Goal: Task Accomplishment & Management: Manage account settings

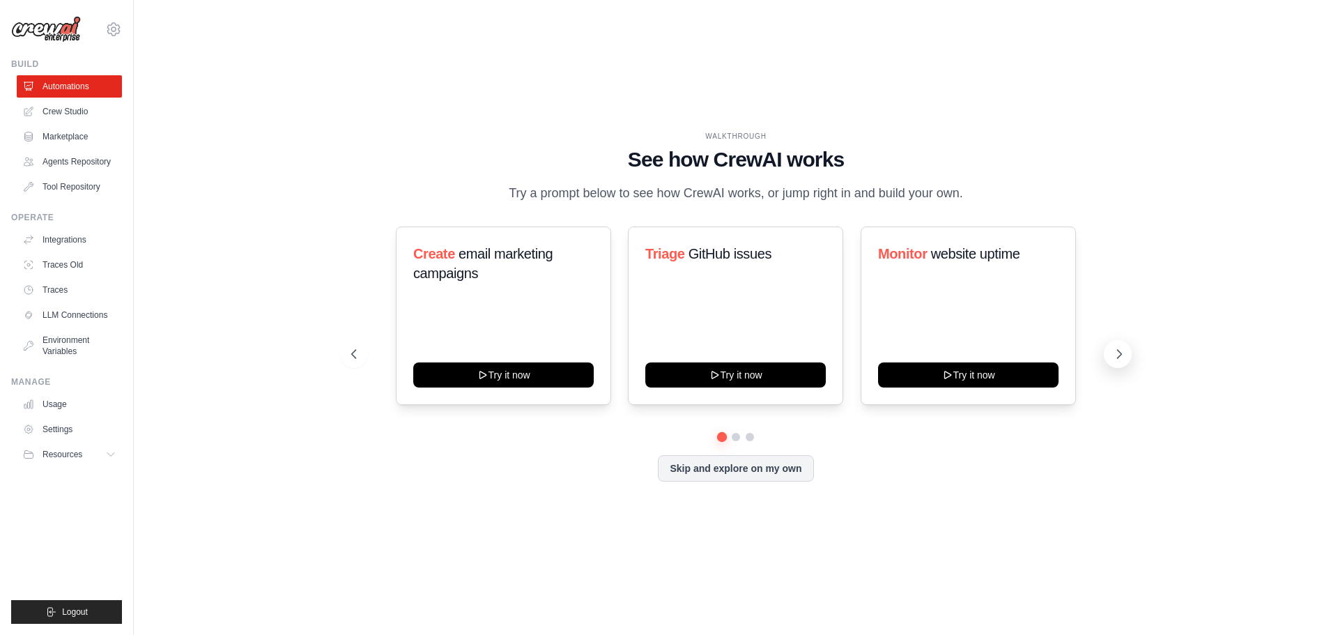
click at [1117, 361] on icon at bounding box center [1119, 354] width 14 height 14
click at [1119, 361] on icon at bounding box center [1119, 354] width 14 height 14
click at [1122, 361] on icon at bounding box center [1119, 354] width 14 height 14
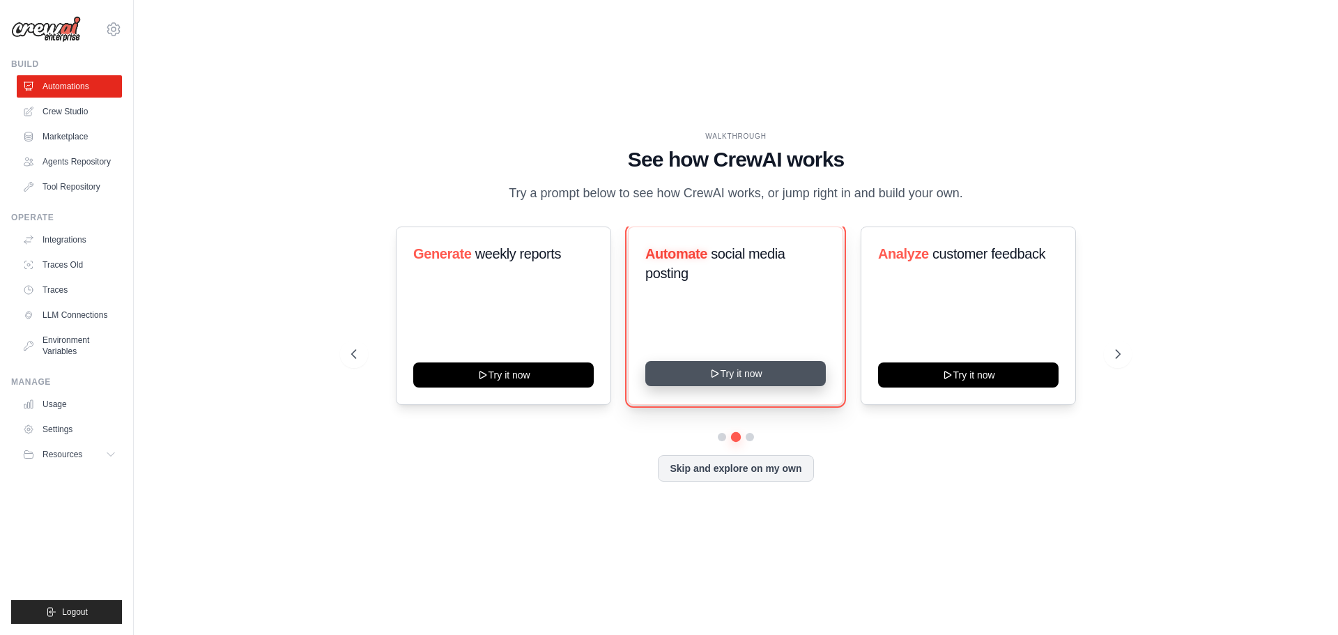
click at [698, 386] on button "Try it now" at bounding box center [735, 373] width 180 height 25
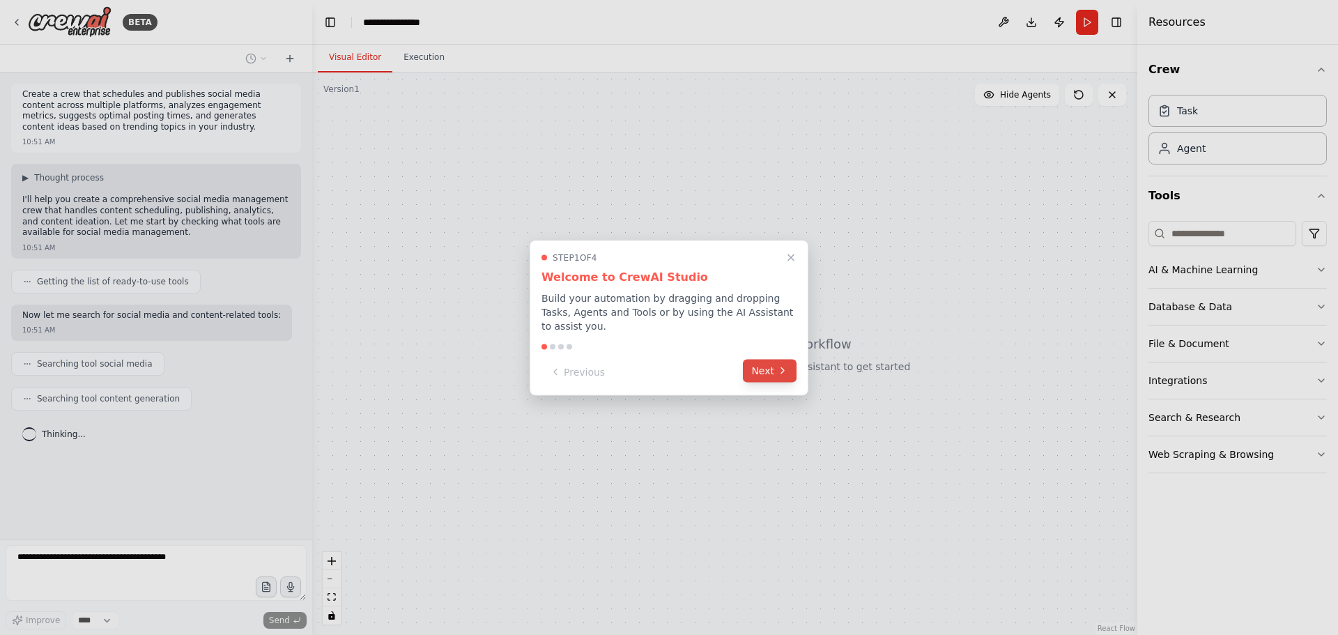
click at [766, 369] on button "Next" at bounding box center [770, 370] width 54 height 23
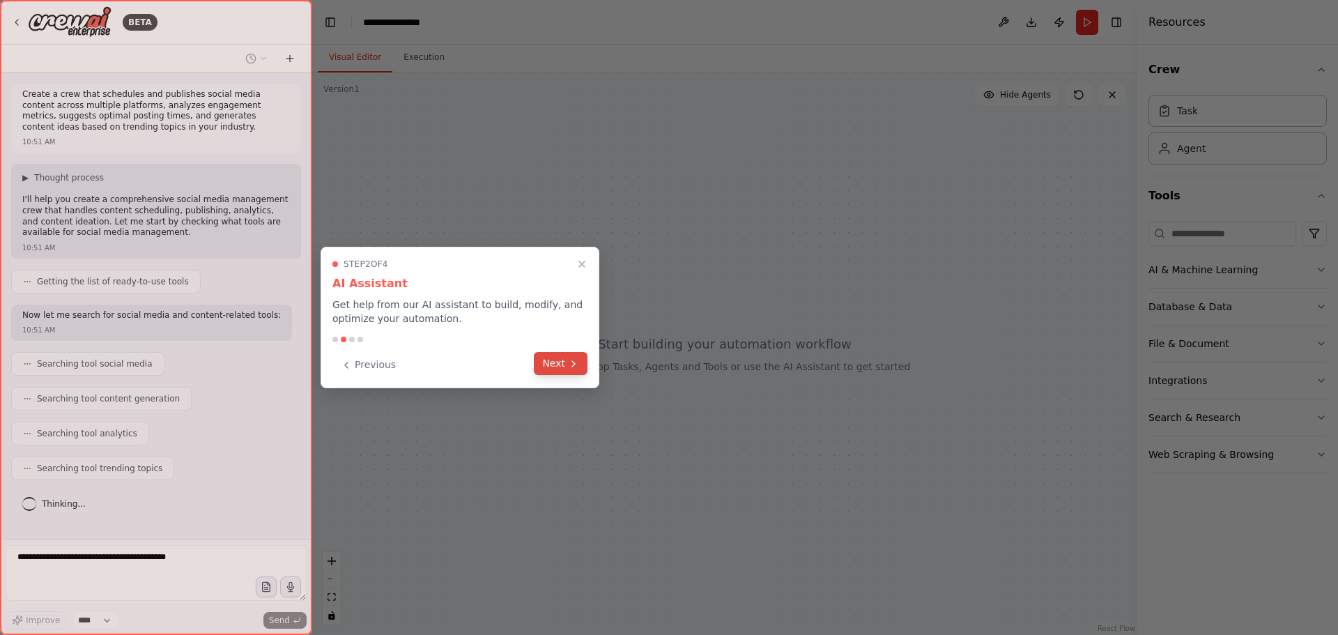
click at [568, 364] on icon at bounding box center [573, 363] width 11 height 11
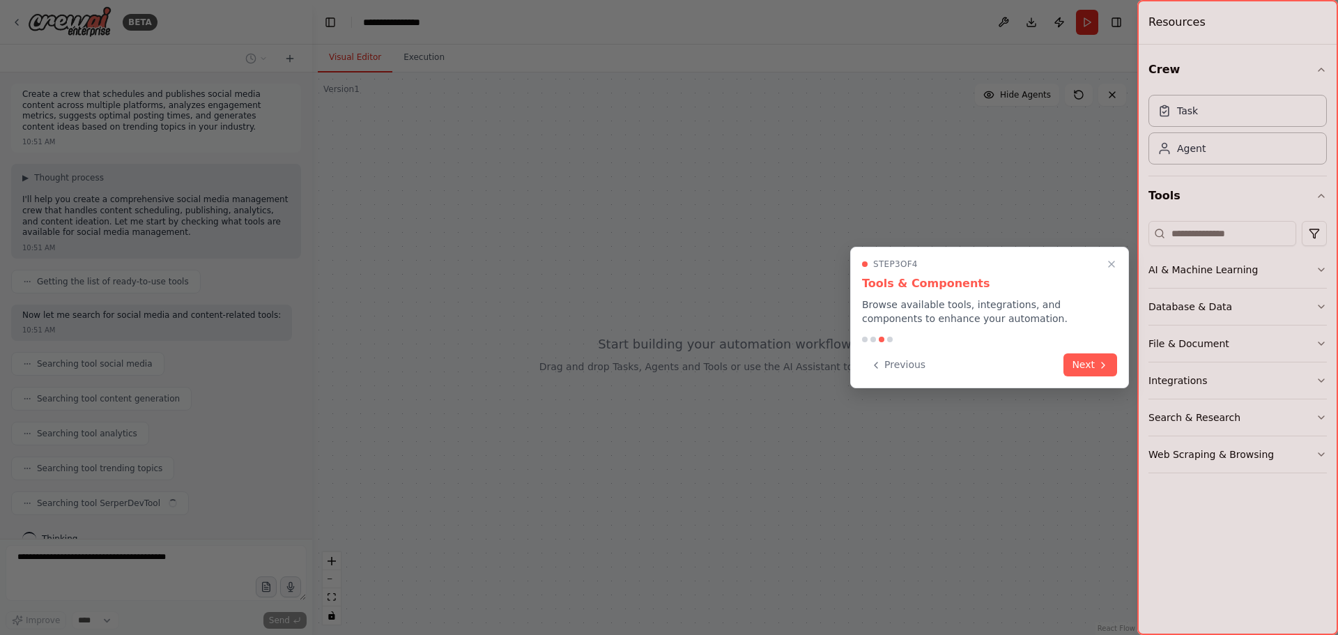
scroll to position [23, 0]
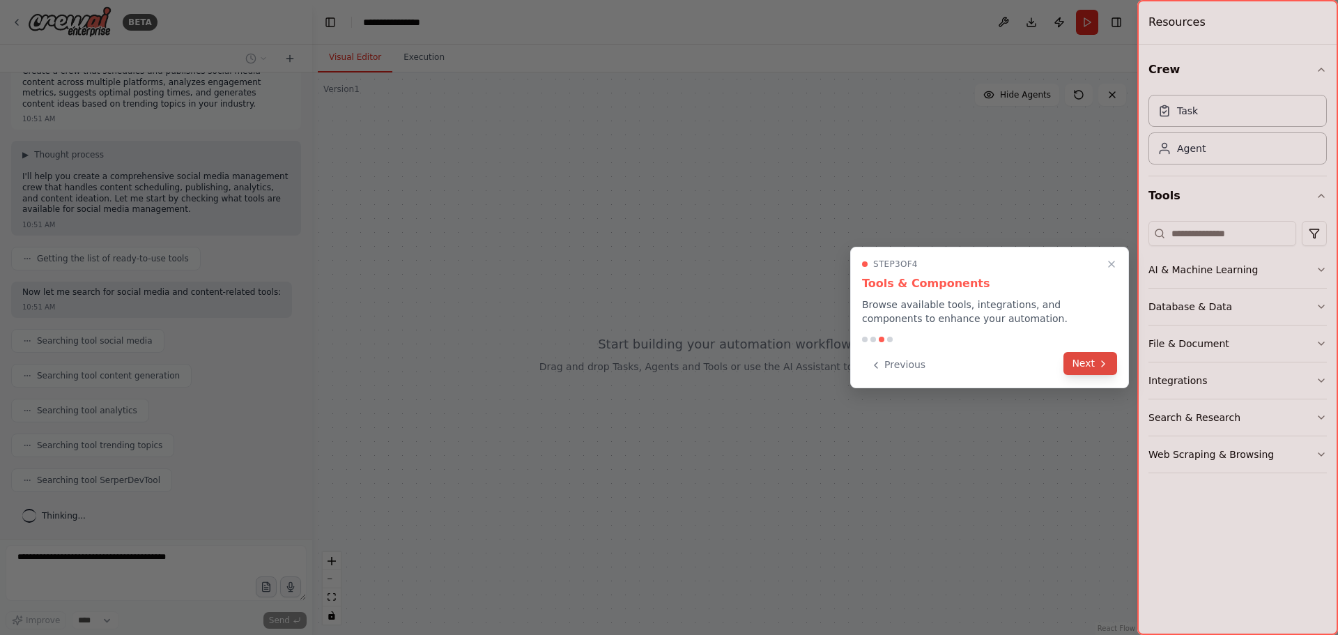
click at [1084, 364] on button "Next" at bounding box center [1090, 363] width 54 height 23
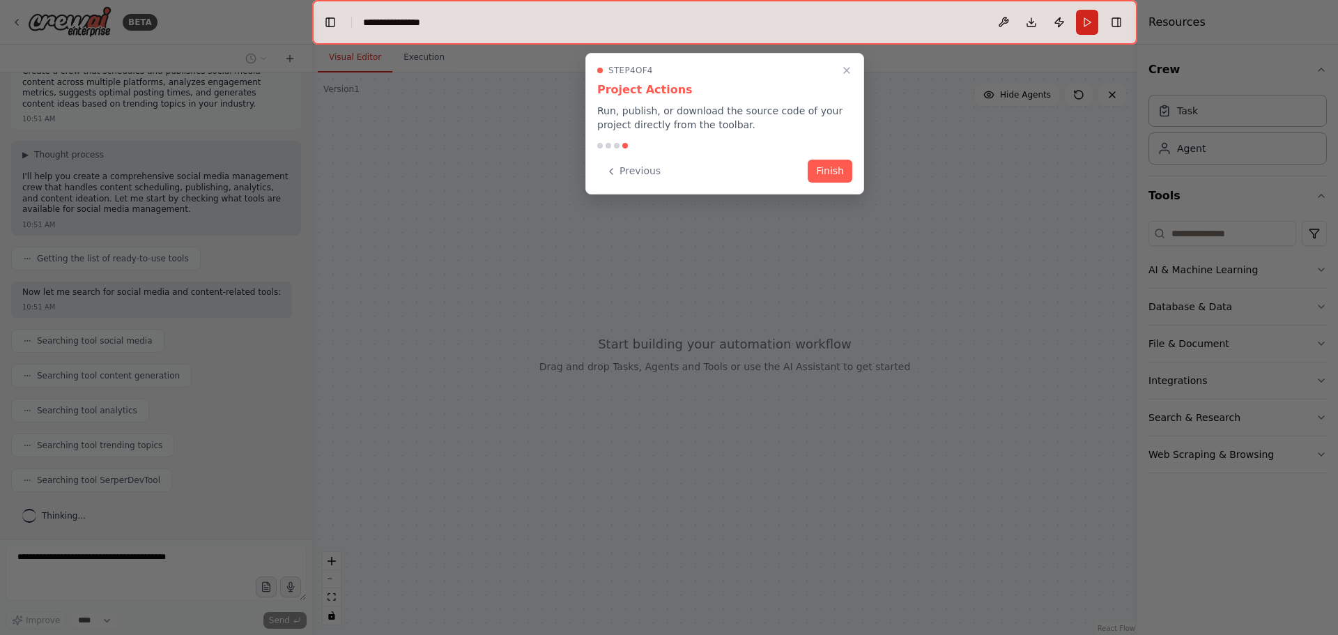
scroll to position [58, 0]
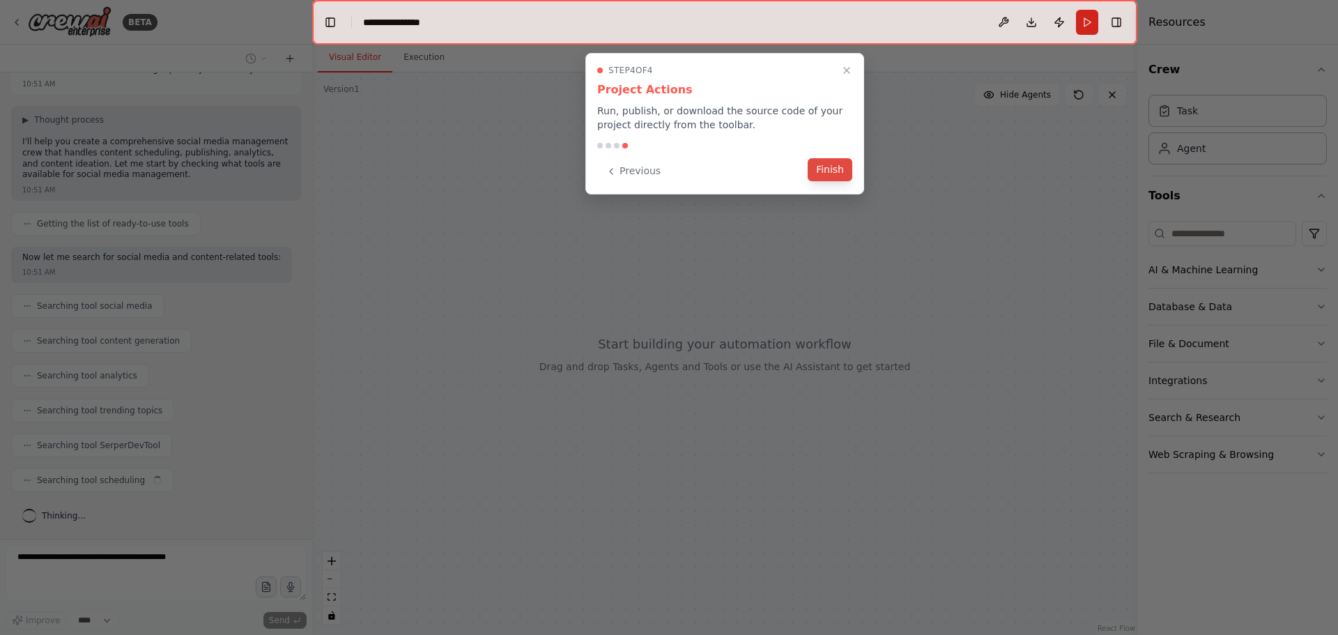
click at [837, 171] on button "Finish" at bounding box center [829, 169] width 45 height 23
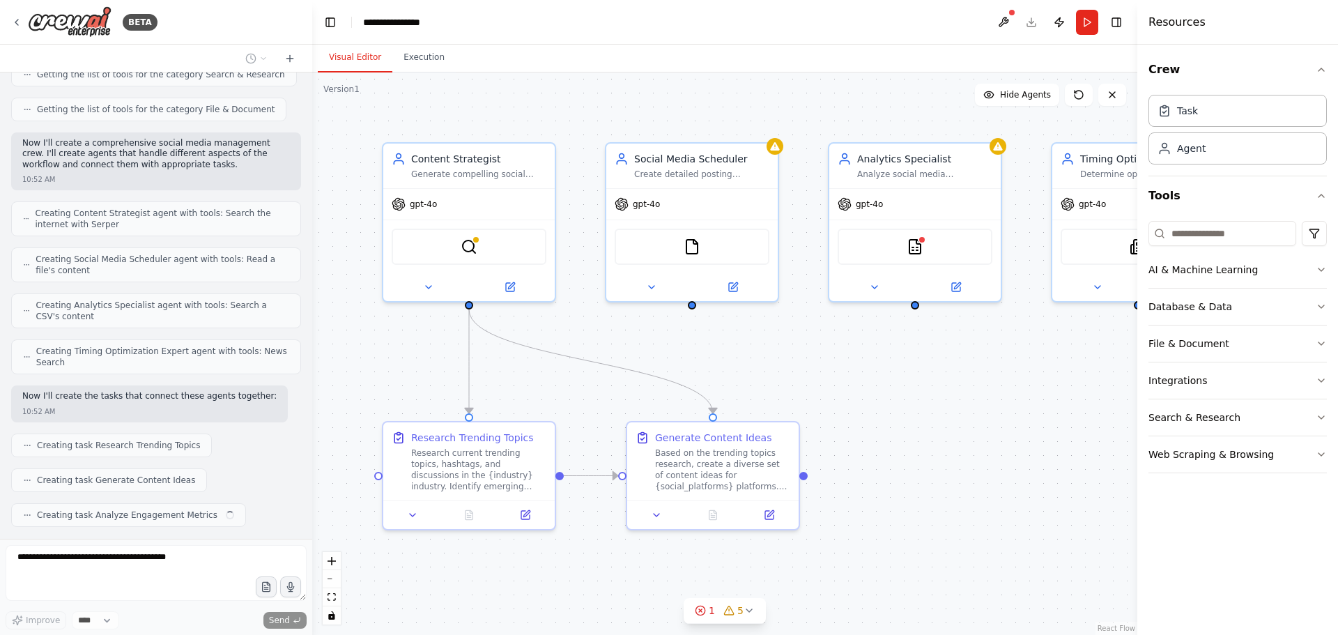
scroll to position [627, 0]
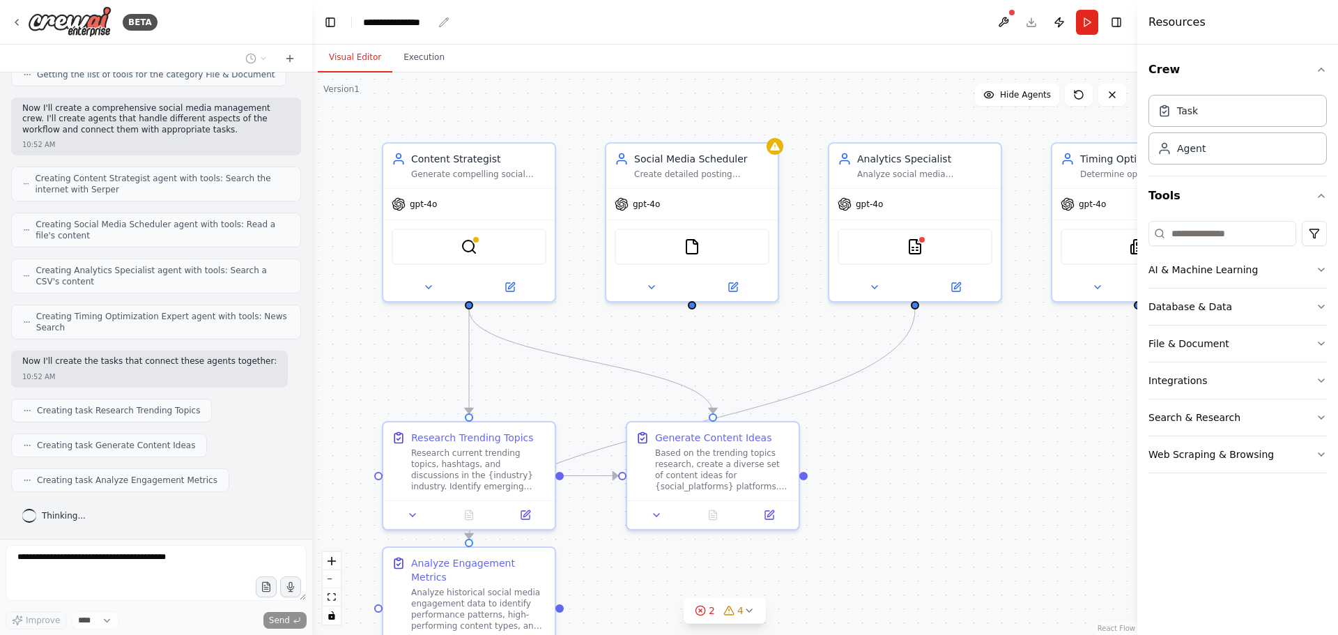
click at [445, 24] on icon "breadcrumb" at bounding box center [443, 22] width 11 height 11
click at [442, 25] on icon "breadcrumb" at bounding box center [443, 21] width 9 height 9
click at [410, 22] on div "**********" at bounding box center [398, 22] width 70 height 14
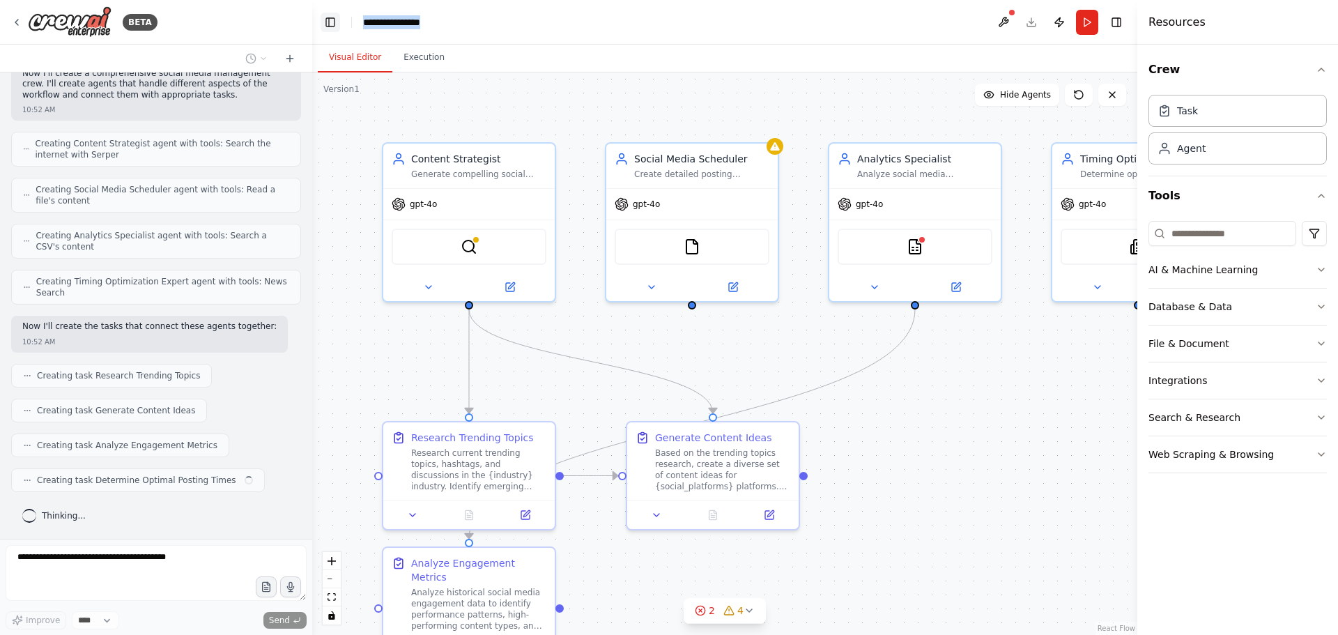
drag, startPoint x: 432, startPoint y: 22, endPoint x: 330, endPoint y: 22, distance: 101.7
click at [330, 22] on header "**********" at bounding box center [724, 22] width 825 height 45
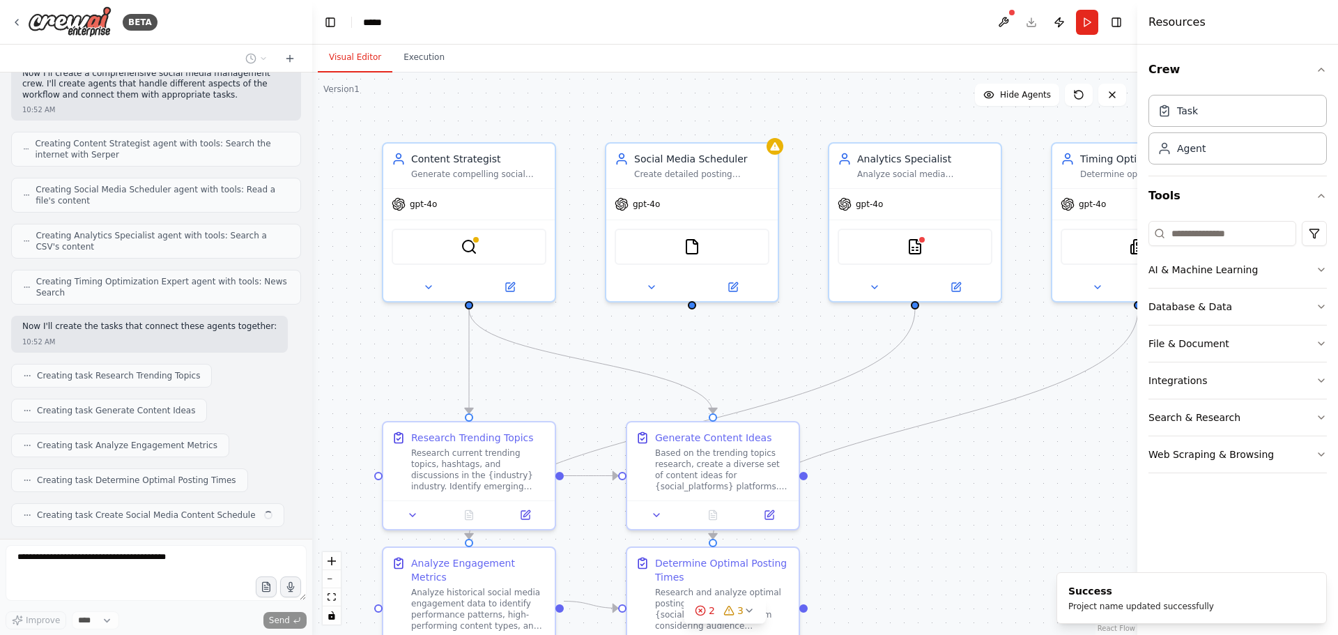
scroll to position [697, 0]
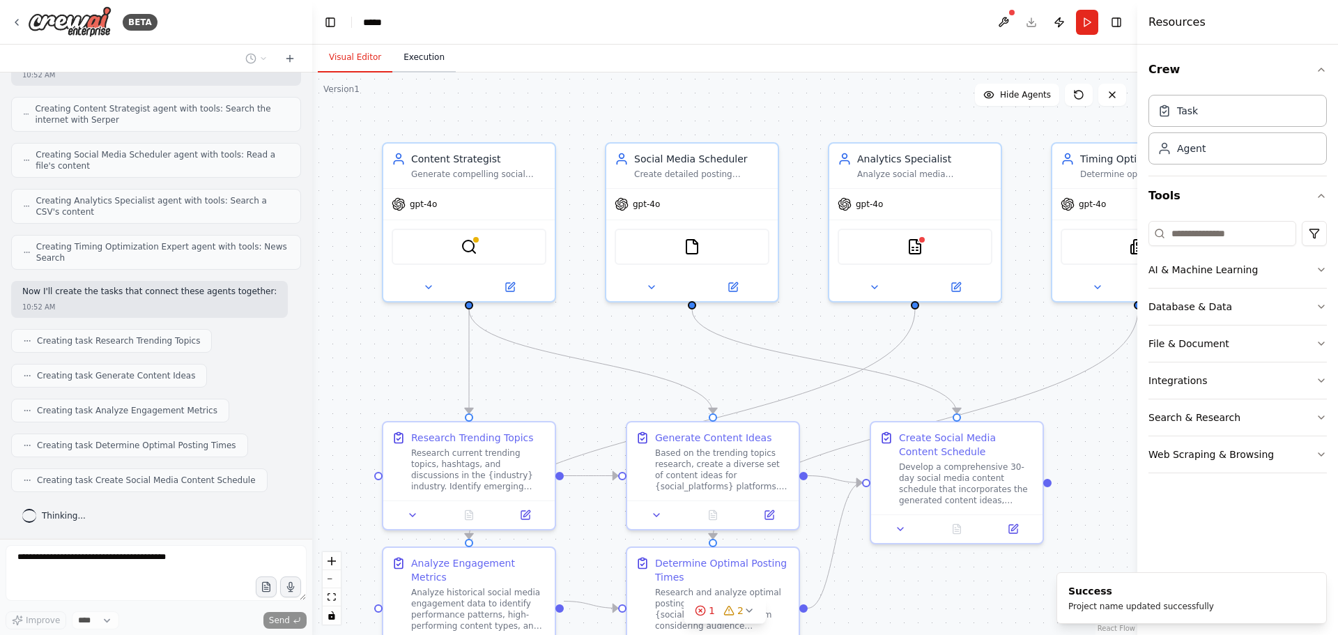
click at [411, 59] on button "Execution" at bounding box center [423, 57] width 63 height 29
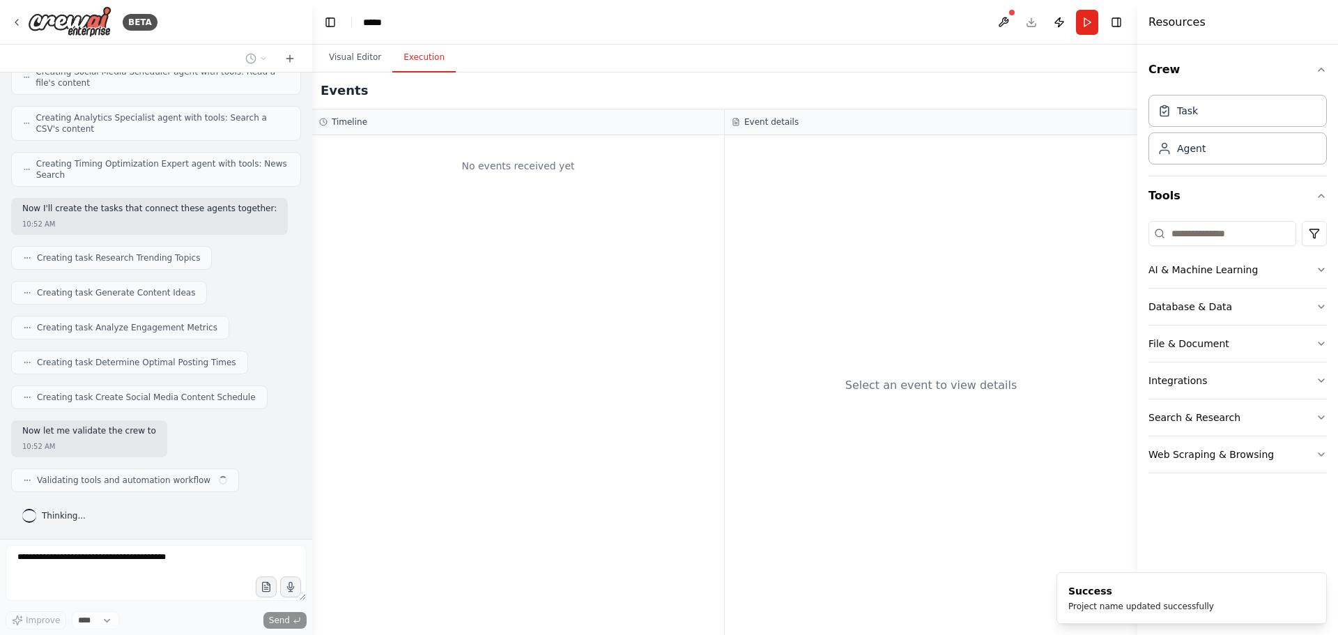
scroll to position [790, 0]
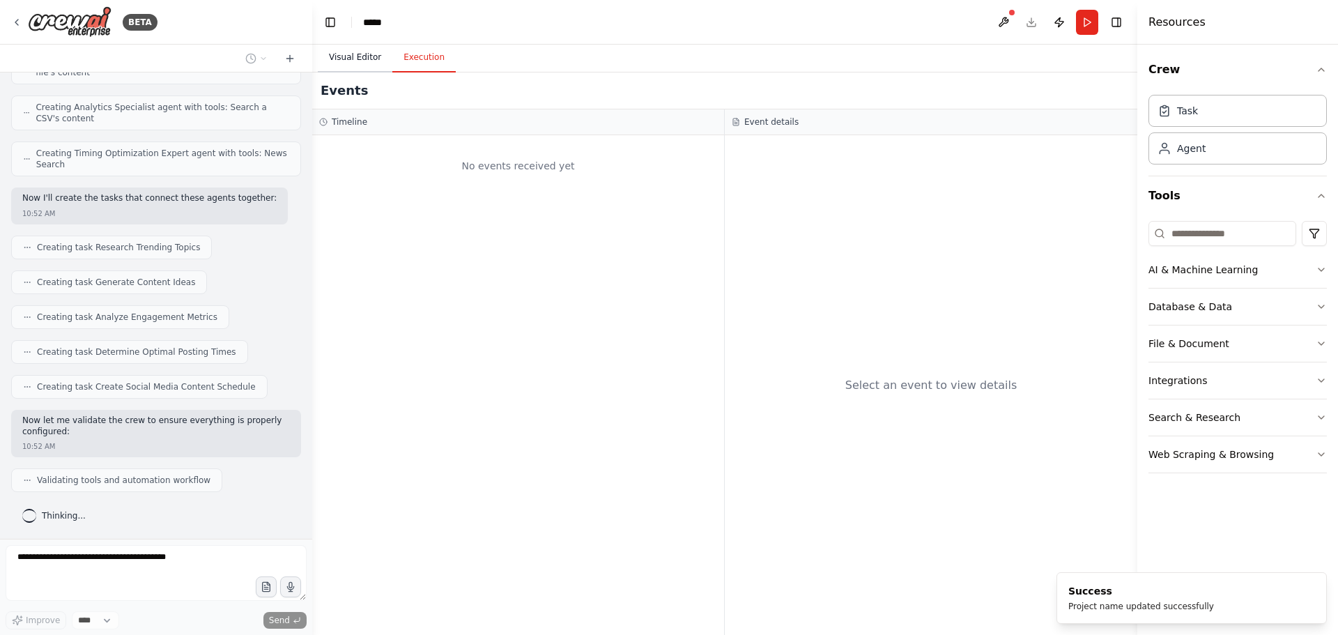
click at [357, 60] on button "Visual Editor" at bounding box center [355, 57] width 75 height 29
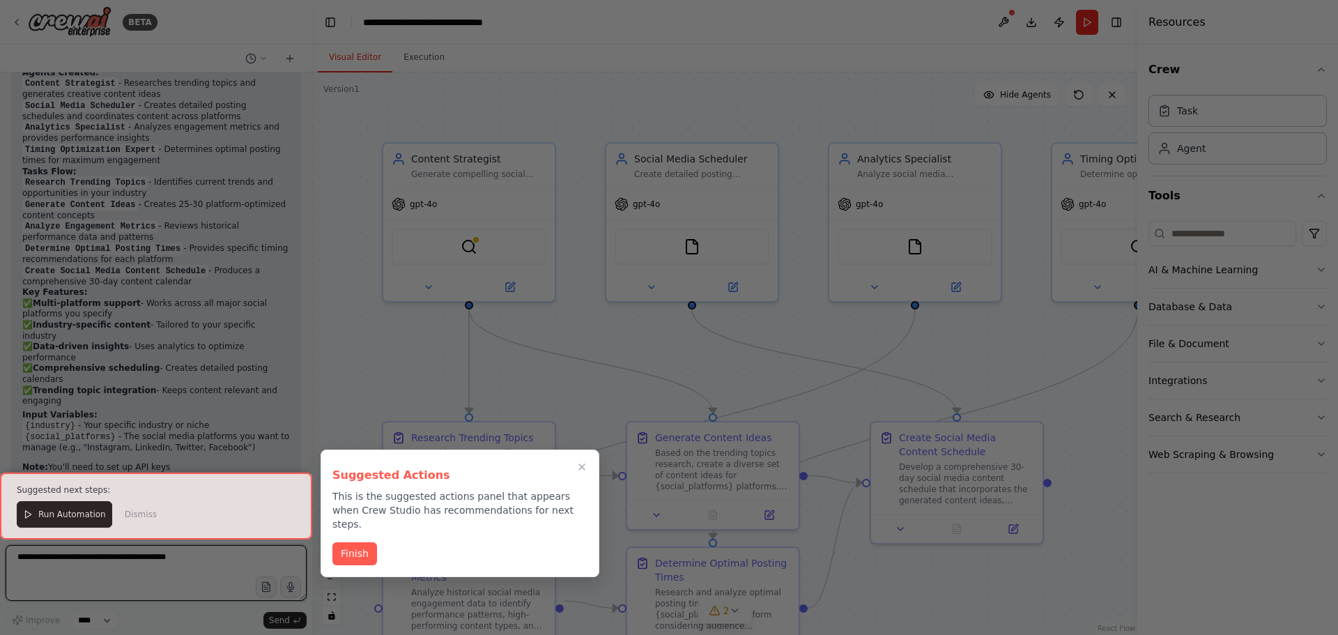
scroll to position [1745, 0]
click at [364, 544] on button "Finish" at bounding box center [354, 552] width 45 height 23
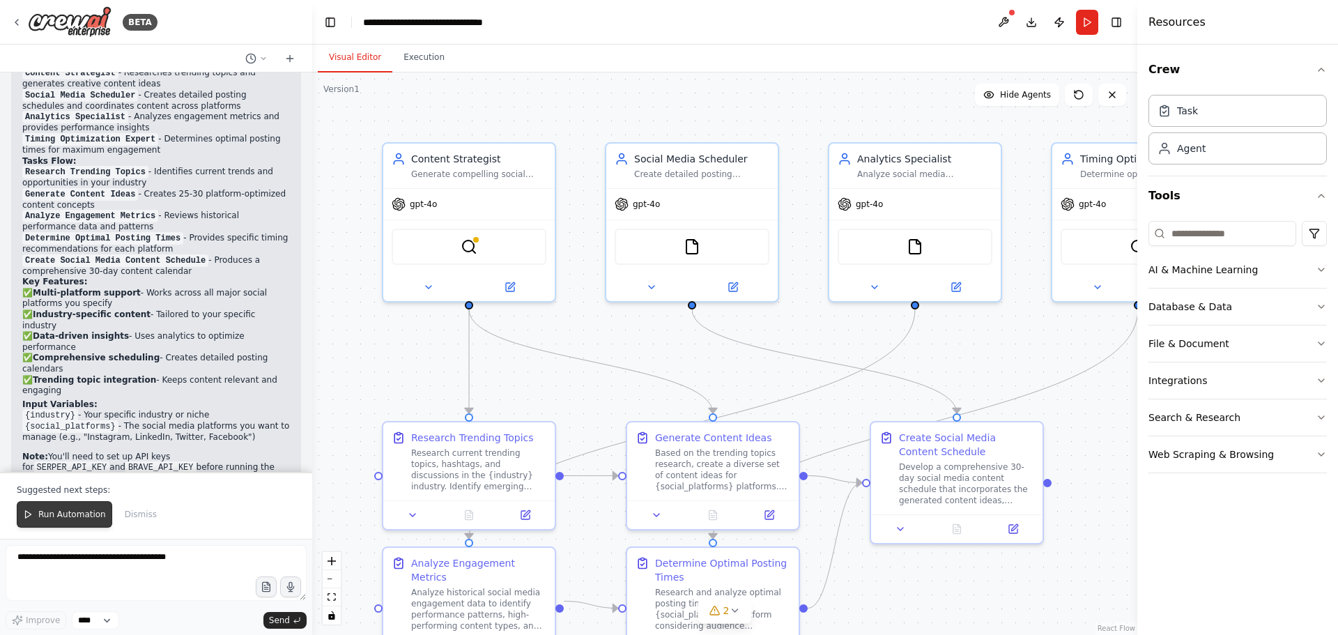
click at [59, 518] on span "Run Automation" at bounding box center [72, 514] width 68 height 11
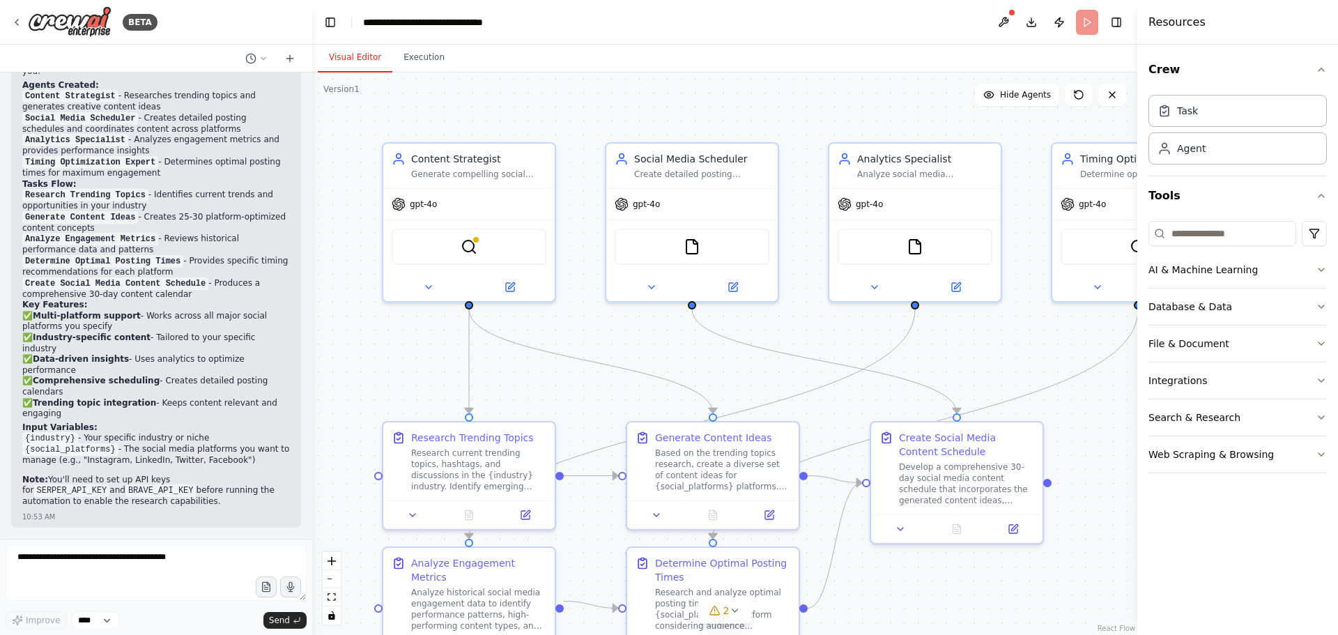
scroll to position [1678, 0]
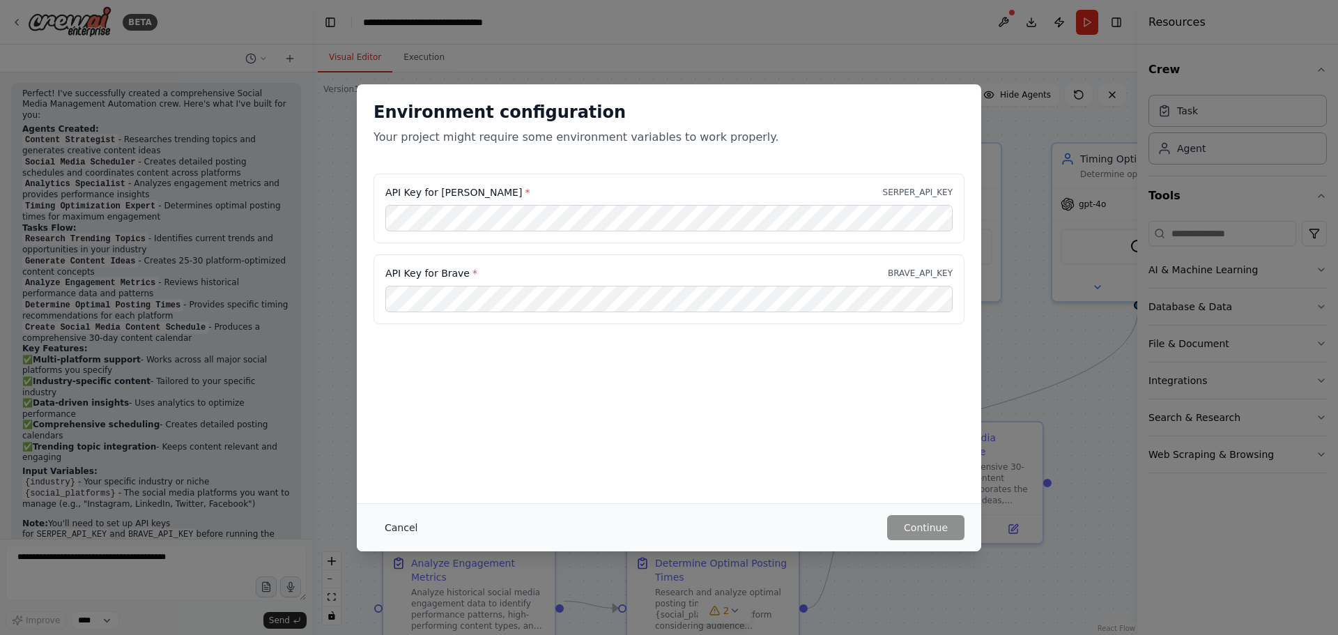
click at [401, 529] on button "Cancel" at bounding box center [400, 527] width 55 height 25
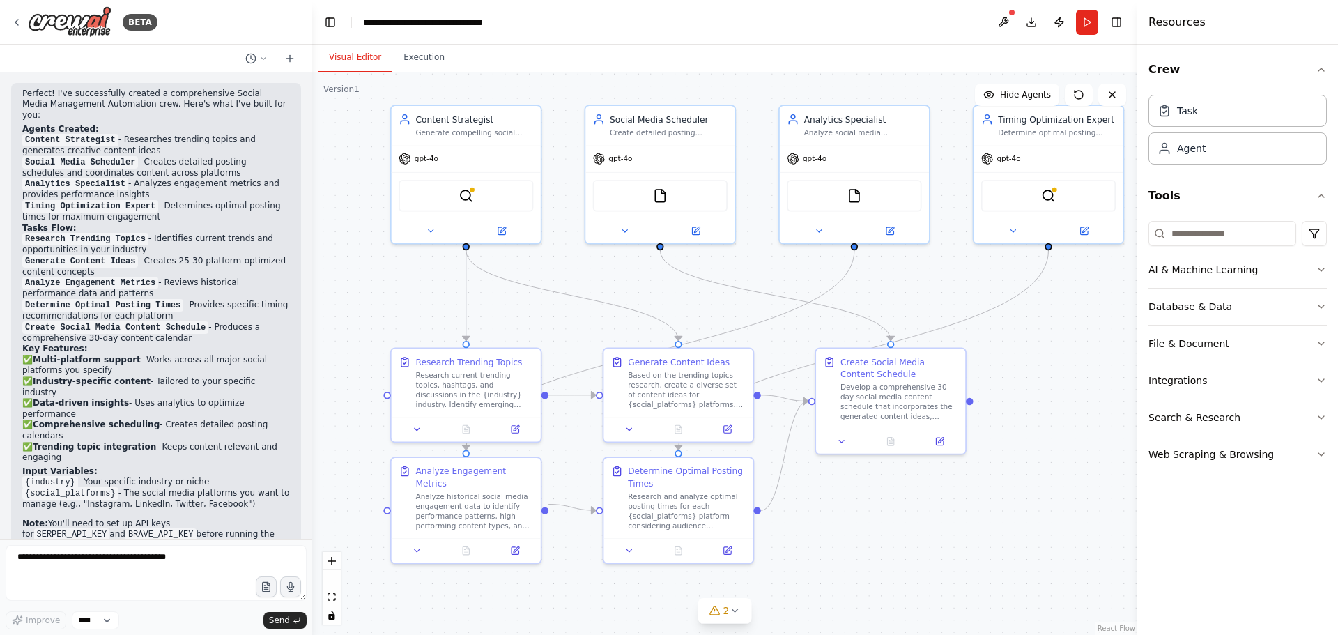
drag, startPoint x: 626, startPoint y: 330, endPoint x: 633, endPoint y: 274, distance: 56.2
click at [633, 274] on div ".deletable-edge-delete-btn { width: 20px; height: 20px; border: 0px solid #ffff…" at bounding box center [724, 353] width 825 height 562
click at [711, 607] on icon at bounding box center [714, 610] width 11 height 11
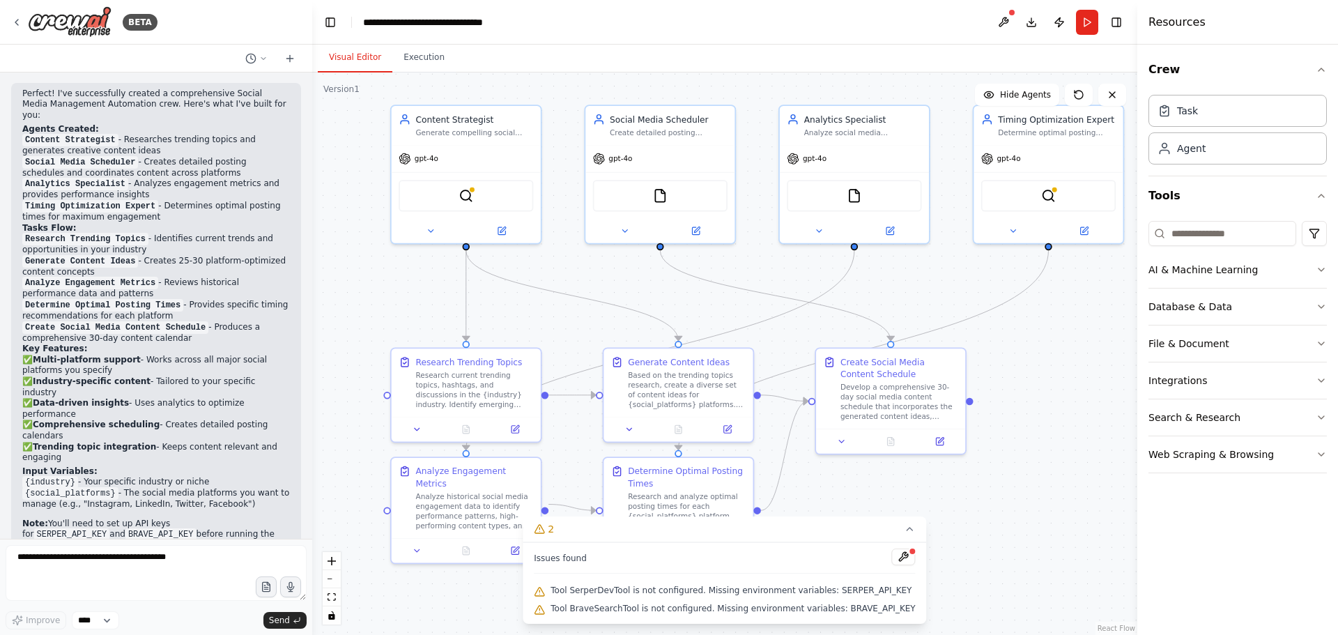
click at [988, 531] on div ".deletable-edge-delete-btn { width: 20px; height: 20px; border: 0px solid #ffff…" at bounding box center [724, 353] width 825 height 562
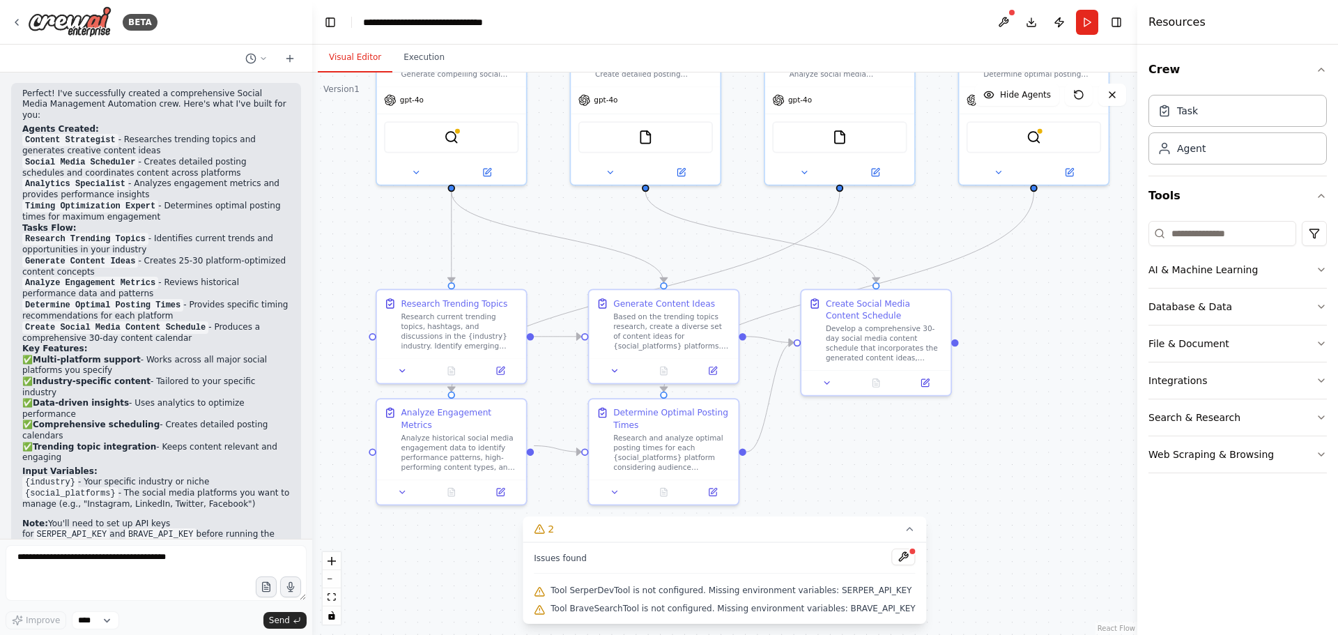
drag, startPoint x: 643, startPoint y: 297, endPoint x: 628, endPoint y: 239, distance: 60.3
click at [628, 239] on div ".deletable-edge-delete-btn { width: 20px; height: 20px; border: 0px solid #ffff…" at bounding box center [724, 353] width 825 height 562
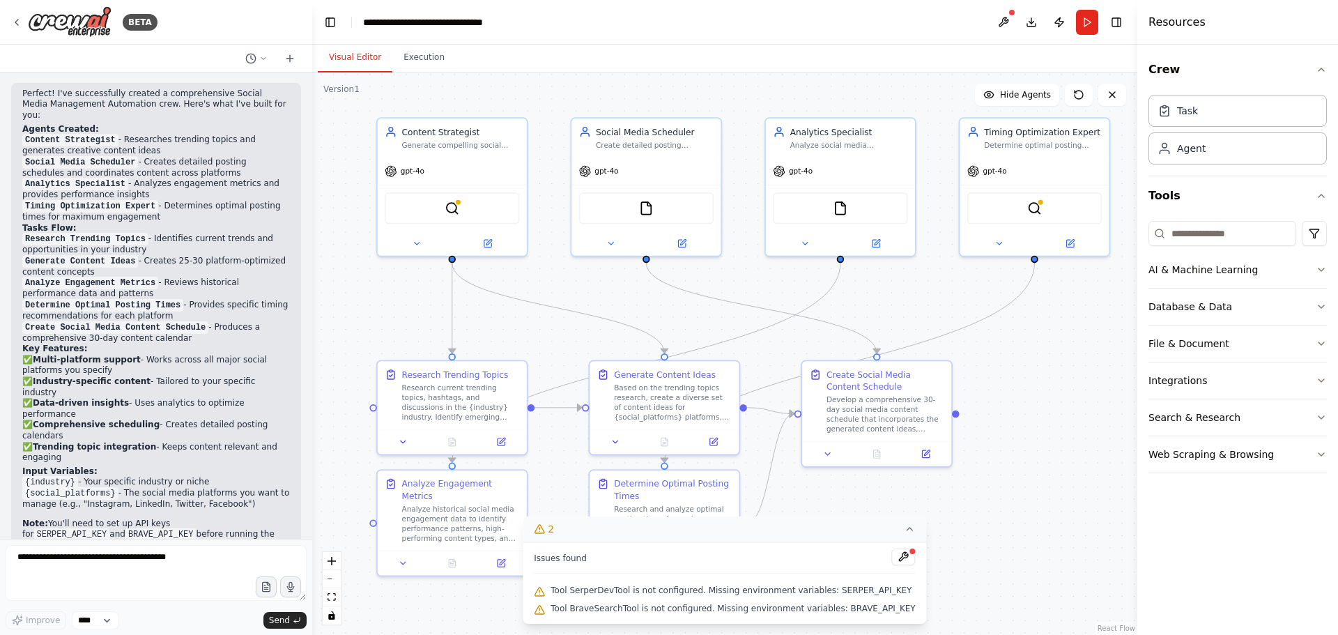
drag, startPoint x: 807, startPoint y: 461, endPoint x: 808, endPoint y: 532, distance: 71.1
click at [808, 532] on div "Version 1 Show Tools Hide Agents .deletable-edge-delete-btn { width: 20px; heig…" at bounding box center [724, 353] width 825 height 562
click at [467, 207] on div "SerperDevTool" at bounding box center [452, 205] width 134 height 31
click at [452, 209] on img at bounding box center [451, 206] width 15 height 15
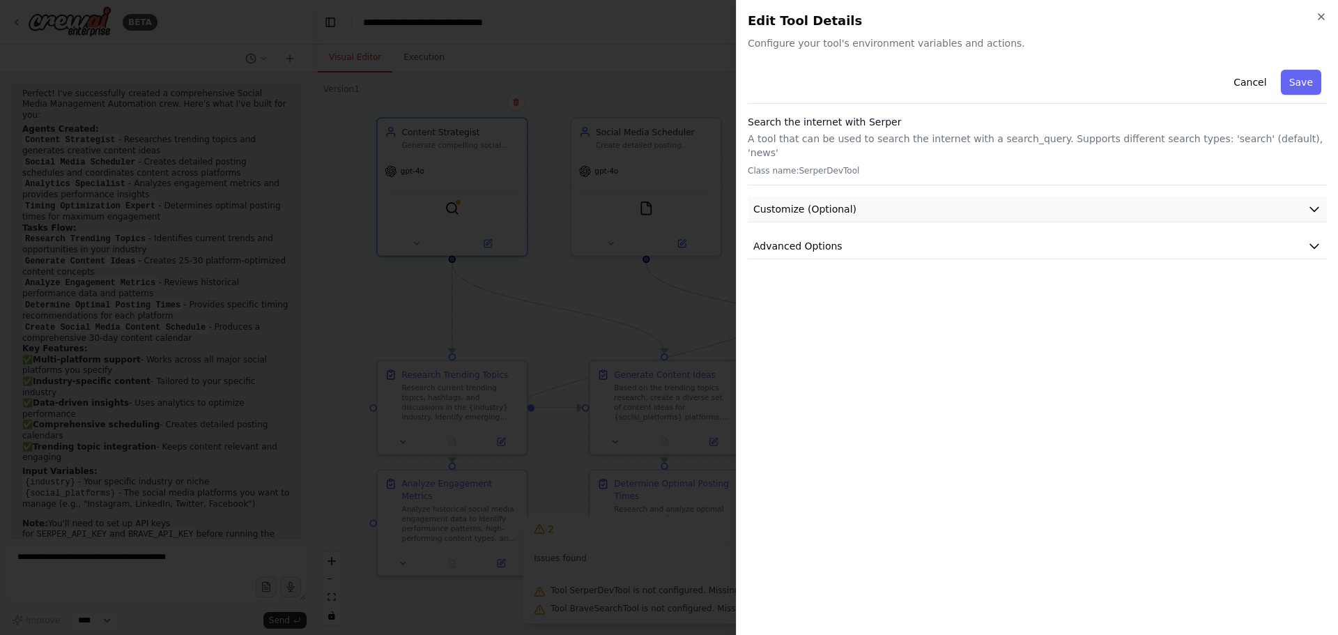
click at [1154, 196] on button "Customize (Optional)" at bounding box center [1037, 209] width 579 height 26
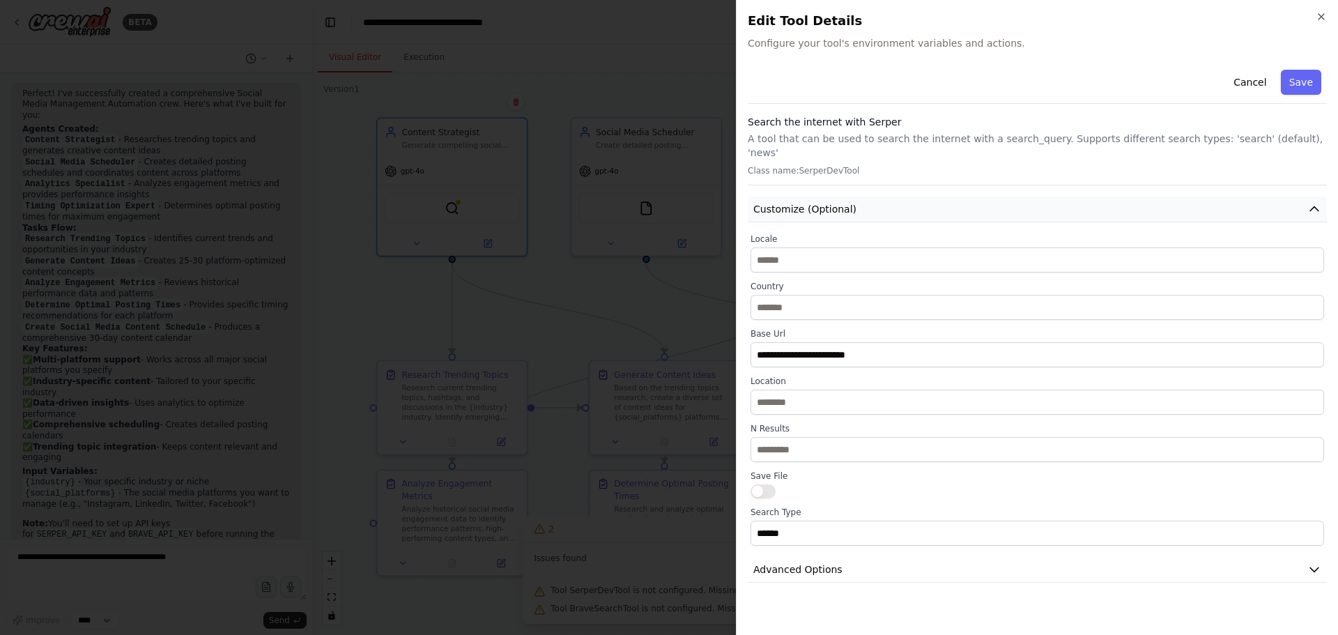
click at [1154, 196] on button "Customize (Optional)" at bounding box center [1037, 209] width 579 height 26
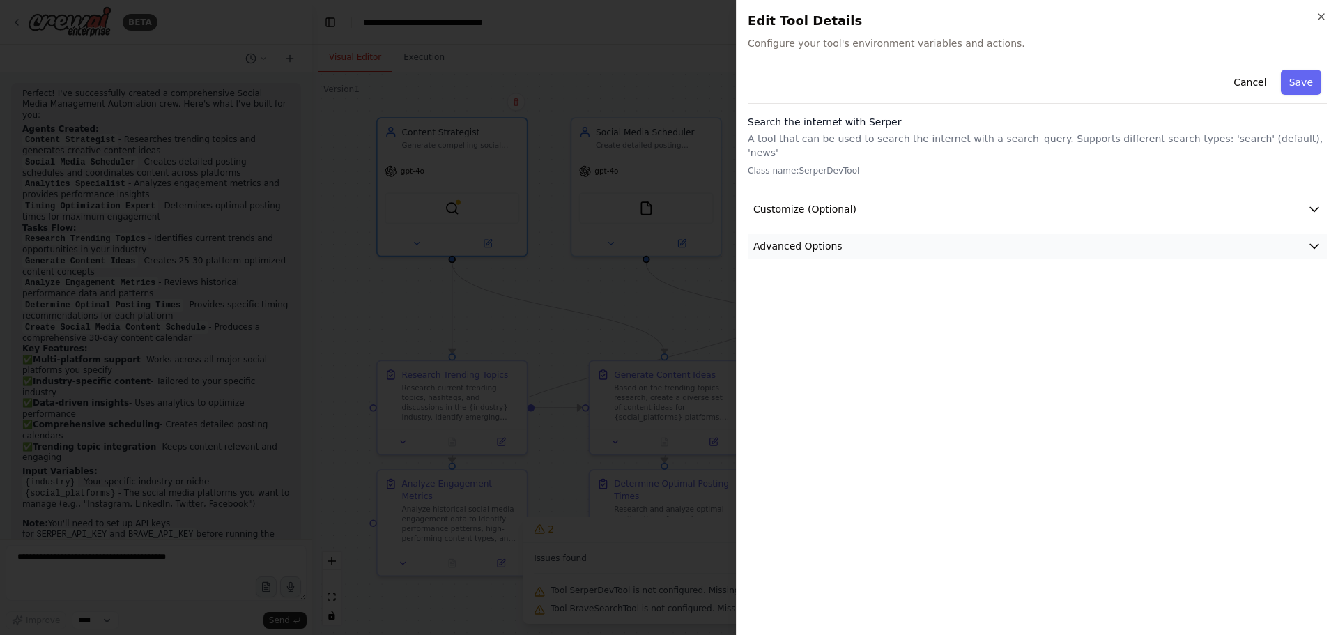
click at [1018, 233] on button "Advanced Options" at bounding box center [1037, 246] width 579 height 26
click at [649, 48] on div at bounding box center [669, 317] width 1338 height 635
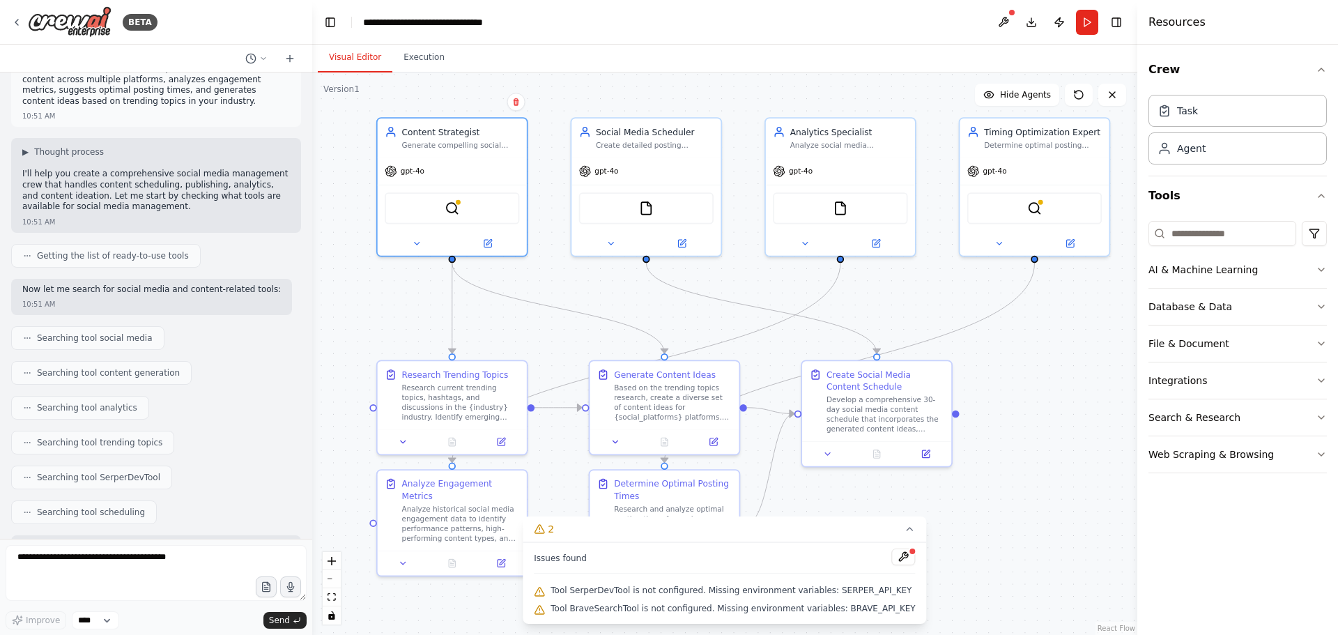
scroll to position [0, 0]
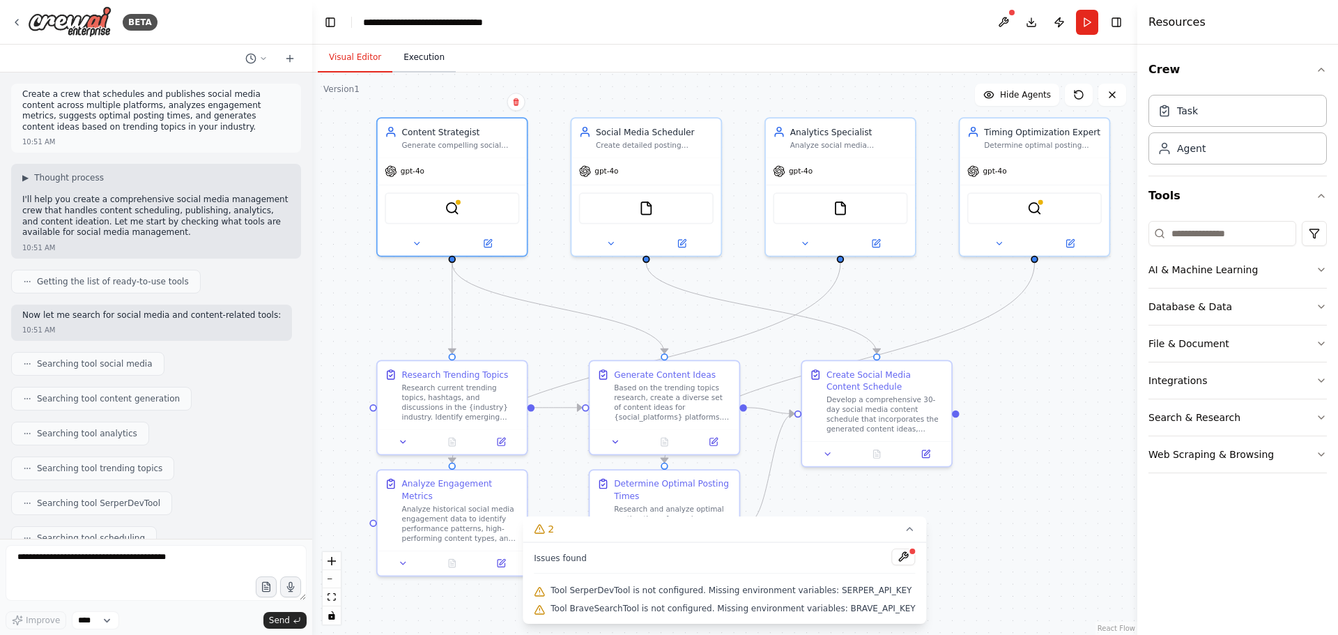
click at [428, 65] on button "Execution" at bounding box center [423, 57] width 63 height 29
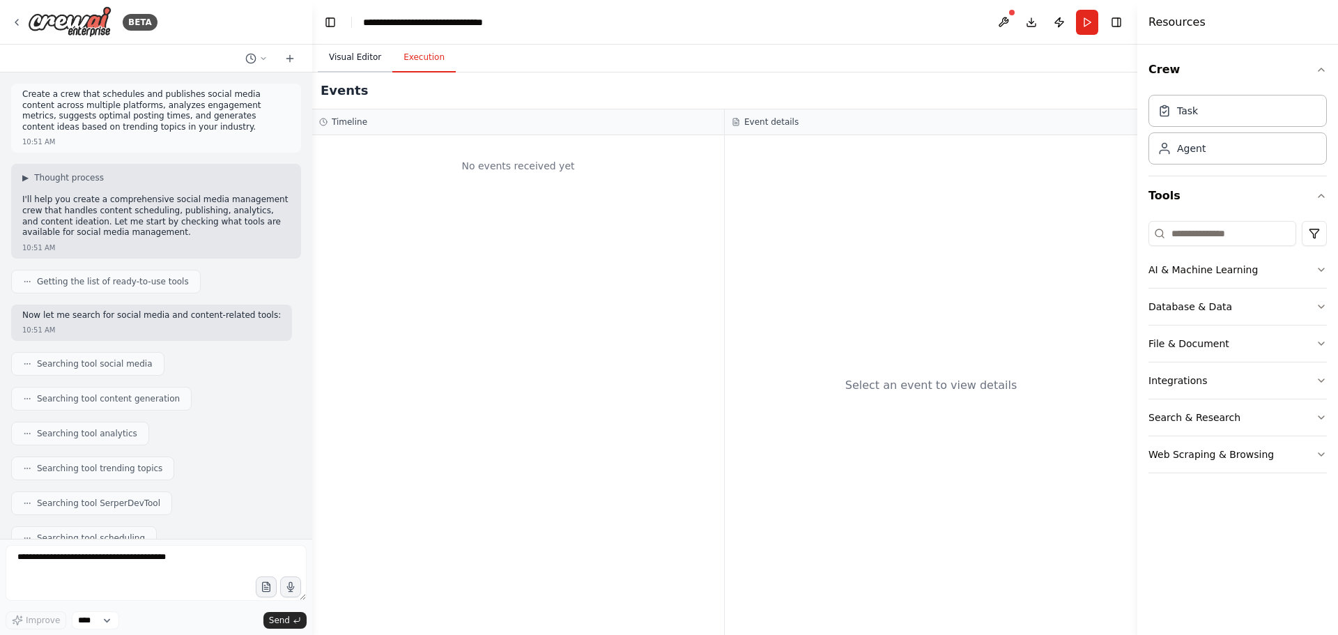
click at [365, 60] on button "Visual Editor" at bounding box center [355, 57] width 75 height 29
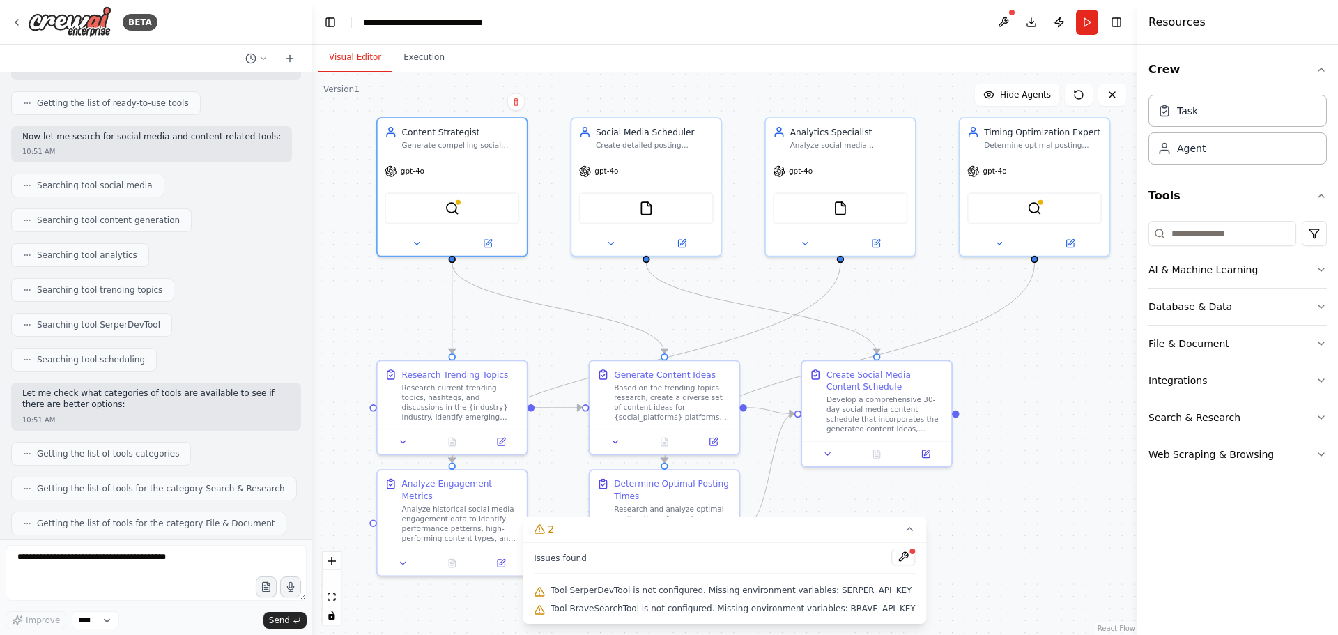
scroll to position [279, 0]
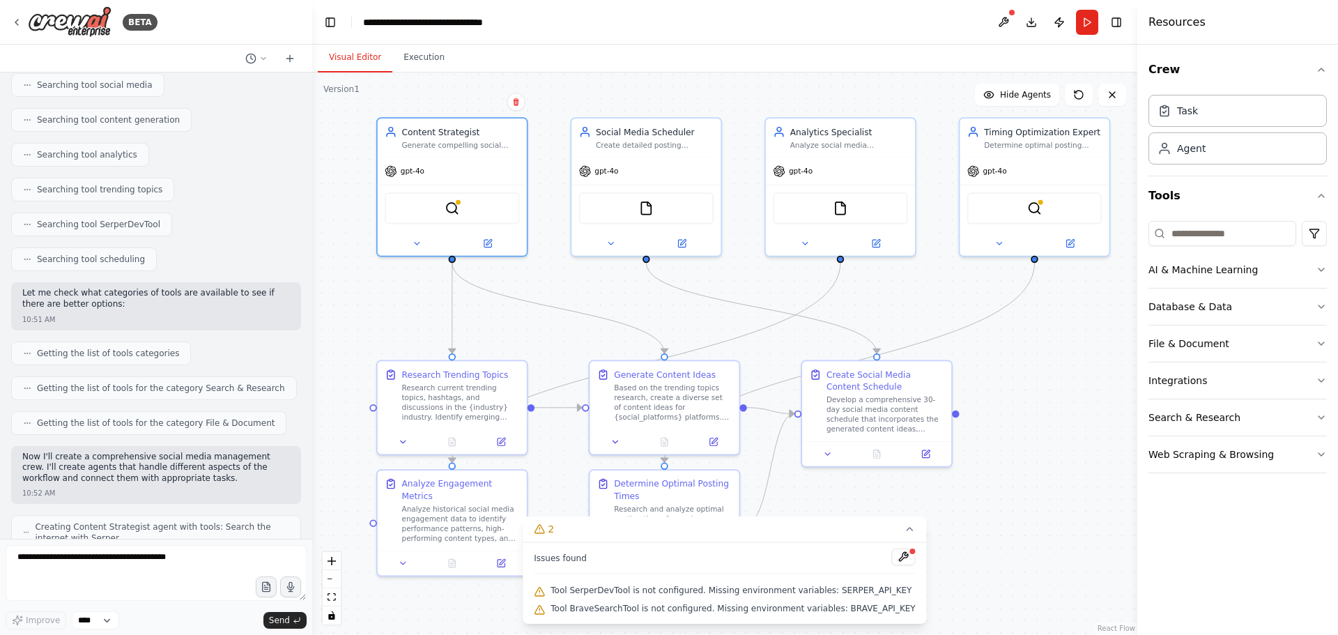
click at [98, 121] on span "Searching tool content generation" at bounding box center [108, 119] width 143 height 11
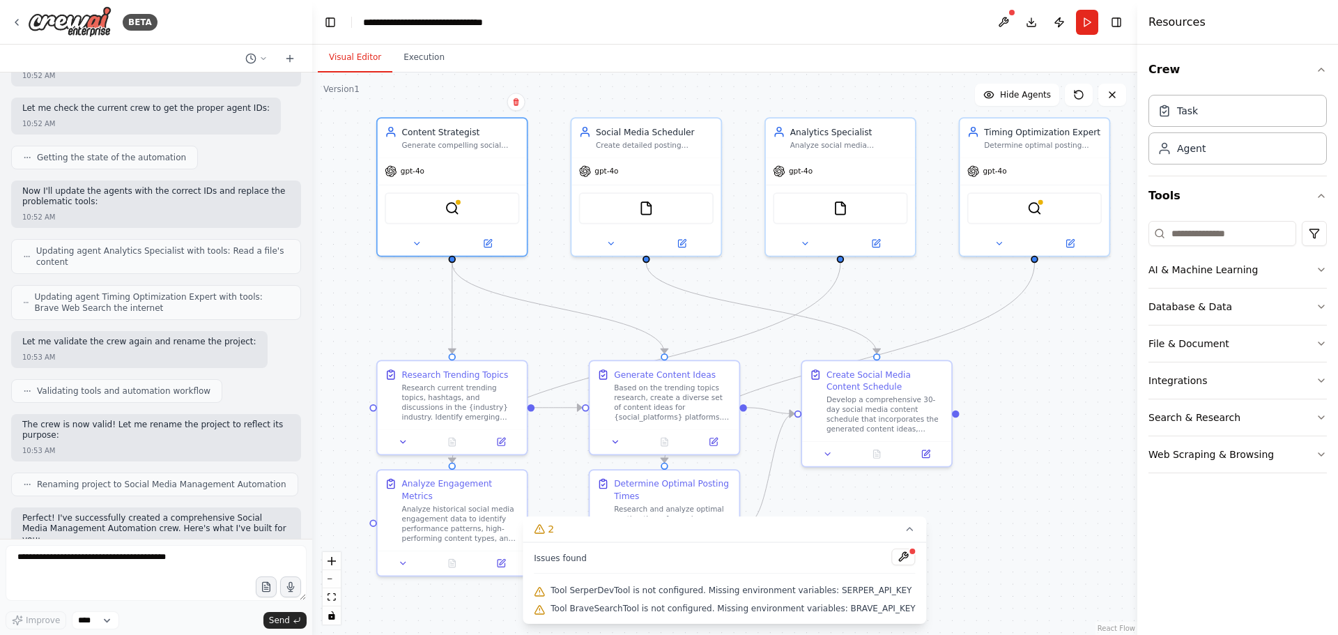
scroll to position [1678, 0]
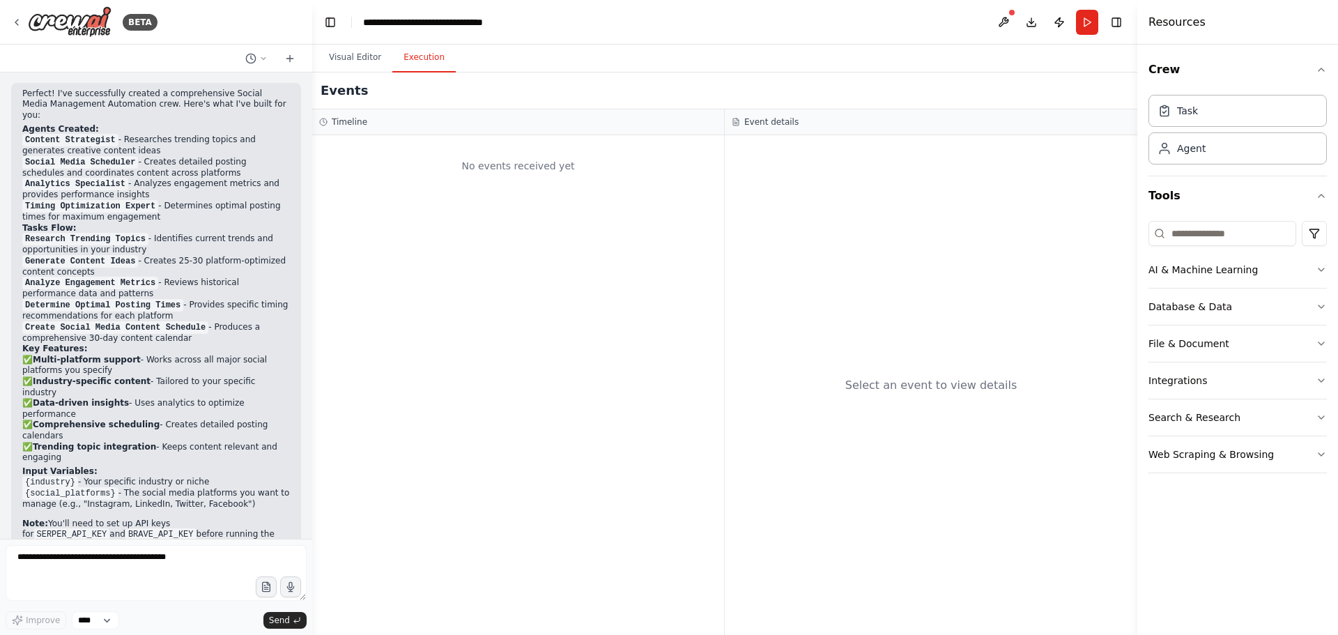
click at [413, 59] on button "Execution" at bounding box center [423, 57] width 63 height 29
click at [346, 123] on h3 "Timeline" at bounding box center [350, 121] width 36 height 11
click at [351, 58] on button "Visual Editor" at bounding box center [355, 57] width 75 height 29
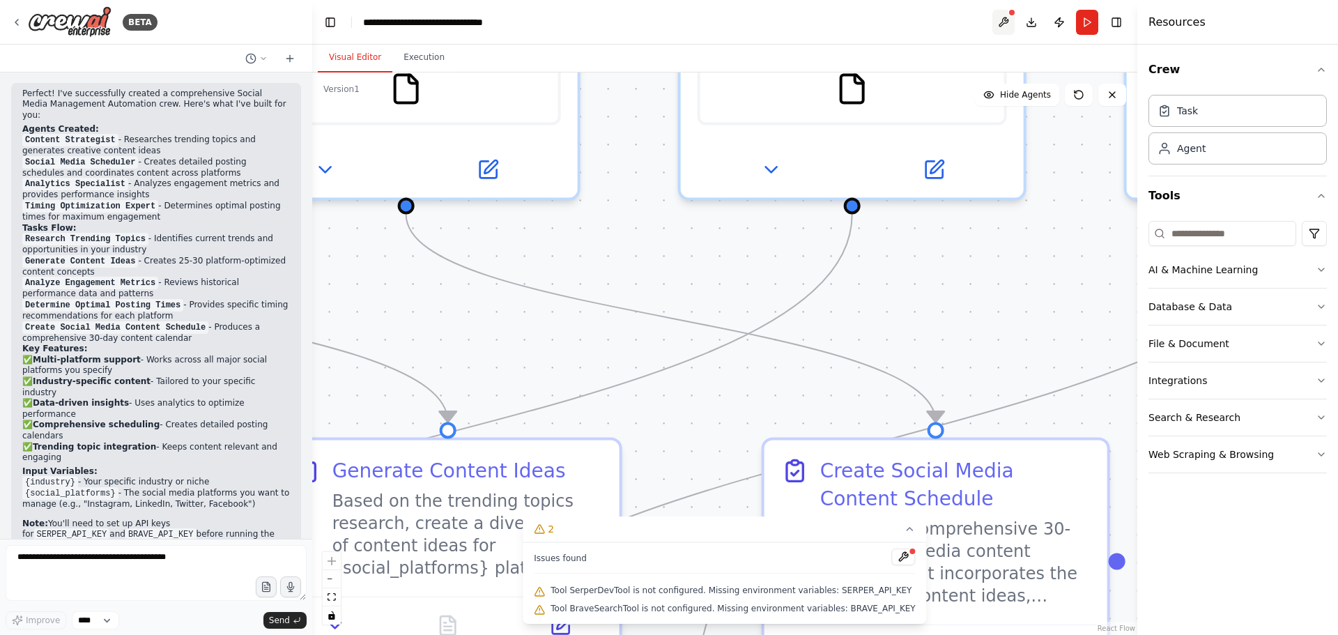
click at [1009, 17] on button at bounding box center [1003, 22] width 22 height 25
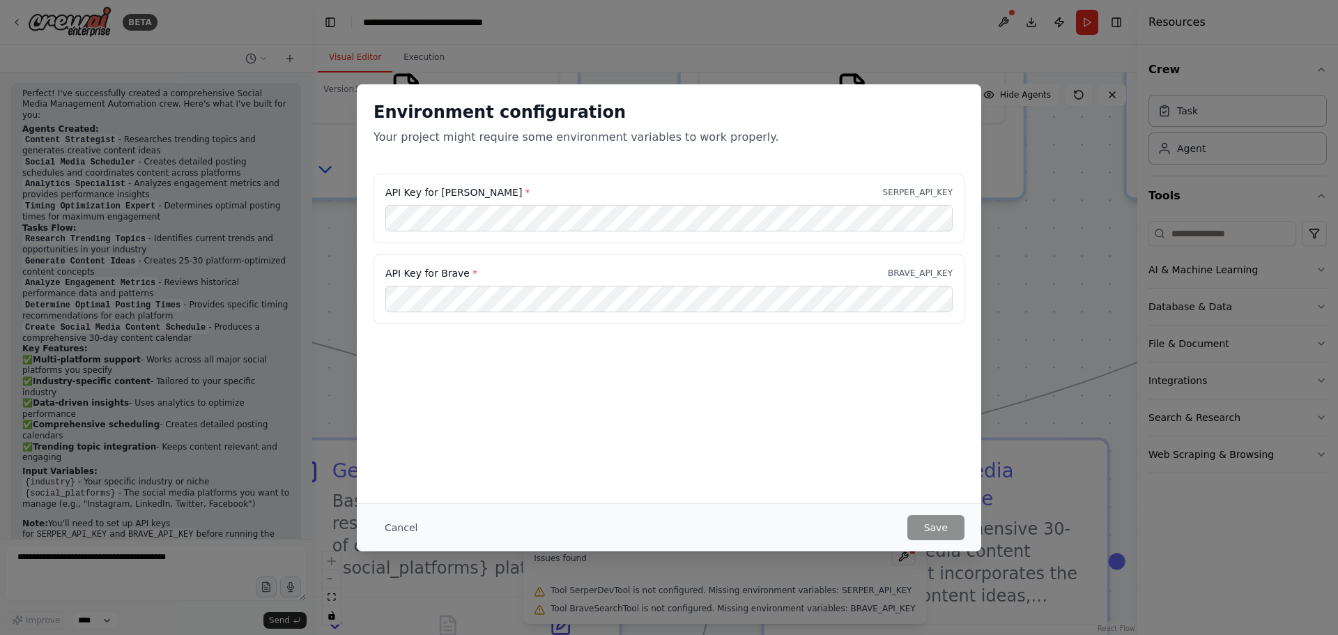
click at [973, 26] on div "Environment configuration Your project might require some environment variables…" at bounding box center [669, 317] width 1338 height 635
click at [401, 527] on button "Cancel" at bounding box center [400, 527] width 55 height 25
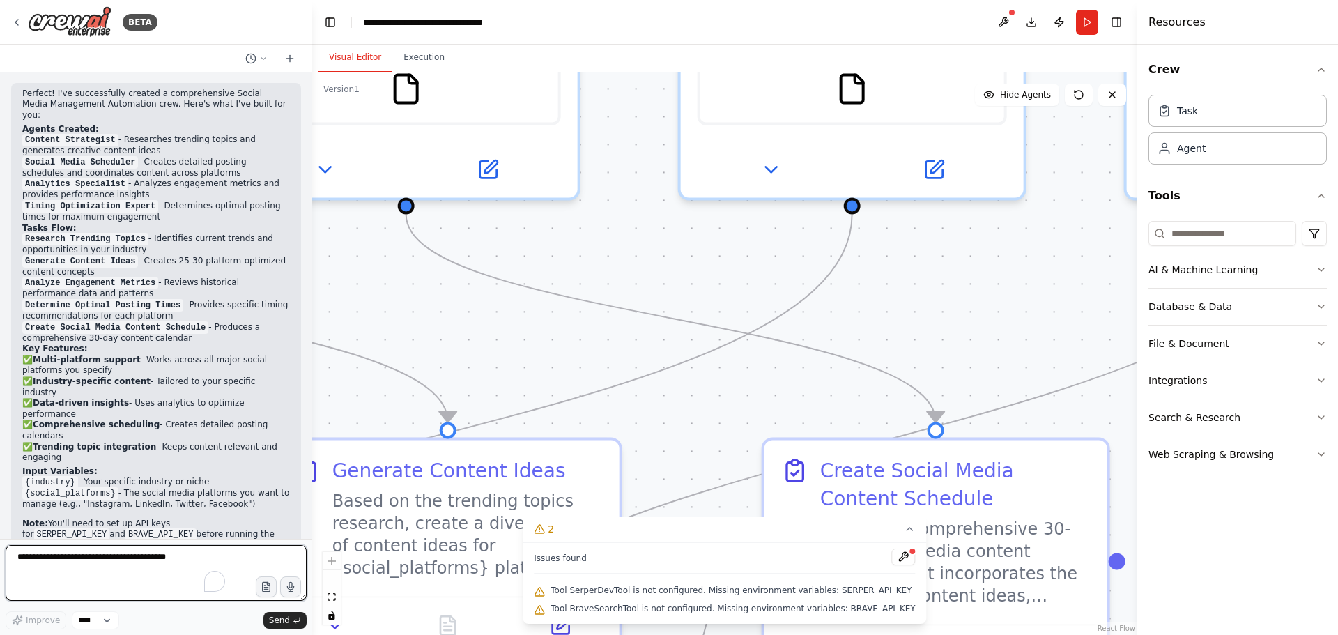
click at [123, 562] on textarea "To enrich screen reader interactions, please activate Accessibility in Grammarl…" at bounding box center [156, 573] width 301 height 56
click at [89, 621] on select "****" at bounding box center [95, 620] width 47 height 18
drag, startPoint x: 196, startPoint y: 541, endPoint x: 170, endPoint y: 546, distance: 26.9
click at [196, 541] on form "Improve **** Send" at bounding box center [156, 587] width 312 height 96
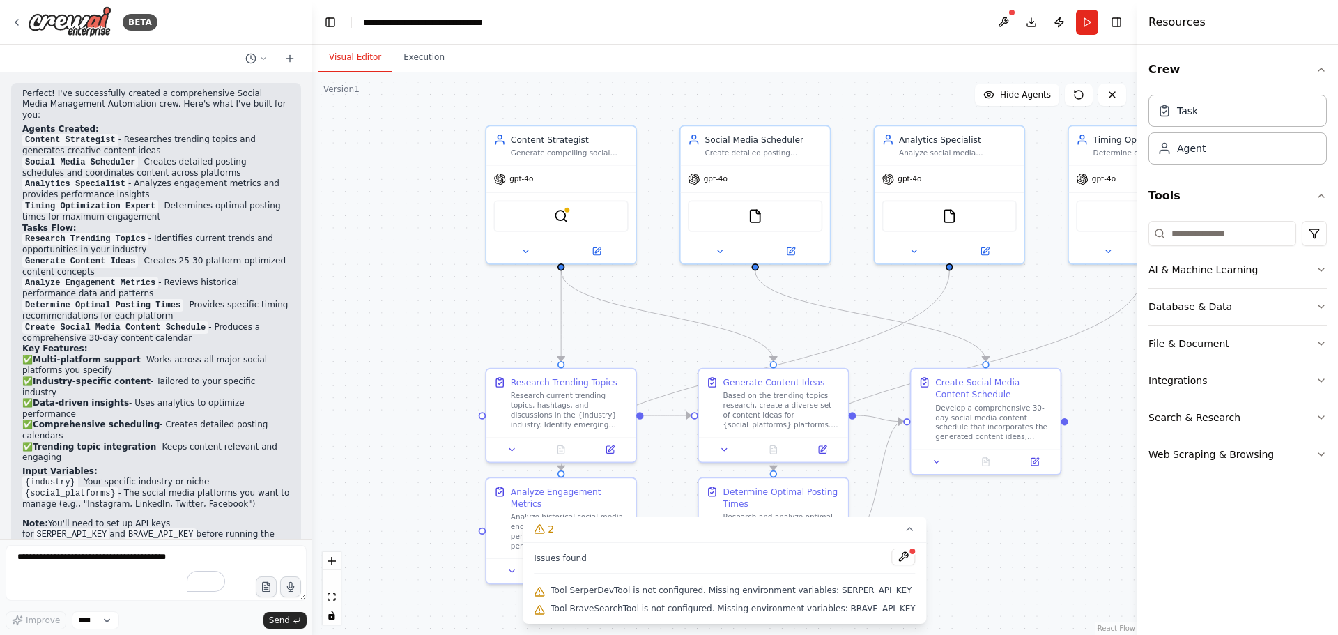
drag, startPoint x: 694, startPoint y: 311, endPoint x: 728, endPoint y: 321, distance: 35.5
click at [728, 321] on div ".deletable-edge-delete-btn { width: 20px; height: 20px; border: 0px solid #ffff…" at bounding box center [724, 353] width 825 height 562
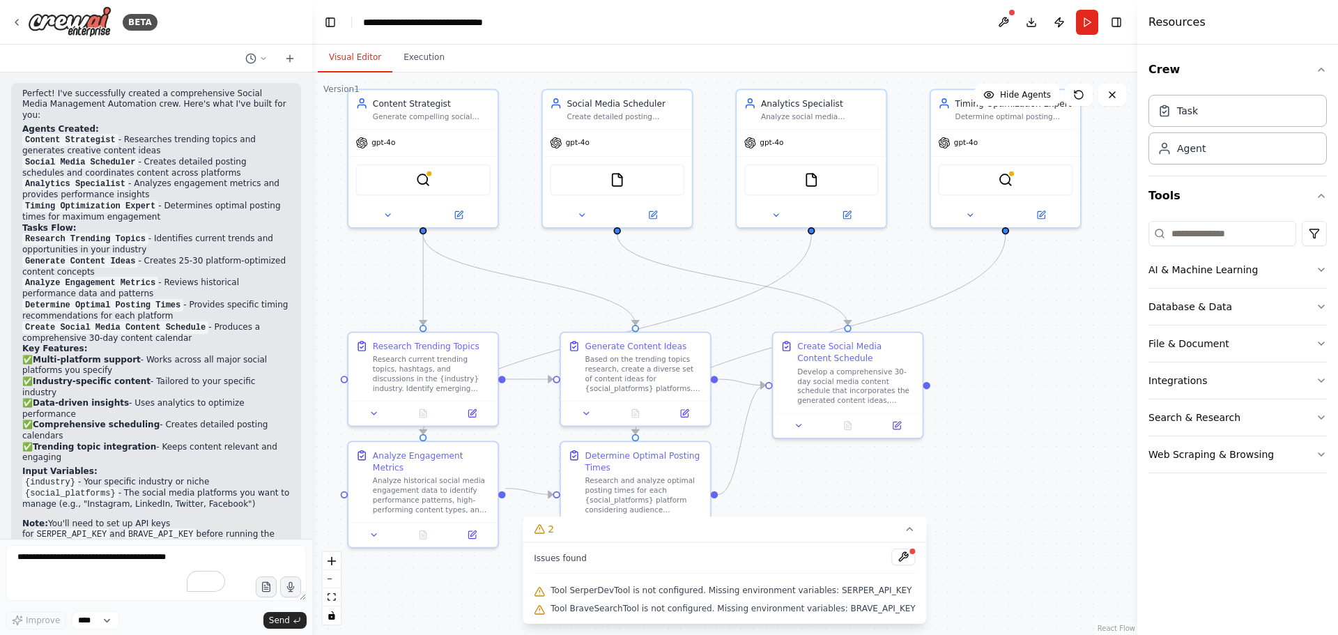
drag, startPoint x: 552, startPoint y: 350, endPoint x: 583, endPoint y: 281, distance: 75.8
click at [583, 281] on div ".deletable-edge-delete-btn { width: 20px; height: 20px; border: 0px solid #ffff…" at bounding box center [724, 353] width 825 height 562
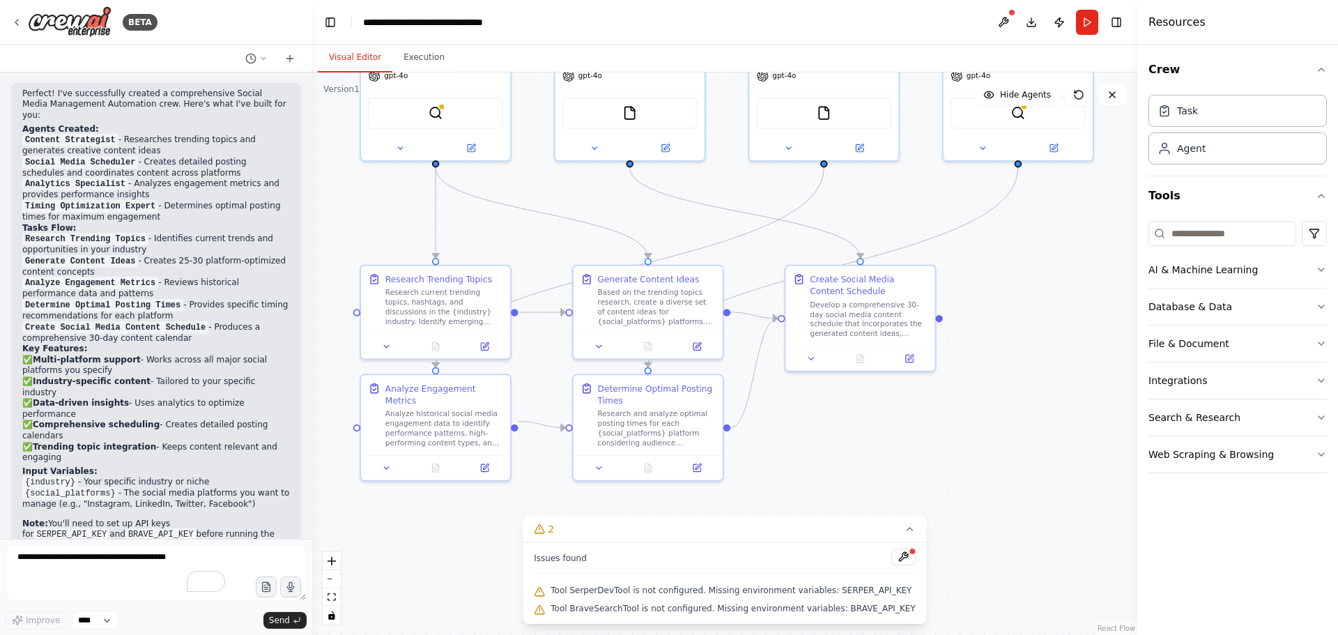
drag, startPoint x: 522, startPoint y: 316, endPoint x: 534, endPoint y: 249, distance: 68.0
click at [534, 249] on div ".deletable-edge-delete-btn { width: 20px; height: 20px; border: 0px solid #ffff…" at bounding box center [724, 353] width 825 height 562
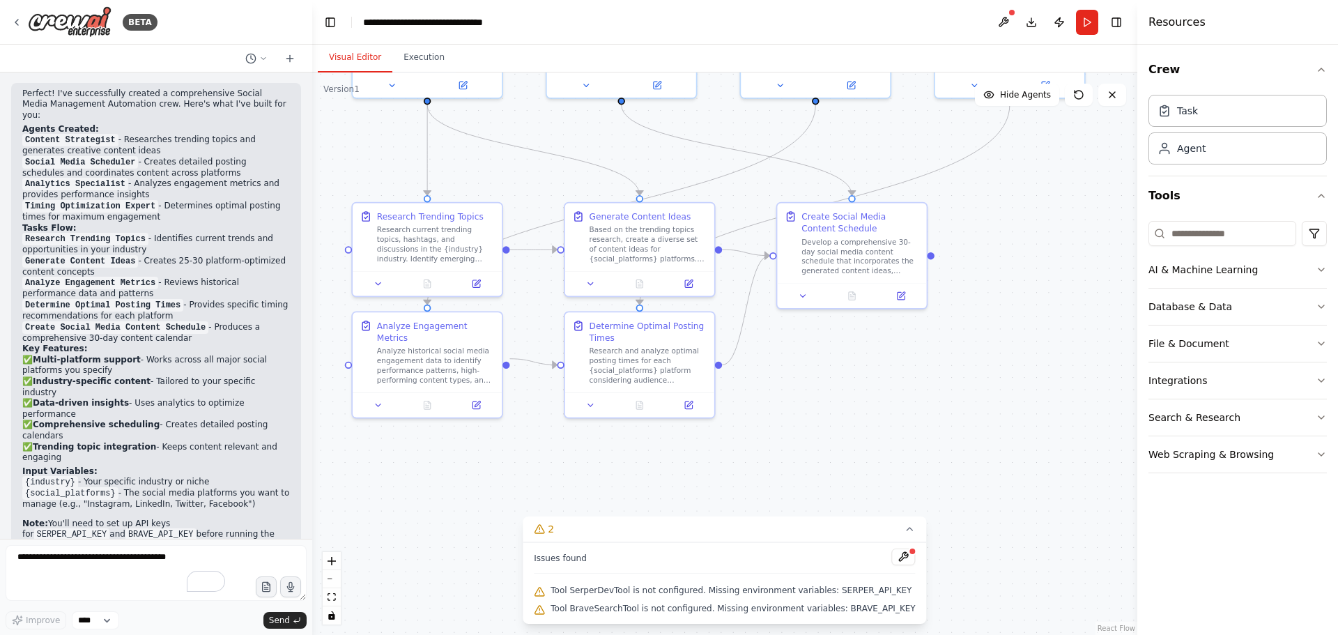
drag, startPoint x: 554, startPoint y: 390, endPoint x: 545, endPoint y: 327, distance: 63.3
click at [545, 327] on div ".deletable-edge-delete-btn { width: 20px; height: 20px; border: 0px solid #ffff…" at bounding box center [724, 353] width 825 height 562
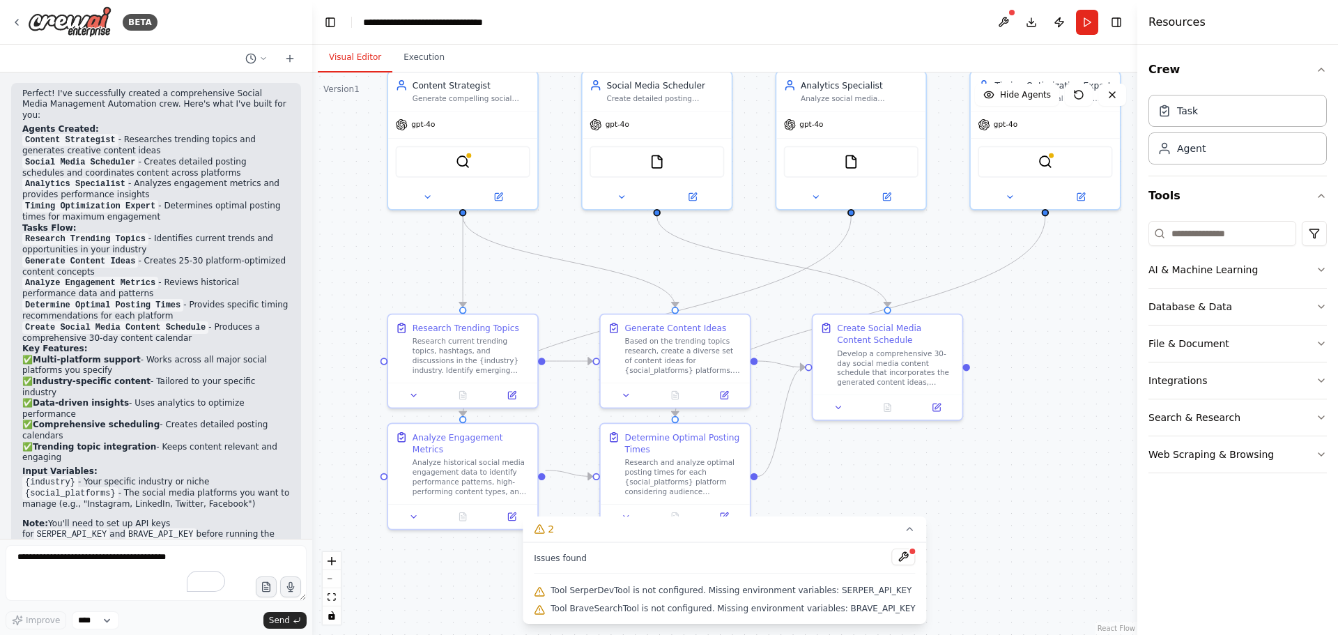
click at [1090, 481] on div ".deletable-edge-delete-btn { width: 20px; height: 20px; border: 0px solid #ffff…" at bounding box center [724, 353] width 825 height 562
drag, startPoint x: 1064, startPoint y: 341, endPoint x: 1095, endPoint y: 244, distance: 102.2
click at [1059, 481] on div ".deletable-edge-delete-btn { width: 20px; height: 20px; border: 0px solid #ffff…" at bounding box center [724, 353] width 825 height 562
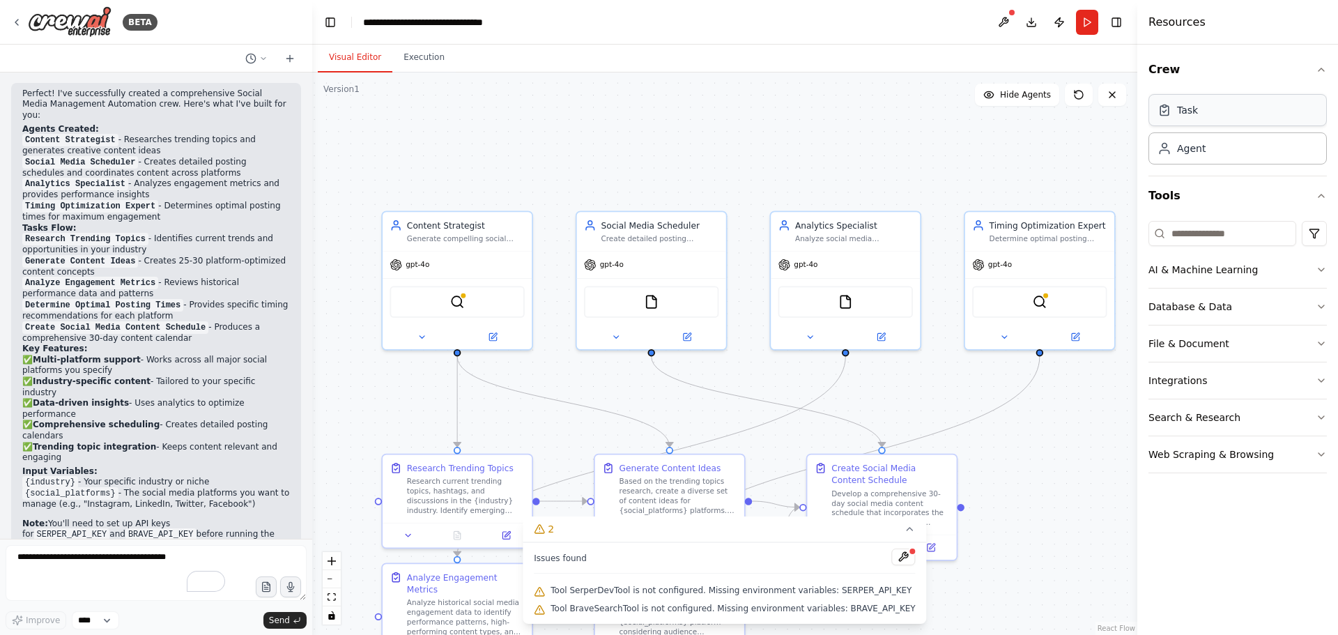
click at [1206, 105] on div "Task" at bounding box center [1237, 110] width 178 height 32
click at [1202, 112] on div "Task" at bounding box center [1237, 110] width 178 height 32
click at [1199, 146] on div "Agent" at bounding box center [1191, 148] width 29 height 14
click at [995, 87] on button "Hide Agents" at bounding box center [1017, 95] width 84 height 22
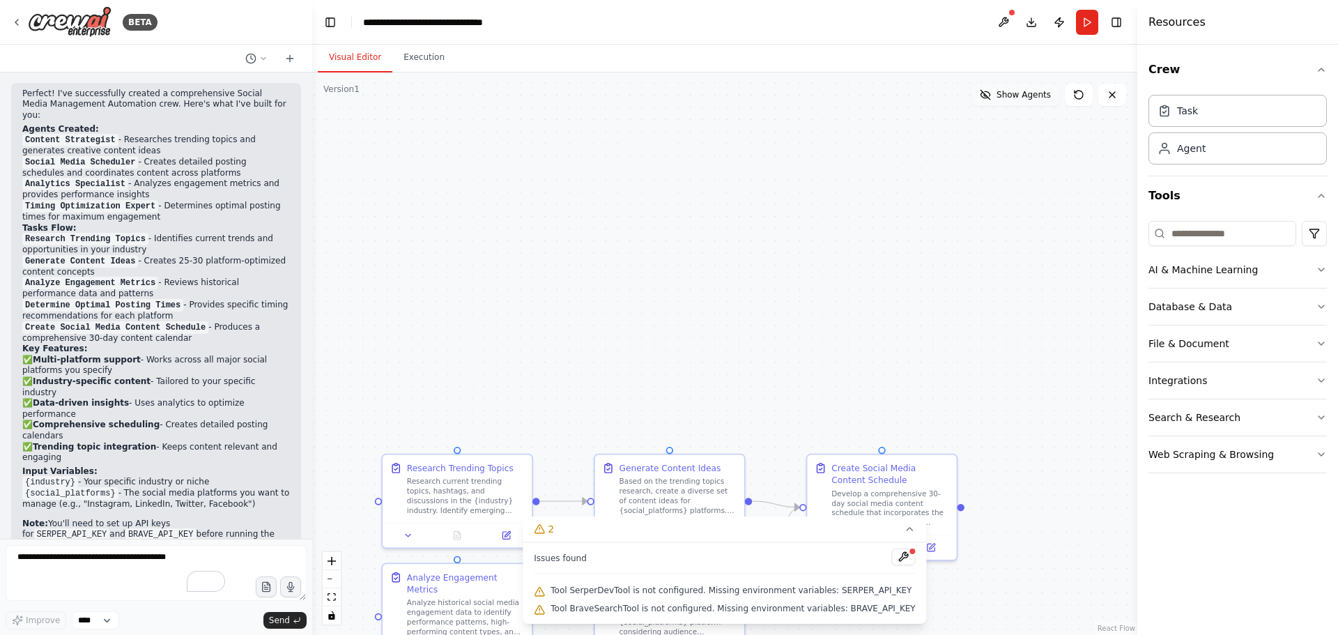
click at [991, 95] on icon at bounding box center [984, 94] width 11 height 11
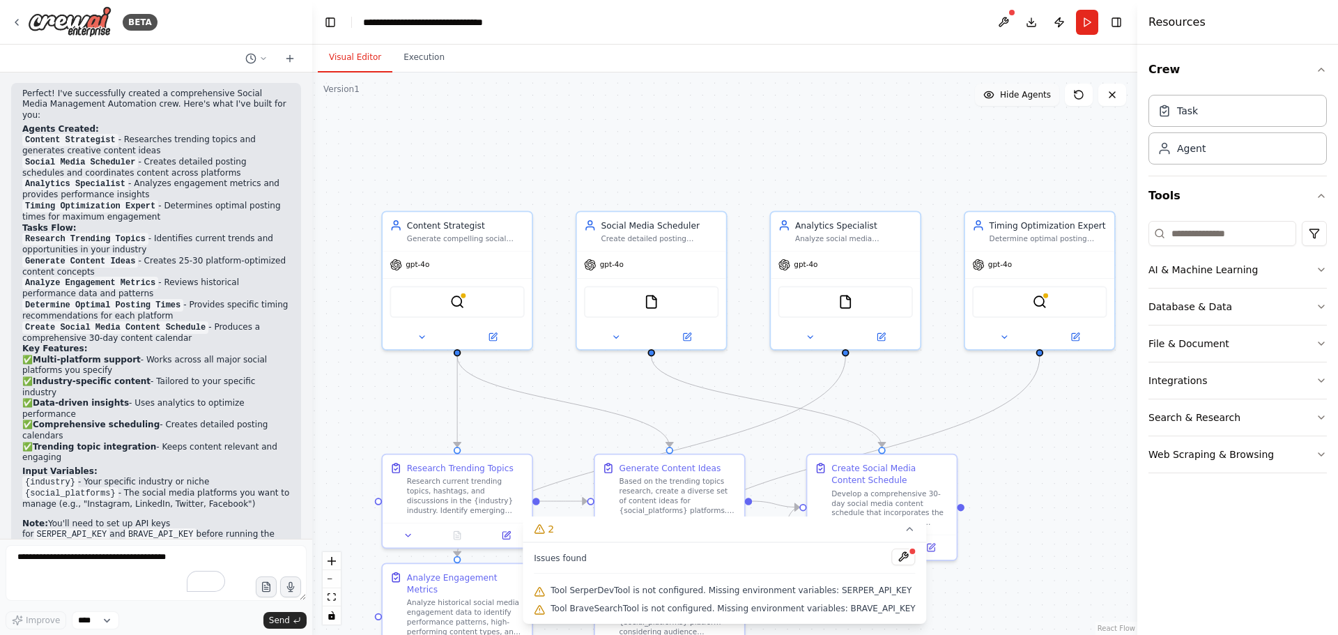
click at [990, 95] on circle at bounding box center [988, 94] width 3 height 3
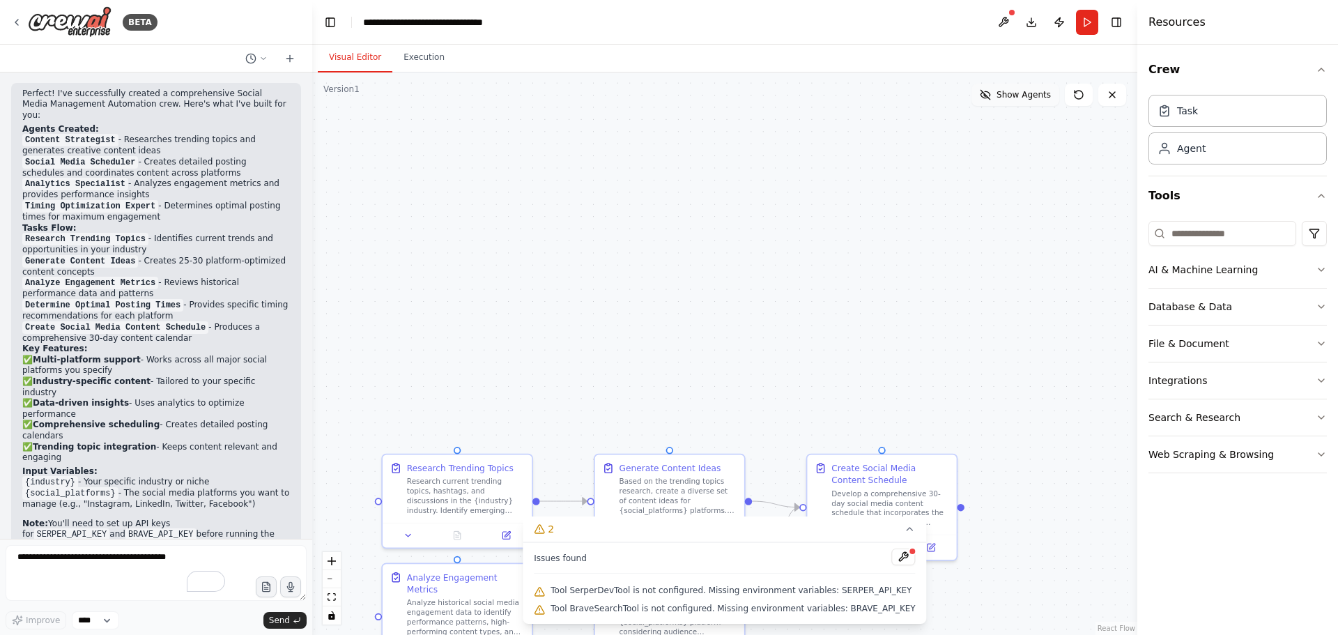
click at [991, 95] on icon at bounding box center [984, 94] width 11 height 11
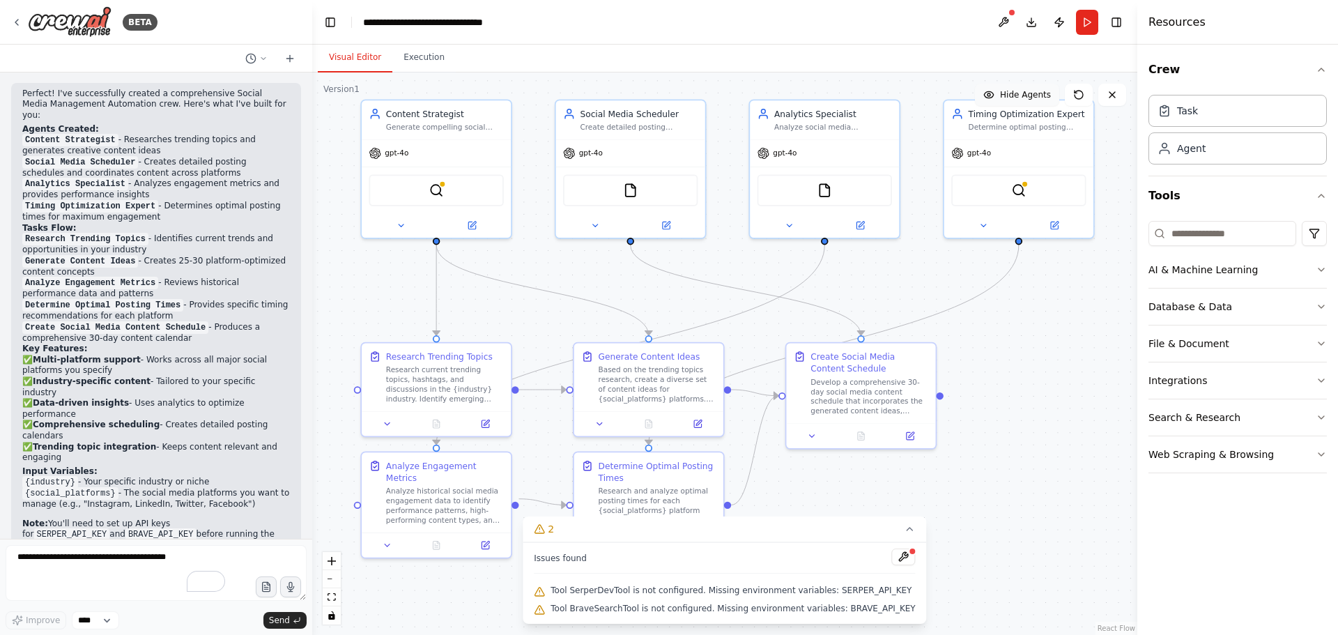
drag, startPoint x: 722, startPoint y: 210, endPoint x: 710, endPoint y: 182, distance: 30.6
click at [710, 182] on div ".deletable-edge-delete-btn { width: 20px; height: 20px; border: 0px solid #ffff…" at bounding box center [724, 353] width 825 height 562
click at [994, 91] on icon at bounding box center [988, 94] width 11 height 11
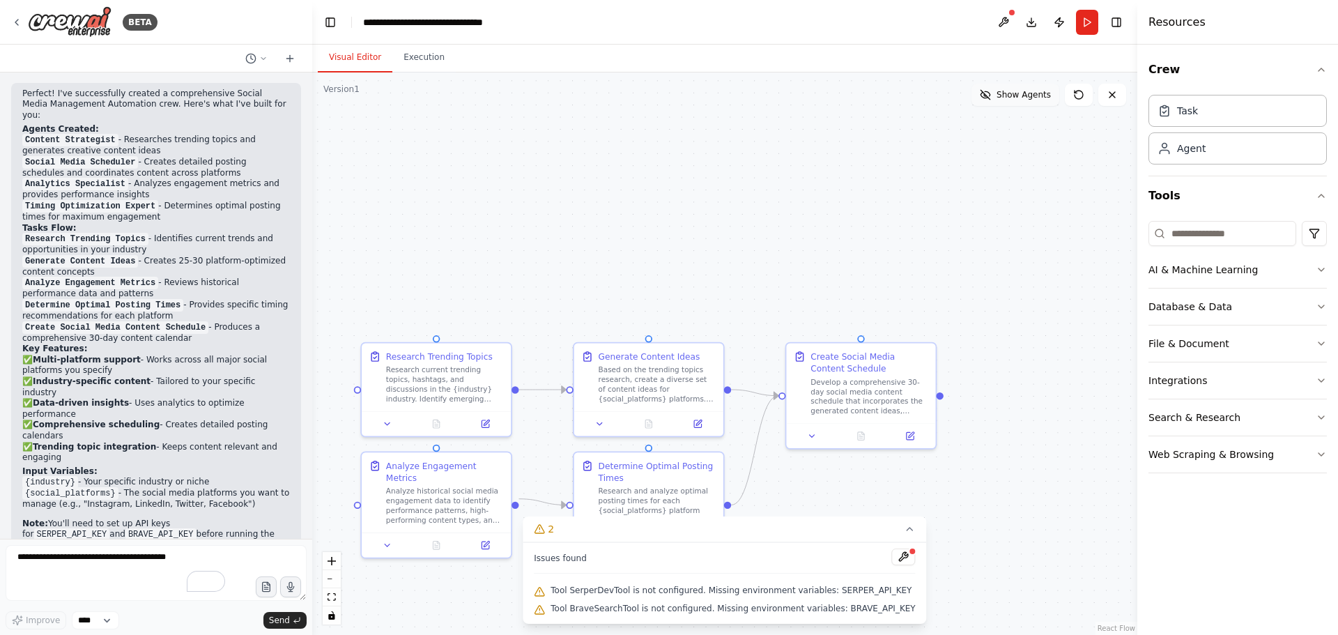
click at [998, 91] on button "Show Agents" at bounding box center [1015, 95] width 88 height 22
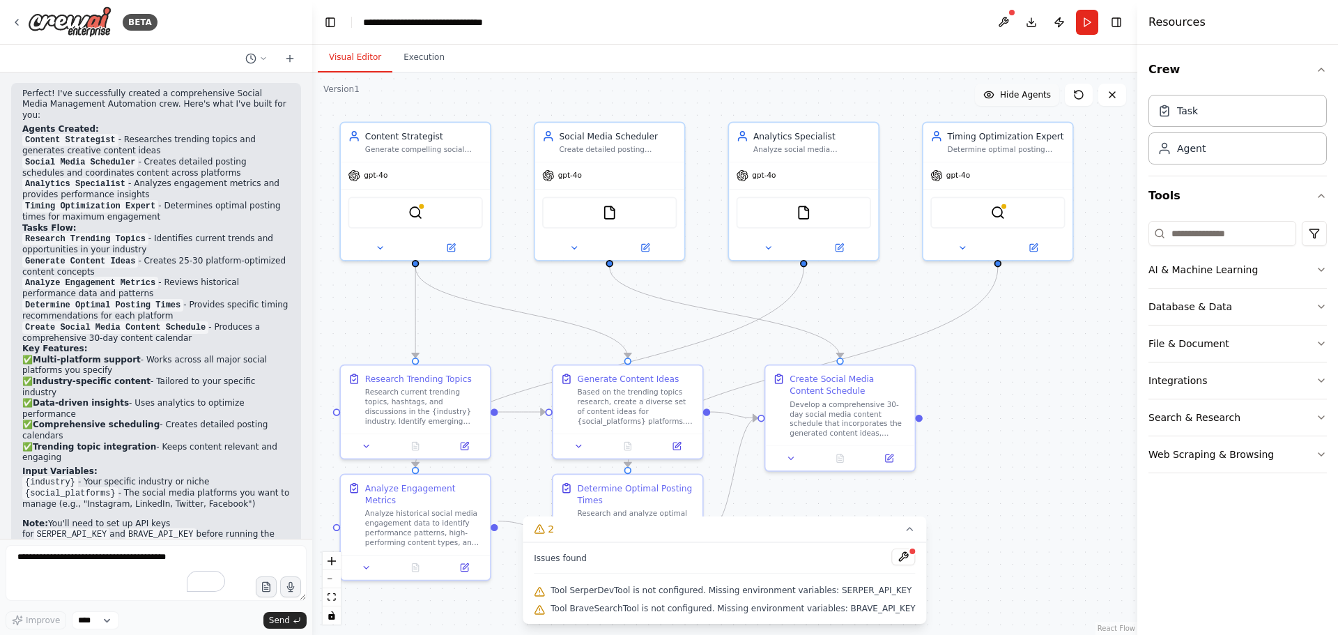
drag, startPoint x: 1045, startPoint y: 364, endPoint x: 1024, endPoint y: 387, distance: 30.6
click at [1024, 387] on div ".deletable-edge-delete-btn { width: 20px; height: 20px; border: 0px solid #ffff…" at bounding box center [724, 353] width 825 height 562
click at [262, 53] on button at bounding box center [256, 58] width 33 height 17
click at [214, 86] on span "Create a crew that schedules and publishes social media content across multiple…" at bounding box center [196, 87] width 91 height 11
click at [423, 59] on button "Execution" at bounding box center [423, 57] width 63 height 29
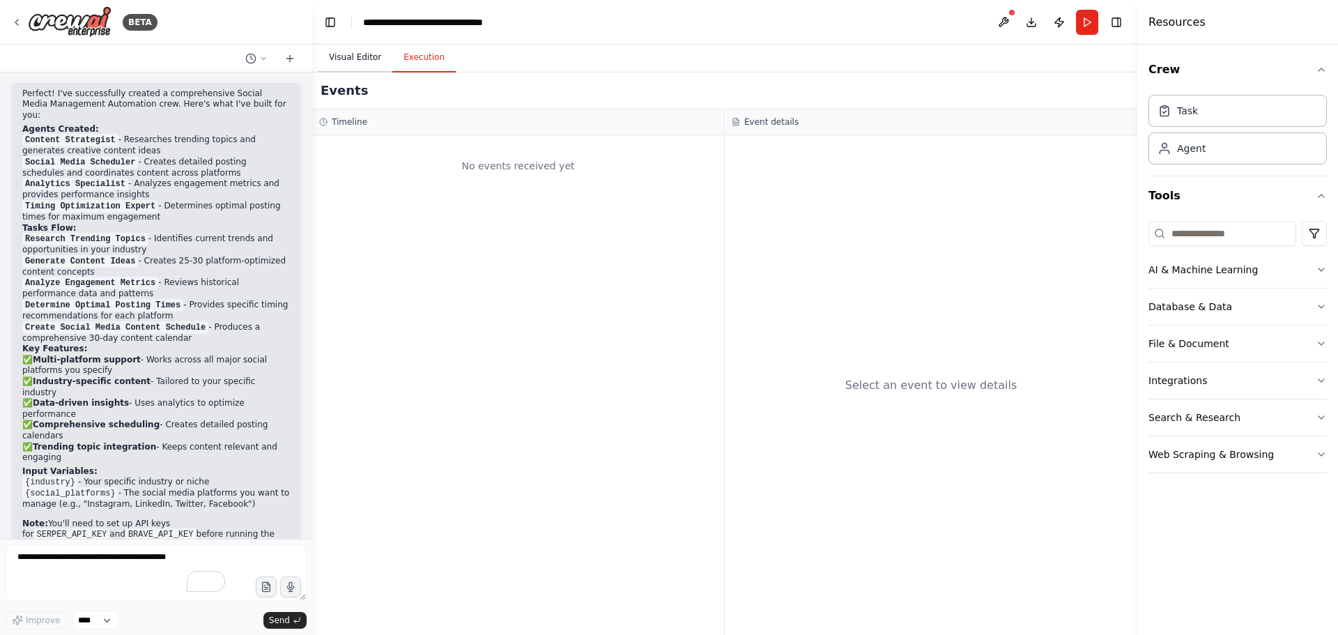
click at [364, 55] on button "Visual Editor" at bounding box center [355, 57] width 75 height 29
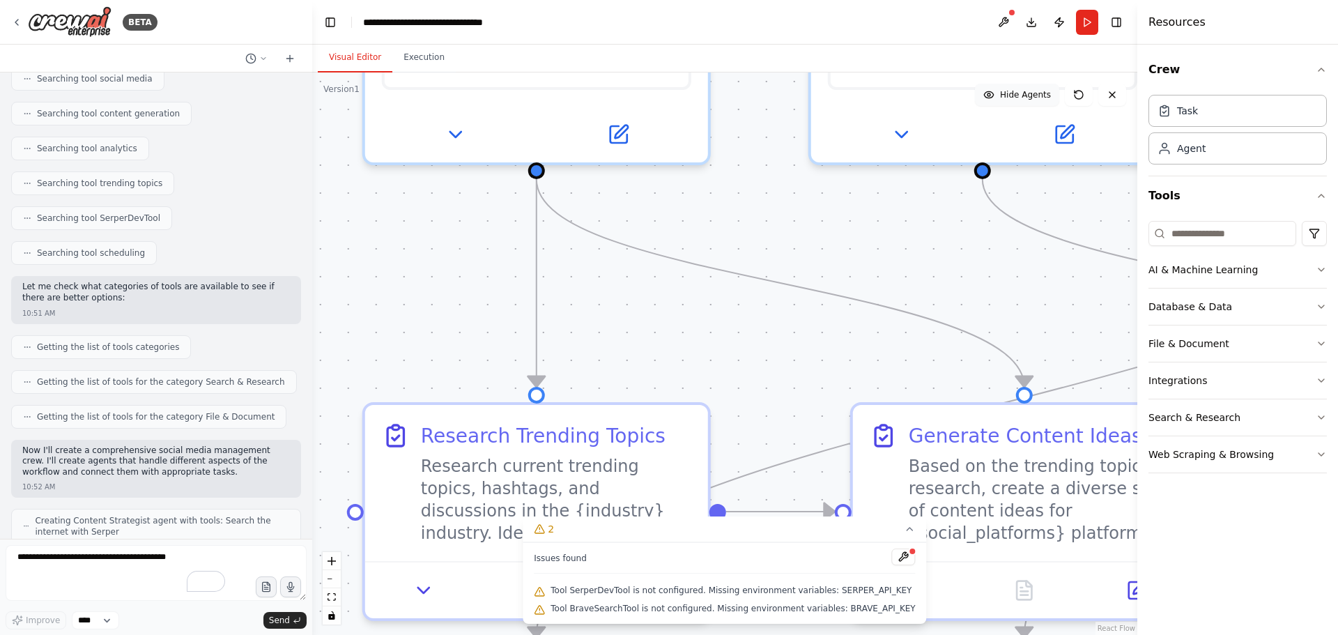
scroll to position [0, 0]
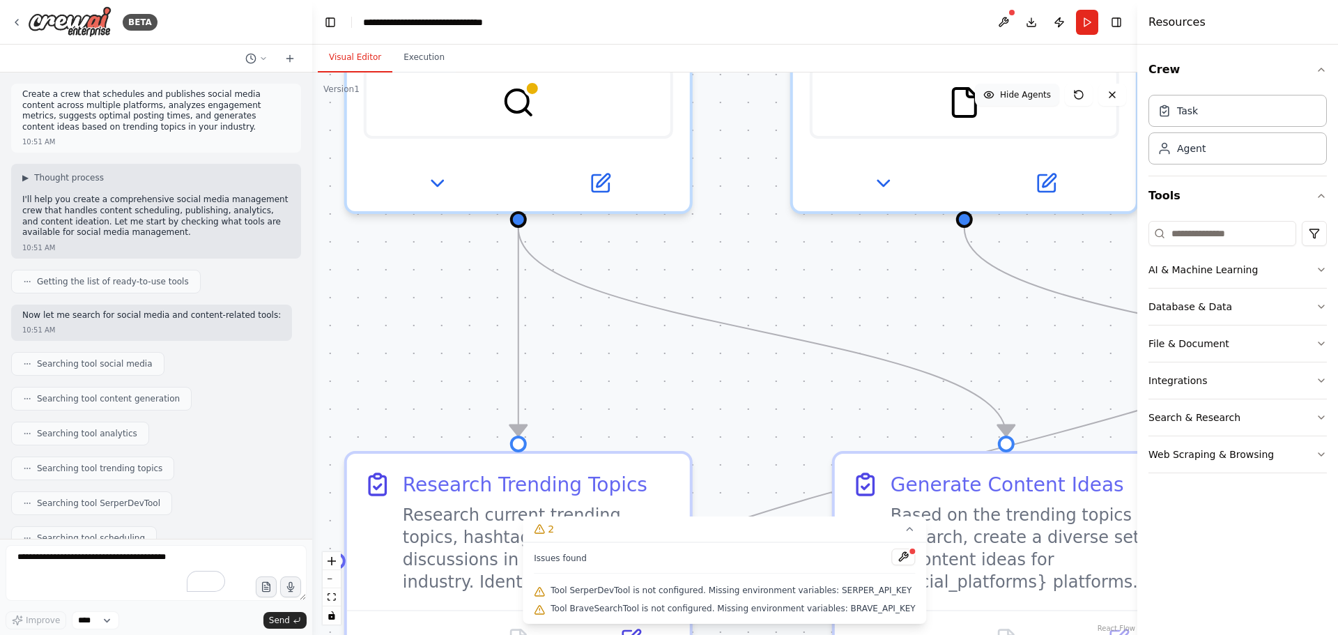
drag, startPoint x: 742, startPoint y: 280, endPoint x: 706, endPoint y: 281, distance: 36.2
click at [723, 287] on div ".deletable-edge-delete-btn { width: 20px; height: 20px; border: 0px solid #ffff…" at bounding box center [724, 353] width 825 height 562
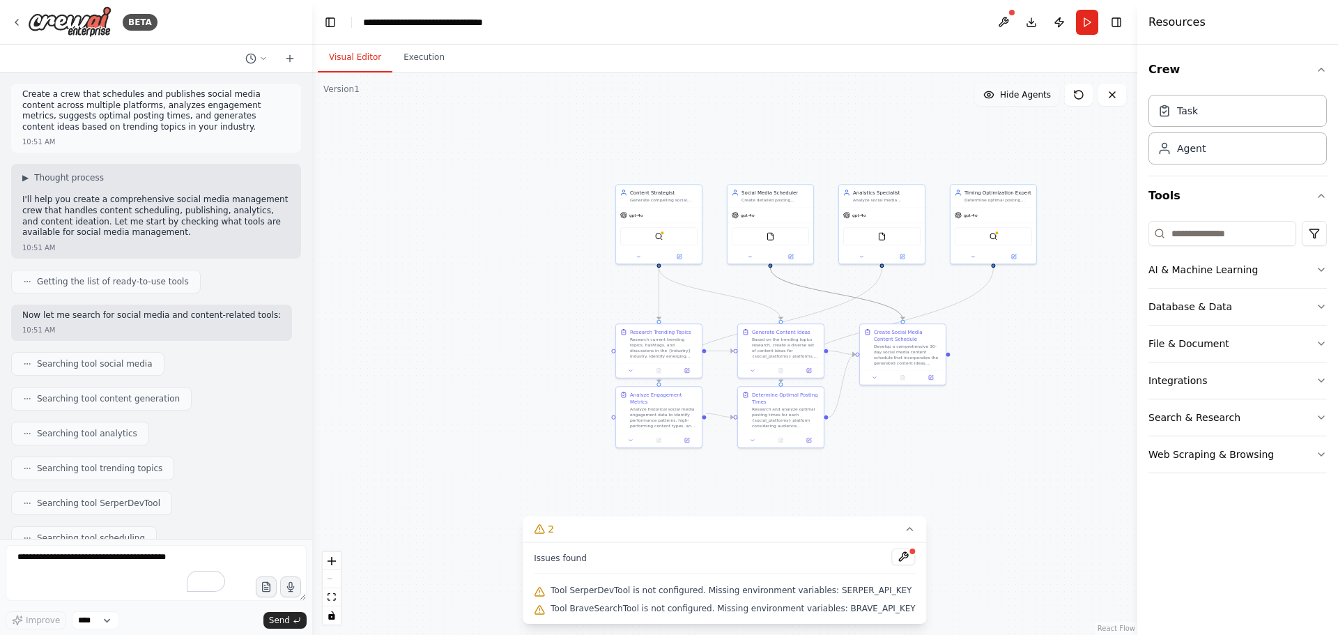
drag, startPoint x: 816, startPoint y: 291, endPoint x: 708, endPoint y: 260, distance: 112.4
click at [708, 260] on div ".deletable-edge-delete-btn { width: 20px; height: 20px; border: 0px solid #ffff…" at bounding box center [724, 353] width 825 height 562
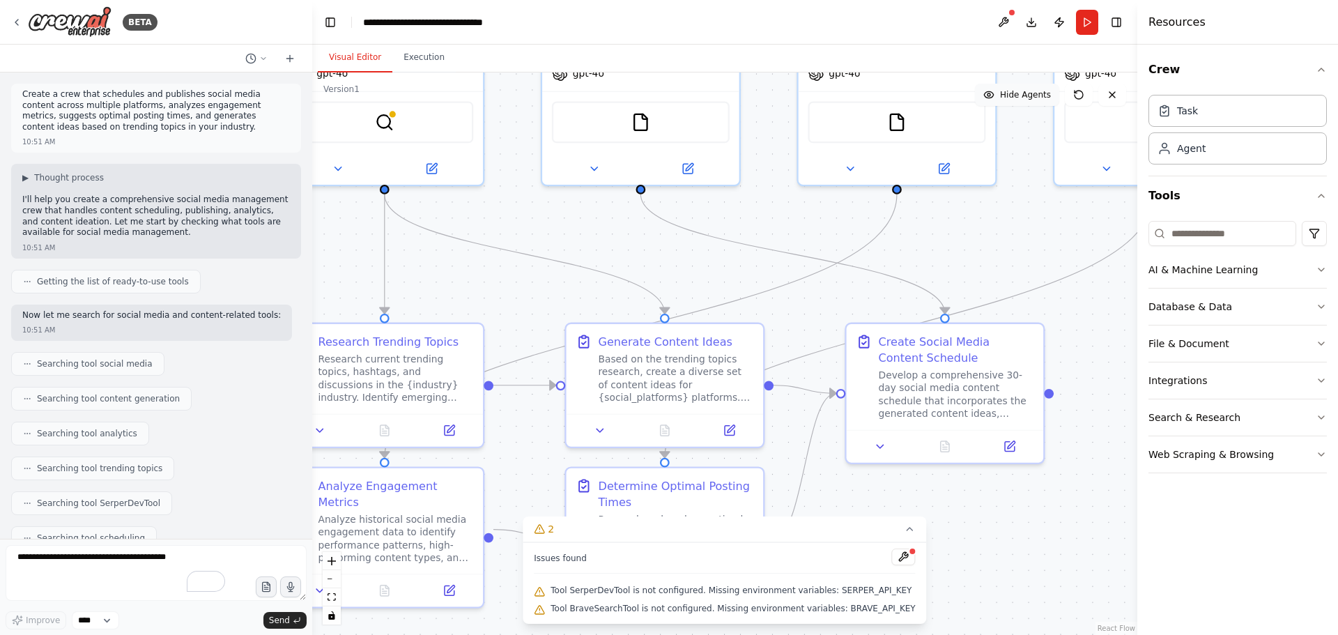
drag, startPoint x: 800, startPoint y: 336, endPoint x: 595, endPoint y: 263, distance: 217.5
click at [595, 263] on div ".deletable-edge-delete-btn { width: 20px; height: 20px; border: 0px solid #ffff…" at bounding box center [724, 353] width 825 height 562
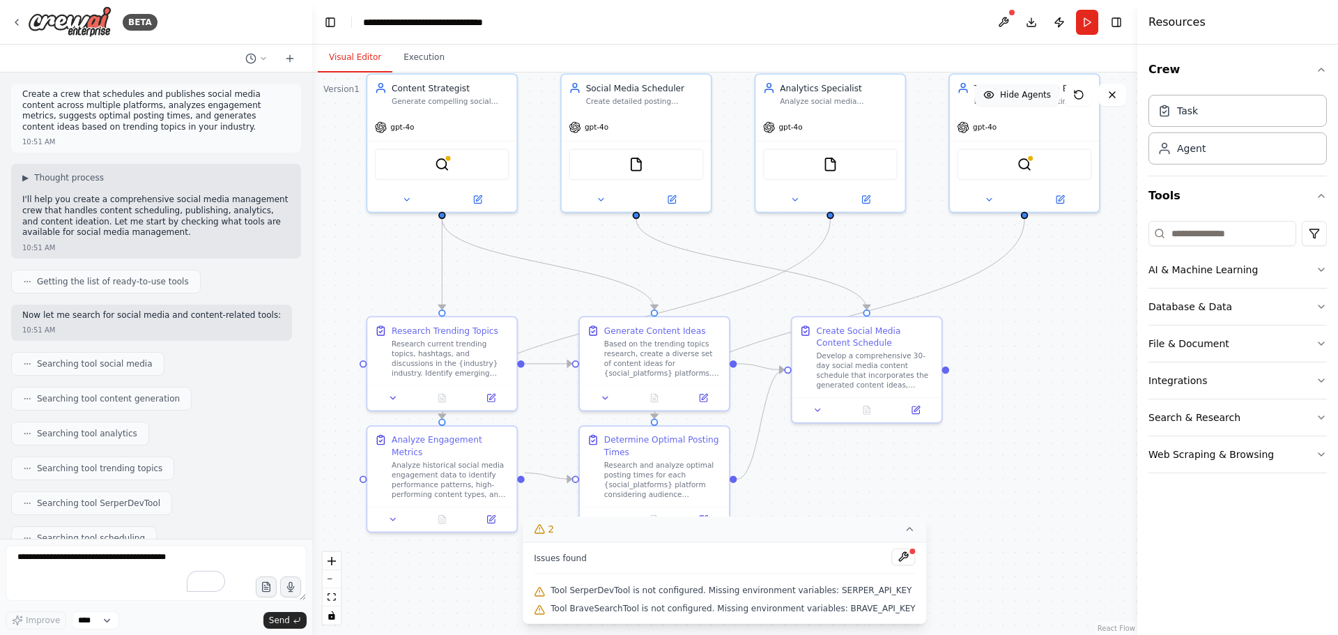
click at [904, 528] on icon at bounding box center [909, 528] width 11 height 11
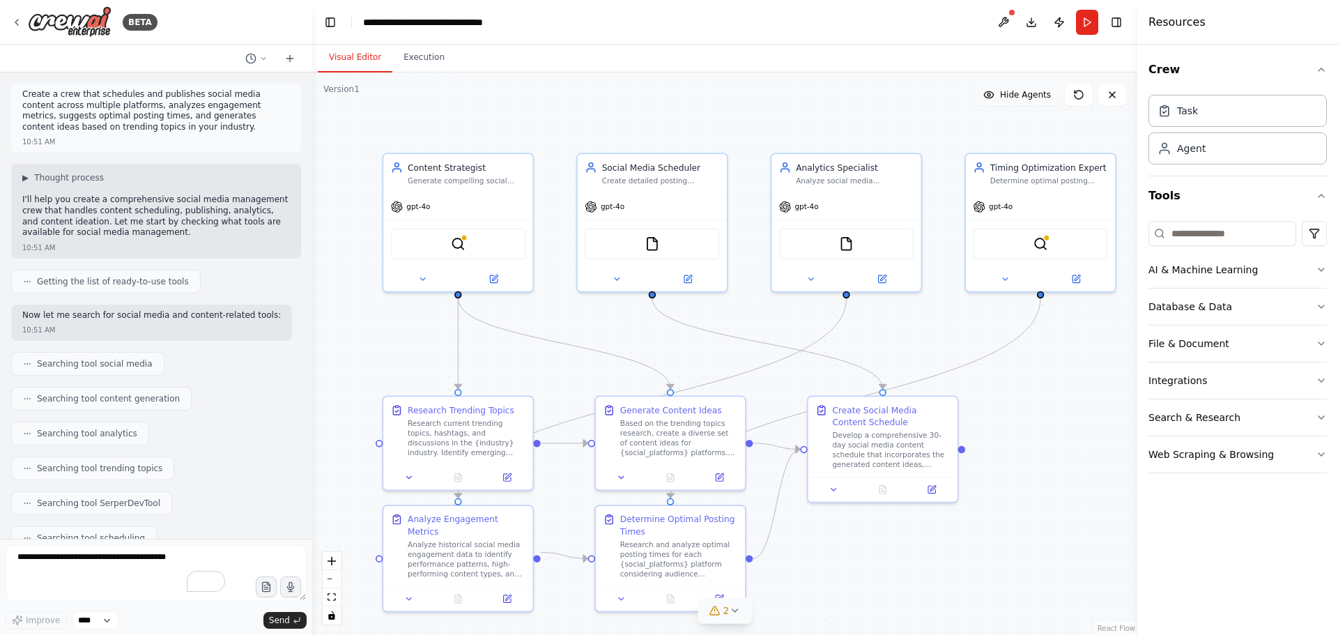
click at [1136, 516] on div "BETA Create a crew that schedules and publishes social media content across mul…" at bounding box center [669, 317] width 1338 height 635
click at [1264, 272] on button "AI & Machine Learning" at bounding box center [1237, 269] width 178 height 36
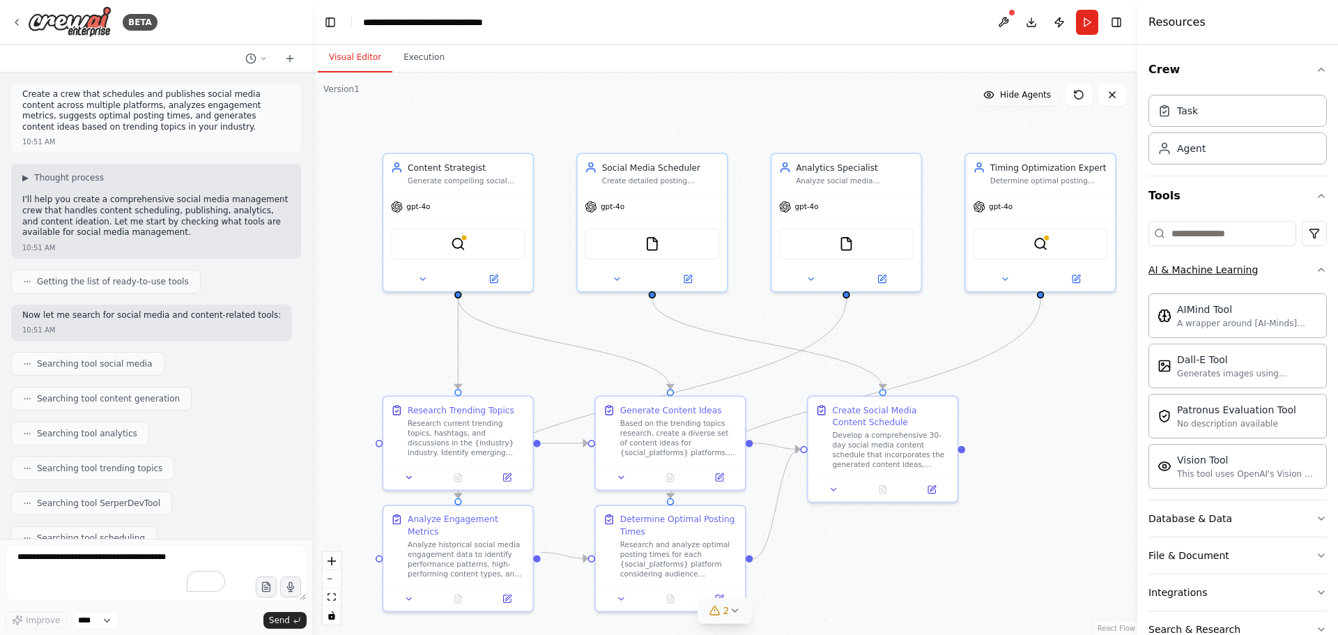
click at [1281, 277] on button "AI & Machine Learning" at bounding box center [1237, 269] width 178 height 36
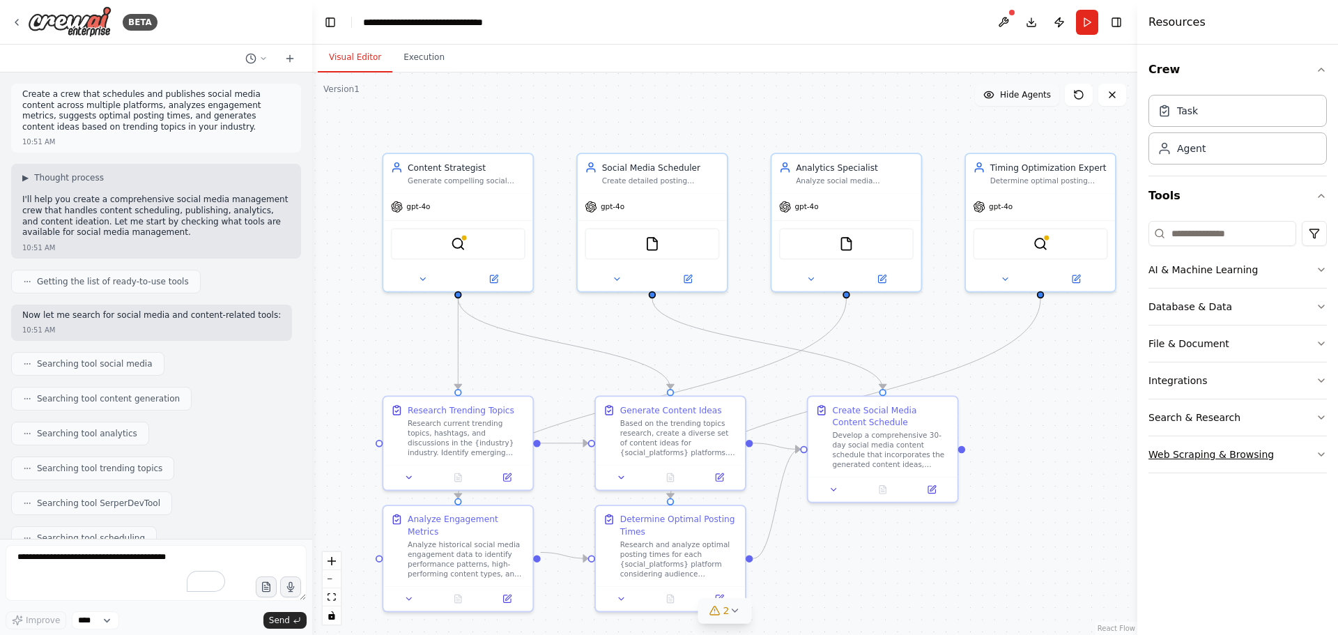
click at [1246, 460] on div "Web Scraping & Browsing" at bounding box center [1210, 454] width 125 height 14
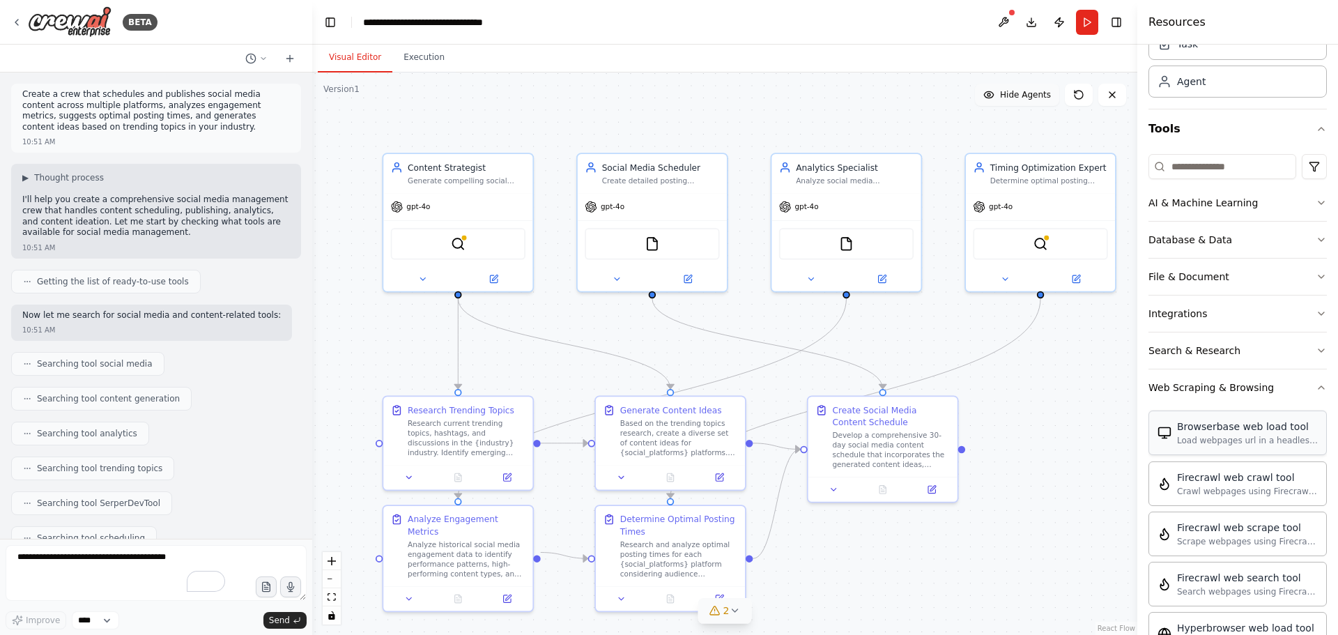
scroll to position [20, 0]
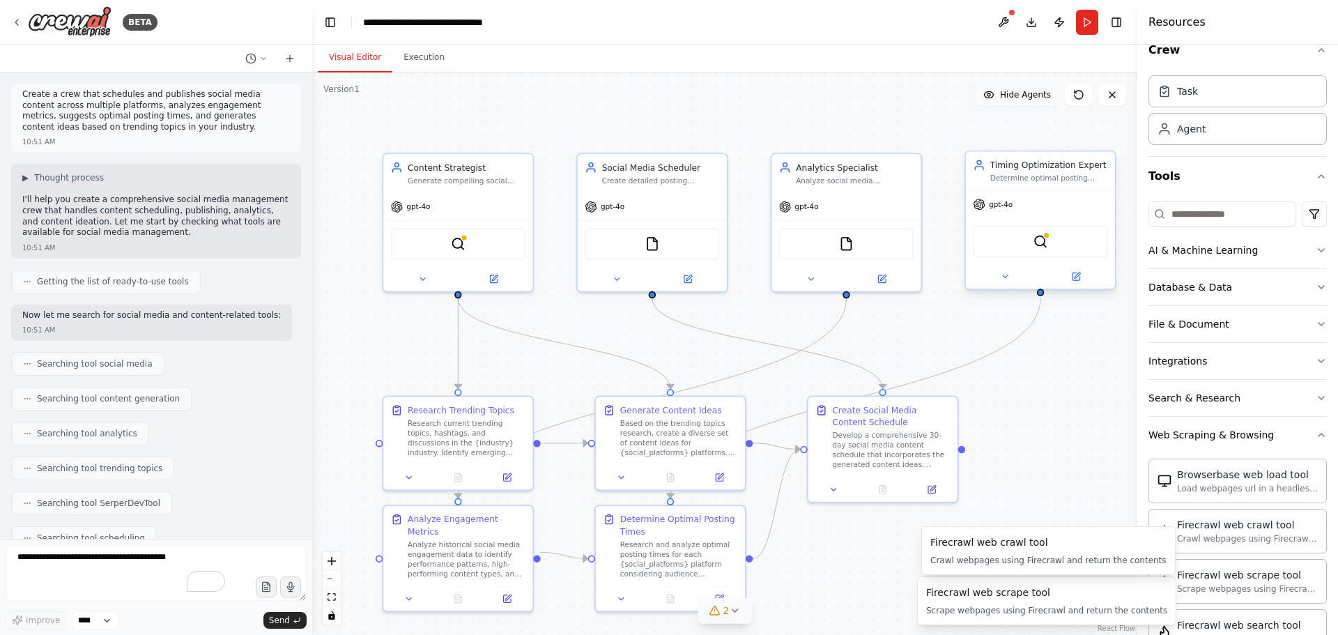
click at [1086, 449] on div ".deletable-edge-delete-btn { width: 20px; height: 20px; border: 0px solid #ffff…" at bounding box center [724, 353] width 825 height 562
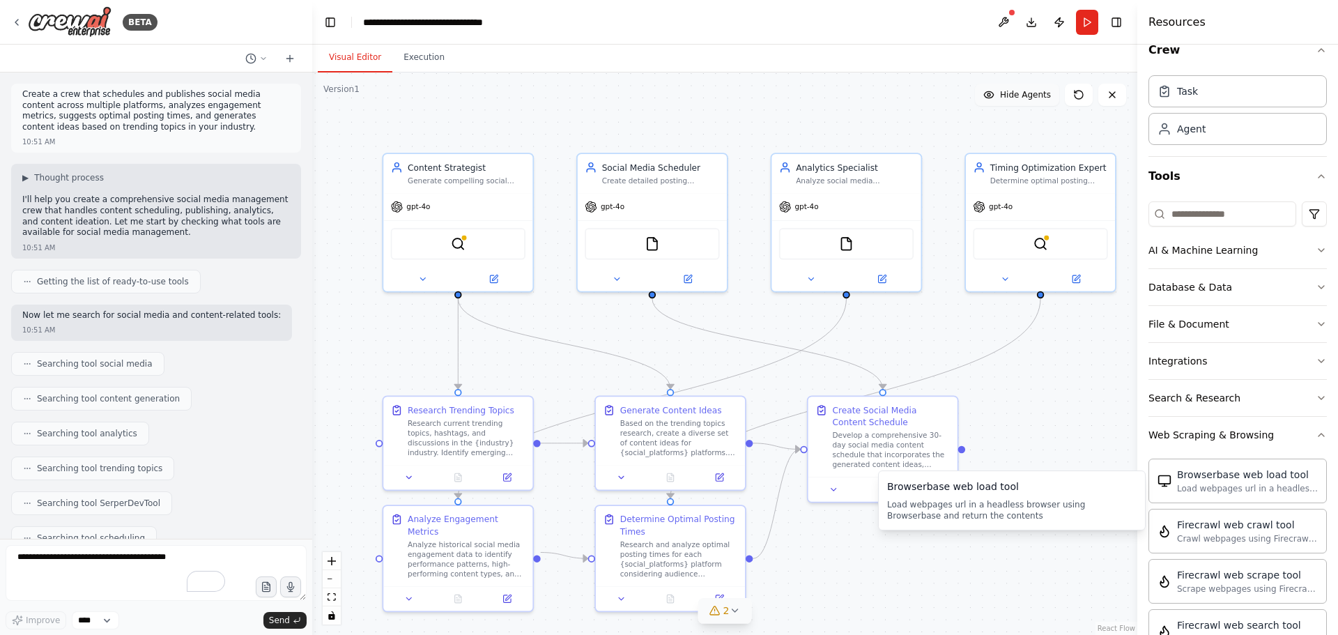
scroll to position [0, 0]
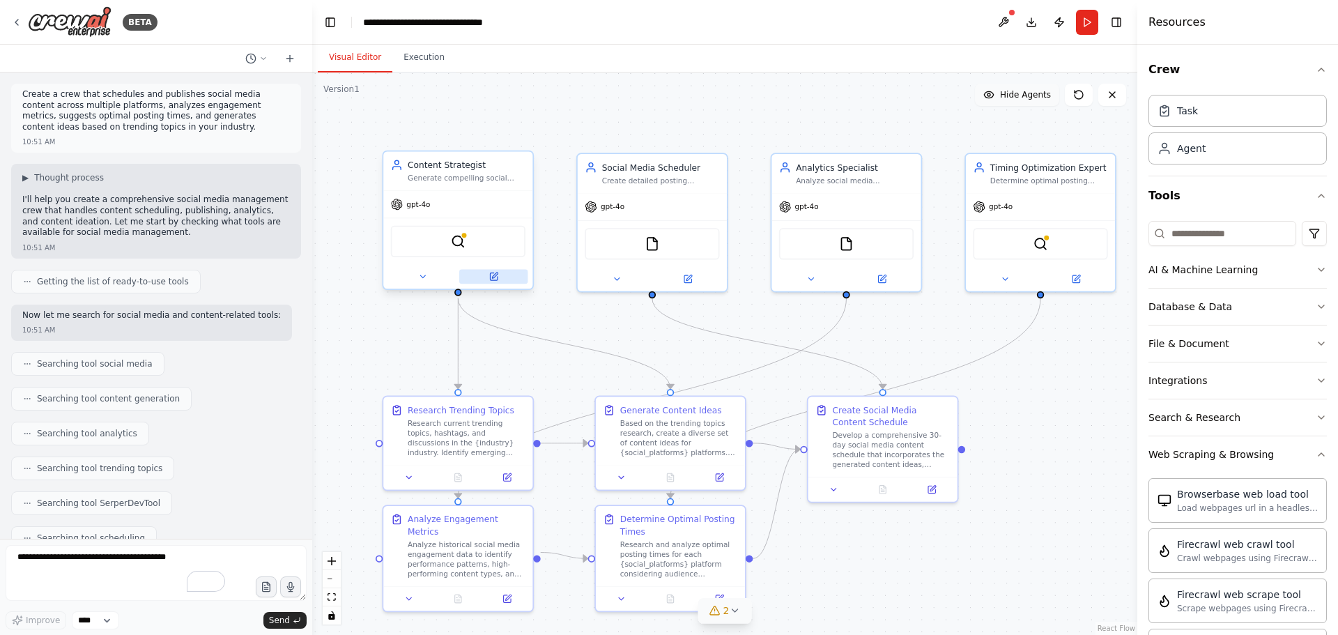
click at [504, 277] on button at bounding box center [493, 276] width 68 height 15
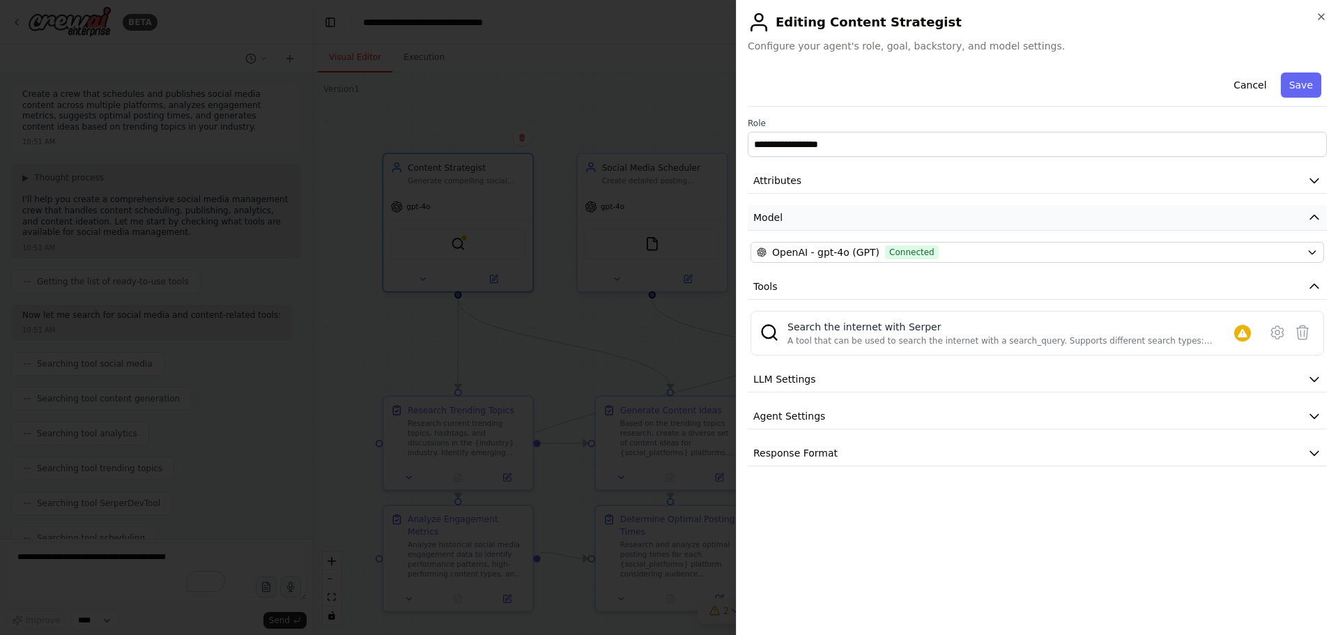
click at [839, 216] on button "Model" at bounding box center [1037, 218] width 579 height 26
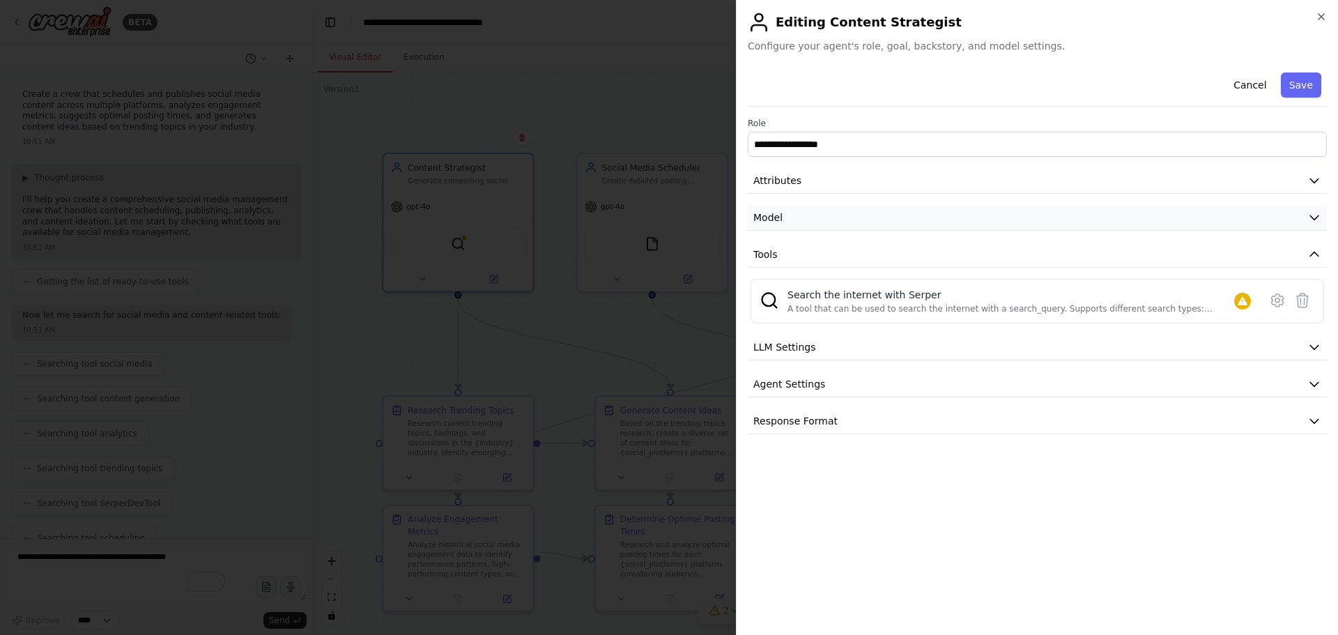
click at [839, 216] on button "Model" at bounding box center [1037, 218] width 579 height 26
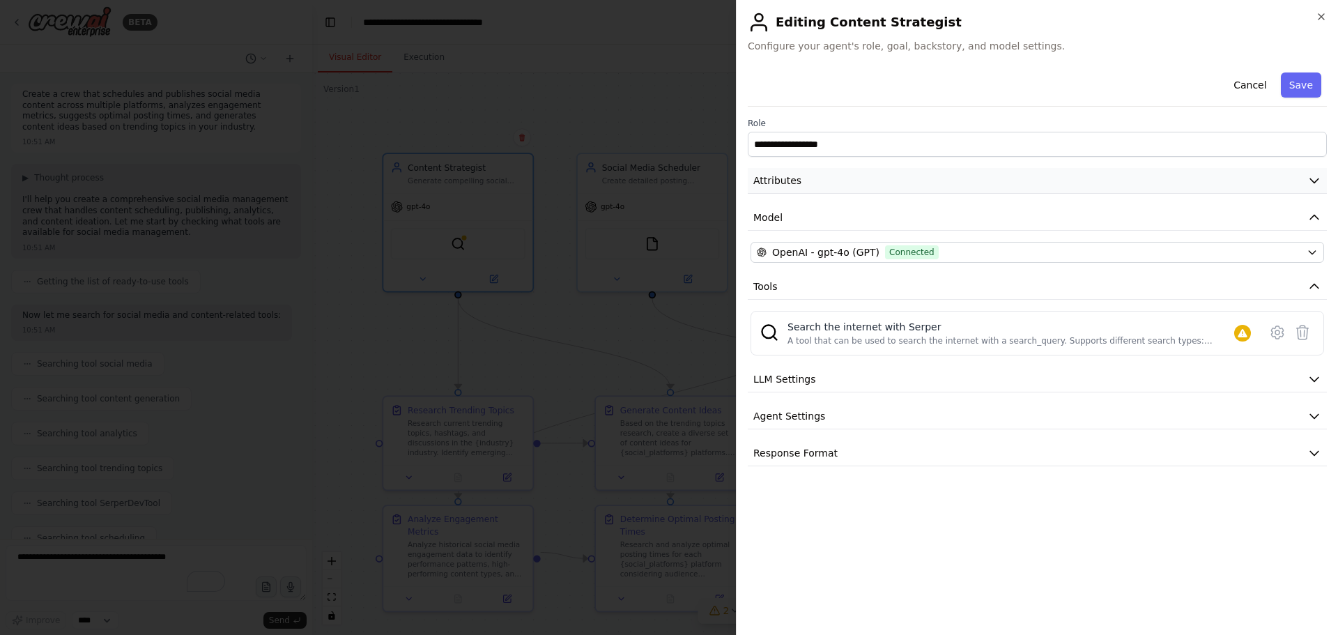
click at [858, 188] on button "Attributes" at bounding box center [1037, 181] width 579 height 26
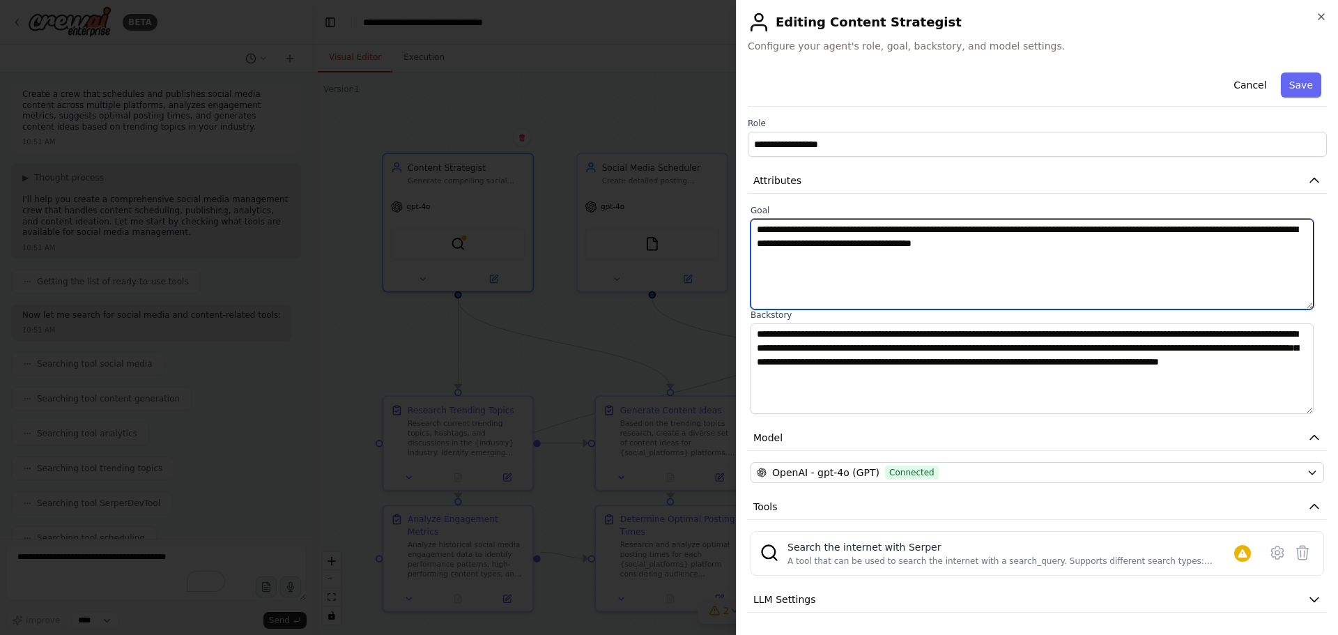
click at [1140, 229] on textarea "**********" at bounding box center [1031, 264] width 563 height 91
type textarea "**********"
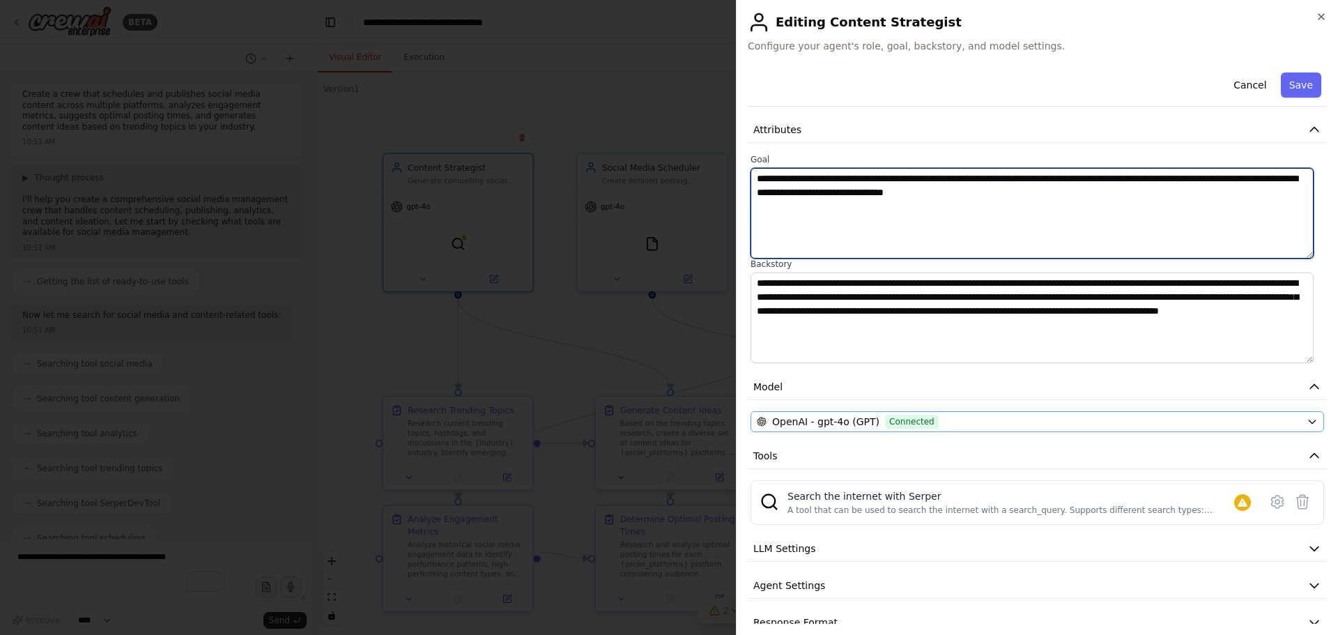
scroll to position [74, 0]
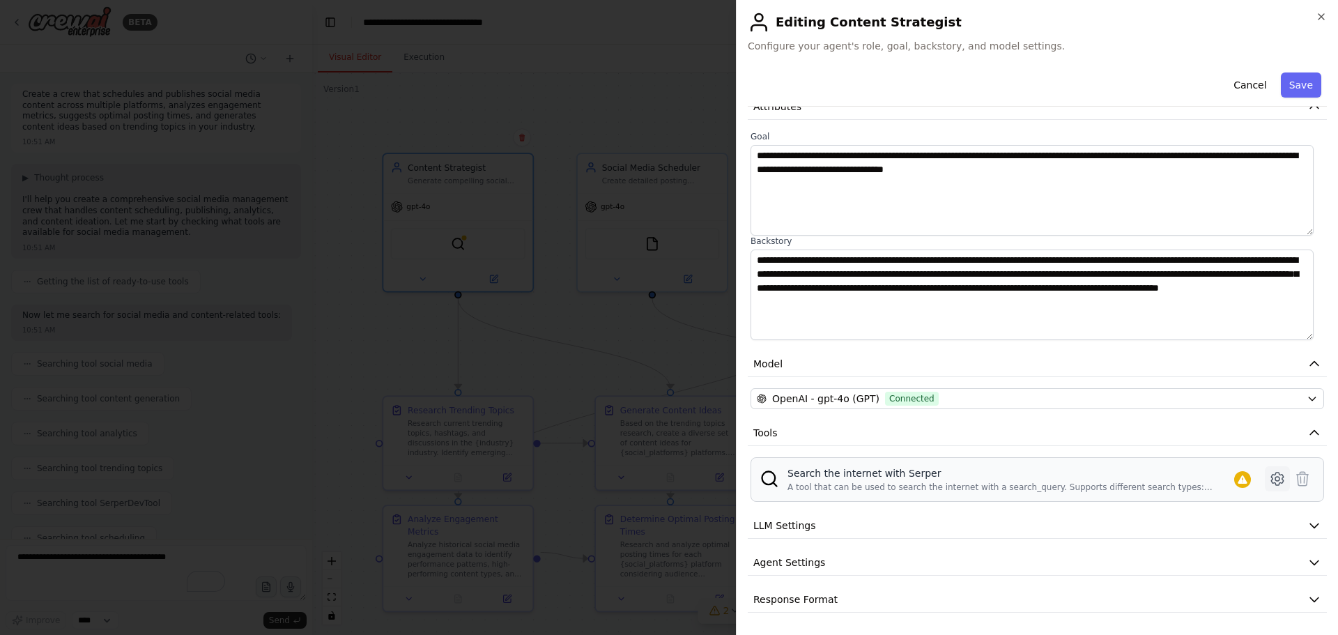
click at [1271, 483] on icon at bounding box center [1277, 478] width 12 height 13
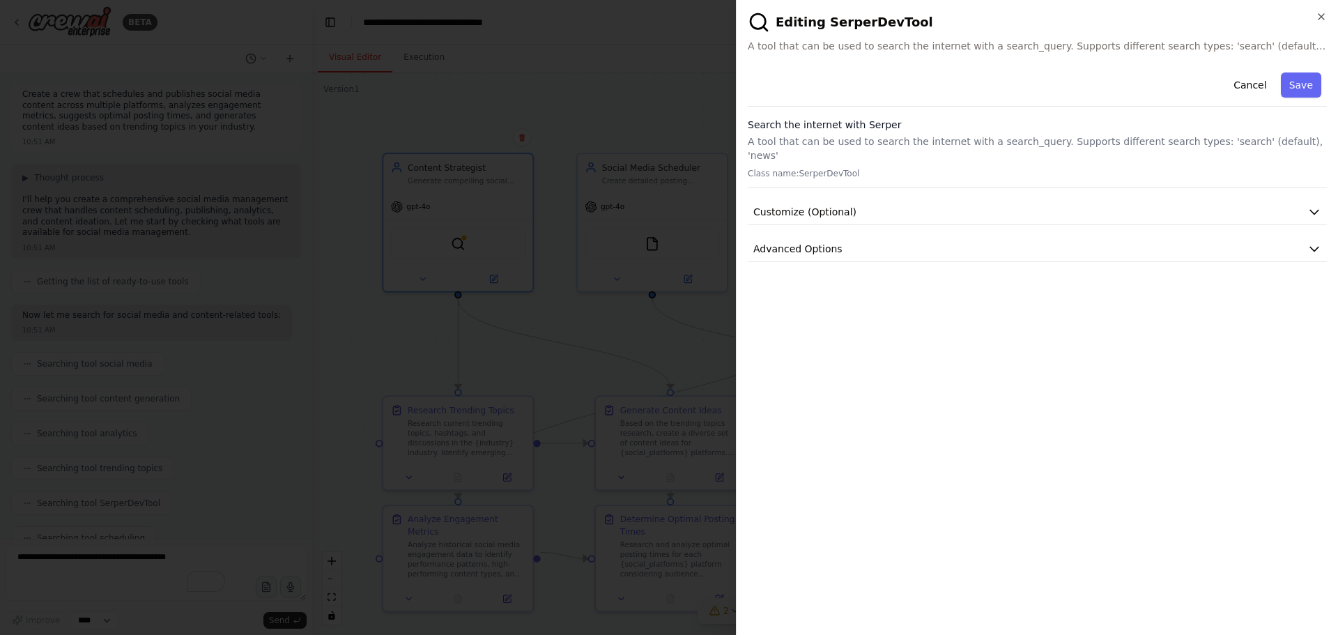
scroll to position [0, 0]
click at [891, 199] on button "Customize (Optional)" at bounding box center [1037, 212] width 579 height 26
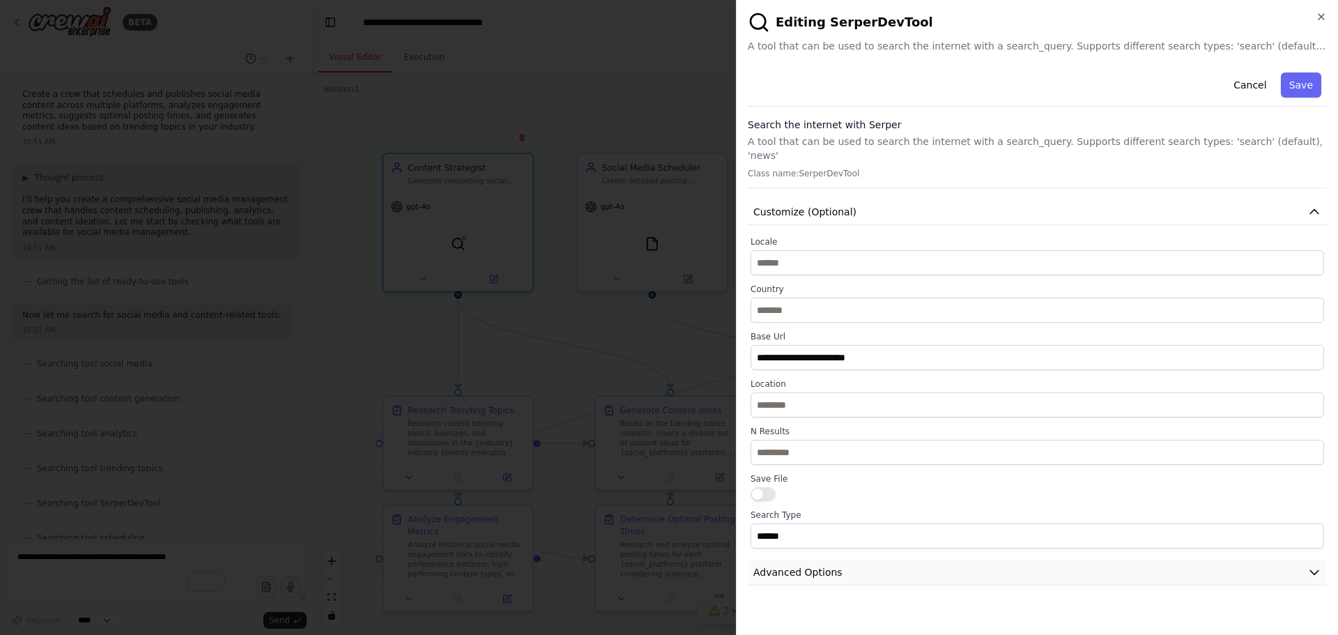
click at [1081, 568] on button "Advanced Options" at bounding box center [1037, 572] width 579 height 26
click at [1249, 87] on button "Cancel" at bounding box center [1249, 84] width 49 height 25
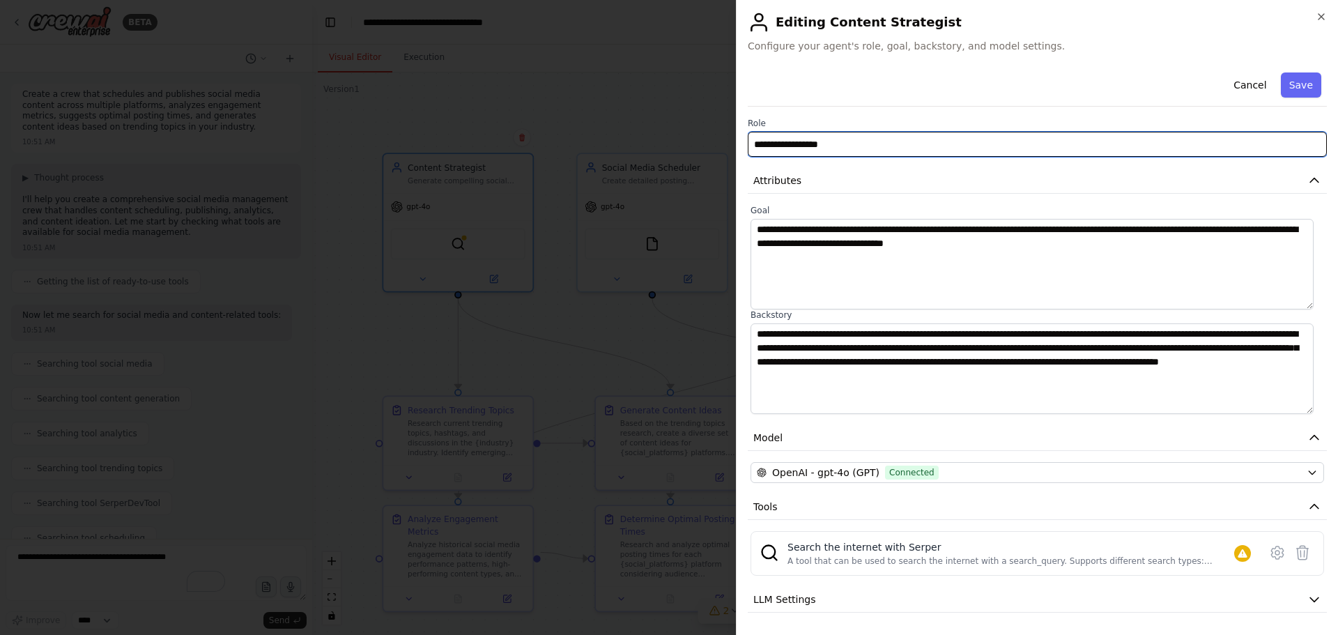
click at [871, 147] on input "**********" at bounding box center [1037, 144] width 579 height 25
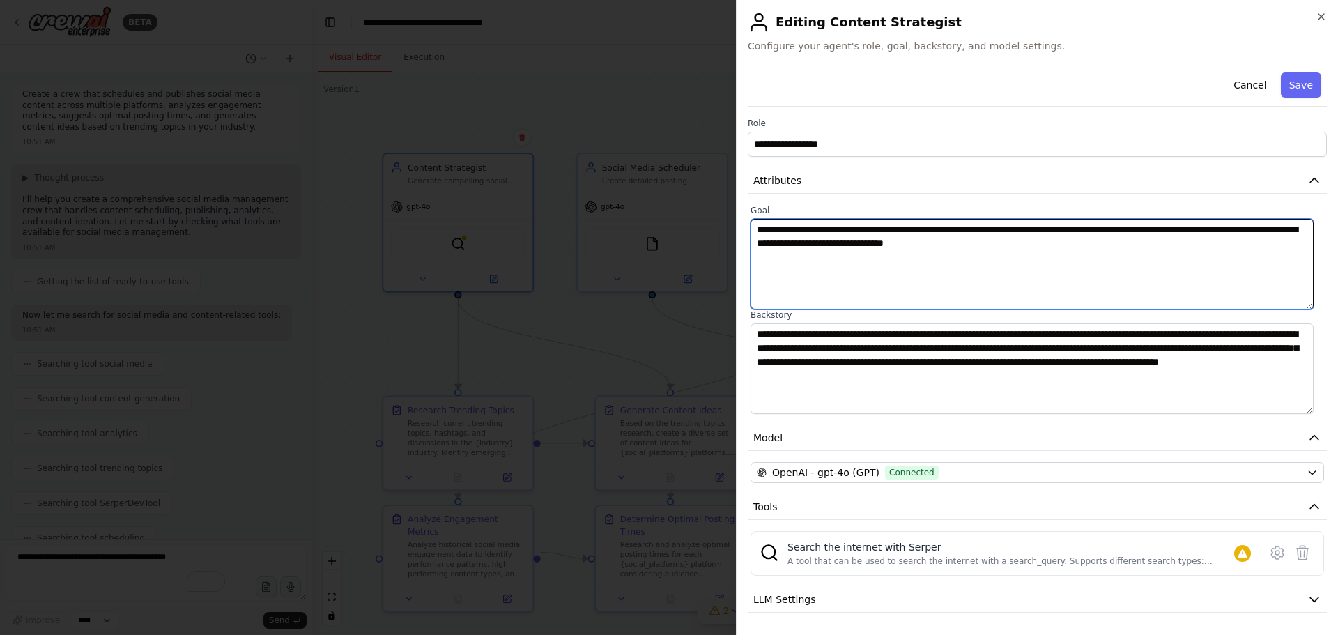
click at [892, 268] on textarea "**********" at bounding box center [1031, 264] width 563 height 91
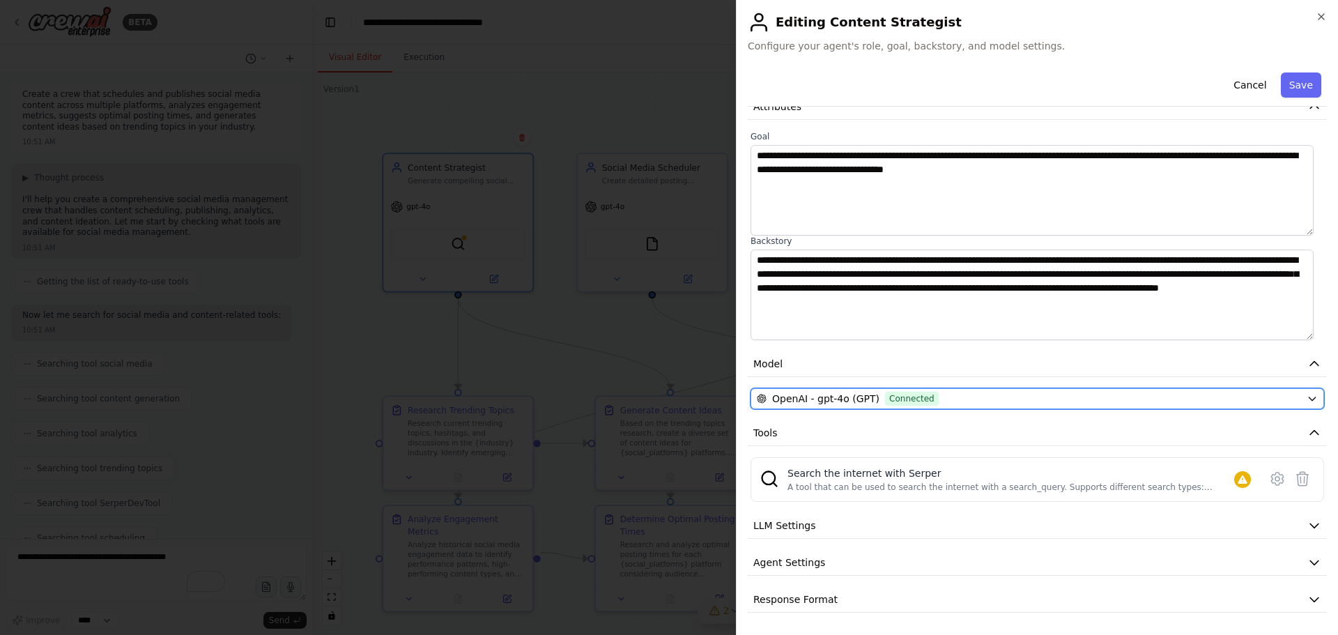
click at [1043, 402] on div "OpenAI - gpt-4o (GPT) Connected" at bounding box center [1029, 399] width 544 height 14
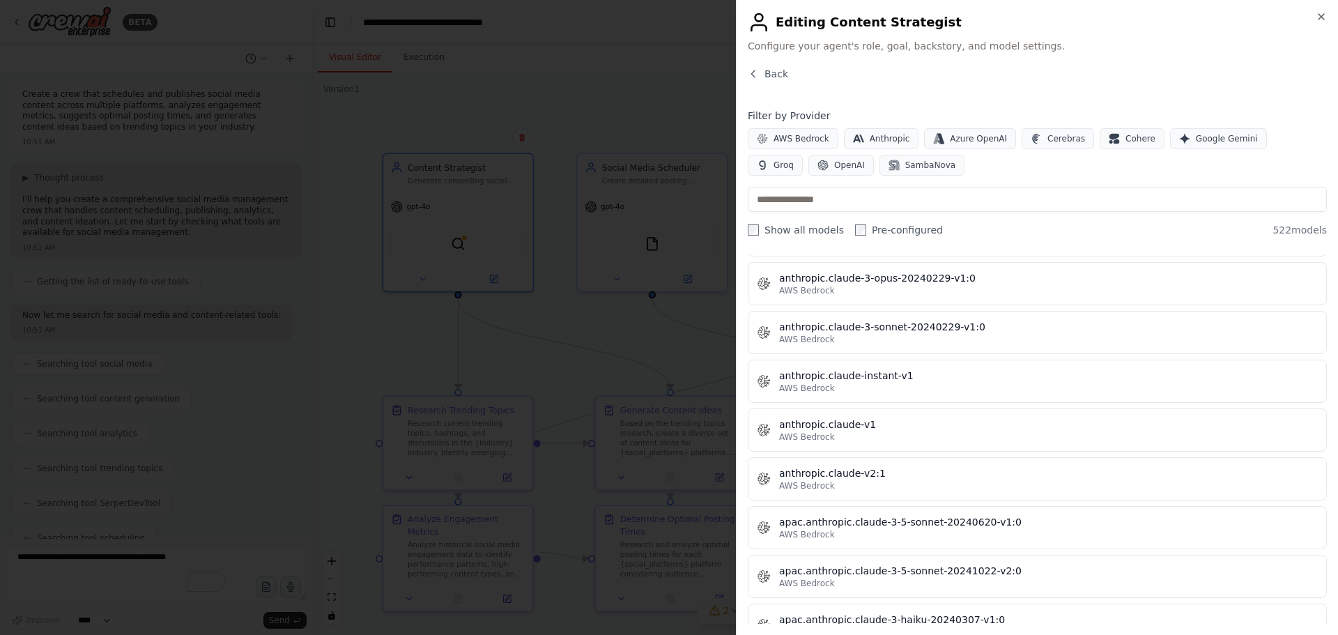
scroll to position [557, 0]
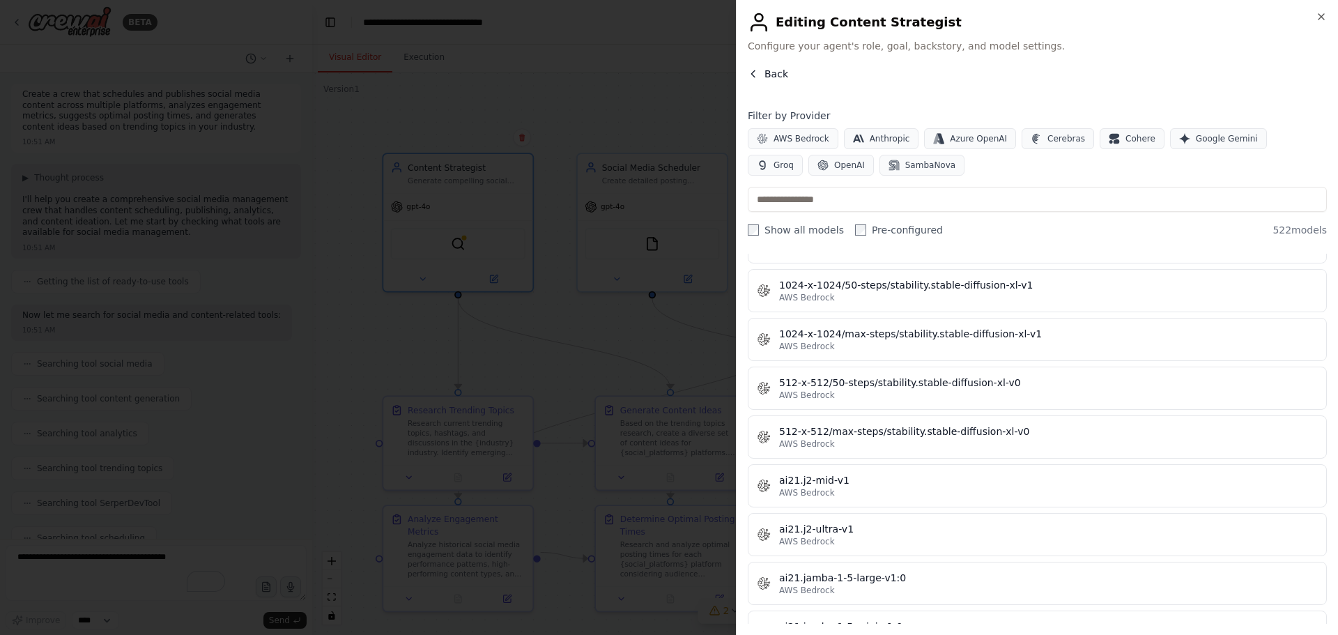
click at [772, 70] on span "Back" at bounding box center [776, 74] width 24 height 14
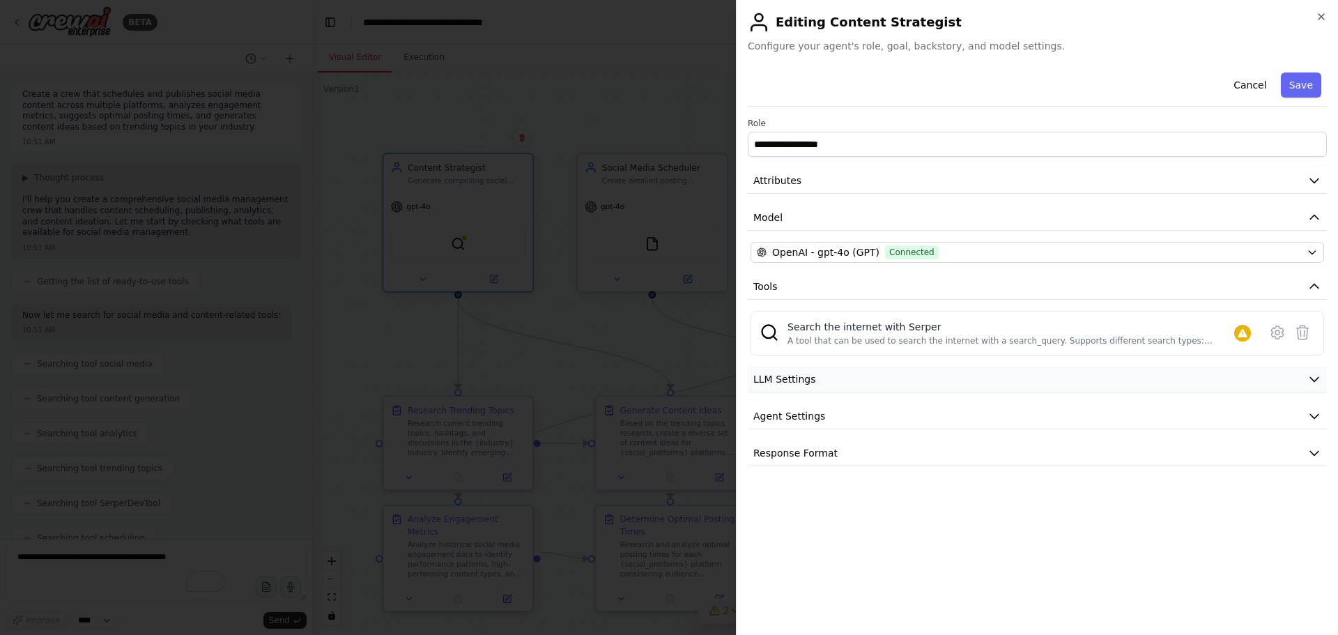
click at [850, 380] on button "LLM Settings" at bounding box center [1037, 379] width 579 height 26
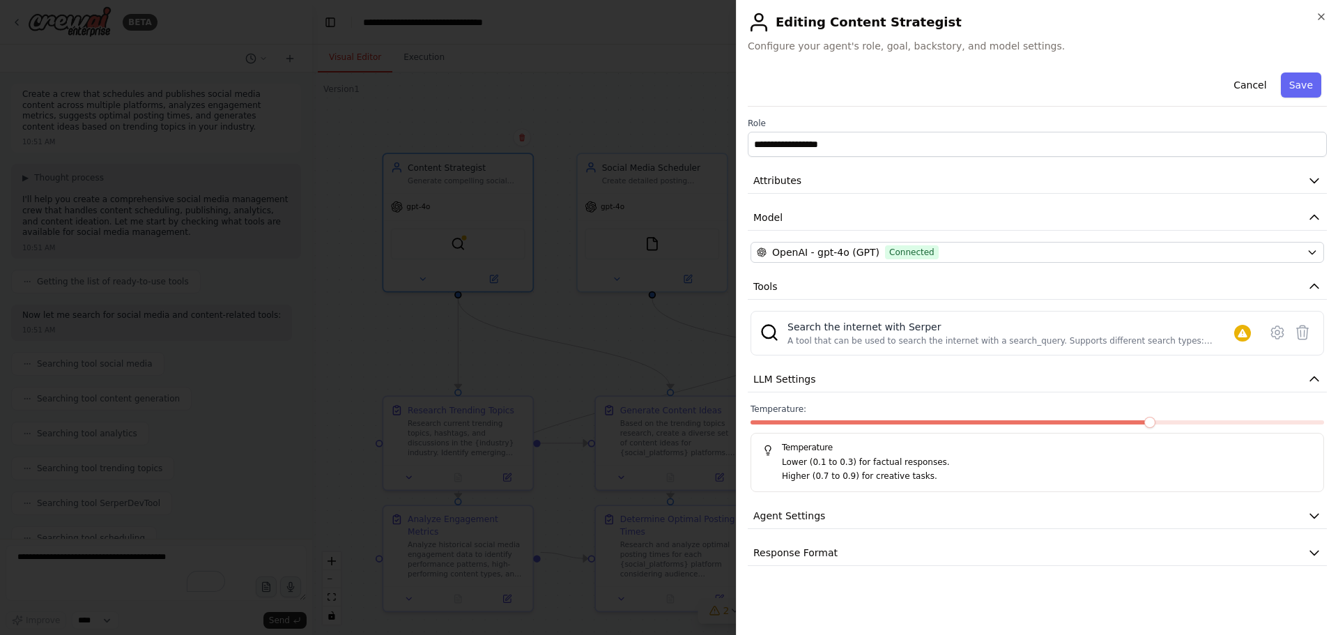
click at [1144, 421] on span at bounding box center [1149, 422] width 11 height 11
click at [1155, 423] on span at bounding box center [1149, 422] width 11 height 11
click at [1155, 419] on span at bounding box center [1149, 422] width 11 height 11
click at [1275, 331] on icon at bounding box center [1277, 332] width 4 height 4
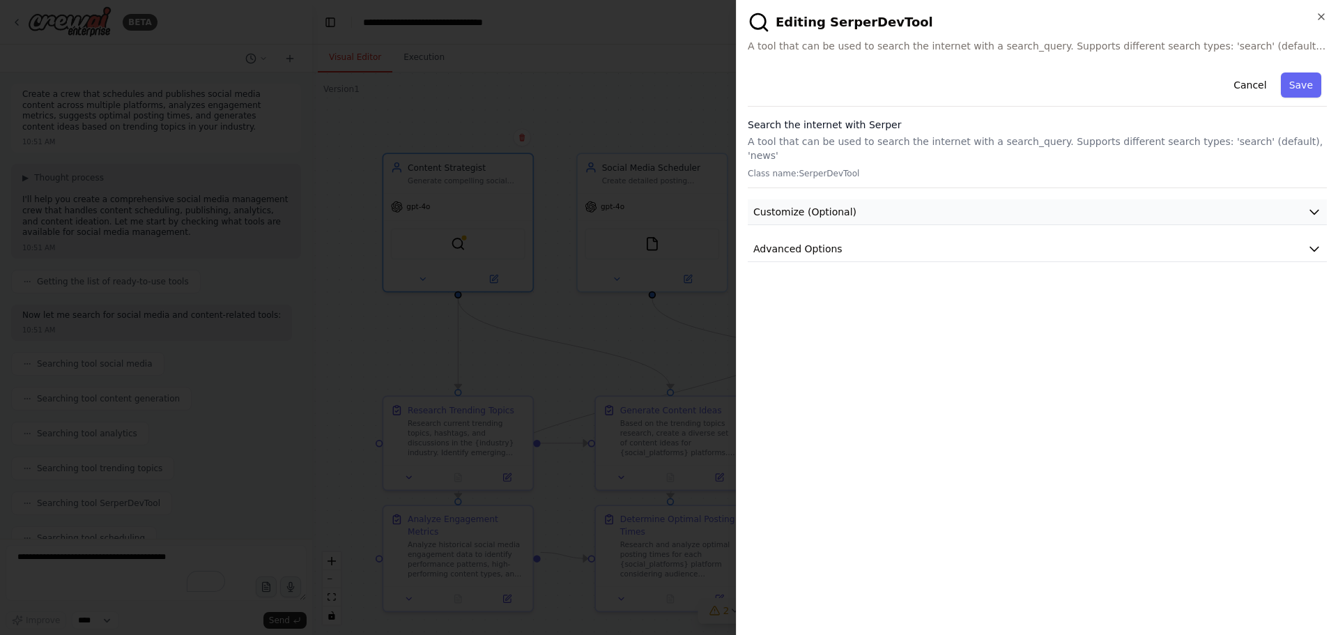
click at [810, 199] on button "Customize (Optional)" at bounding box center [1037, 212] width 579 height 26
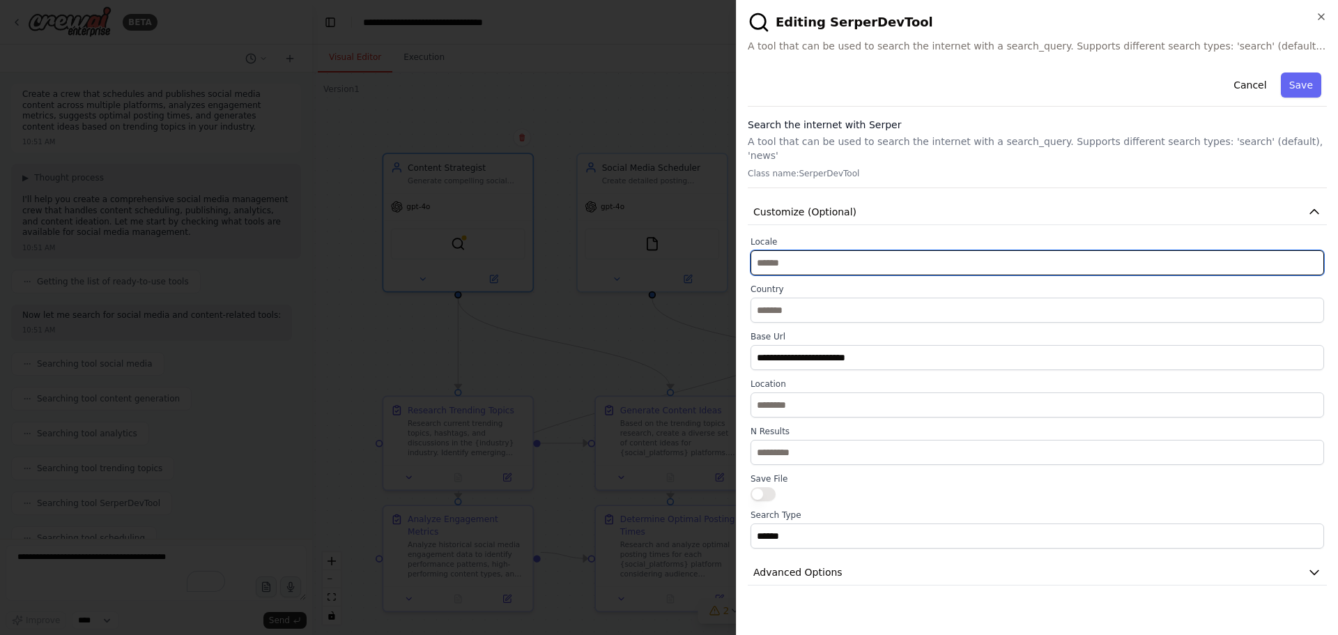
click at [789, 254] on input "text" at bounding box center [1036, 262] width 573 height 25
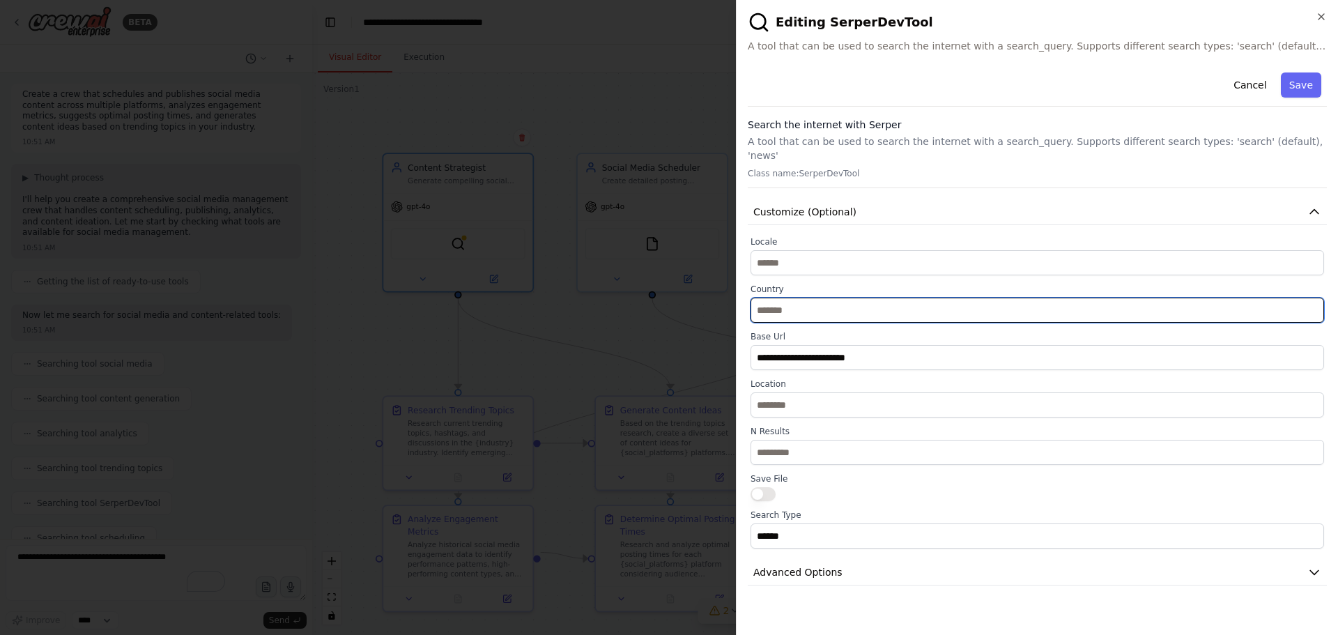
click at [800, 306] on input "text" at bounding box center [1036, 309] width 573 height 25
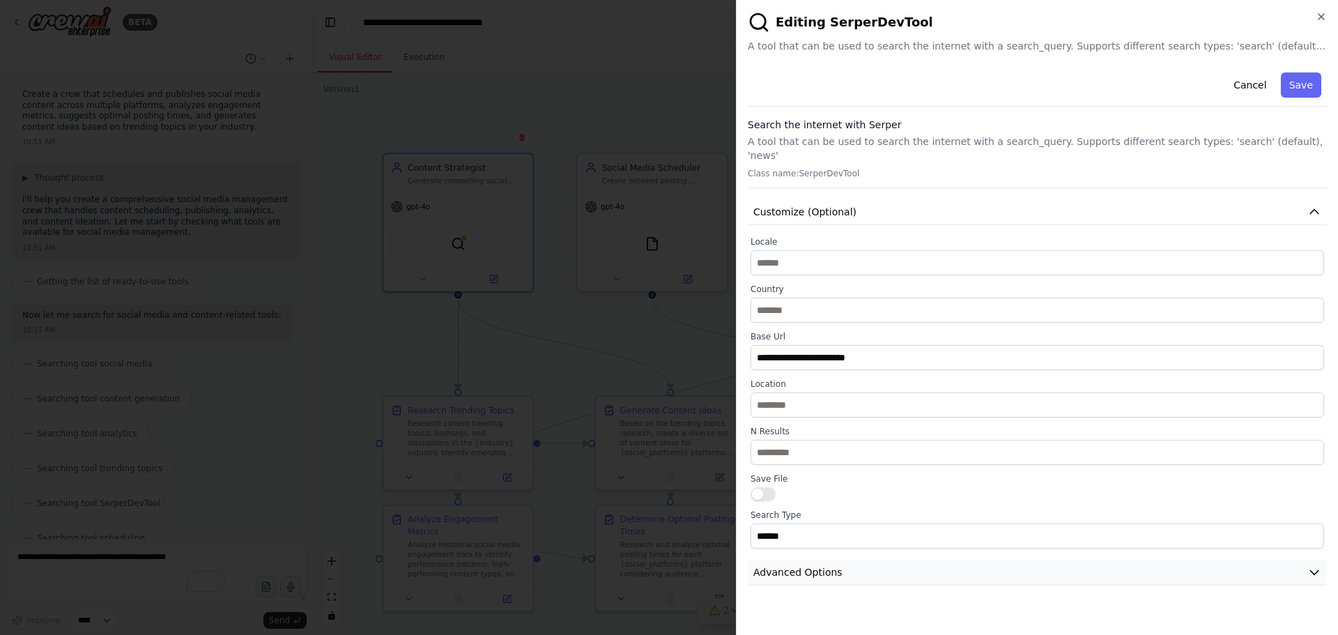
click at [814, 565] on span "Advanced Options" at bounding box center [797, 572] width 89 height 14
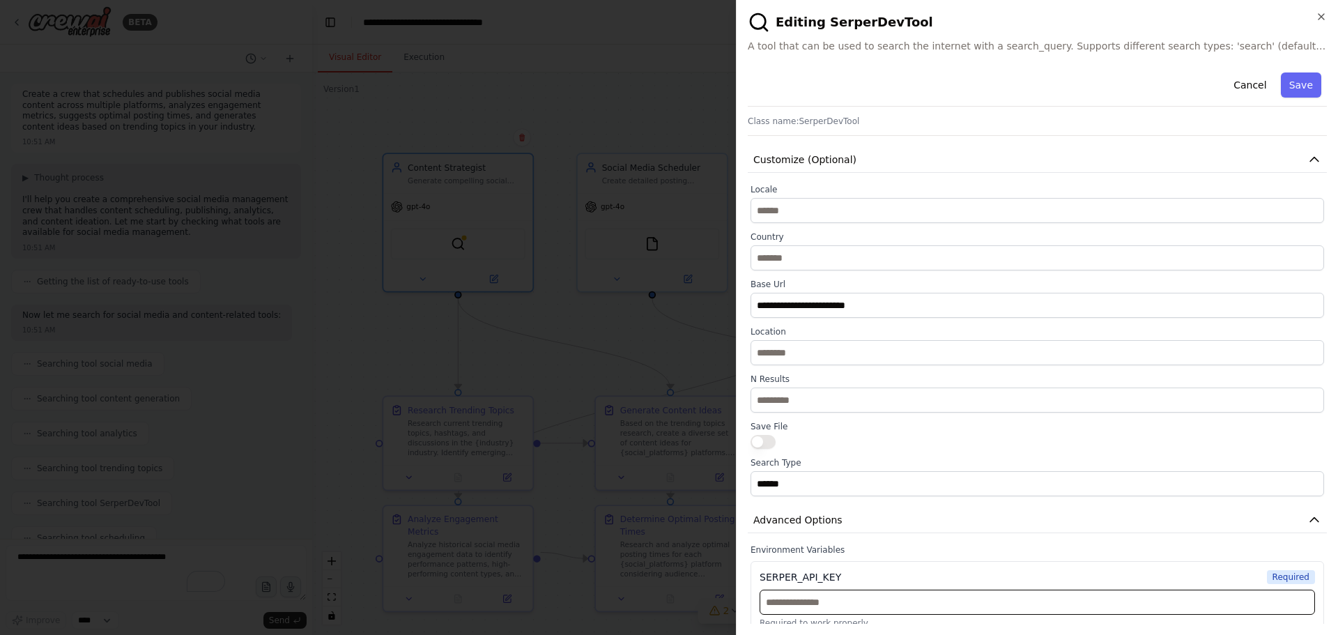
click at [820, 598] on input "text" at bounding box center [1036, 601] width 555 height 25
paste input "**********"
type input "**********"
click at [1076, 544] on label "Environment Variables" at bounding box center [1036, 549] width 573 height 11
click at [1287, 85] on button "Save" at bounding box center [1300, 84] width 40 height 25
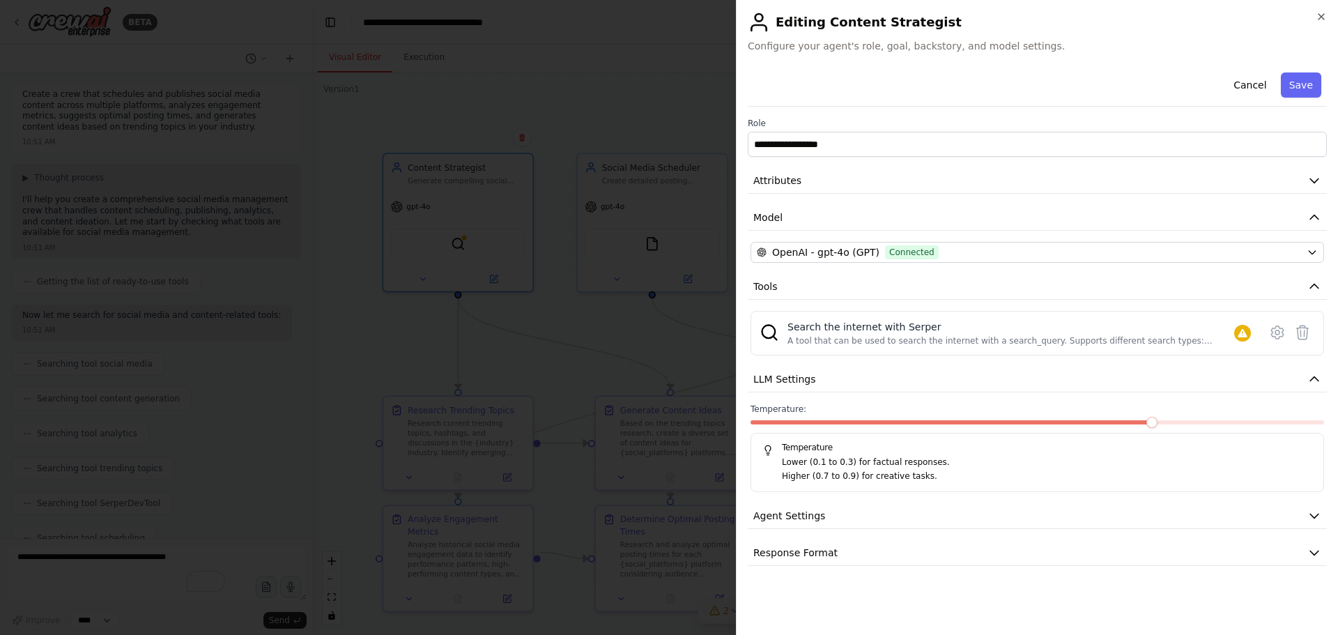
scroll to position [0, 0]
click at [942, 518] on button "Agent Settings" at bounding box center [1037, 516] width 579 height 26
click at [694, 121] on div at bounding box center [669, 317] width 1338 height 635
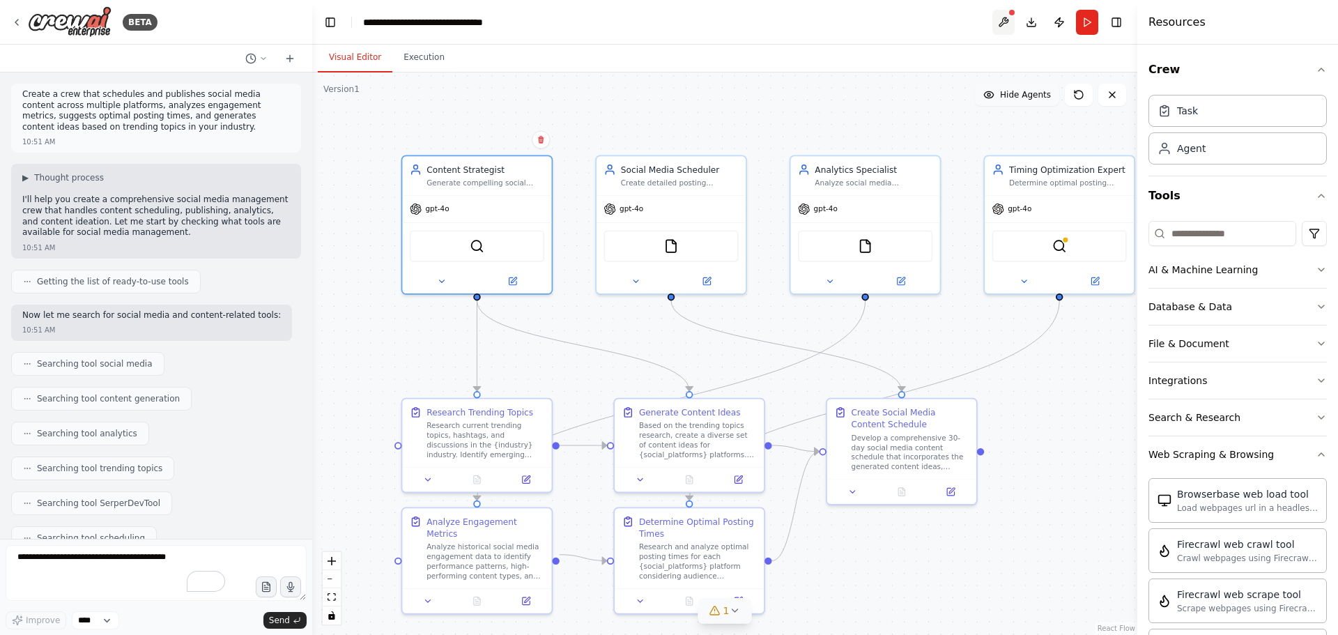
click at [1005, 24] on button at bounding box center [1003, 22] width 22 height 25
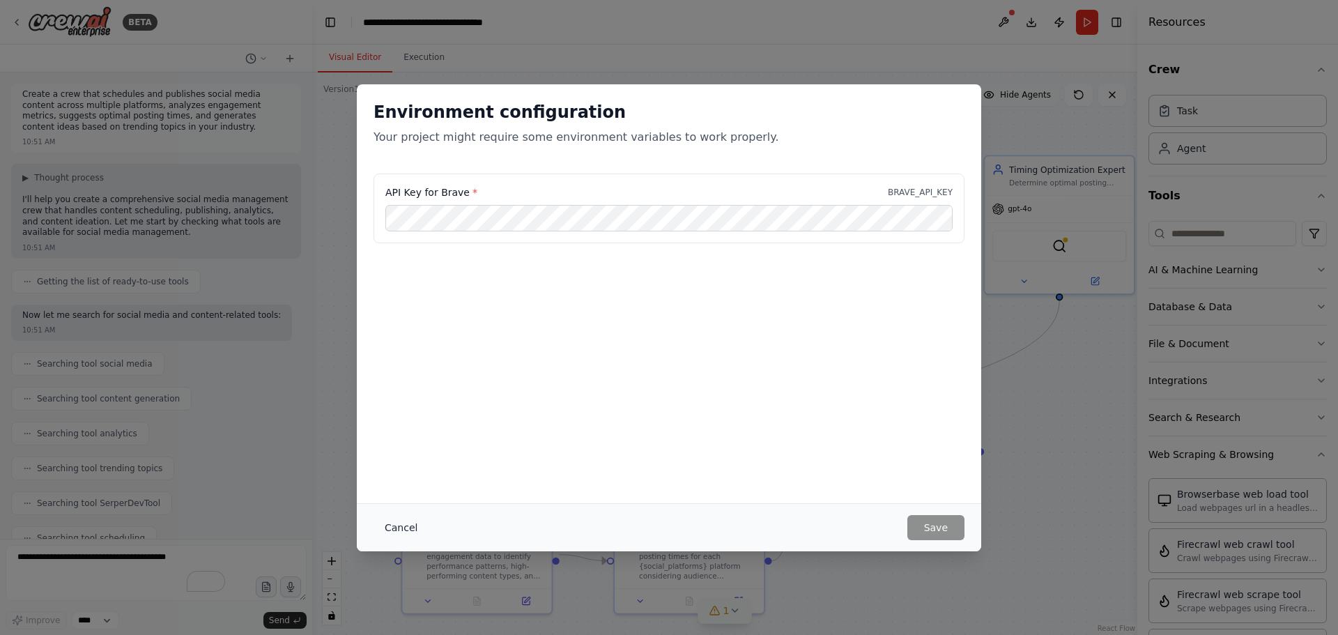
click at [413, 527] on button "Cancel" at bounding box center [400, 527] width 55 height 25
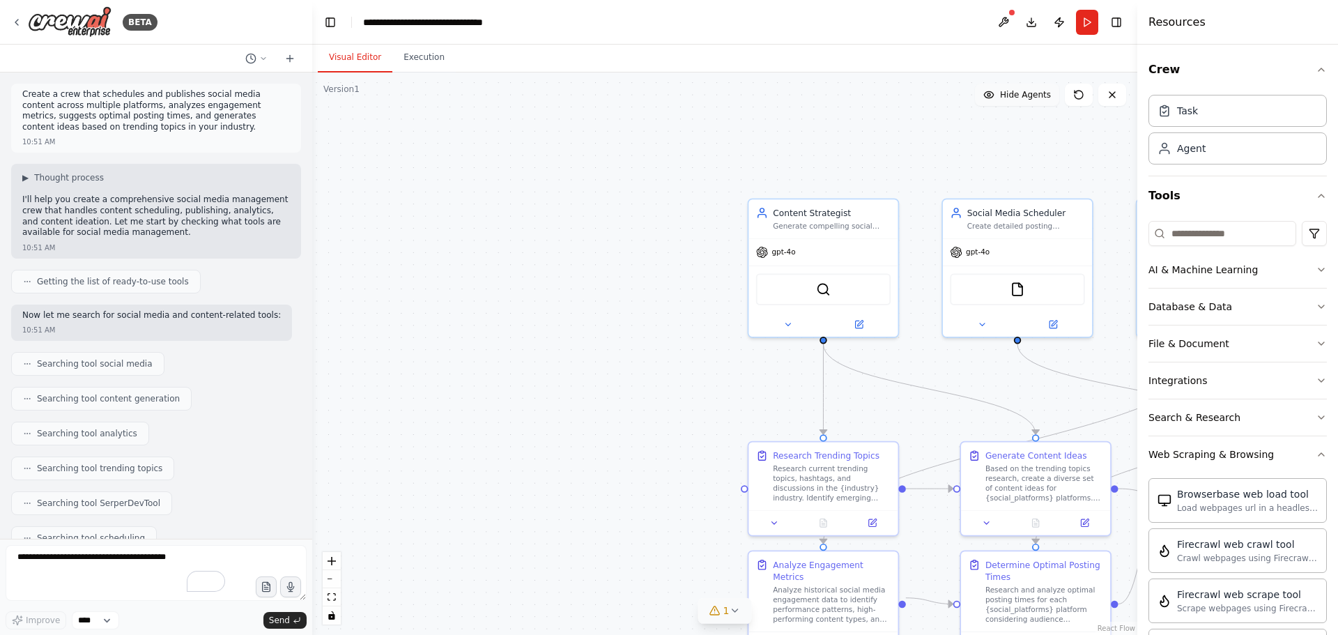
drag, startPoint x: 525, startPoint y: 325, endPoint x: 598, endPoint y: 304, distance: 75.6
click at [428, 294] on div ".deletable-edge-delete-btn { width: 20px; height: 20px; border: 0px solid #ffff…" at bounding box center [724, 353] width 825 height 562
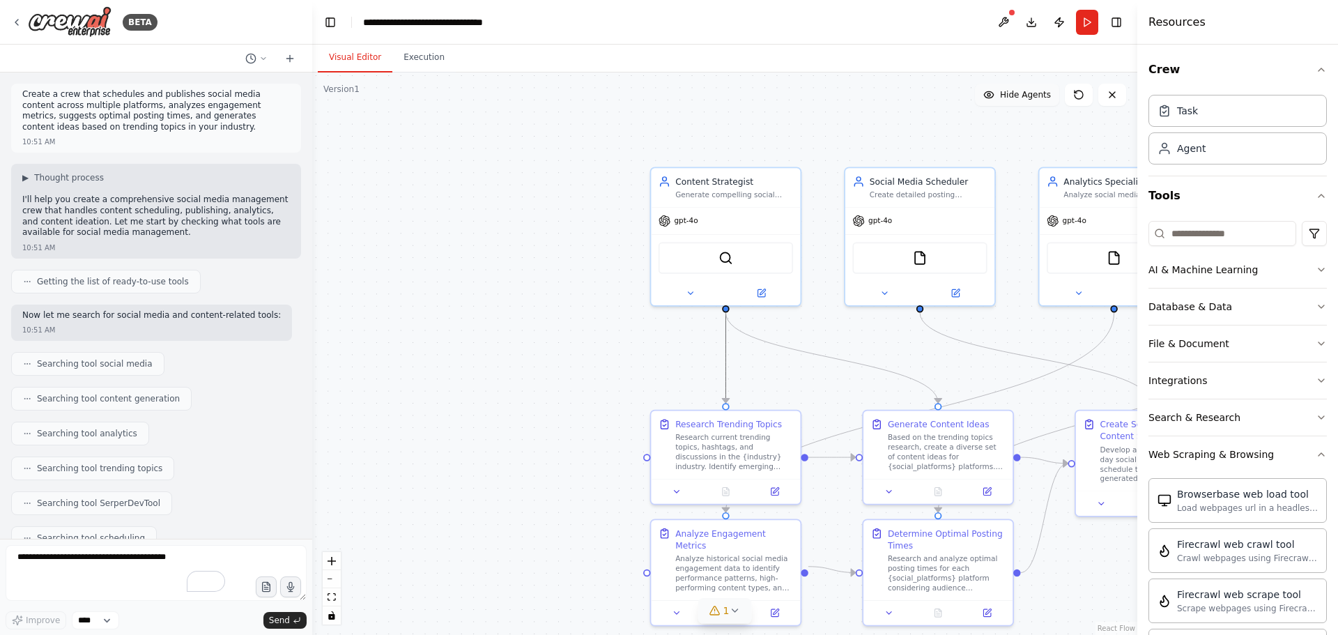
drag, startPoint x: 671, startPoint y: 346, endPoint x: 433, endPoint y: 231, distance: 264.2
click at [433, 330] on div ".deletable-edge-delete-btn { width: 20px; height: 20px; border: 0px solid #ffff…" at bounding box center [724, 353] width 825 height 562
click at [422, 67] on button "Execution" at bounding box center [423, 57] width 63 height 29
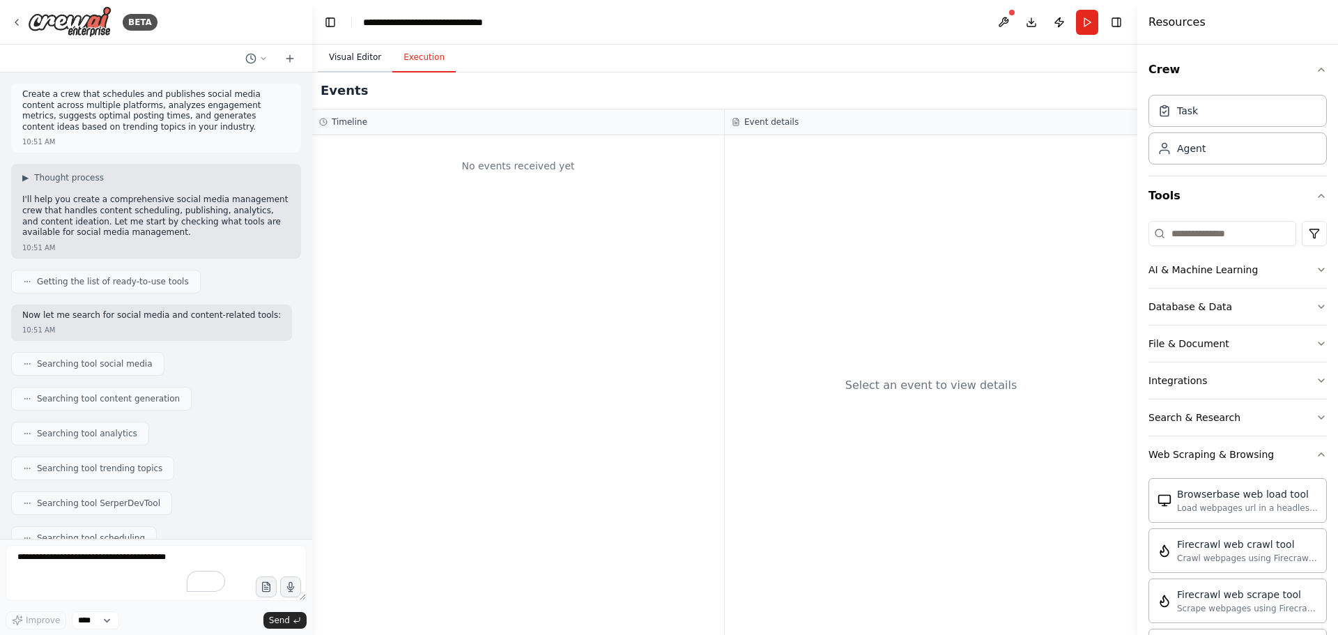
click at [366, 55] on button "Visual Editor" at bounding box center [355, 57] width 75 height 29
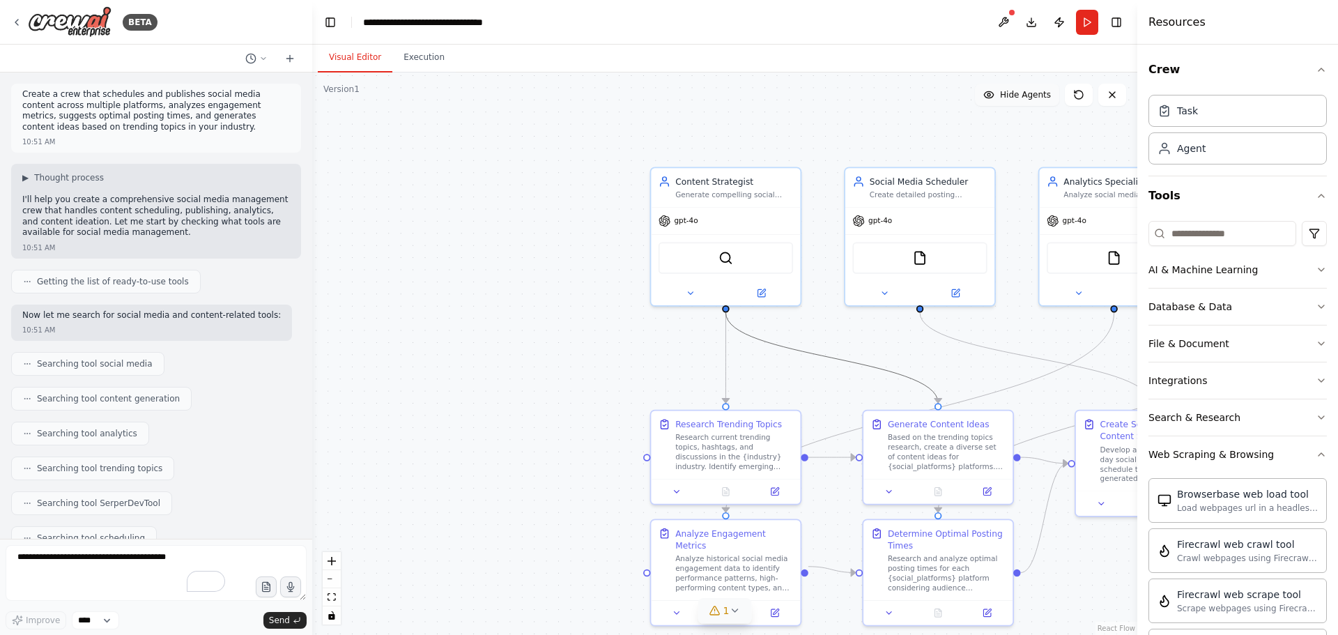
drag, startPoint x: 857, startPoint y: 359, endPoint x: 491, endPoint y: 316, distance: 368.4
click at [491, 316] on div ".deletable-edge-delete-btn { width: 20px; height: 20px; border: 0px solid #ffff…" at bounding box center [724, 353] width 825 height 562
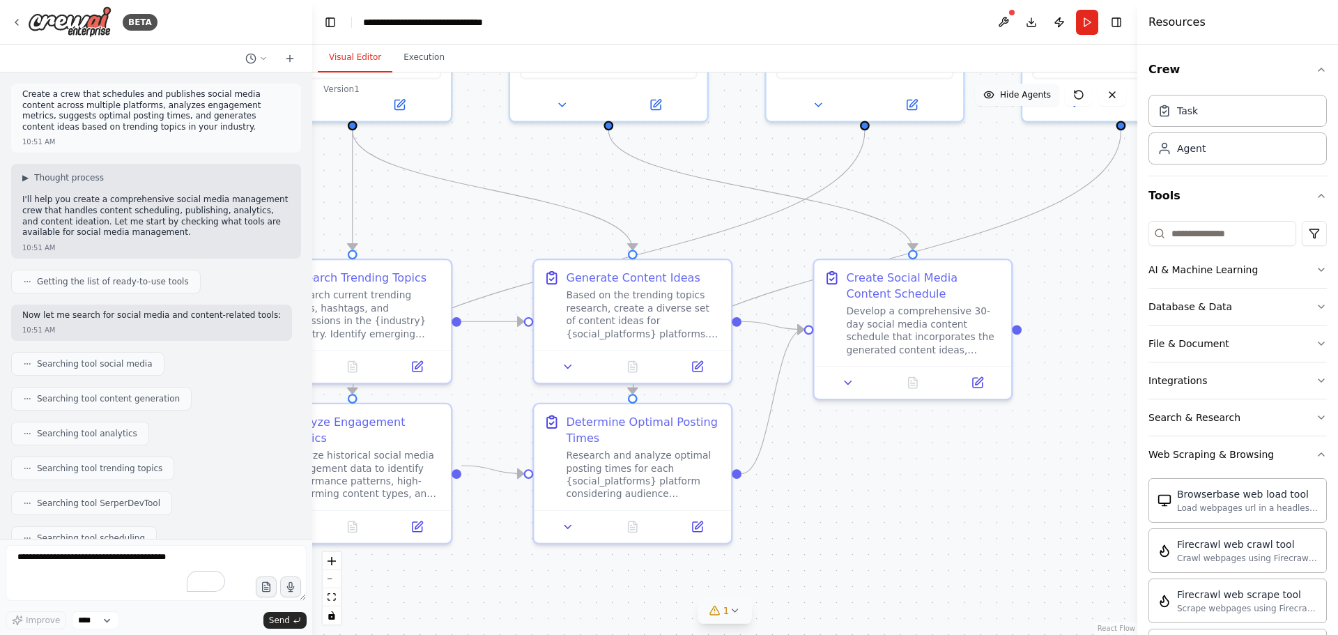
drag, startPoint x: 935, startPoint y: 496, endPoint x: 865, endPoint y: 532, distance: 78.5
click at [865, 532] on div ".deletable-edge-delete-btn { width: 20px; height: 20px; border: 0px solid #ffff…" at bounding box center [724, 353] width 825 height 562
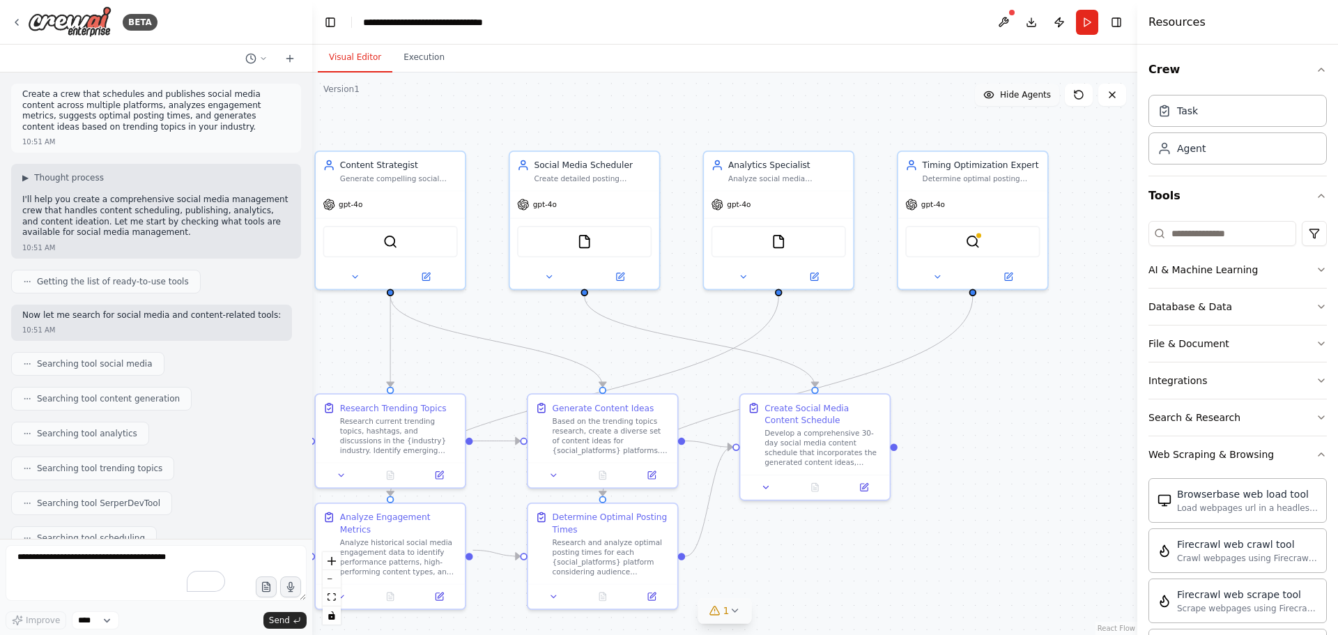
drag, startPoint x: 592, startPoint y: 254, endPoint x: 452, endPoint y: 335, distance: 162.0
click at [470, 346] on div ".deletable-edge-delete-btn { width: 20px; height: 20px; border: 0px solid #ffff…" at bounding box center [724, 353] width 825 height 562
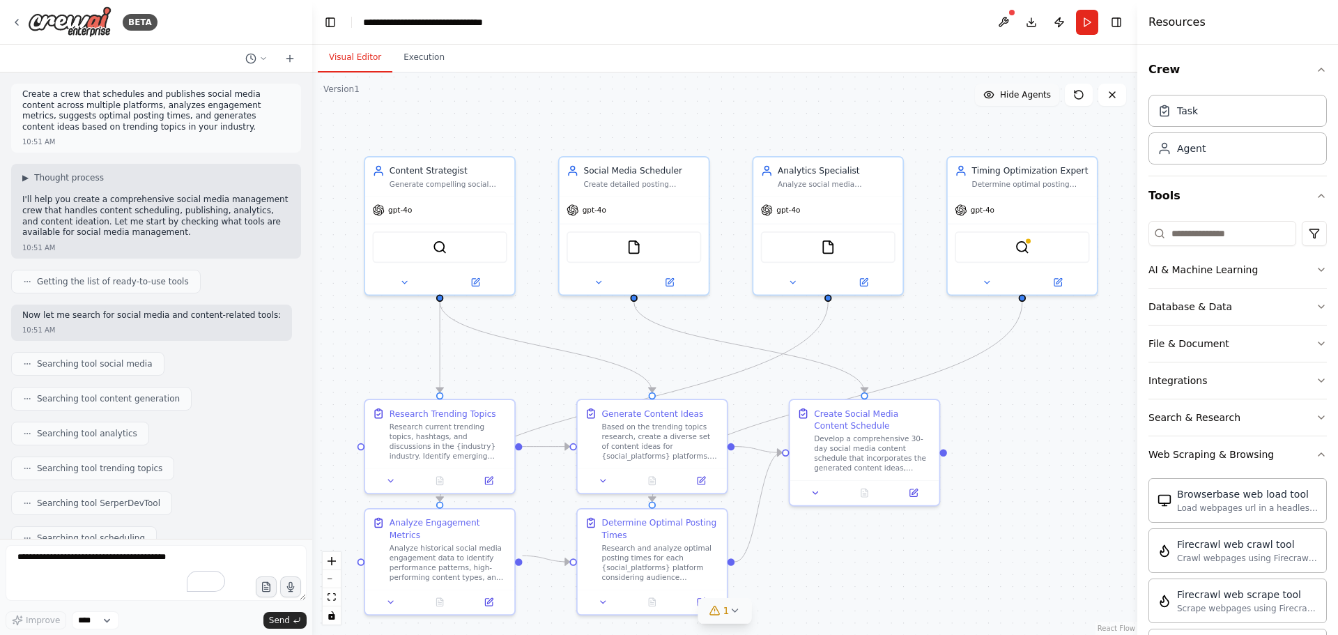
drag, startPoint x: 503, startPoint y: 317, endPoint x: 280, endPoint y: 43, distance: 353.1
click at [564, 318] on div ".deletable-edge-delete-btn { width: 20px; height: 20px; border: 0px solid #ffff…" at bounding box center [724, 353] width 825 height 562
click at [294, 63] on icon at bounding box center [289, 58] width 11 height 11
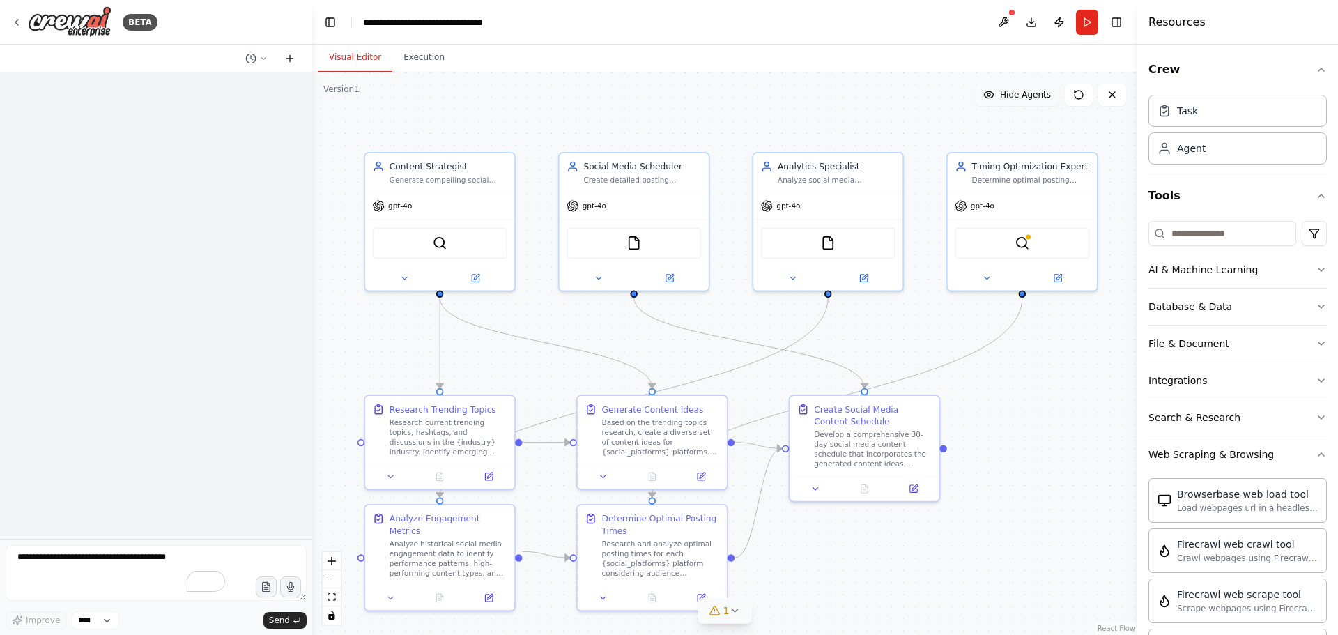
click at [294, 63] on icon at bounding box center [289, 58] width 11 height 11
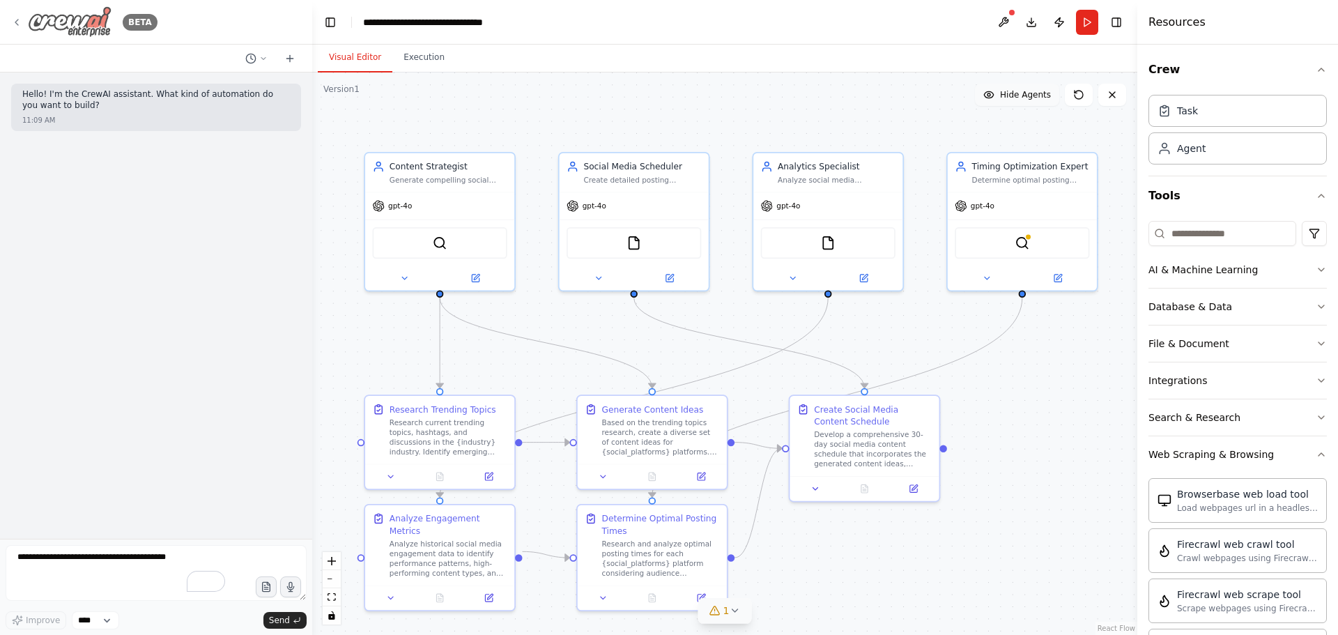
click at [13, 20] on icon at bounding box center [16, 22] width 11 height 11
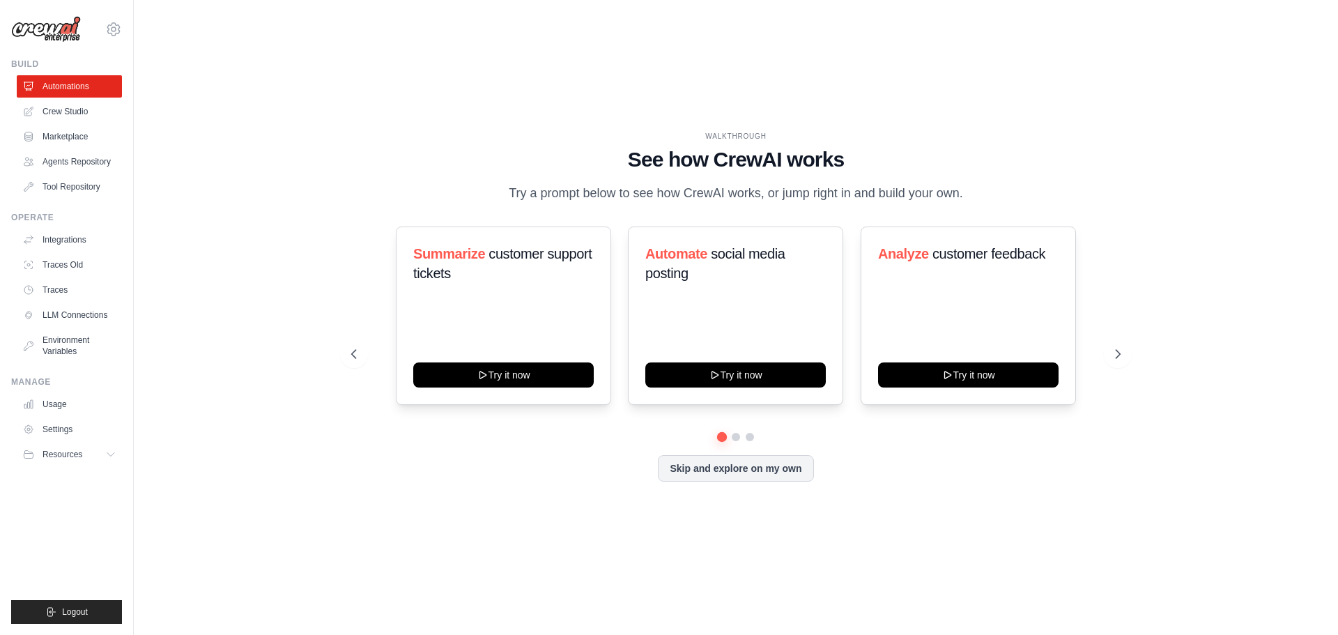
click at [312, 130] on div "WALKTHROUGH See how CrewAI works Try a prompt below to see how CrewAI works, or…" at bounding box center [735, 317] width 1159 height 607
click at [68, 114] on link "Crew Studio" at bounding box center [70, 111] width 105 height 22
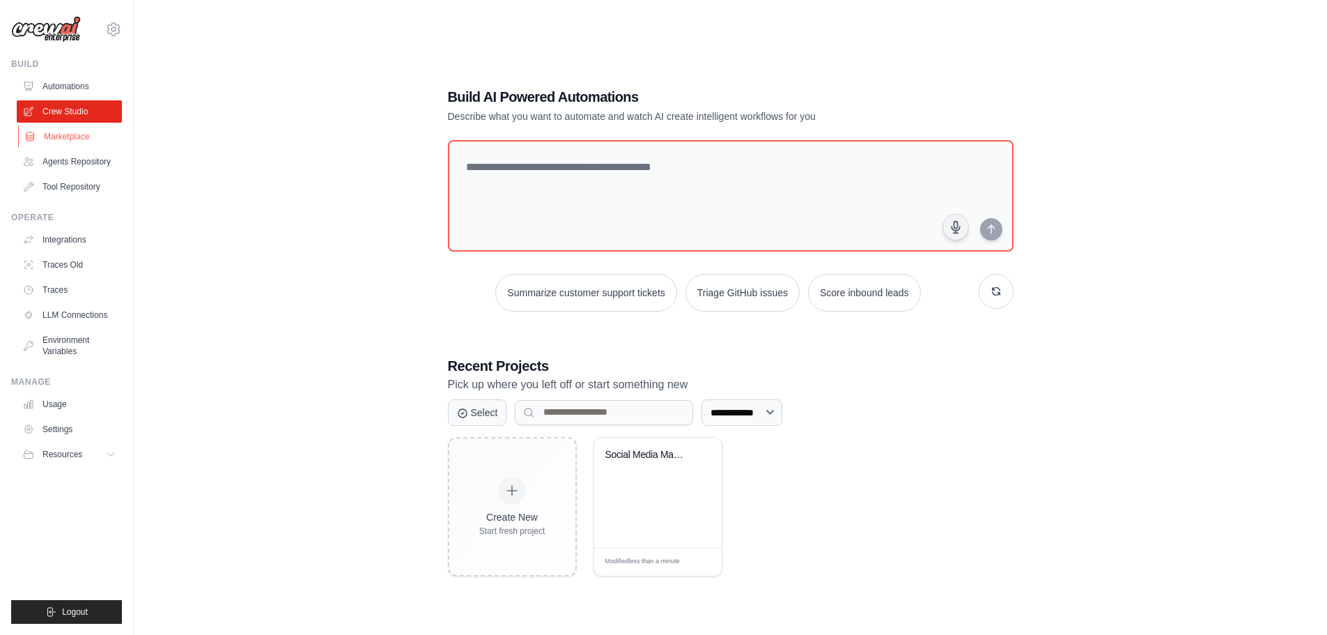
click at [75, 144] on link "Marketplace" at bounding box center [70, 136] width 105 height 22
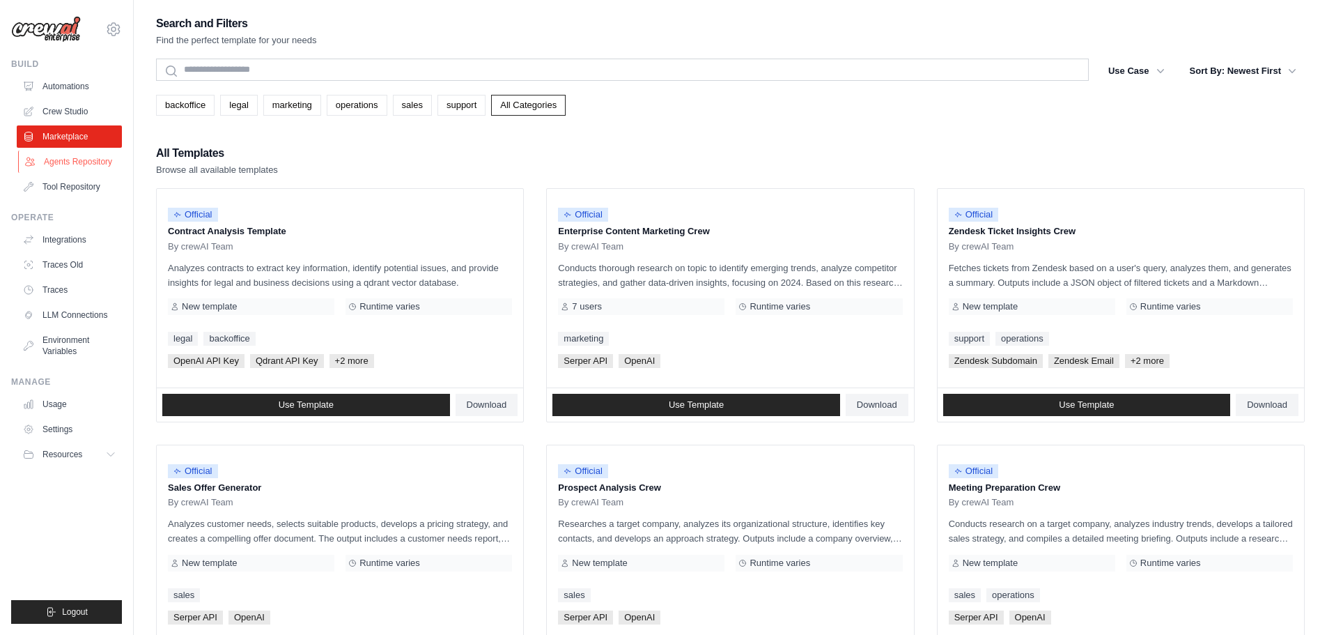
click at [81, 157] on link "Agents Repository" at bounding box center [70, 161] width 105 height 22
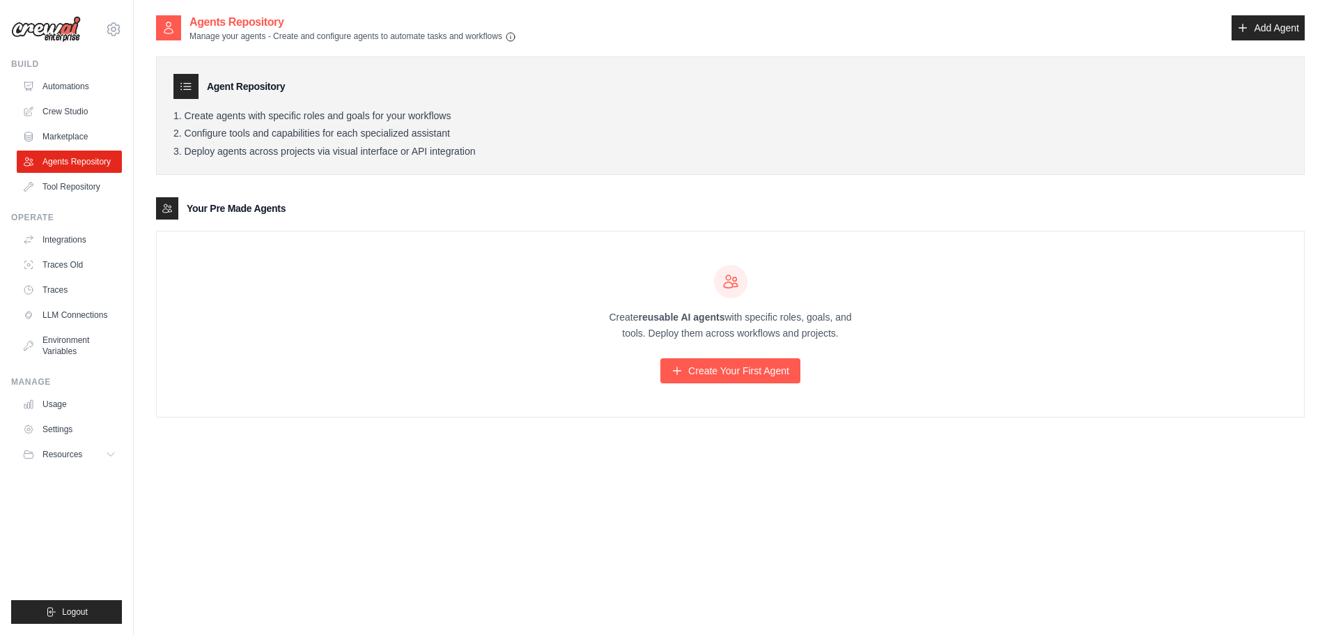
click at [61, 390] on div "Manage Usage Settings Resources Documentation GitHub Blog" at bounding box center [66, 420] width 111 height 89
click at [56, 405] on link "Usage" at bounding box center [70, 404] width 105 height 22
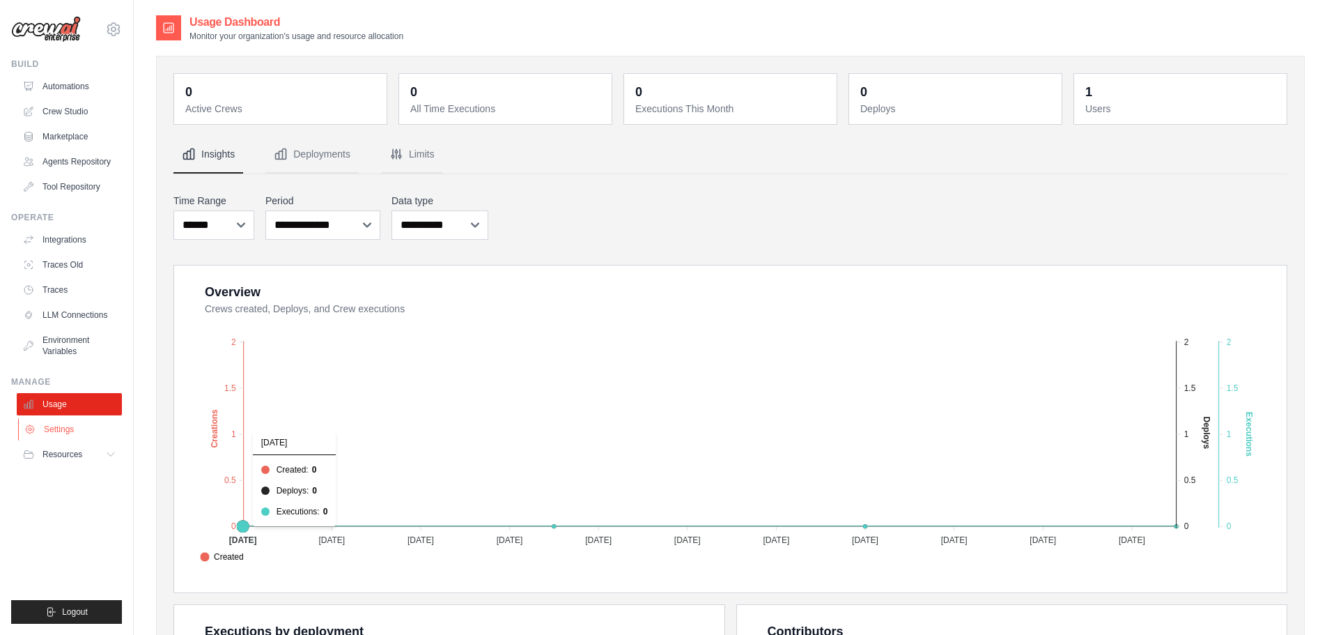
click at [52, 423] on link "Settings" at bounding box center [70, 429] width 105 height 22
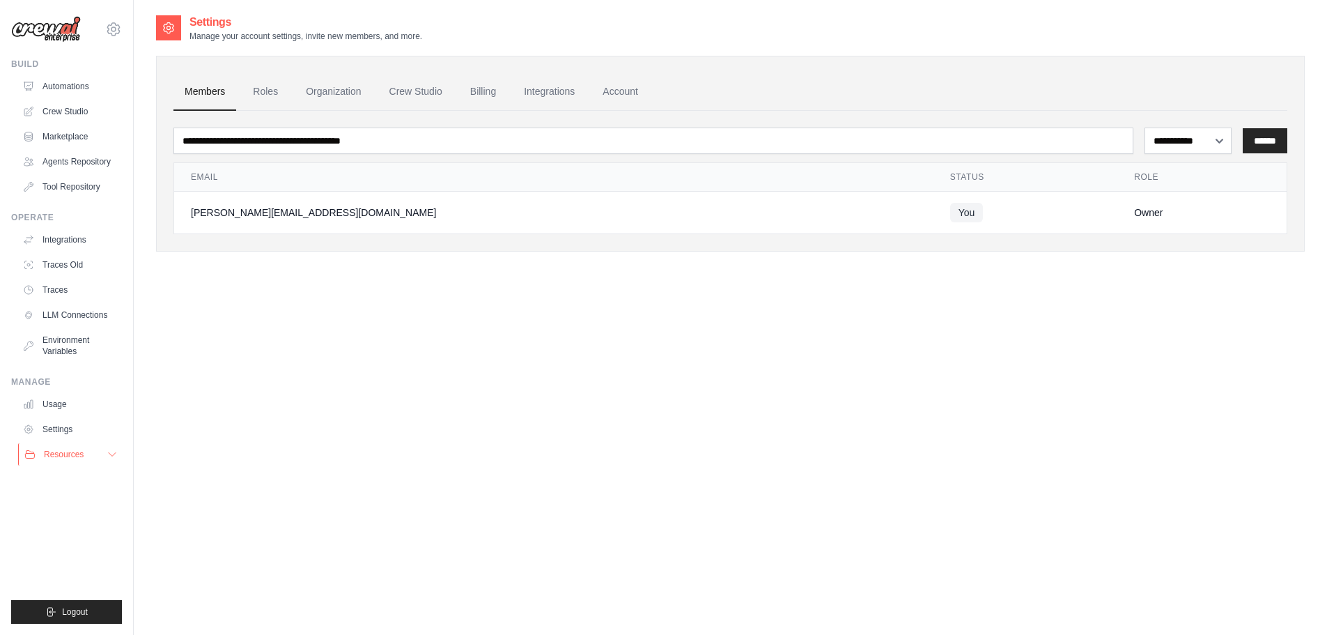
click at [74, 457] on span "Resources" at bounding box center [64, 454] width 40 height 11
click at [65, 526] on span "Blog" at bounding box center [57, 522] width 17 height 11
click at [79, 549] on span "Video Tutorials" at bounding box center [76, 544] width 55 height 11
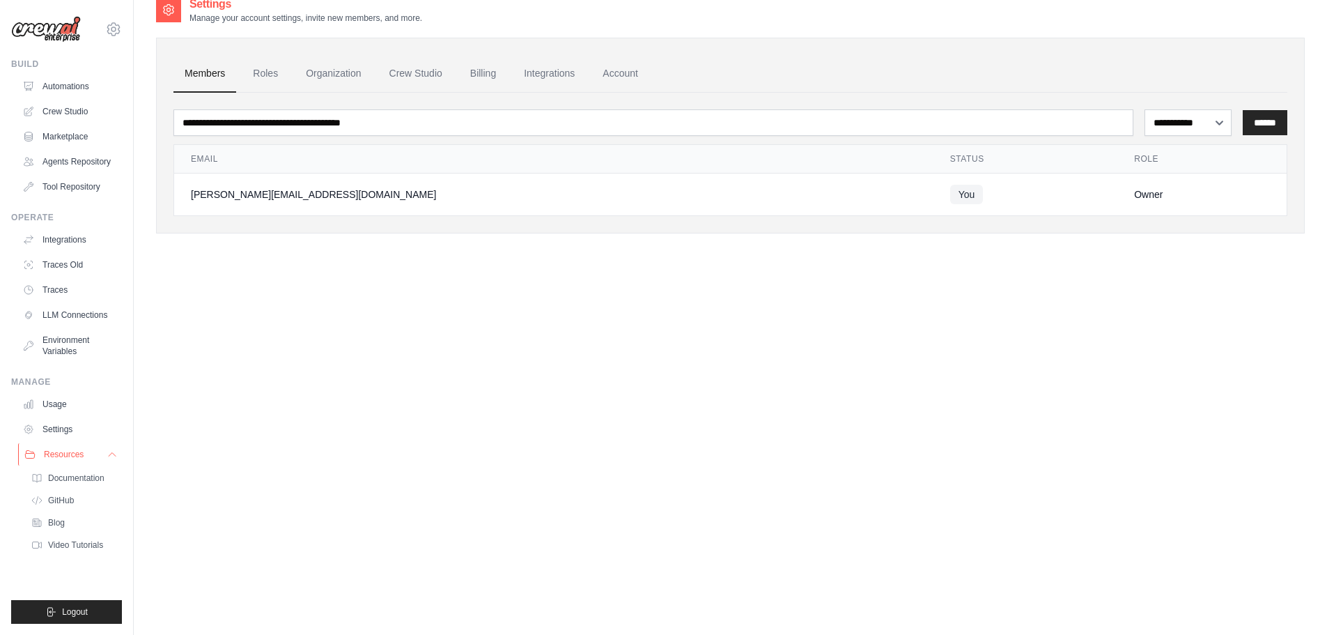
scroll to position [28, 0]
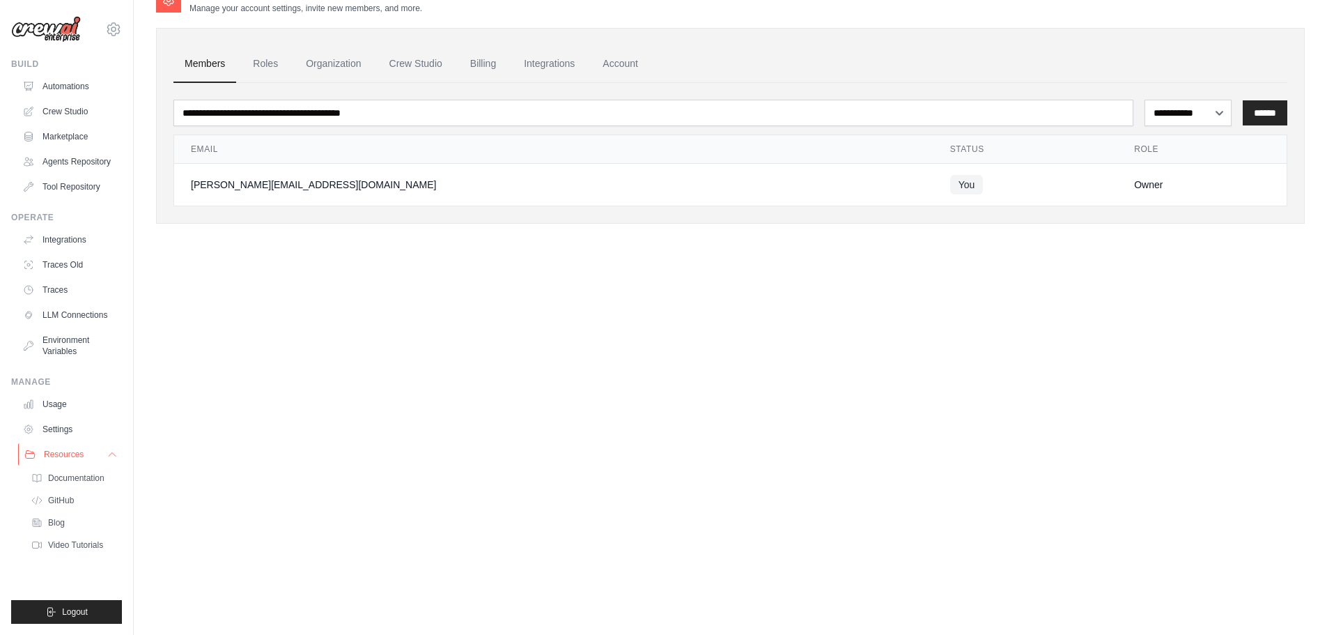
click at [115, 457] on icon at bounding box center [112, 454] width 11 height 11
click at [70, 288] on link "Traces" at bounding box center [70, 290] width 105 height 22
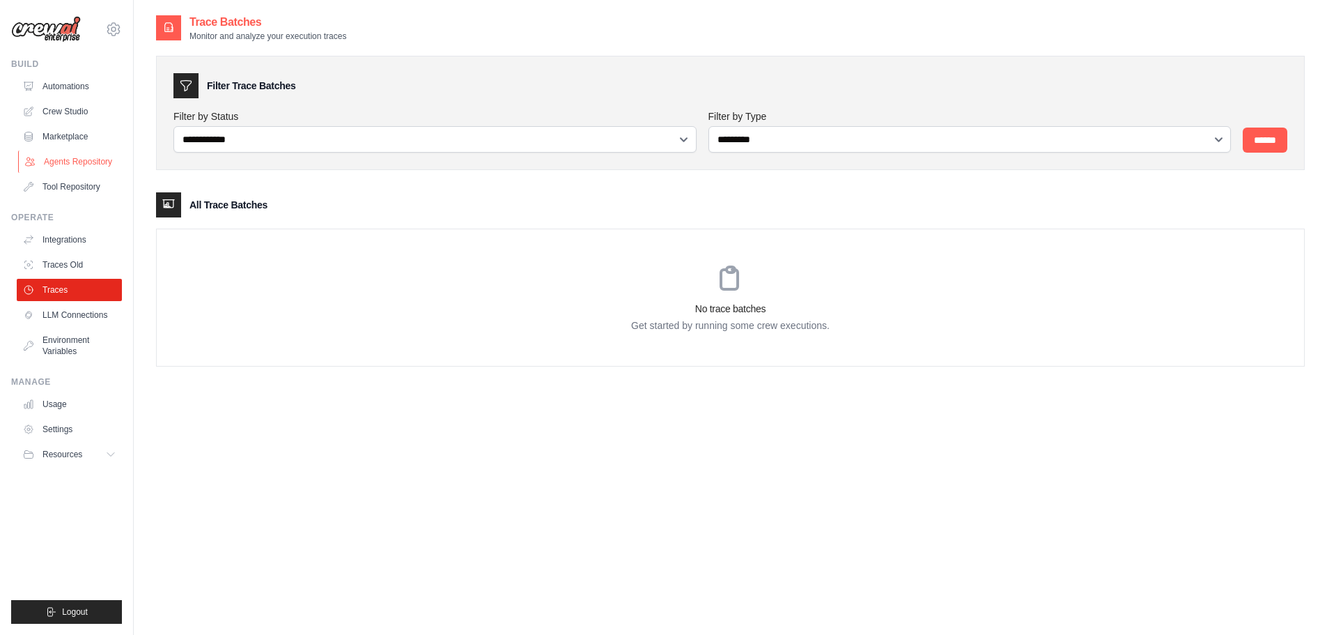
click at [68, 157] on link "Agents Repository" at bounding box center [70, 161] width 105 height 22
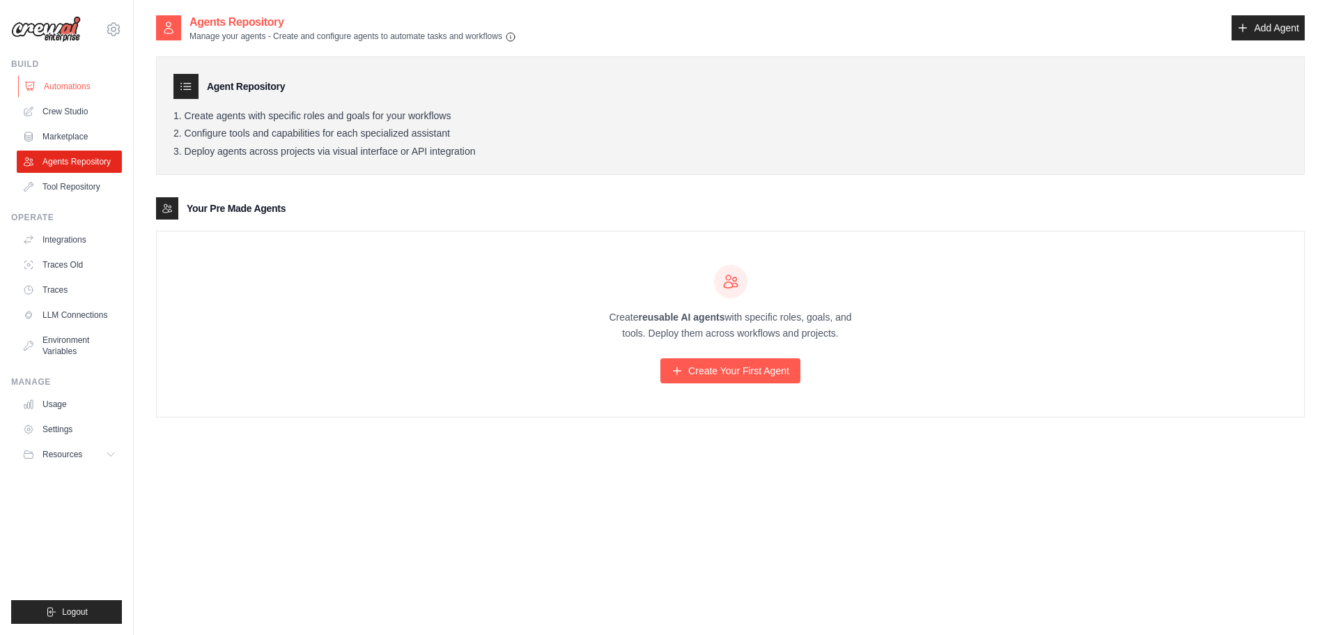
click at [46, 86] on link "Automations" at bounding box center [70, 86] width 105 height 22
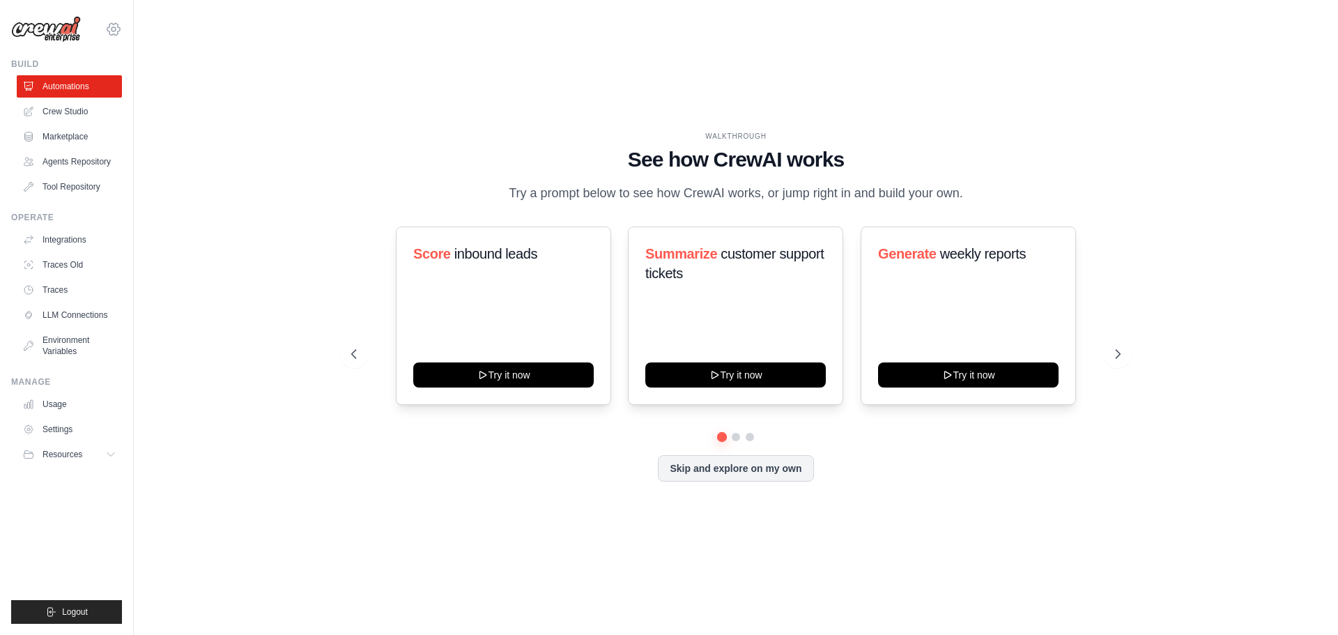
click at [116, 22] on icon at bounding box center [113, 29] width 17 height 17
click at [217, 189] on div "WALKTHROUGH See how CrewAI works Try a prompt below to see how CrewAI works, or…" at bounding box center [735, 317] width 1159 height 607
click at [72, 138] on link "Marketplace" at bounding box center [70, 136] width 105 height 22
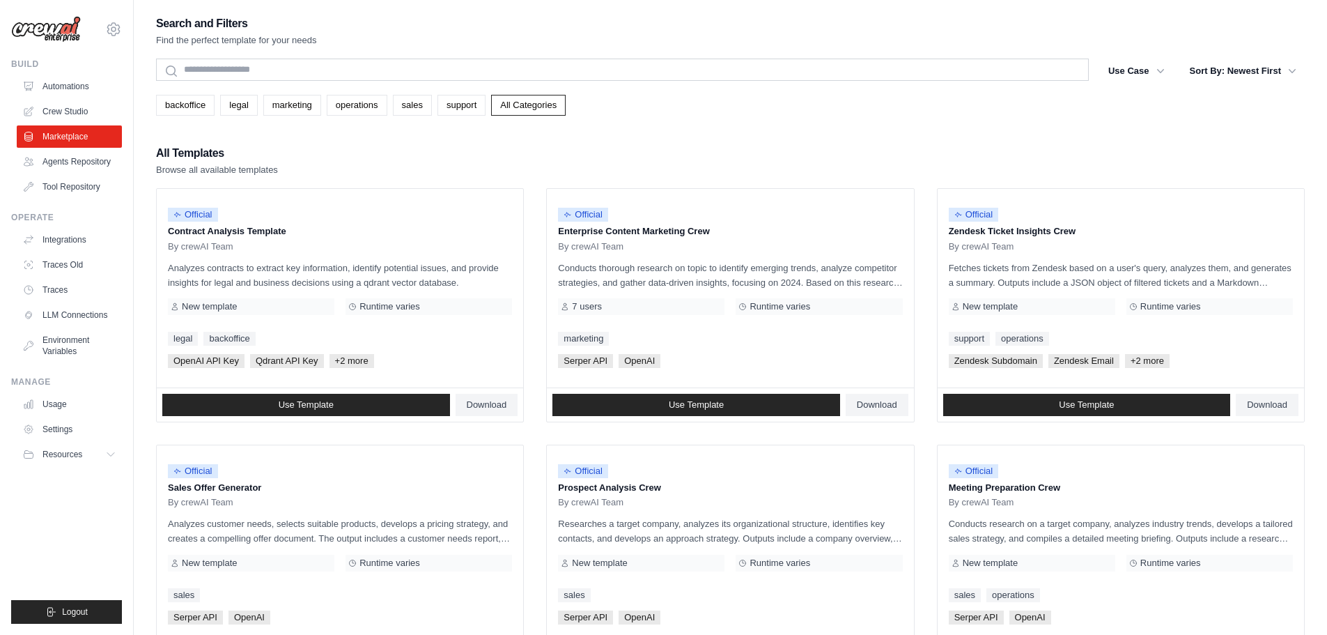
click at [70, 158] on link "Agents Repository" at bounding box center [69, 161] width 105 height 22
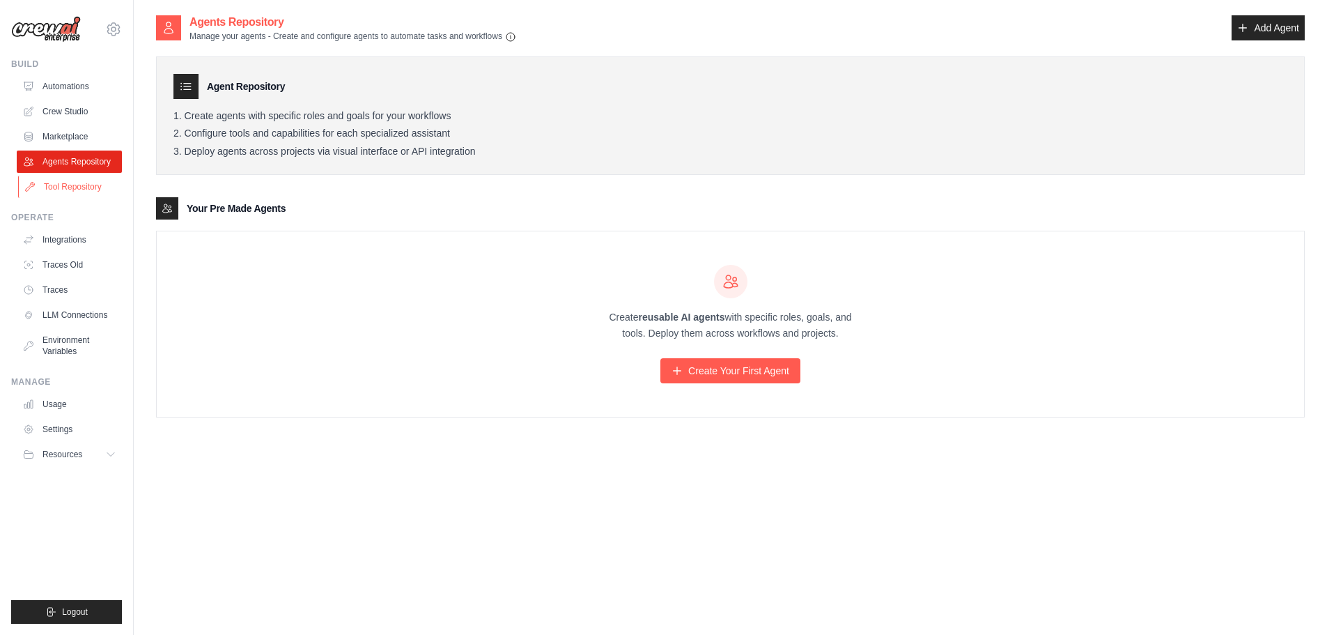
click at [78, 193] on link "Tool Repository" at bounding box center [70, 187] width 105 height 22
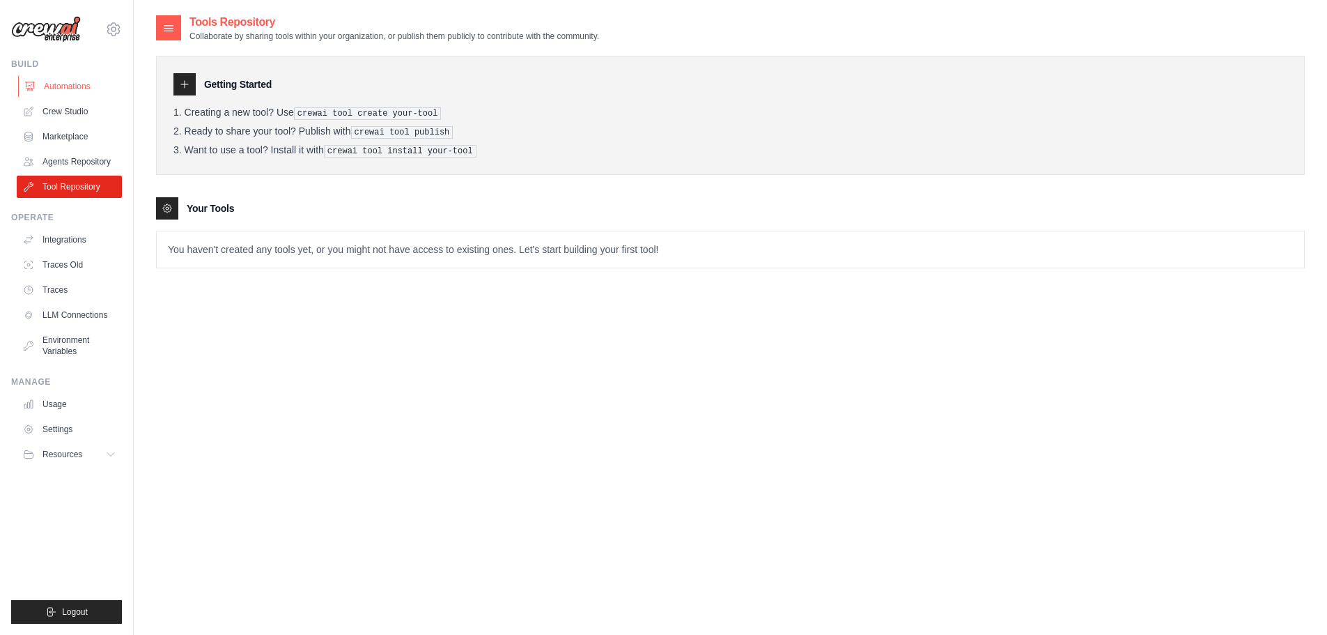
click at [86, 90] on link "Automations" at bounding box center [70, 86] width 105 height 22
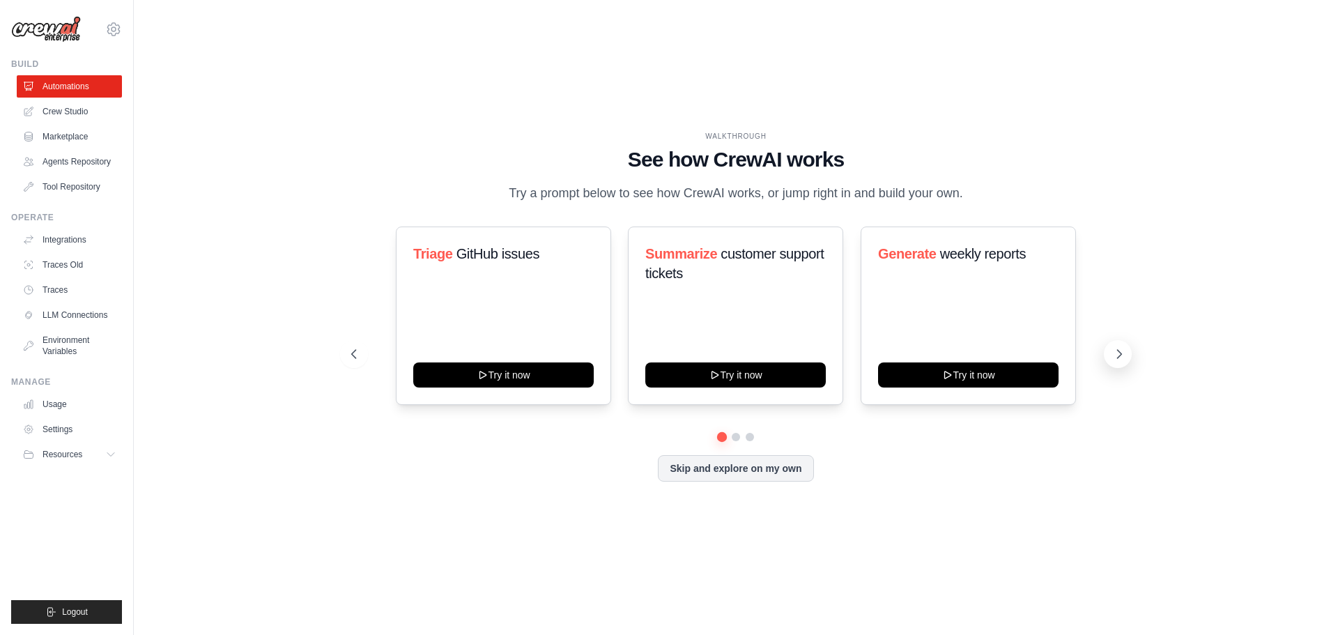
click at [1111, 359] on button at bounding box center [1117, 354] width 28 height 28
click at [1124, 361] on icon at bounding box center [1119, 354] width 14 height 14
click at [348, 357] on icon at bounding box center [353, 354] width 14 height 14
click at [352, 361] on icon at bounding box center [353, 354] width 14 height 14
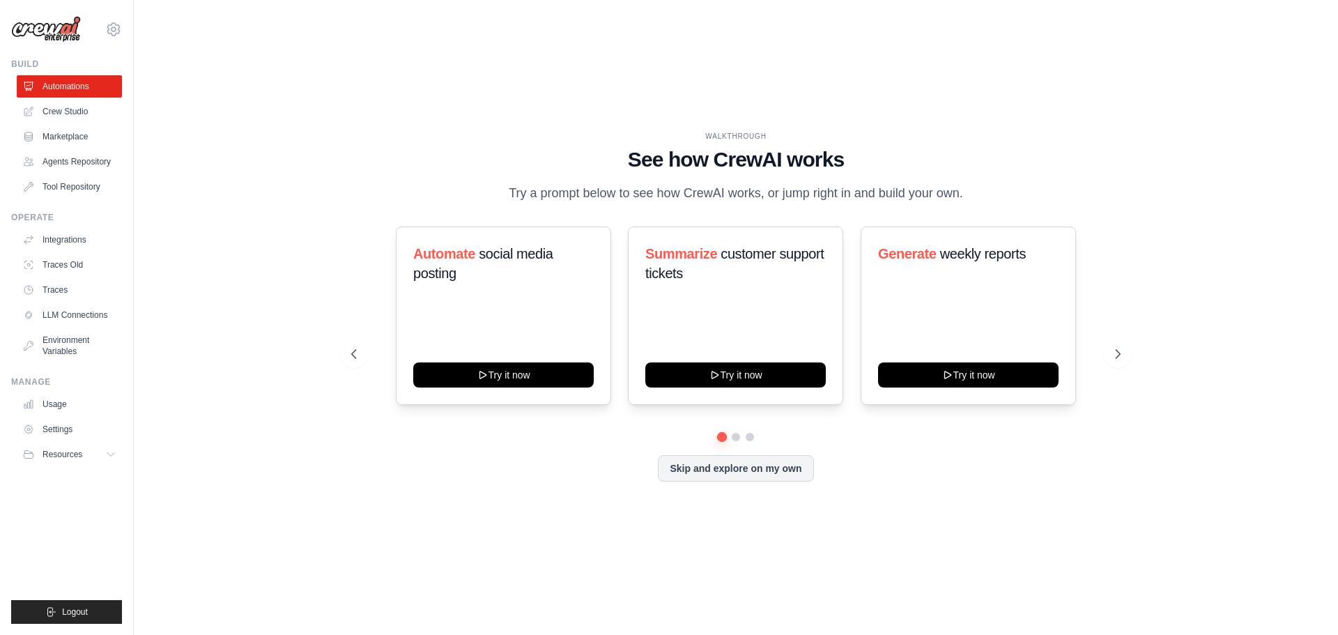
click at [1111, 364] on button at bounding box center [1117, 354] width 28 height 28
click at [1117, 358] on icon at bounding box center [1119, 354] width 14 height 14
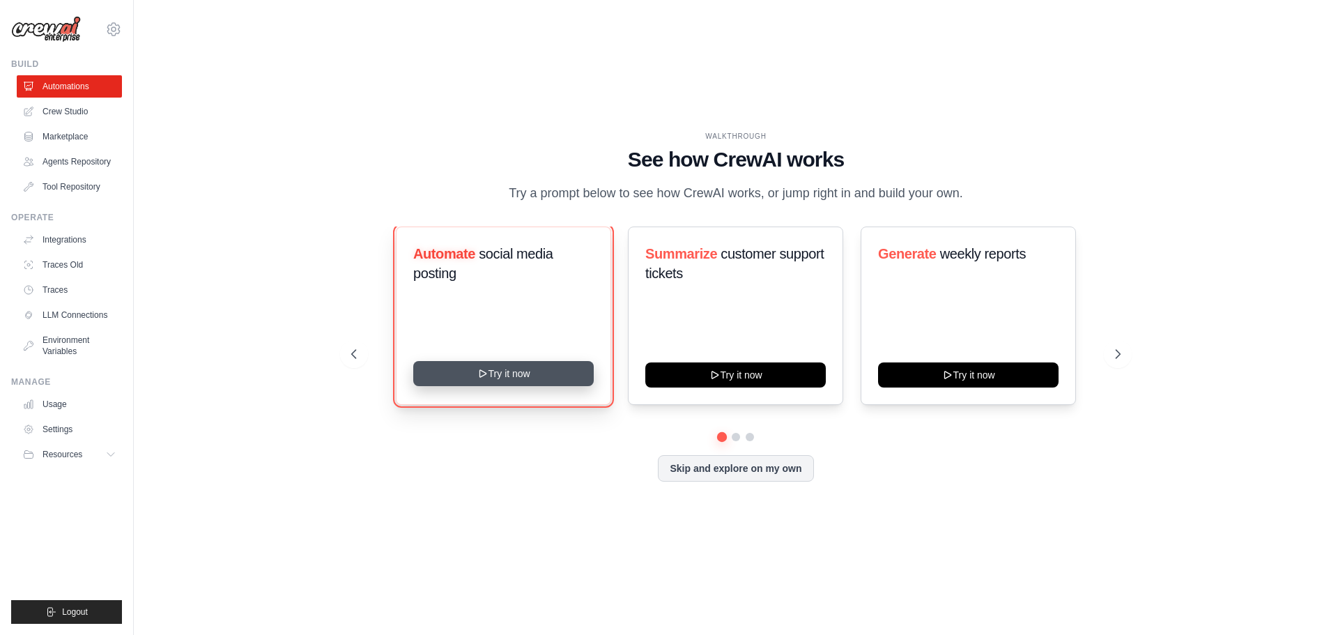
click at [516, 386] on button "Try it now" at bounding box center [503, 373] width 180 height 25
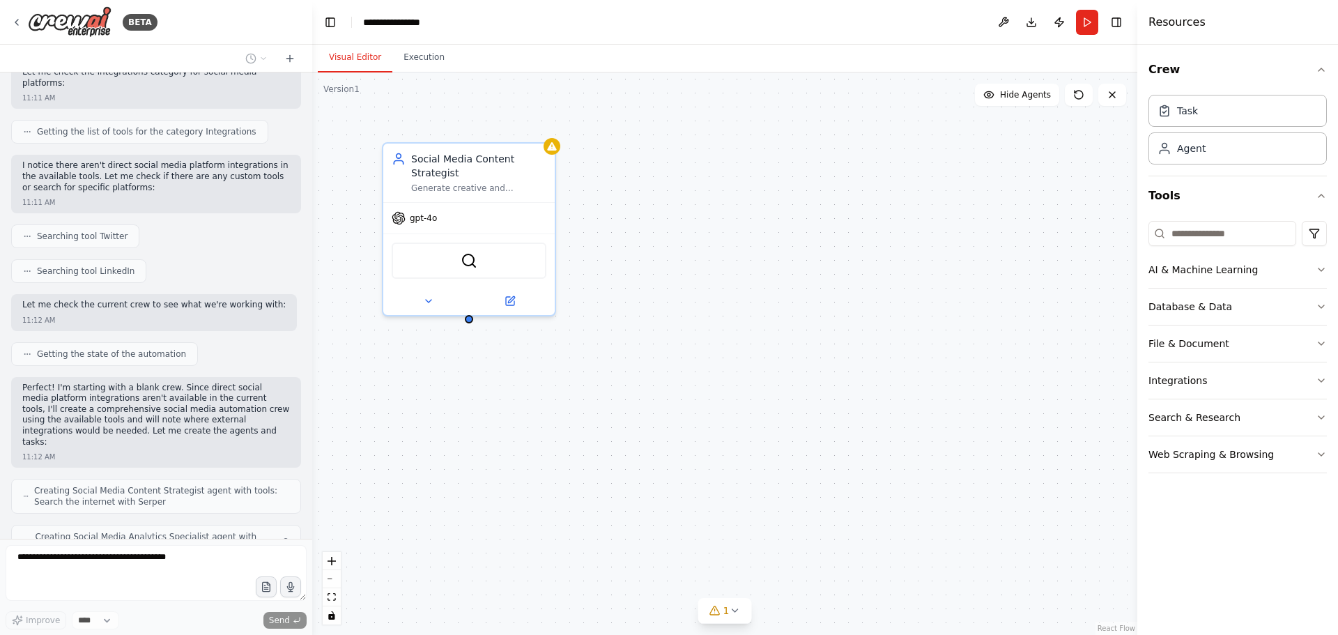
scroll to position [619, 0]
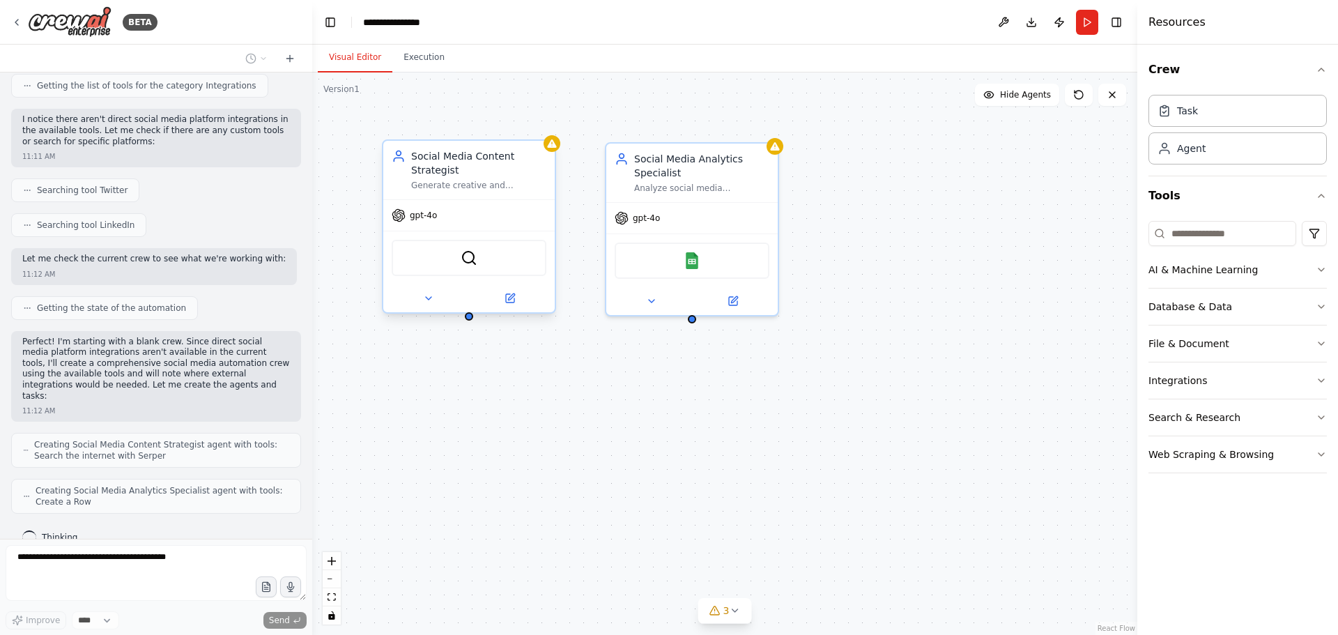
click at [546, 151] on div "Social Media Content Strategist Generate creative and engaging social media con…" at bounding box center [468, 170] width 171 height 59
click at [550, 153] on div "Social Media Content Strategist Generate creative and engaging social media con…" at bounding box center [468, 170] width 171 height 59
click at [508, 303] on icon at bounding box center [509, 298] width 11 height 11
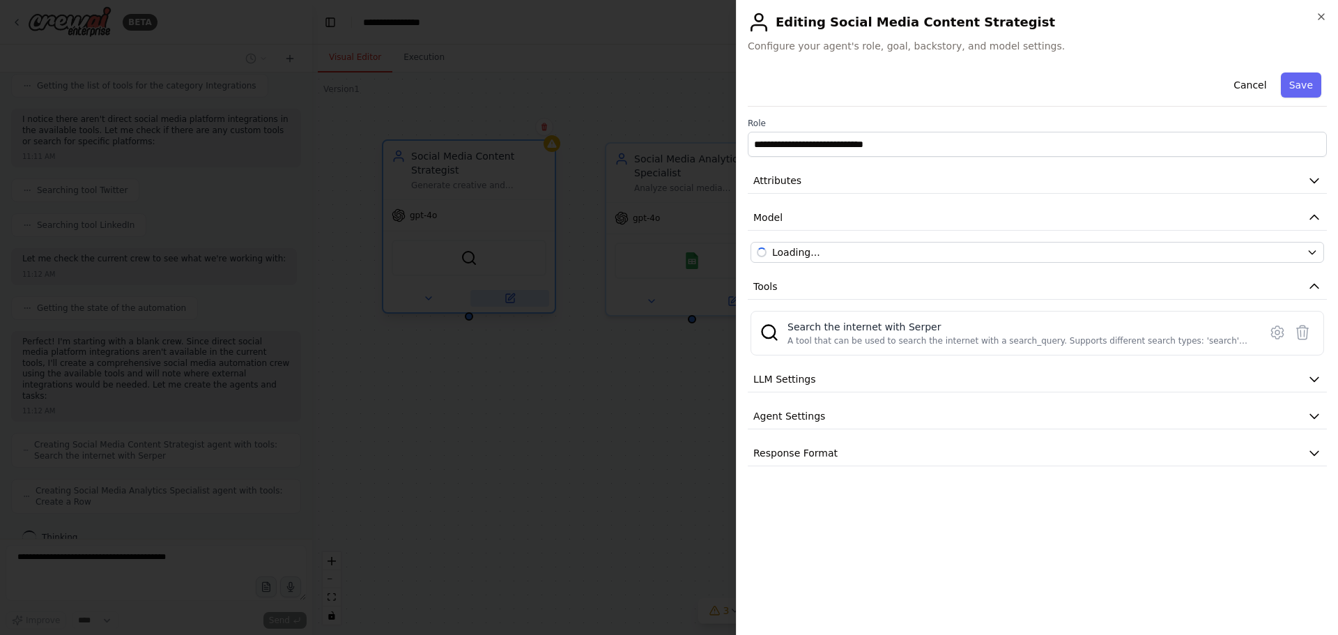
scroll to position [654, 0]
click at [854, 385] on button "LLM Settings" at bounding box center [1037, 379] width 579 height 26
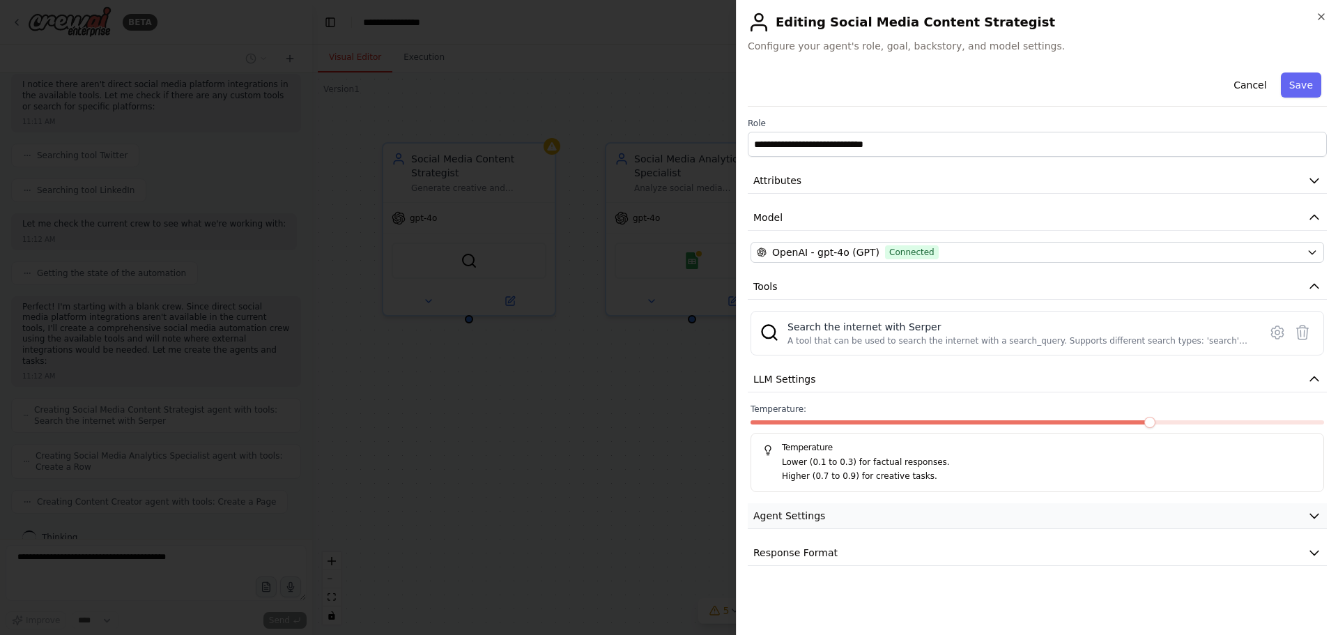
click at [827, 510] on button "Agent Settings" at bounding box center [1037, 516] width 579 height 26
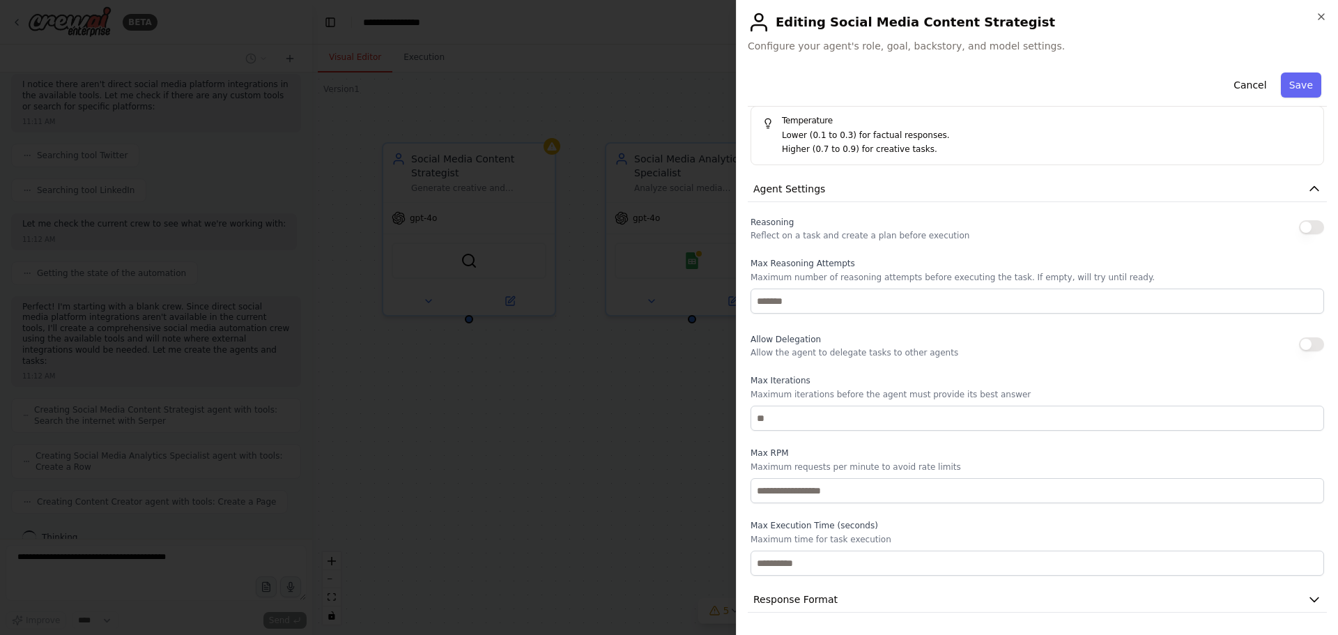
scroll to position [700, 0]
click at [787, 598] on span "Response Format" at bounding box center [795, 599] width 84 height 14
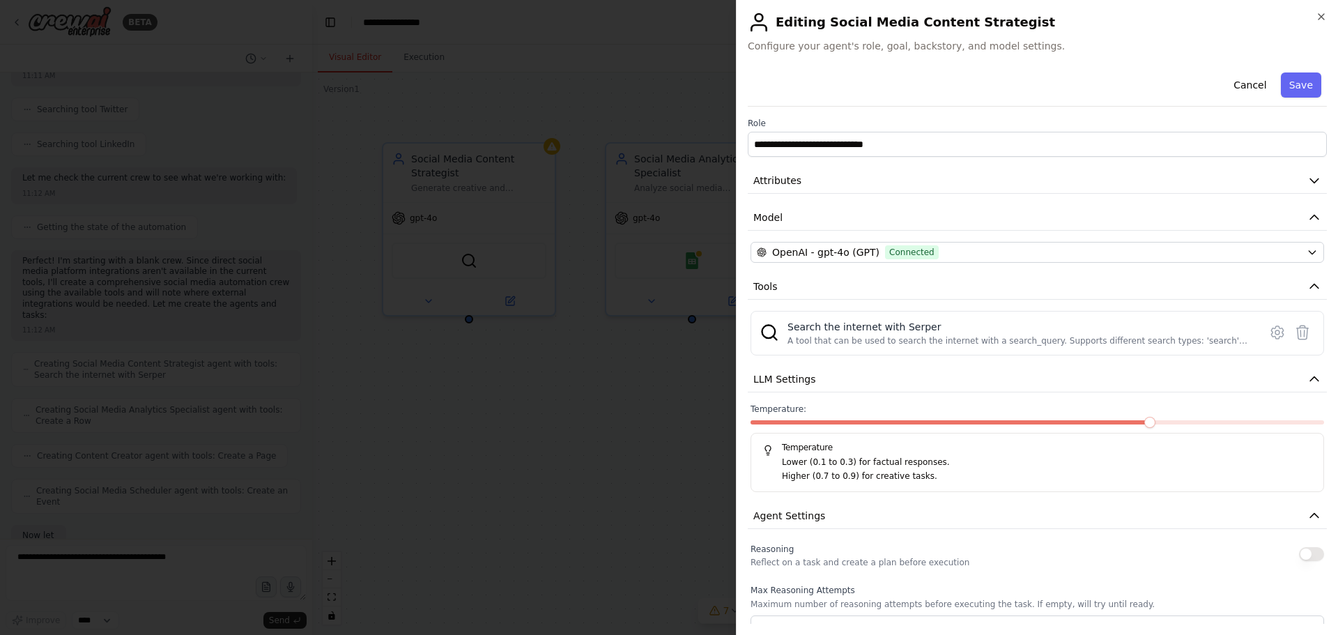
scroll to position [783, 0]
click at [870, 335] on div "A tool that can be used to search the internet with a search_query. Supports di…" at bounding box center [1018, 340] width 463 height 11
click at [1271, 331] on icon at bounding box center [1277, 332] width 12 height 13
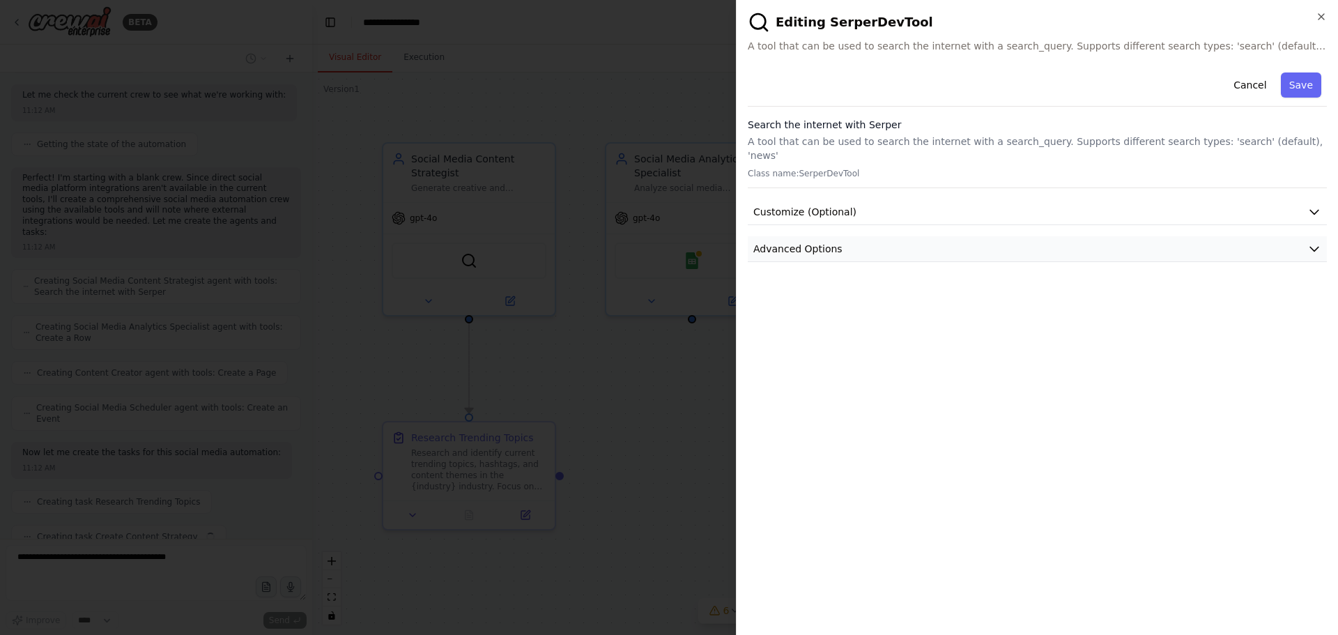
scroll to position [818, 0]
click at [855, 236] on button "Advanced Options" at bounding box center [1037, 249] width 579 height 26
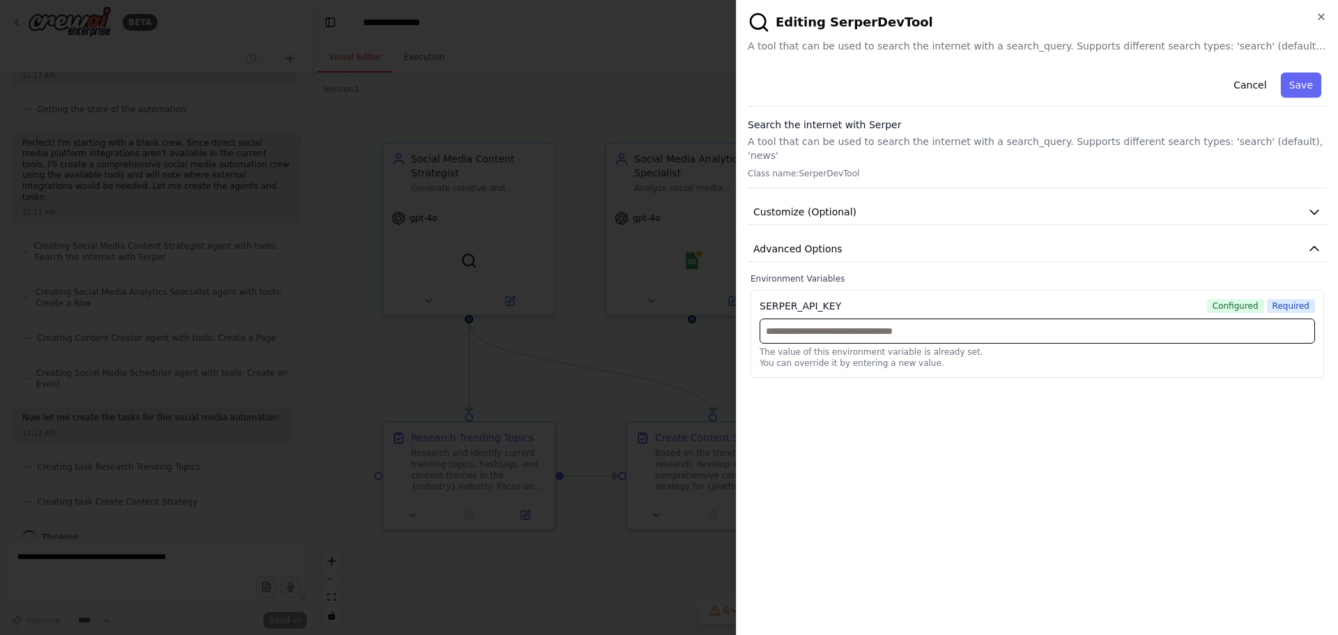
click at [842, 318] on input "text" at bounding box center [1036, 330] width 555 height 25
paste input "**********"
type input "**********"
drag, startPoint x: 1171, startPoint y: 405, endPoint x: 1159, endPoint y: 403, distance: 12.0
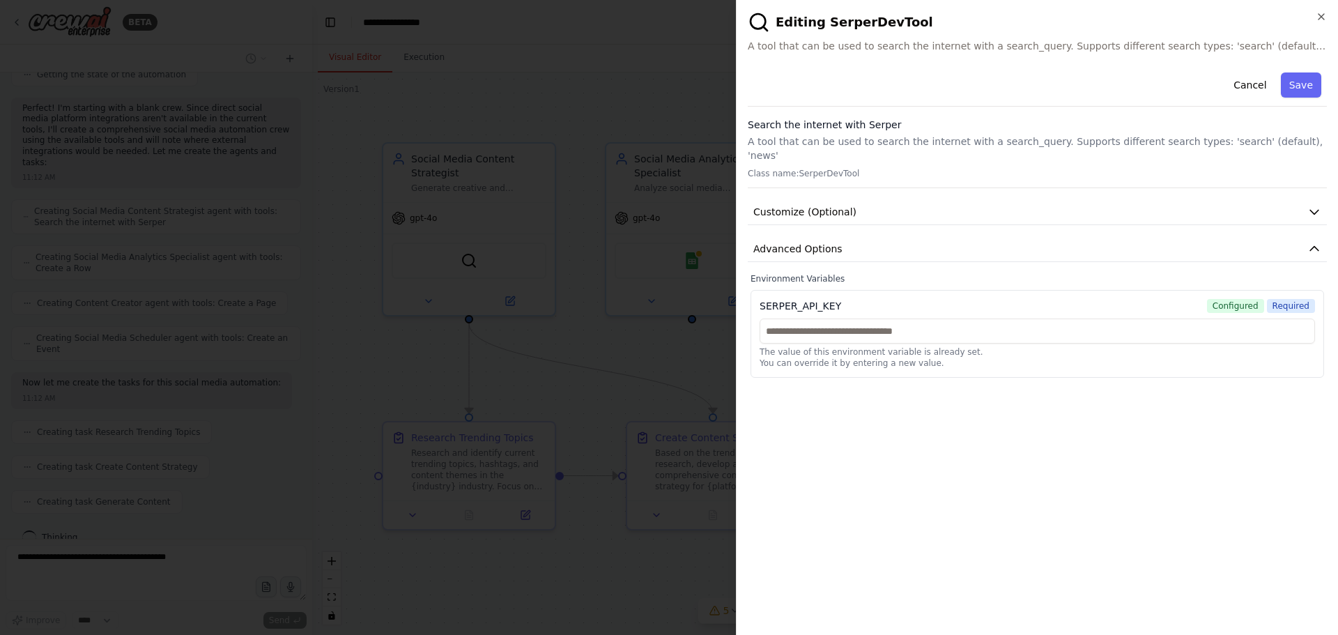
click at [1171, 405] on div "**********" at bounding box center [1037, 345] width 579 height 557
click at [967, 346] on p "The value of this environment variable is already set." at bounding box center [1036, 351] width 555 height 11
click at [910, 318] on input "text" at bounding box center [1036, 330] width 555 height 25
paste input "**********"
type input "**********"
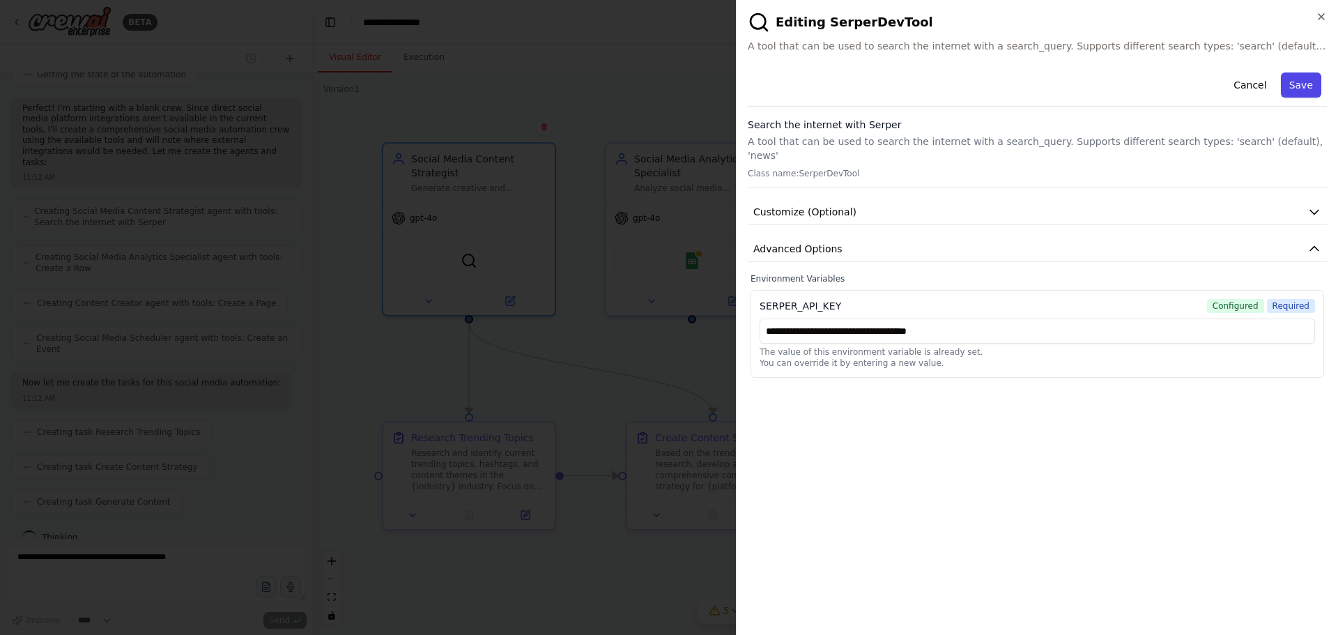
click at [1298, 90] on button "Save" at bounding box center [1300, 84] width 40 height 25
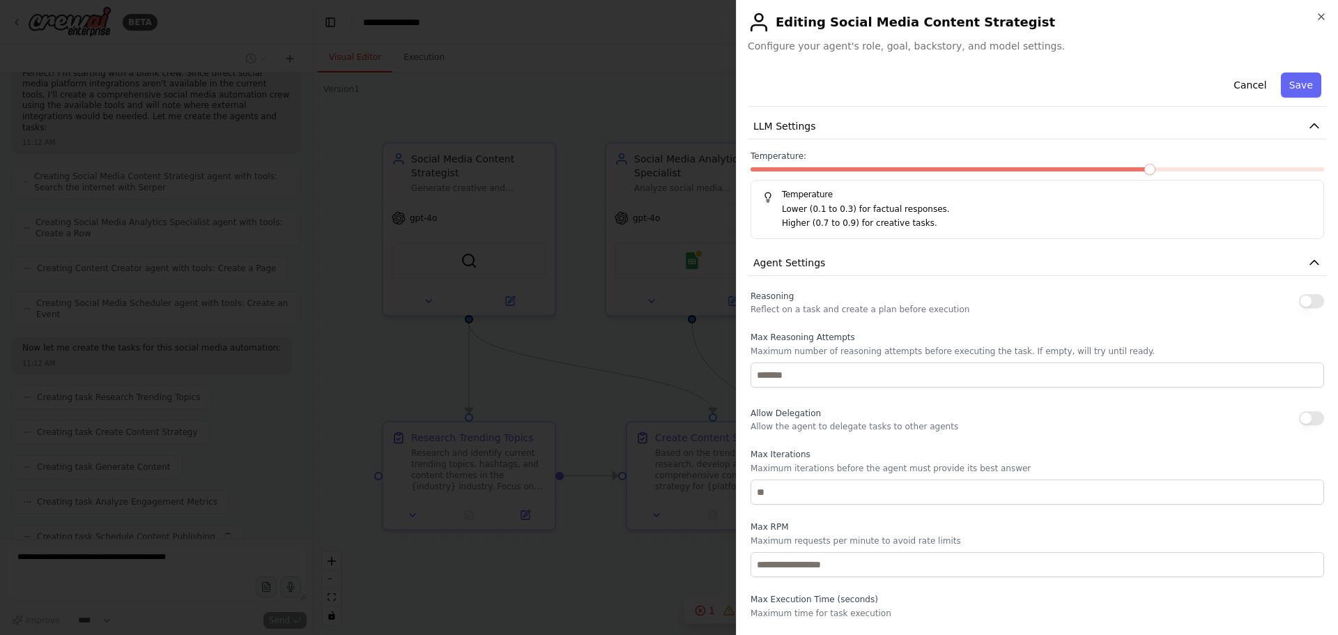
scroll to position [922, 0]
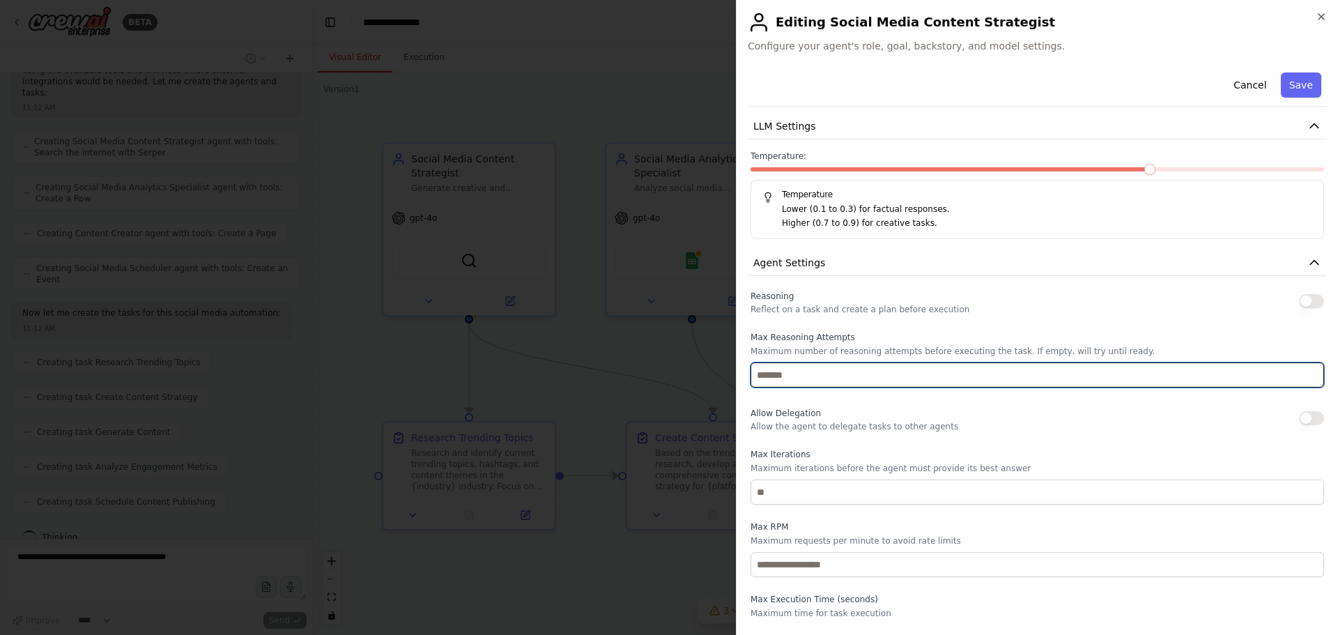
click at [927, 369] on input "number" at bounding box center [1036, 374] width 573 height 25
type input "*"
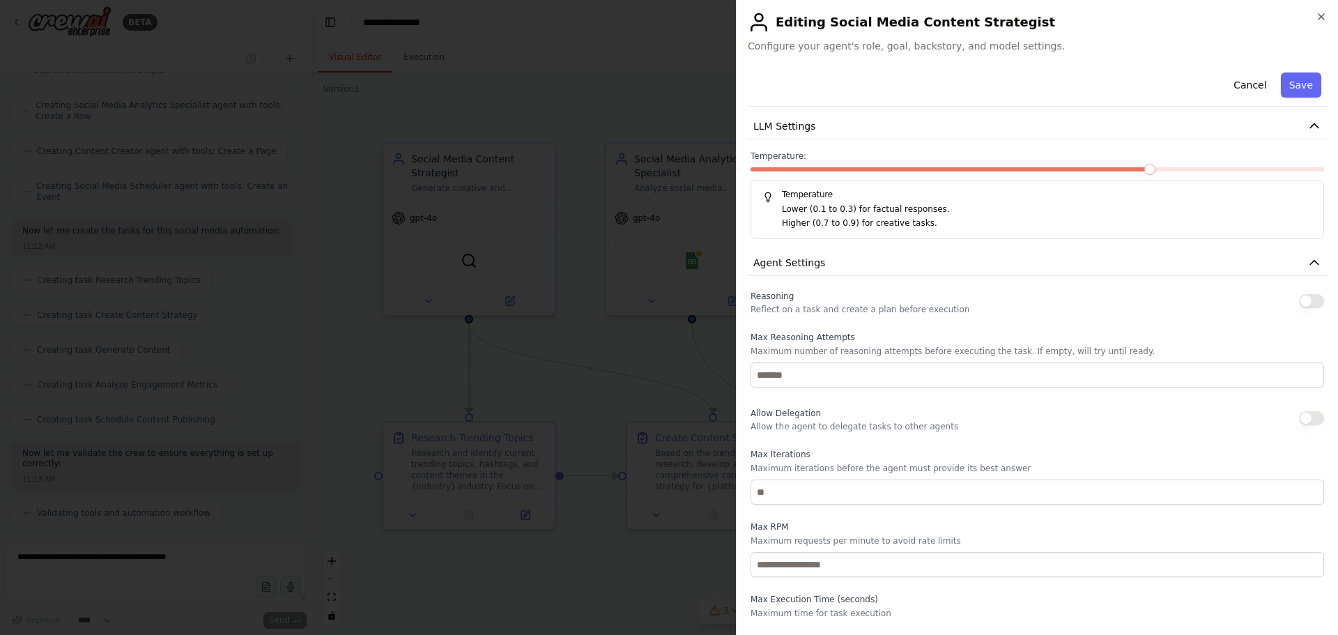
click at [924, 415] on div "Allow Delegation Allow the agent to delegate tasks to other agents" at bounding box center [854, 418] width 208 height 28
click at [884, 428] on p "Allow the agent to delegate tasks to other agents" at bounding box center [854, 426] width 208 height 11
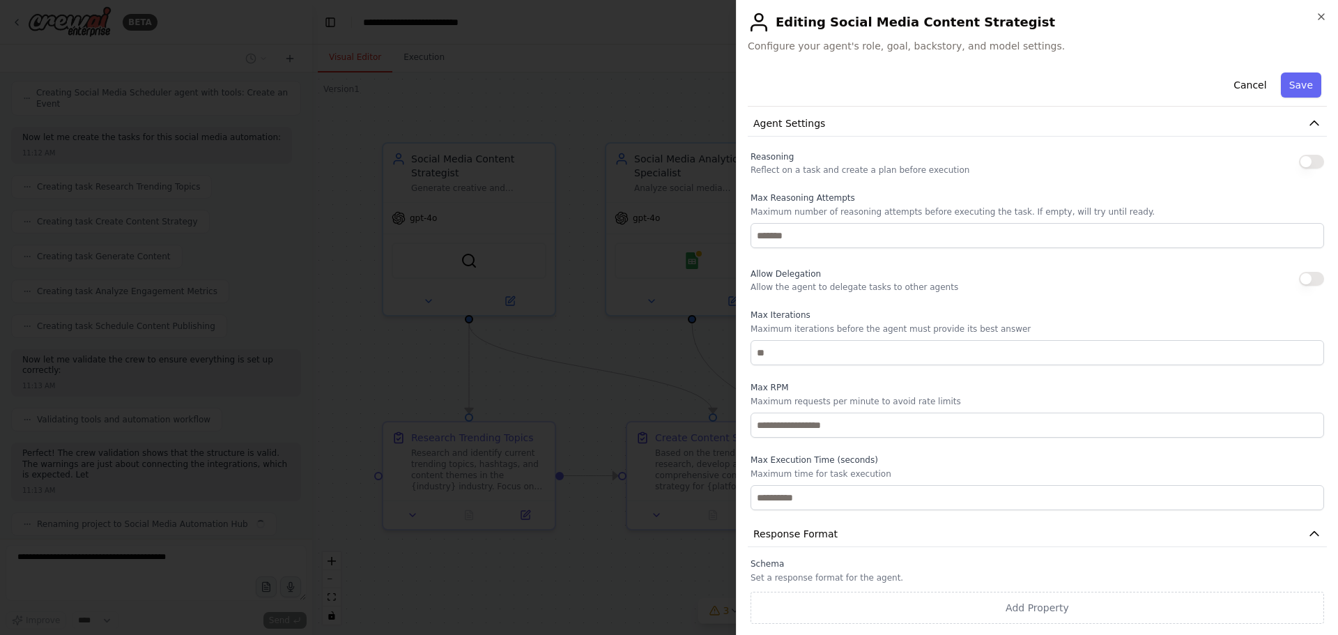
scroll to position [1109, 0]
click at [1310, 284] on button "button" at bounding box center [1311, 279] width 25 height 14
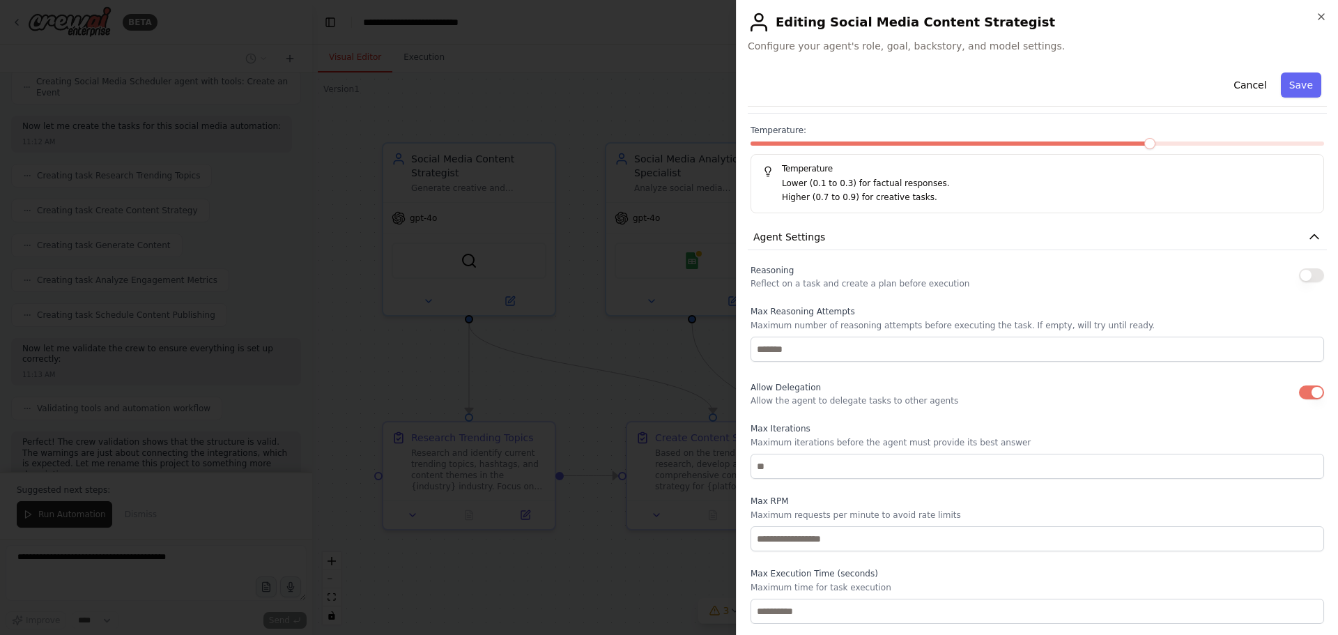
scroll to position [392, 0]
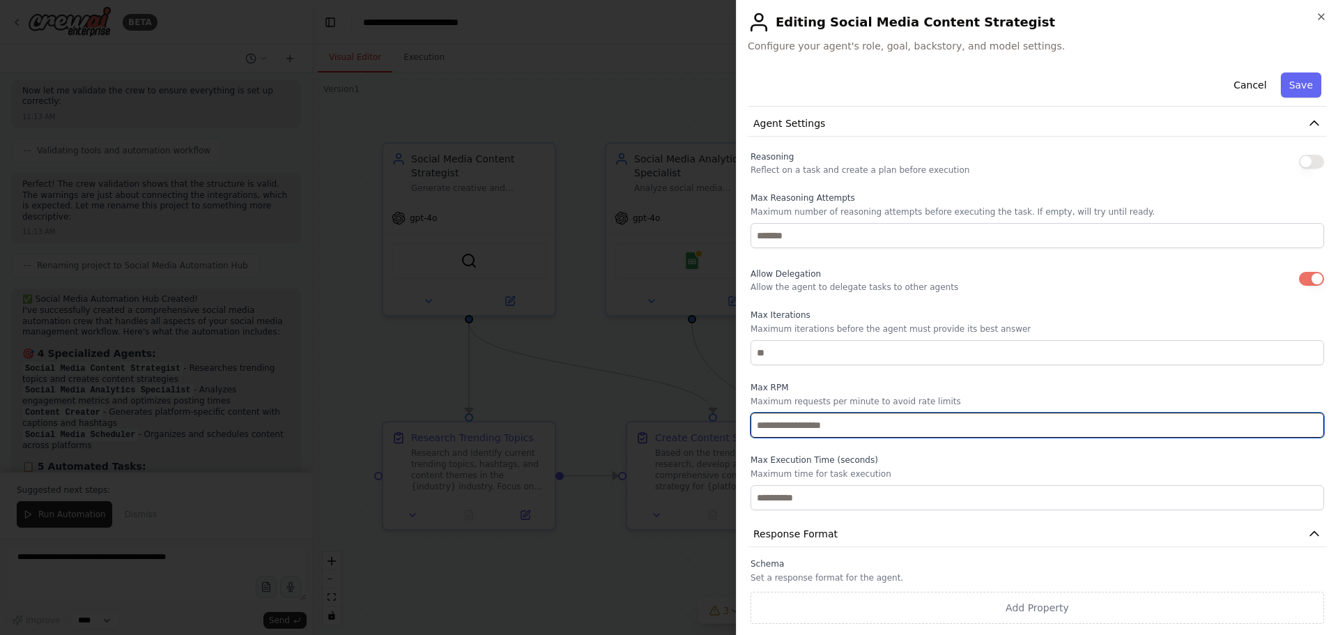
click at [869, 432] on input "number" at bounding box center [1036, 424] width 573 height 25
type input "*"
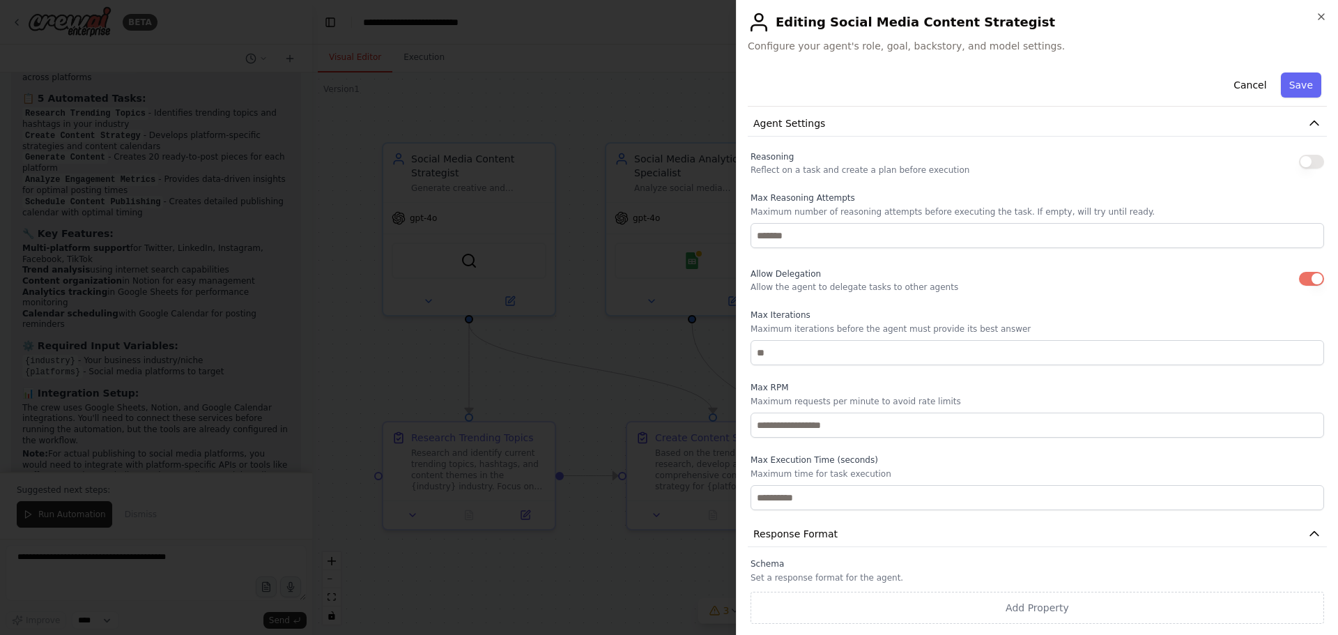
click at [984, 460] on label "Max Execution Time (seconds)" at bounding box center [1036, 459] width 573 height 11
click at [1292, 125] on button "Agent Settings" at bounding box center [1037, 124] width 579 height 26
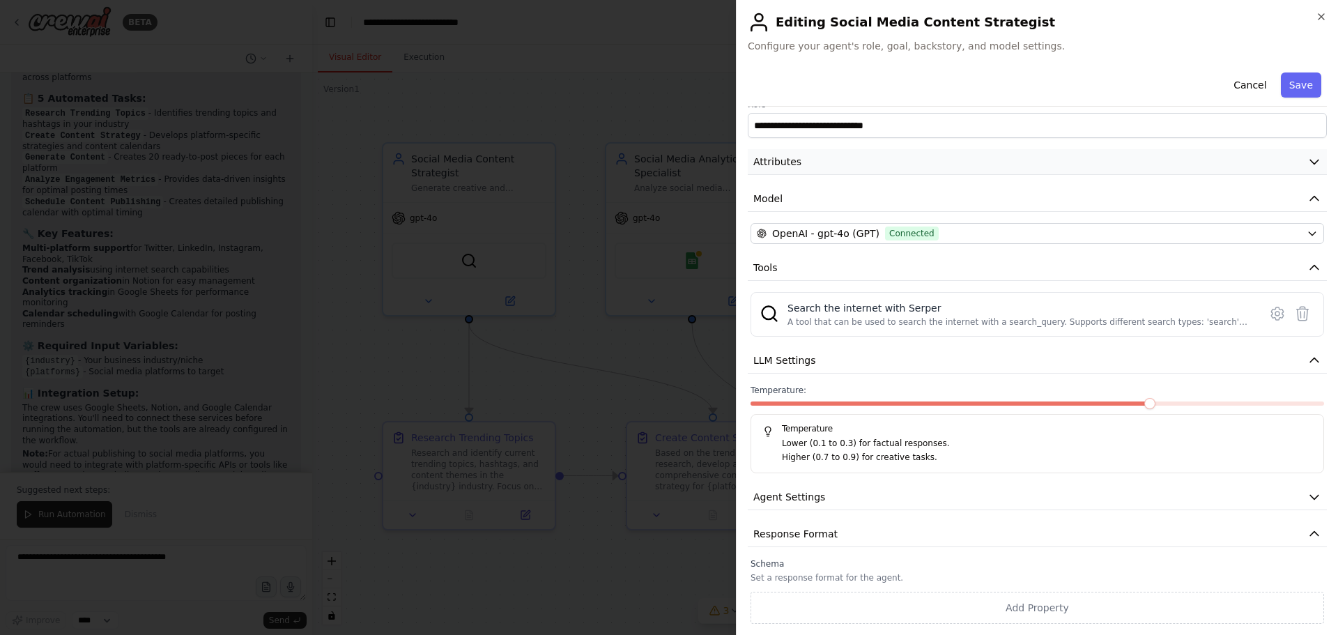
click at [933, 169] on button "Attributes" at bounding box center [1037, 162] width 579 height 26
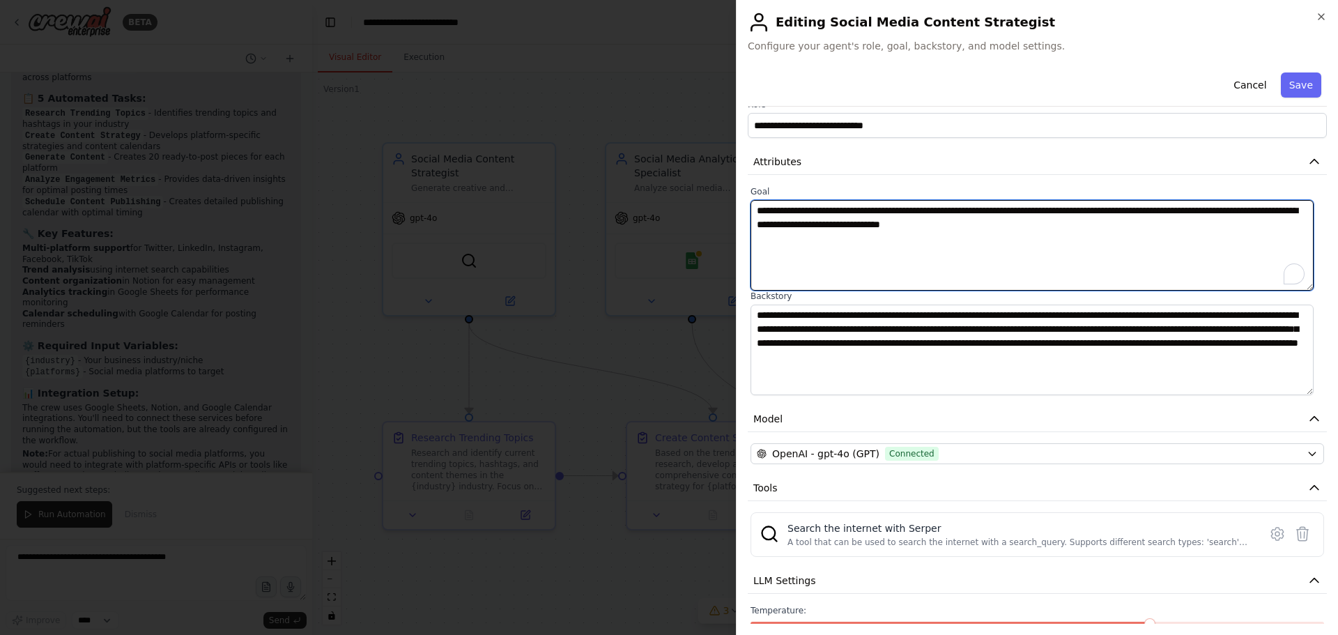
click at [1174, 210] on textarea "**********" at bounding box center [1031, 245] width 563 height 91
click at [1013, 224] on textarea "**********" at bounding box center [1031, 245] width 563 height 91
type textarea "**********"
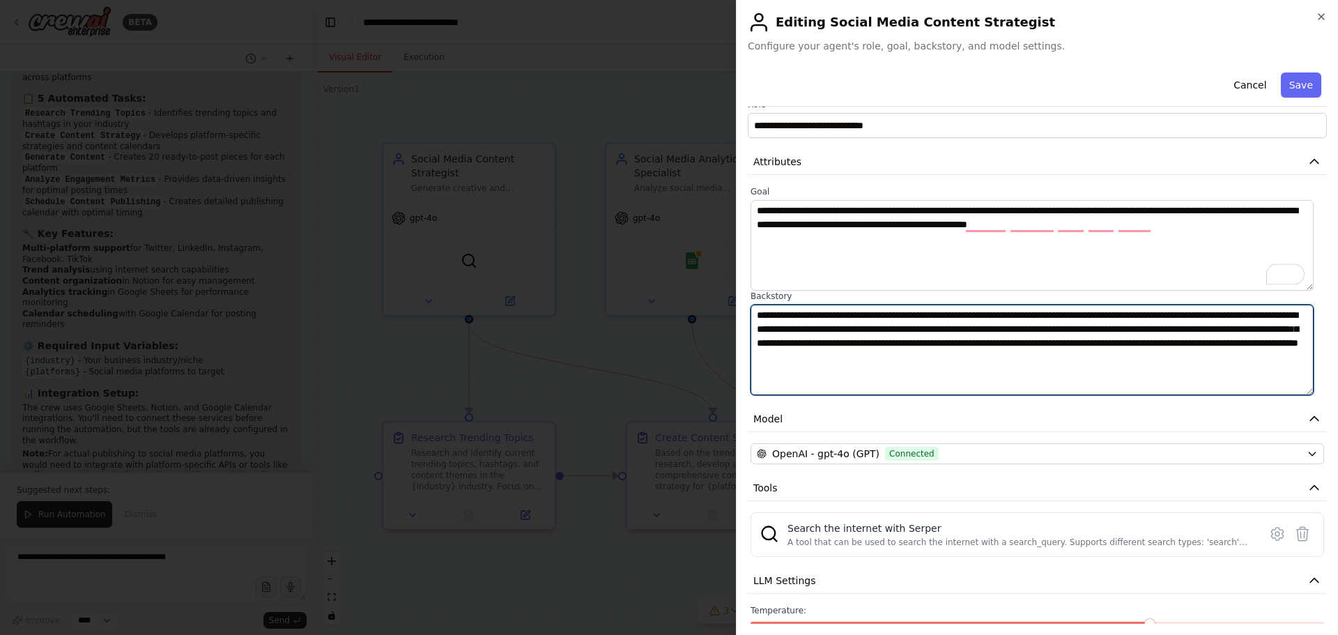
click at [962, 359] on textarea "**********" at bounding box center [1031, 349] width 563 height 91
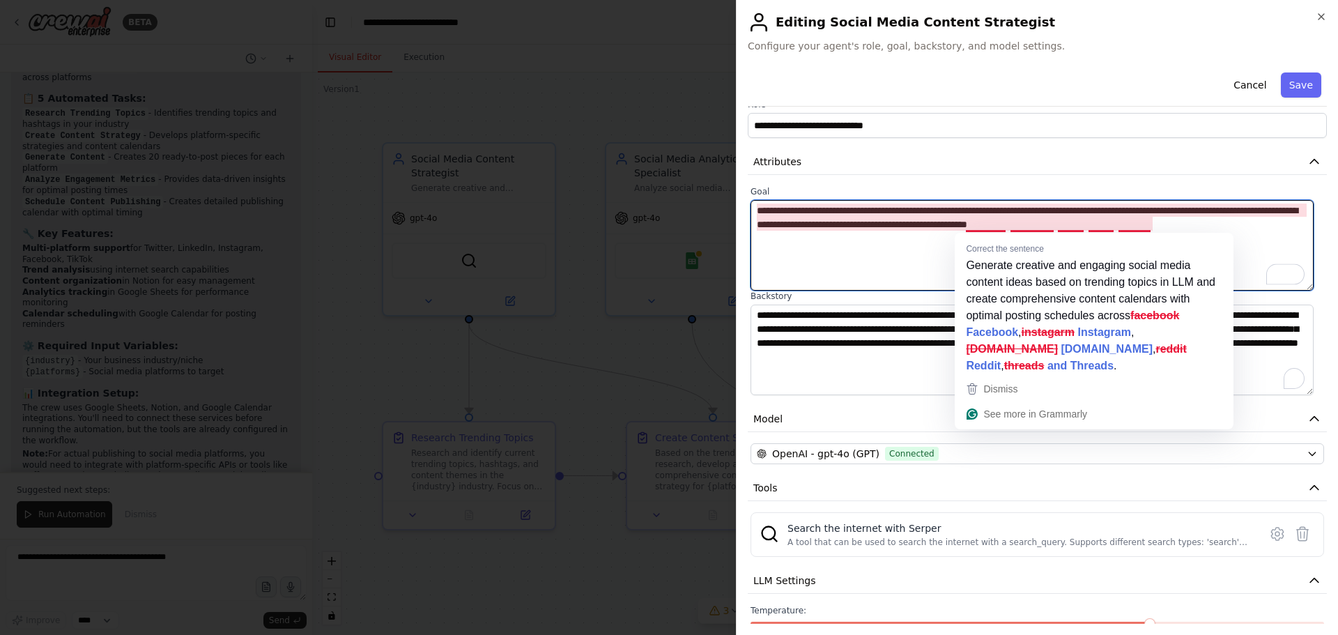
click at [982, 226] on textarea "**********" at bounding box center [1031, 245] width 563 height 91
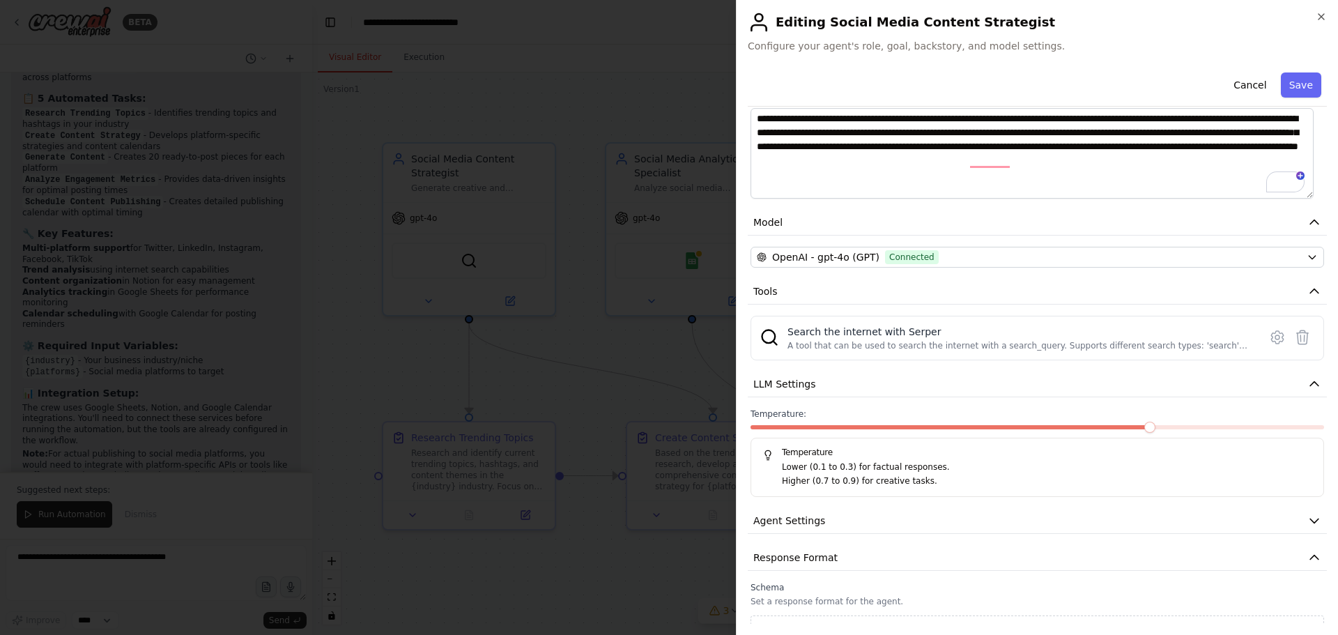
scroll to position [239, 0]
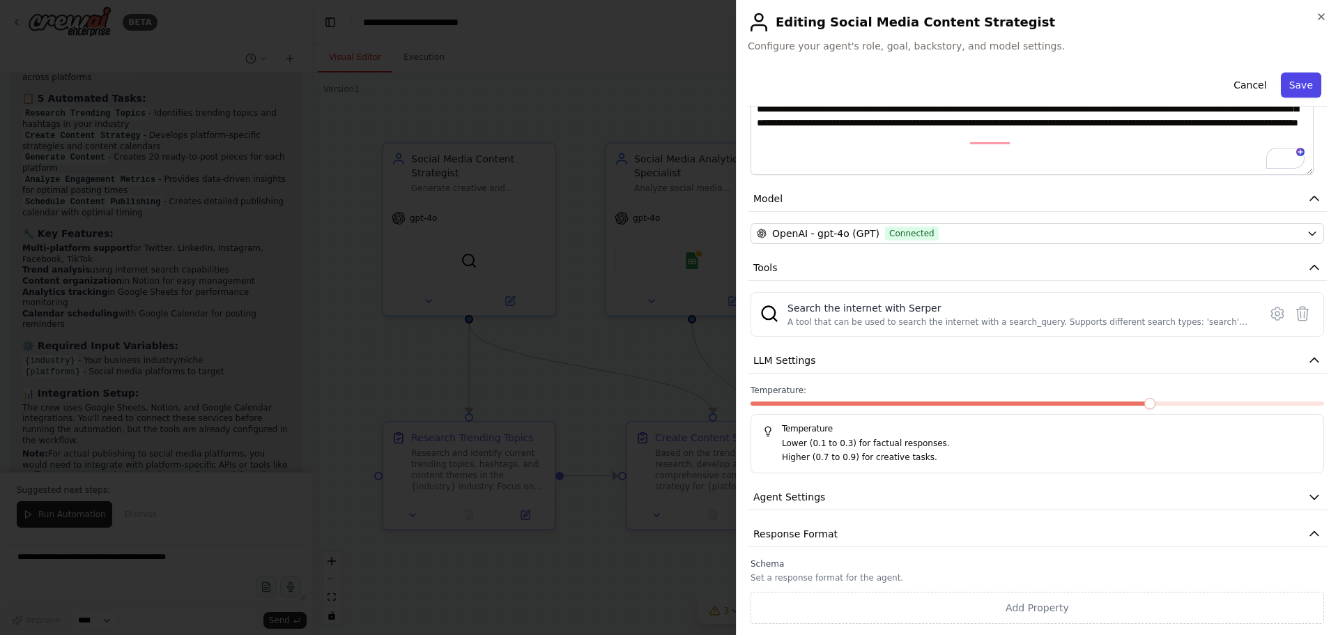
click at [1290, 79] on button "Save" at bounding box center [1300, 84] width 40 height 25
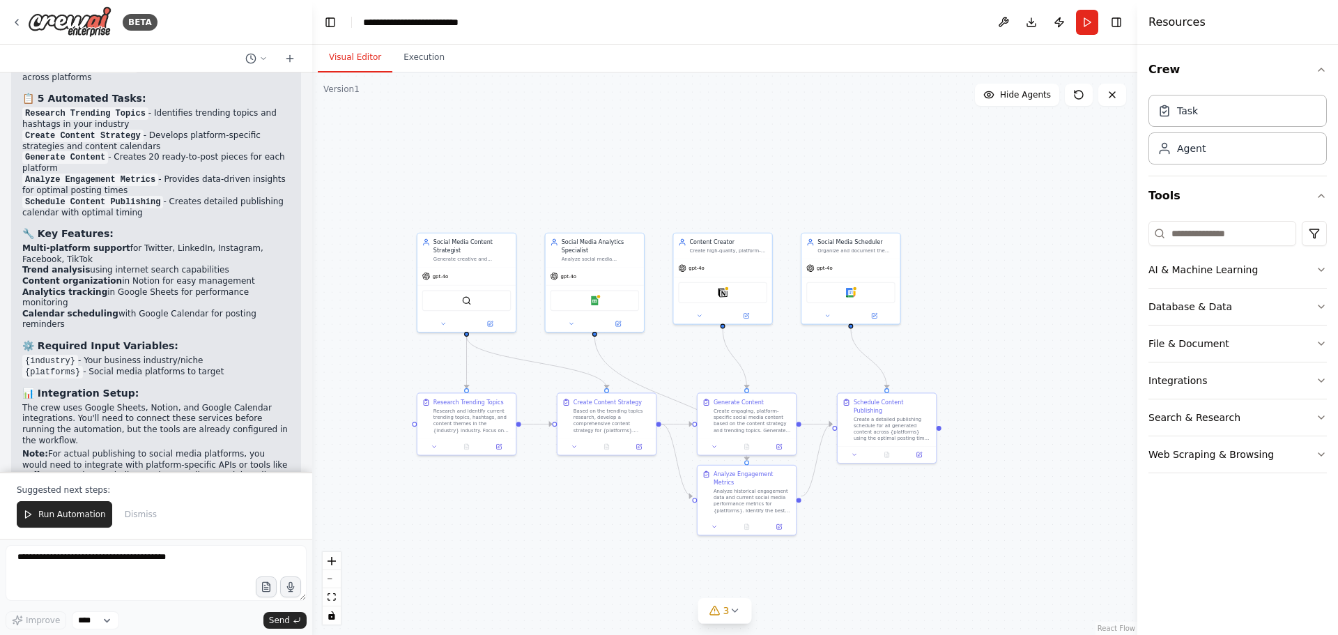
drag, startPoint x: 865, startPoint y: 366, endPoint x: 843, endPoint y: 355, distance: 24.6
click at [862, 364] on div ".deletable-edge-delete-btn { width: 20px; height: 20px; border: 0px solid #ffff…" at bounding box center [724, 353] width 825 height 562
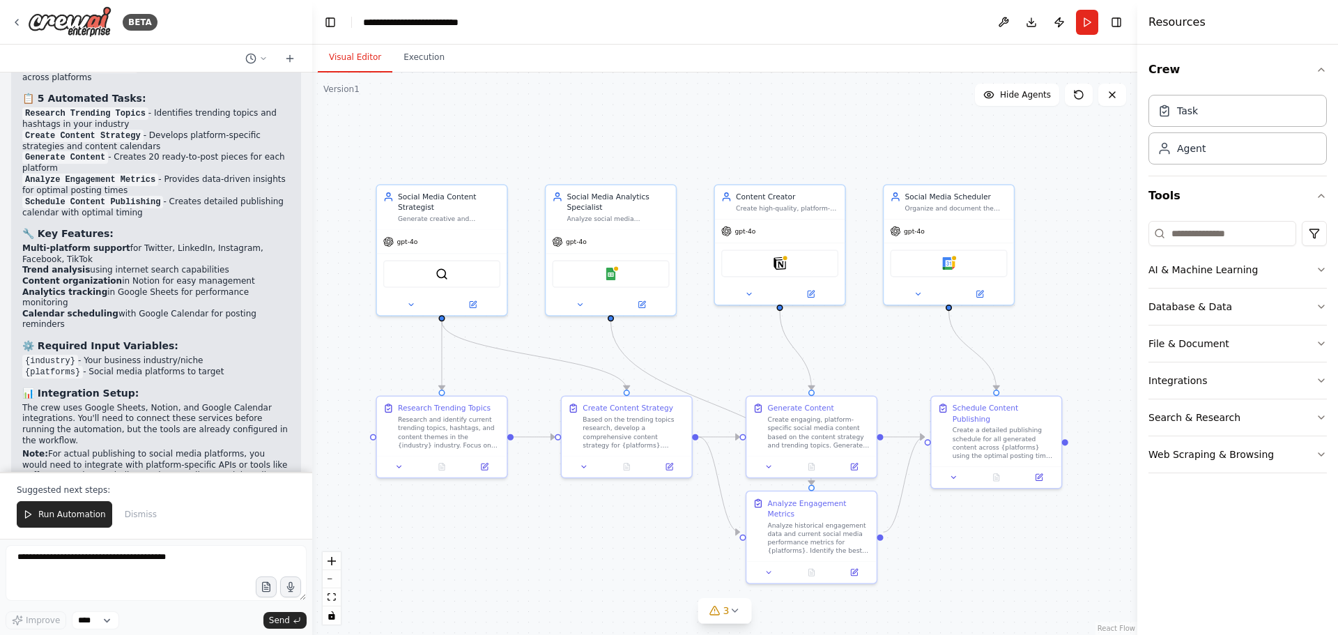
drag, startPoint x: 800, startPoint y: 353, endPoint x: 849, endPoint y: 342, distance: 49.2
click at [844, 344] on div ".deletable-edge-delete-btn { width: 20px; height: 20px; border: 0px solid #ffff…" at bounding box center [724, 353] width 825 height 562
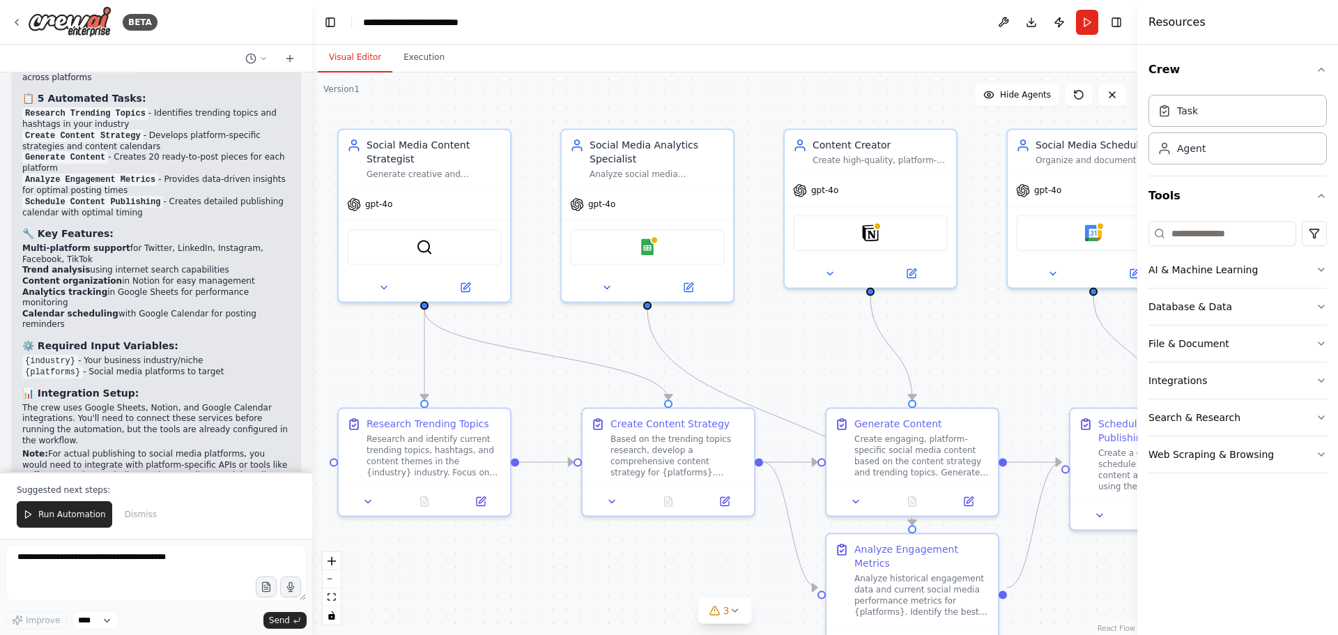
drag, startPoint x: 708, startPoint y: 348, endPoint x: 738, endPoint y: 345, distance: 30.8
click at [738, 345] on div ".deletable-edge-delete-btn { width: 20px; height: 20px; border: 0px solid #ffff…" at bounding box center [724, 353] width 825 height 562
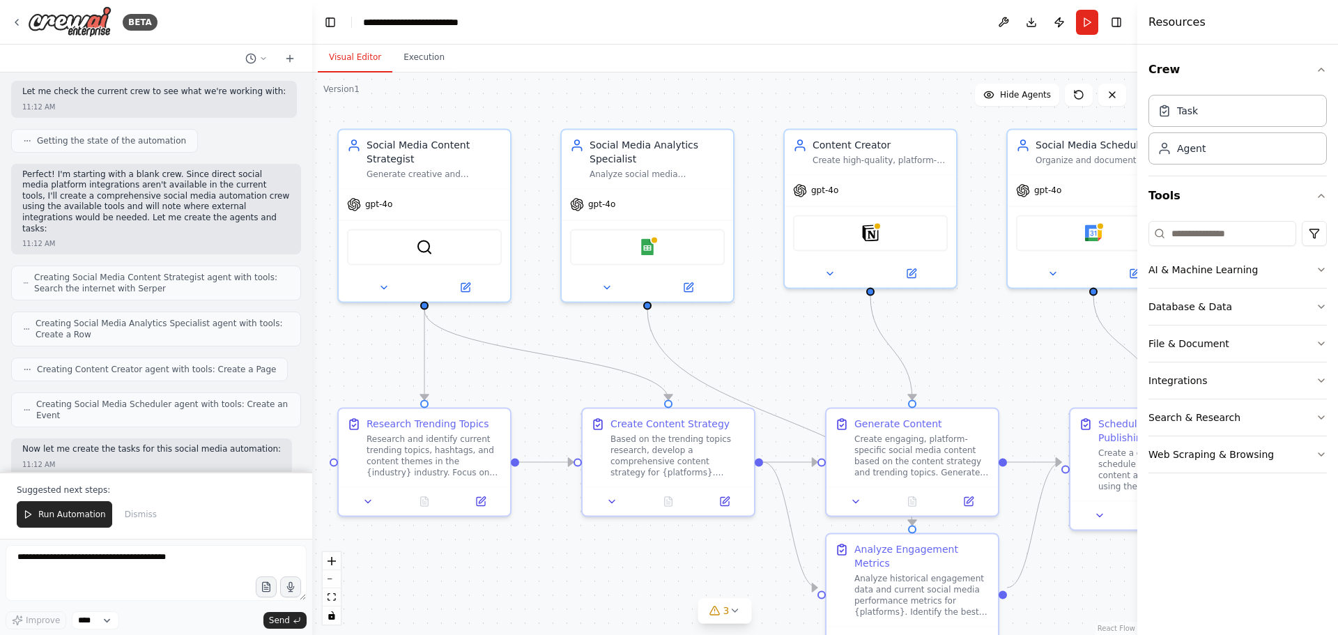
scroll to position [620, 0]
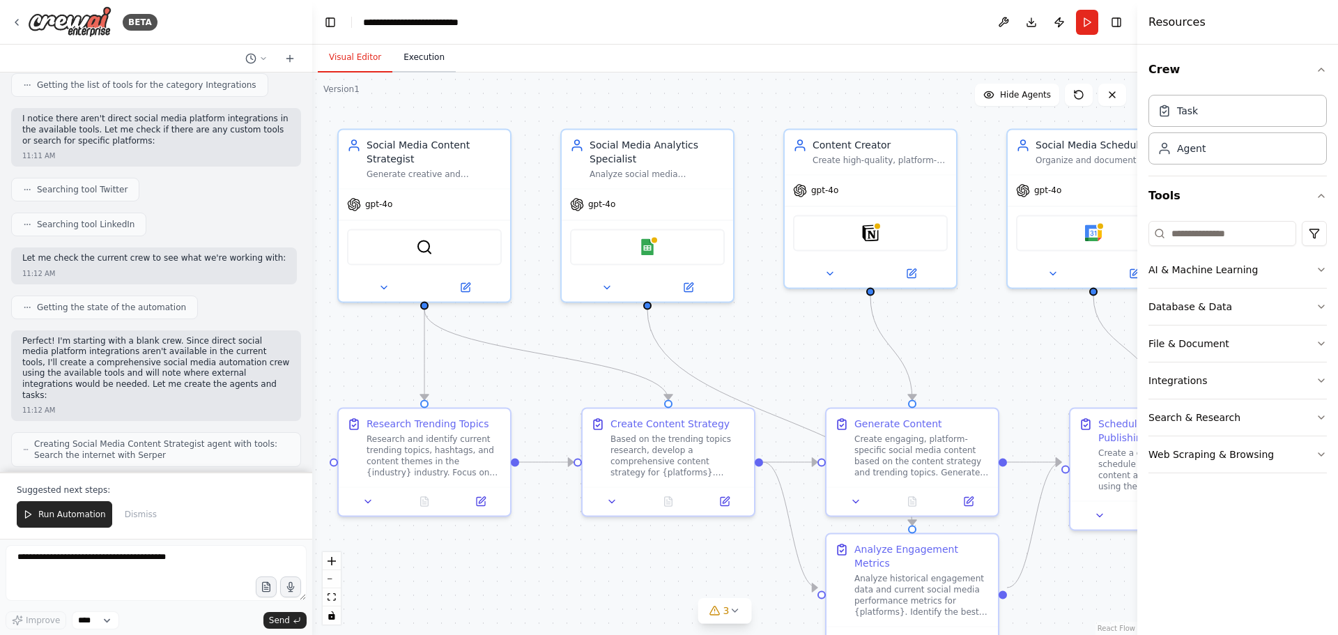
click at [403, 72] on button "Execution" at bounding box center [423, 57] width 63 height 29
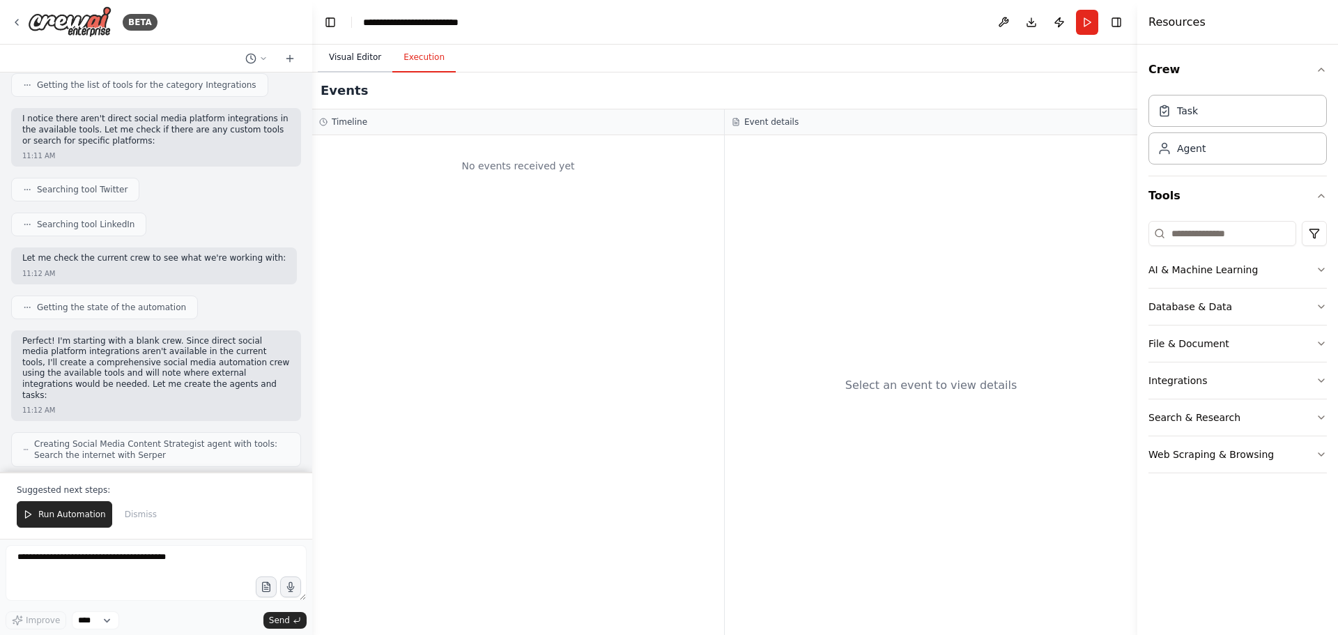
click at [352, 61] on button "Visual Editor" at bounding box center [355, 57] width 75 height 29
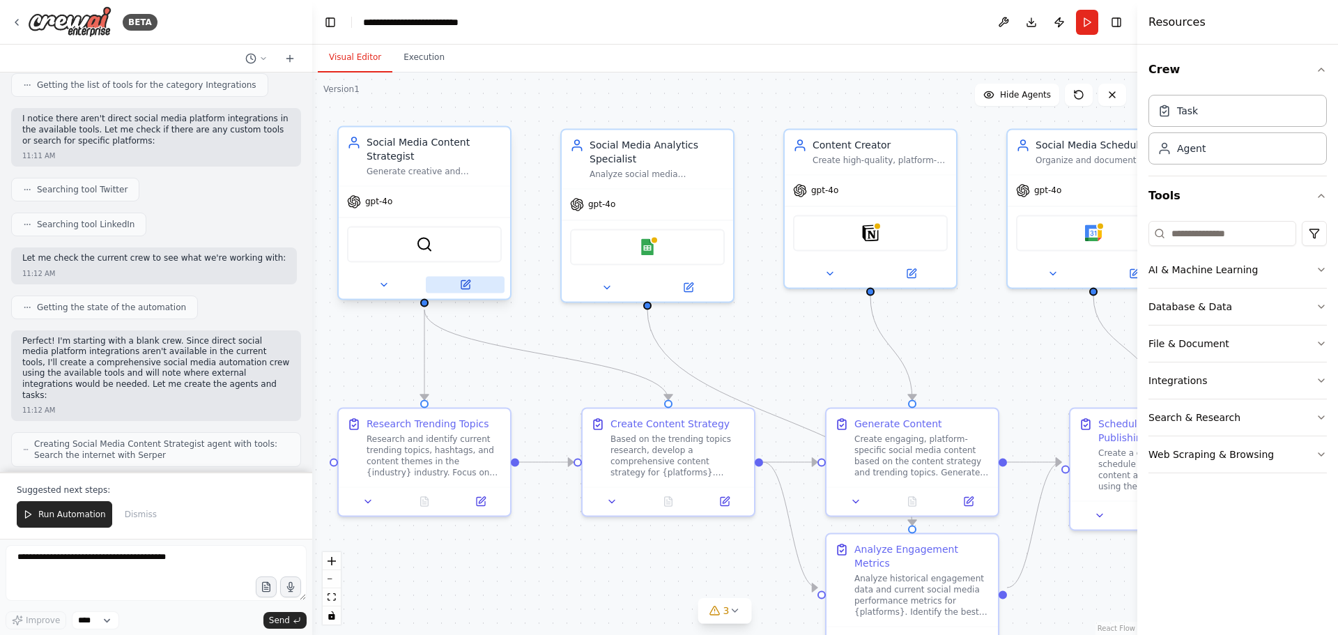
click at [460, 284] on icon at bounding box center [465, 284] width 11 height 11
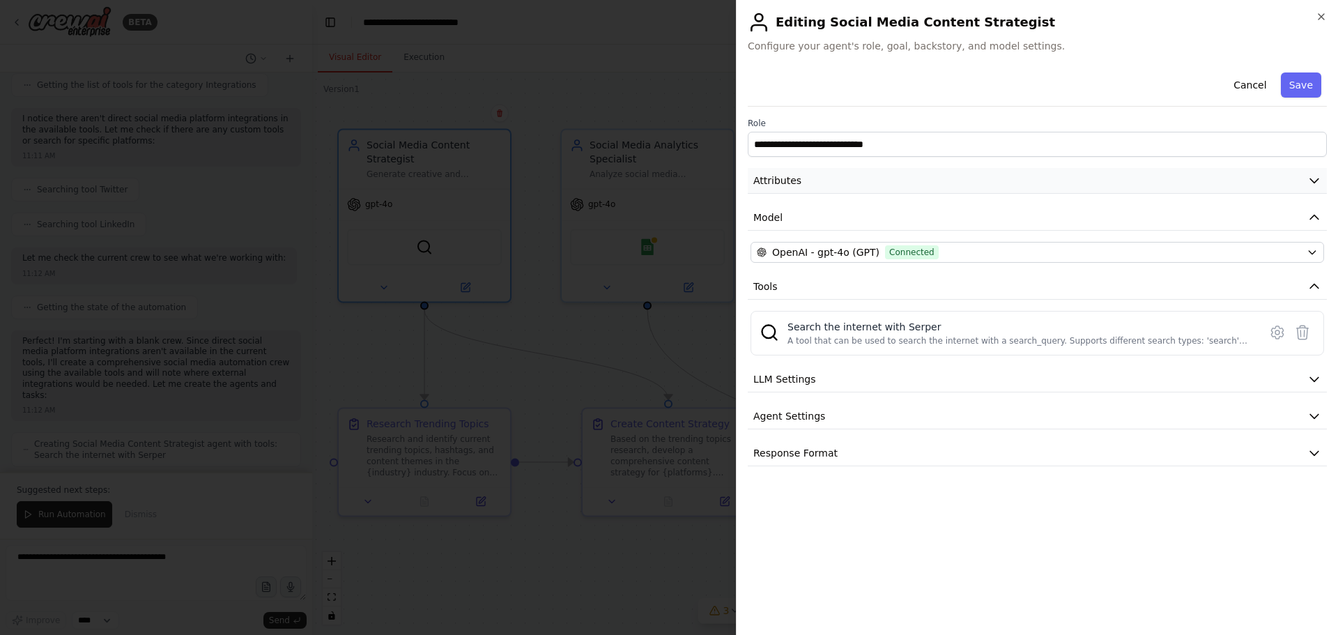
click at [880, 183] on button "Attributes" at bounding box center [1037, 181] width 579 height 26
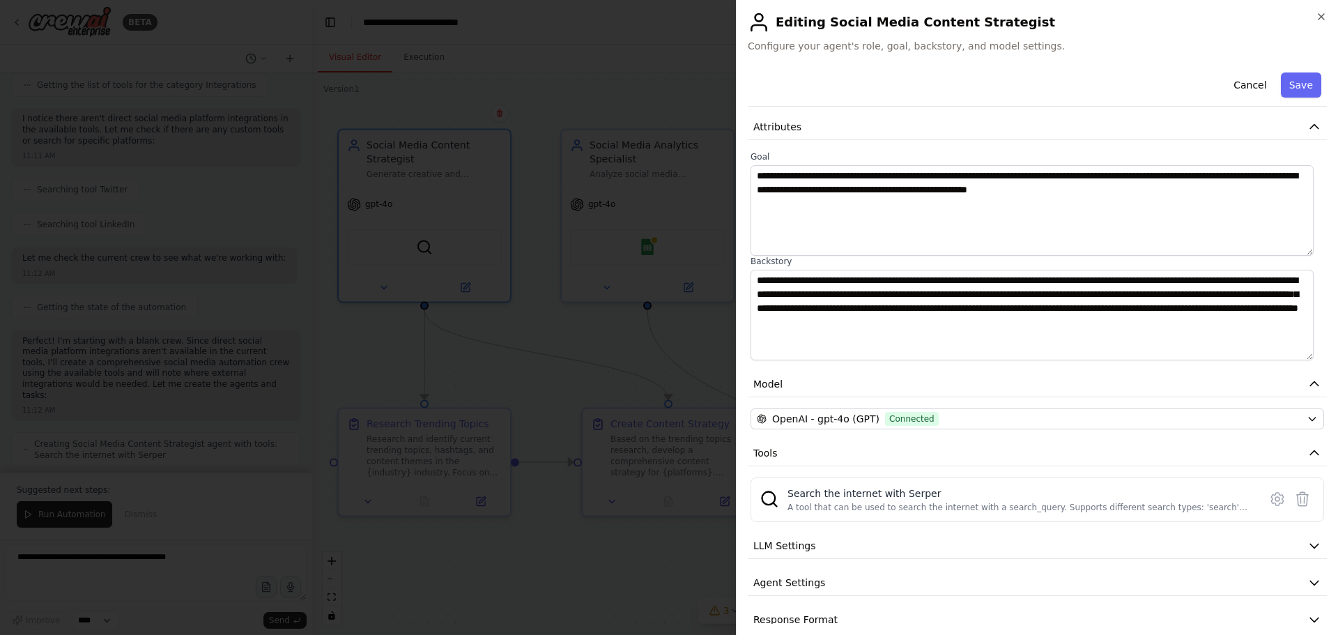
scroll to position [74, 0]
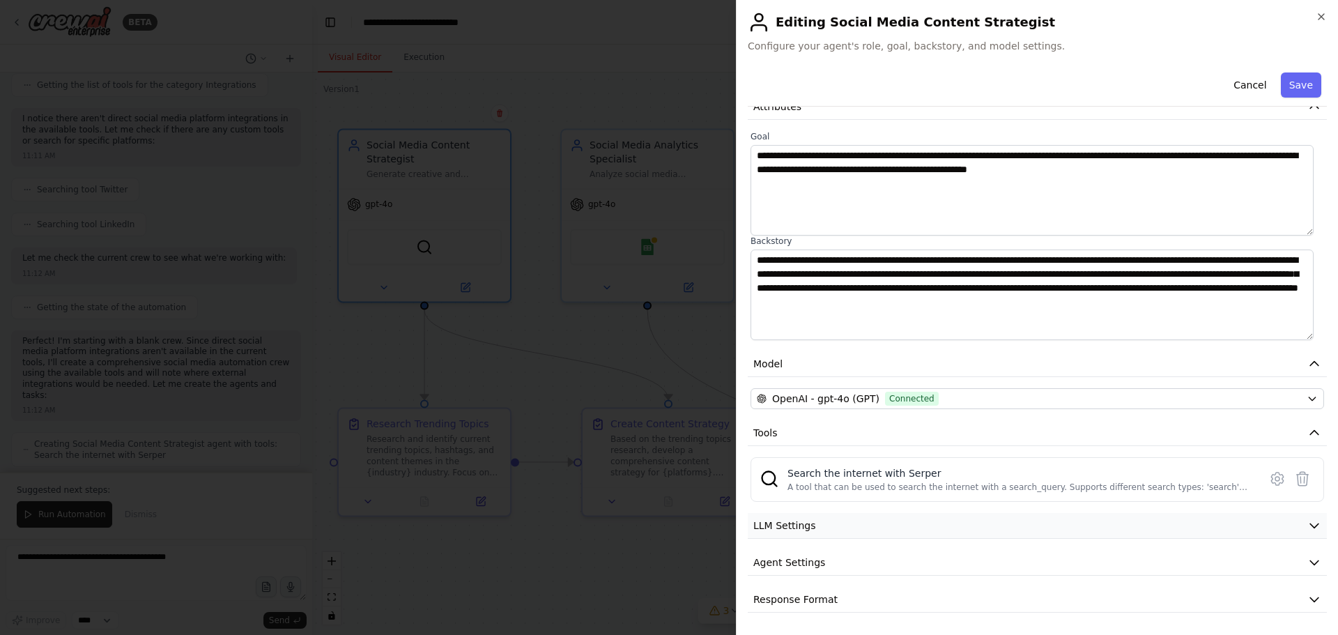
click at [895, 520] on button "LLM Settings" at bounding box center [1037, 526] width 579 height 26
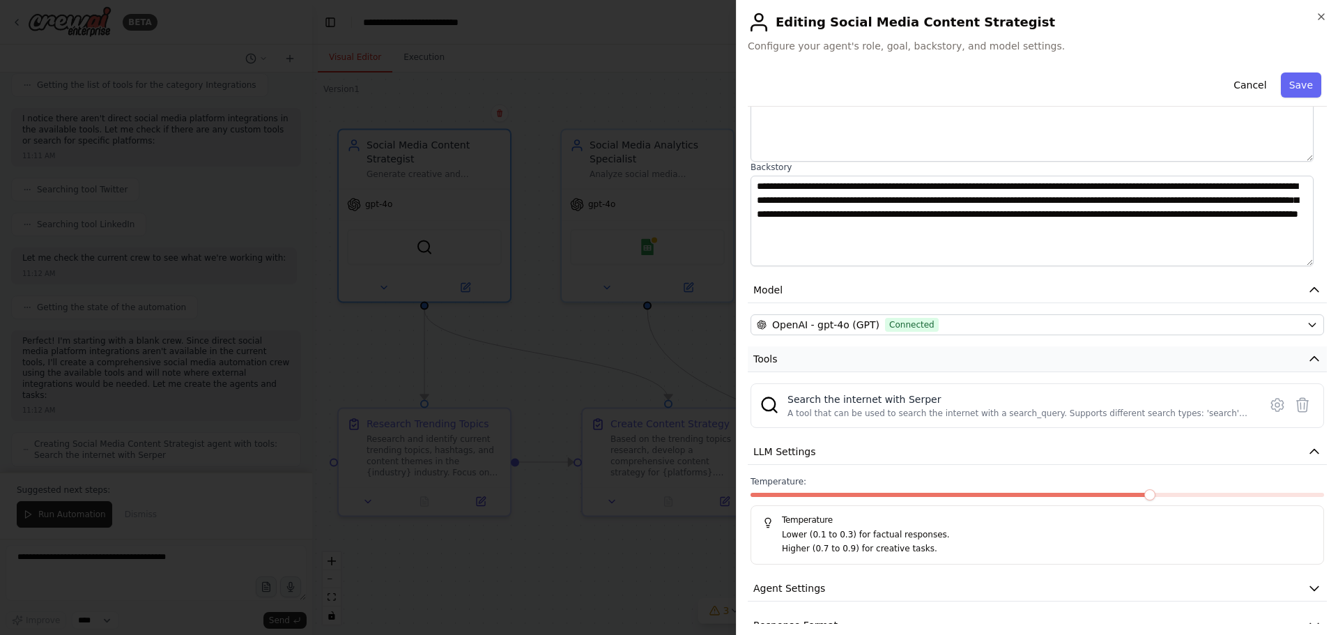
scroll to position [173, 0]
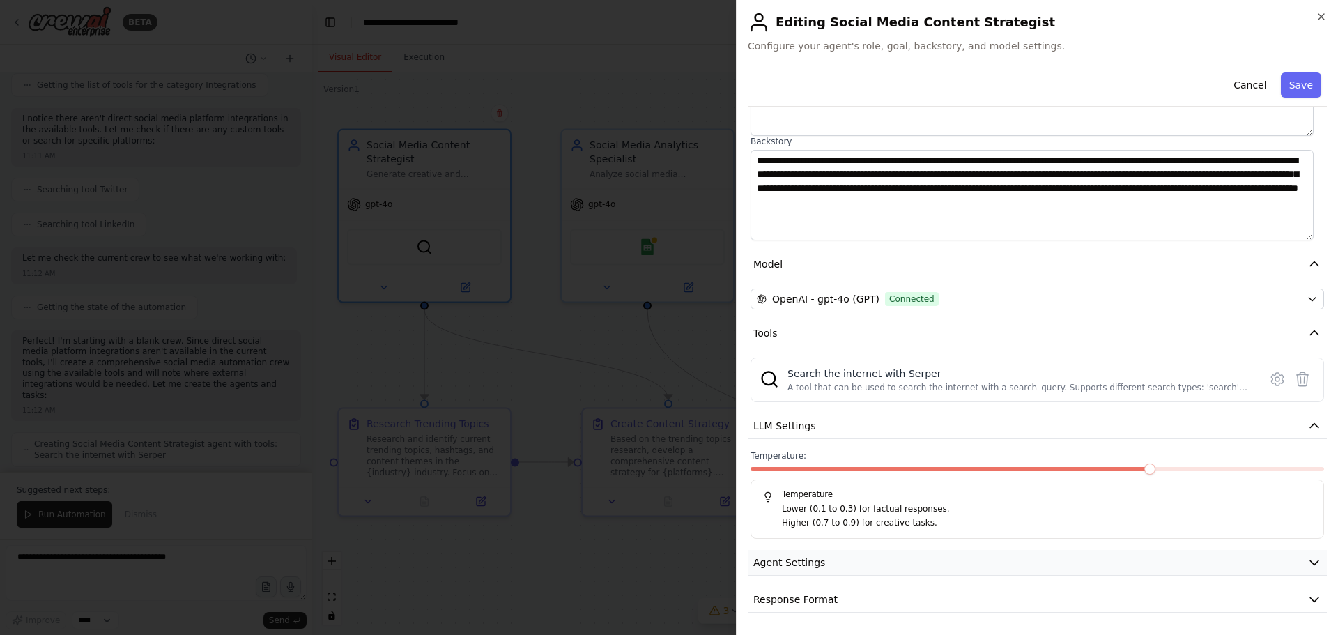
click at [847, 565] on button "Agent Settings" at bounding box center [1037, 563] width 579 height 26
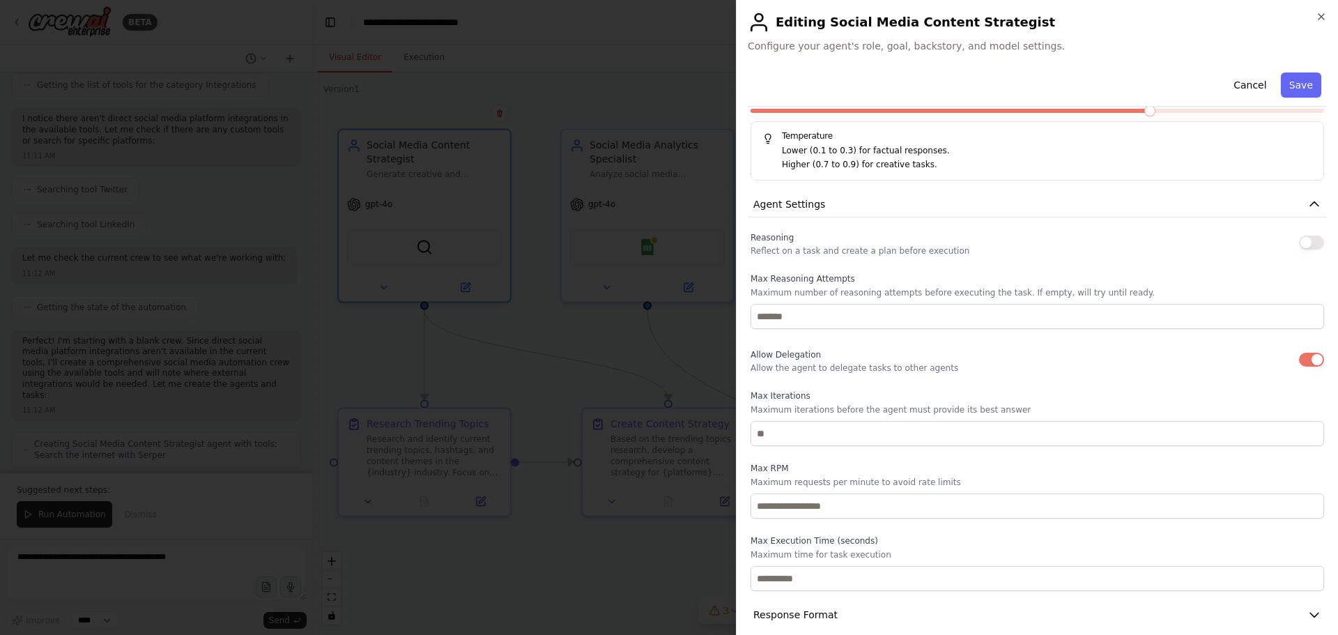
scroll to position [547, 0]
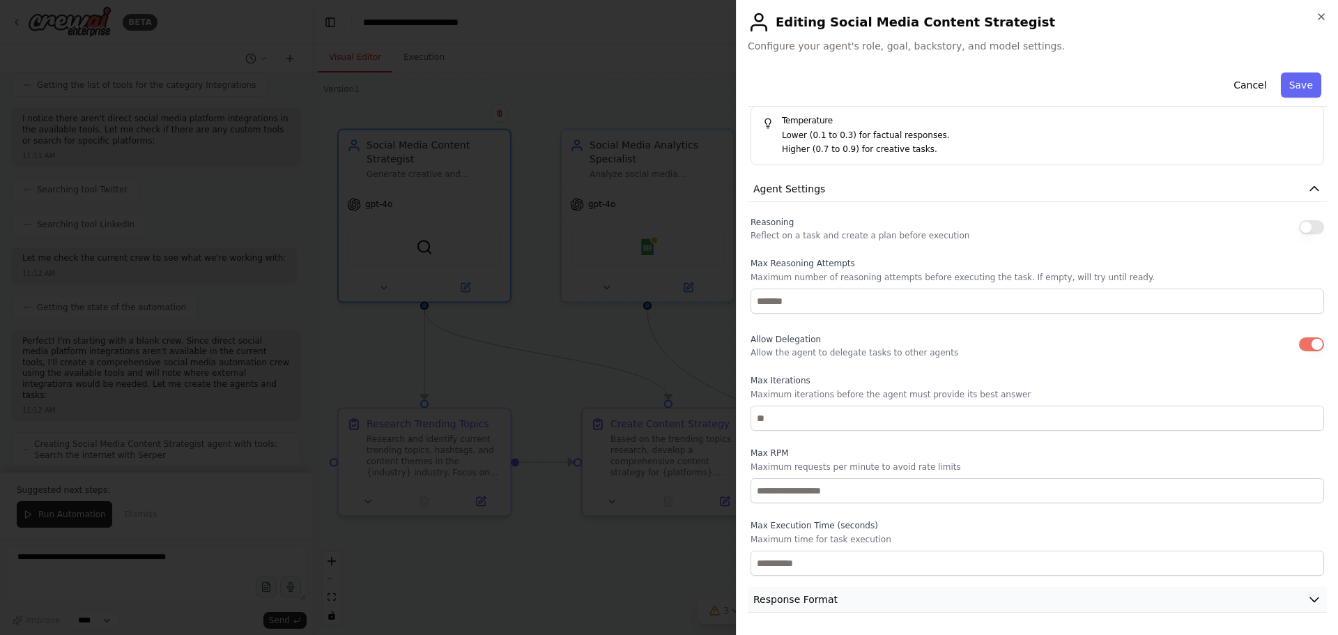
click at [863, 601] on button "Response Format" at bounding box center [1037, 600] width 579 height 26
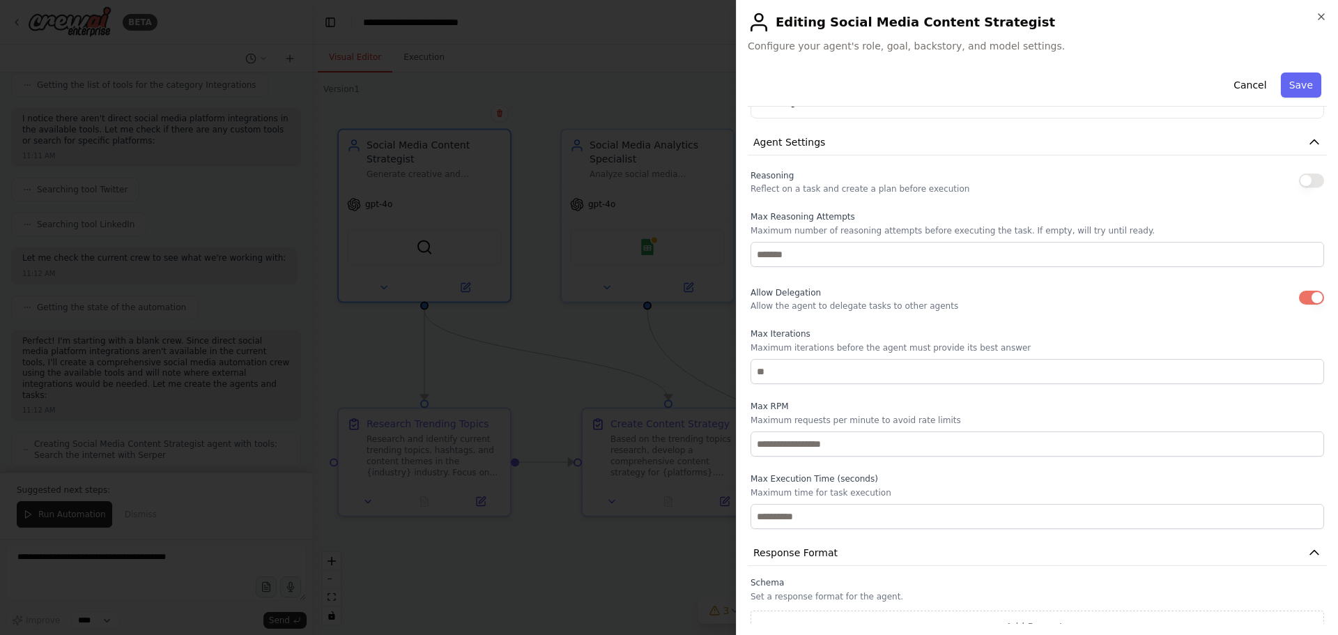
scroll to position [612, 0]
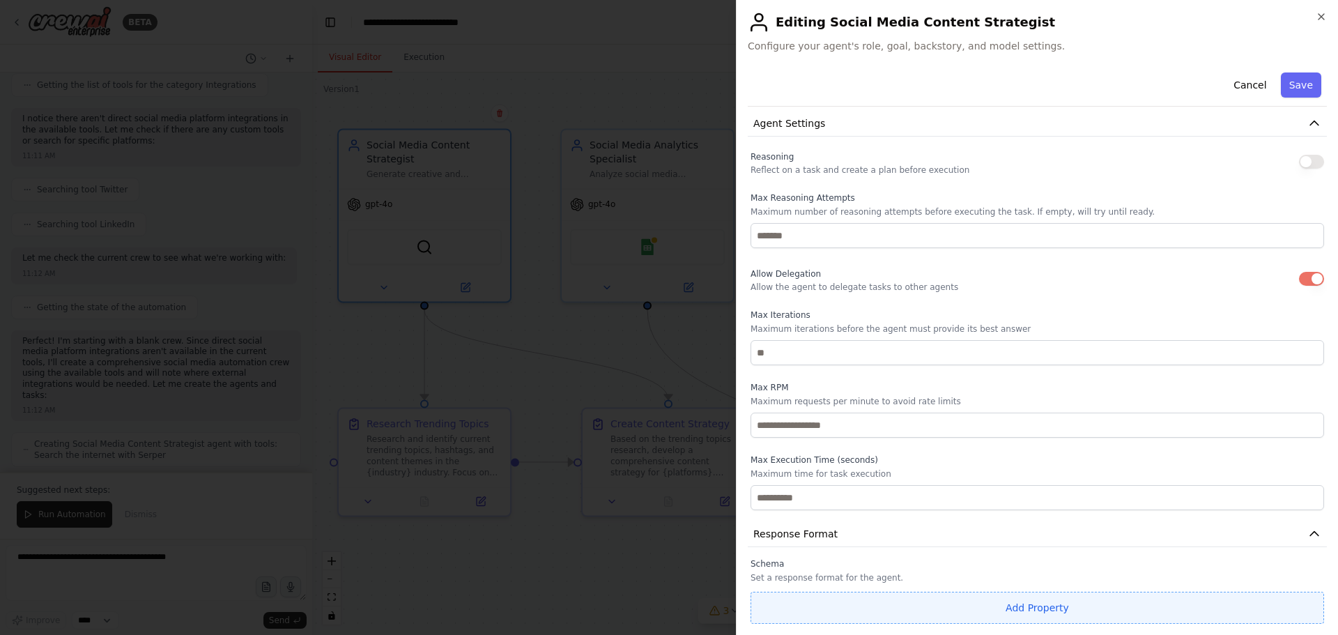
click at [1016, 605] on button "Add Property" at bounding box center [1036, 607] width 573 height 32
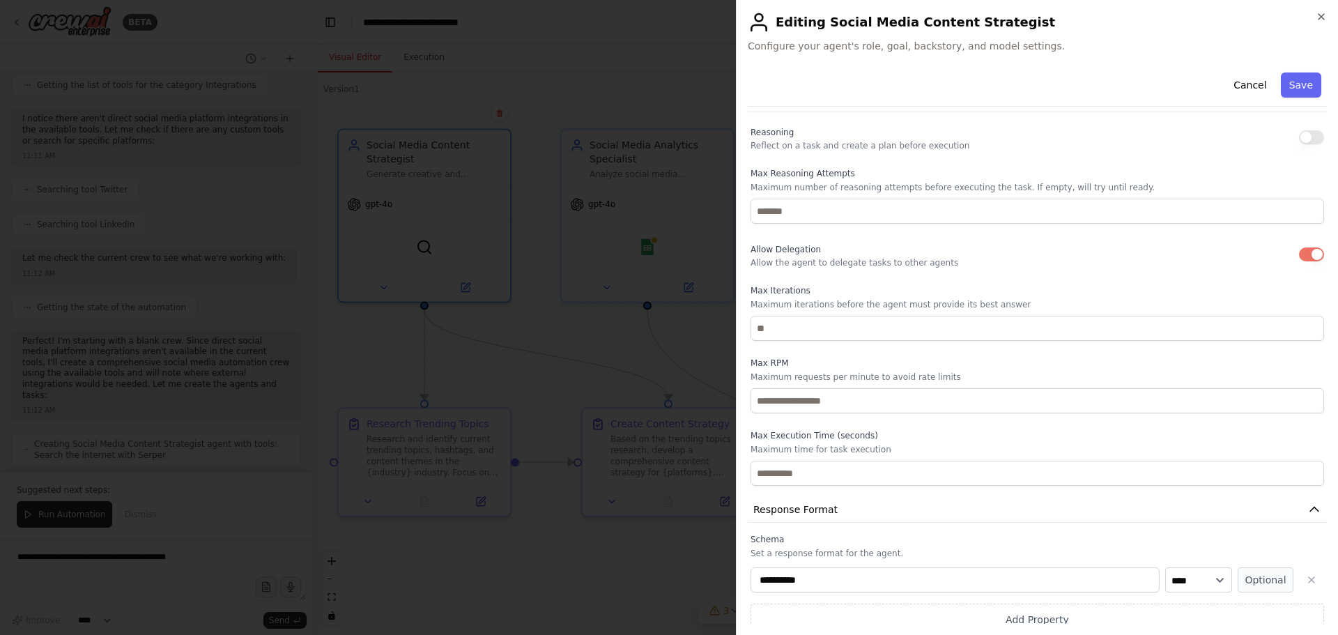
scroll to position [649, 0]
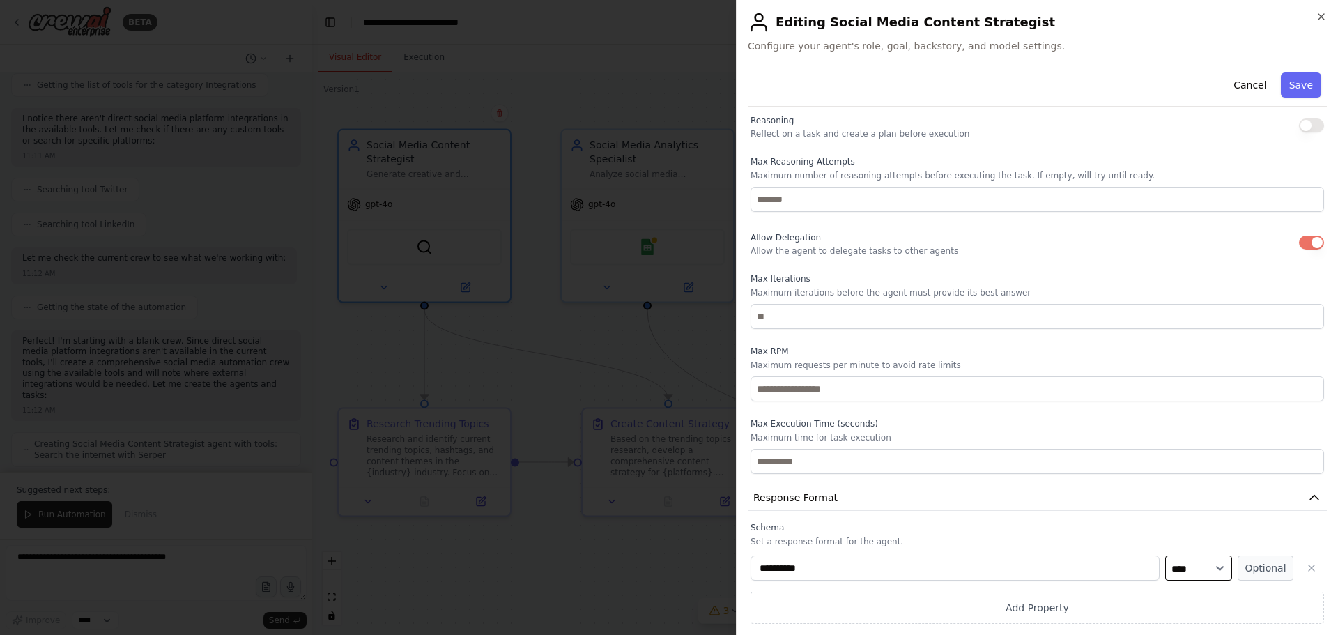
click at [1195, 559] on select "**** ******* ******* **** ******" at bounding box center [1198, 567] width 67 height 25
click at [1195, 562] on select "**** ******* ******* **** ******" at bounding box center [1198, 567] width 67 height 25
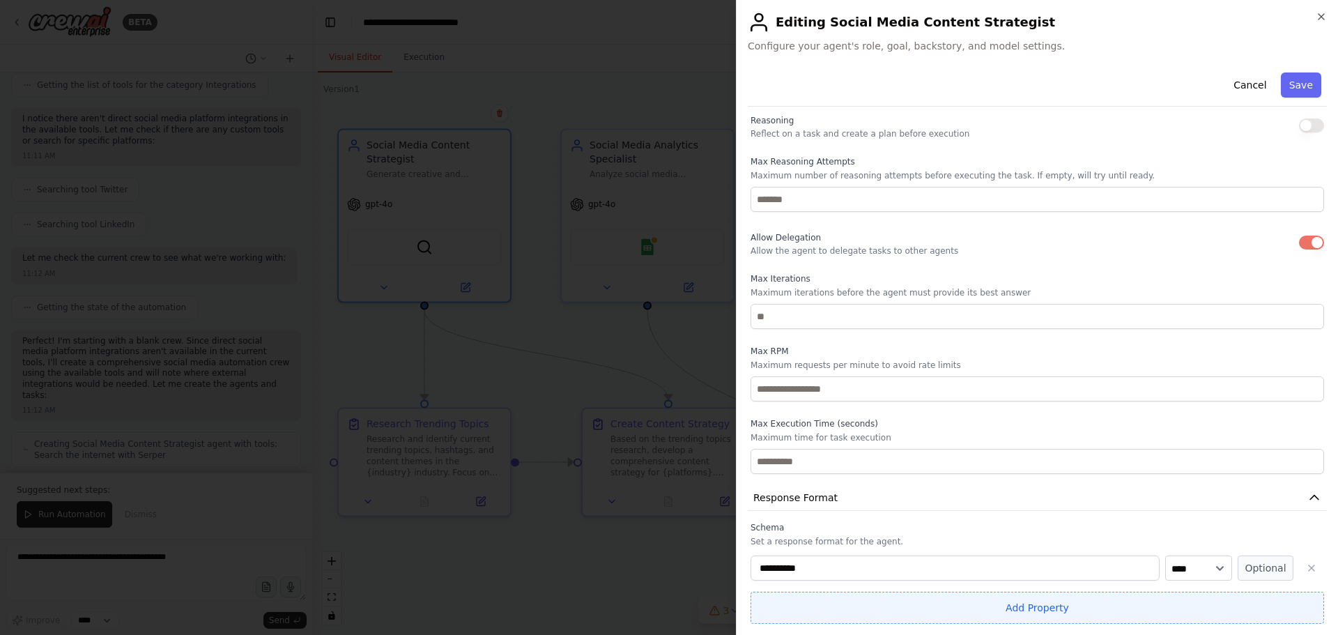
click at [1015, 607] on button "Add Property" at bounding box center [1036, 607] width 573 height 32
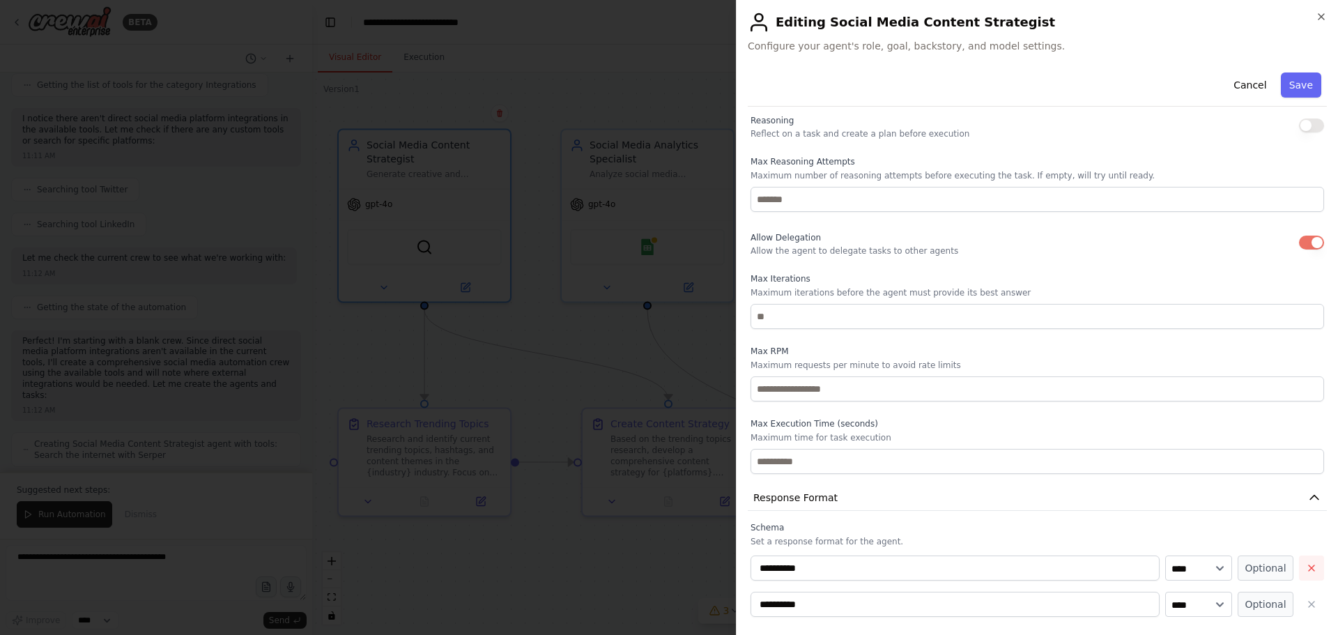
click at [1303, 573] on button "button" at bounding box center [1311, 567] width 25 height 25
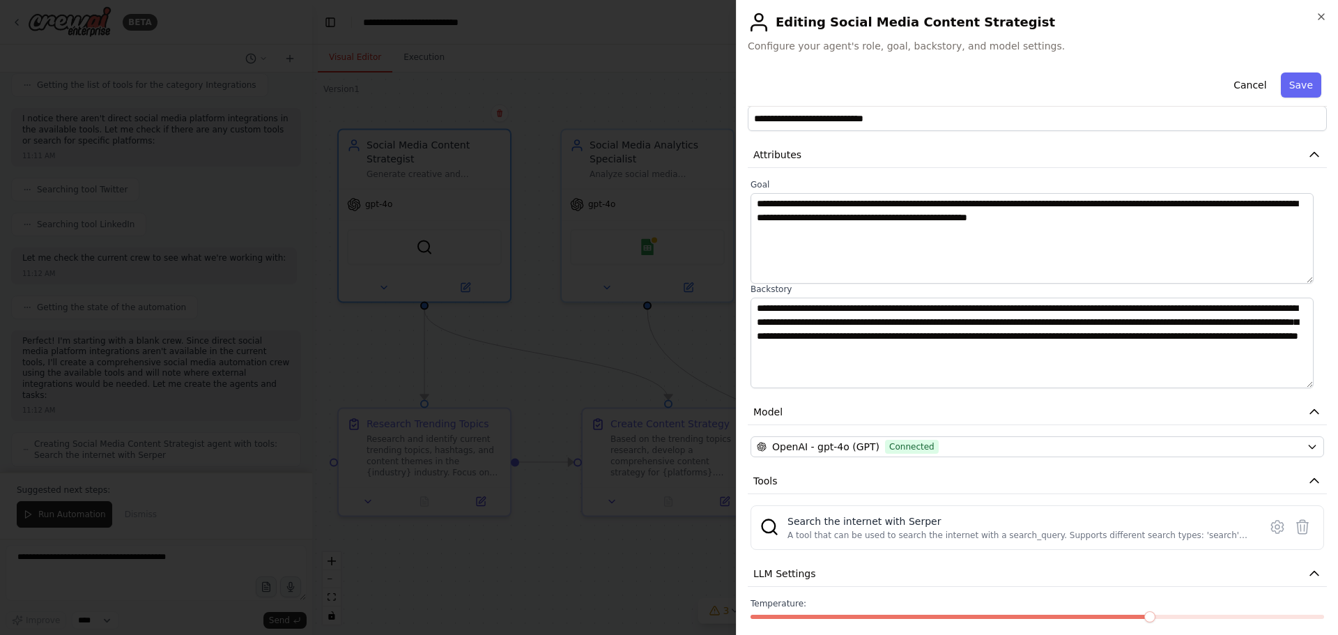
scroll to position [0, 0]
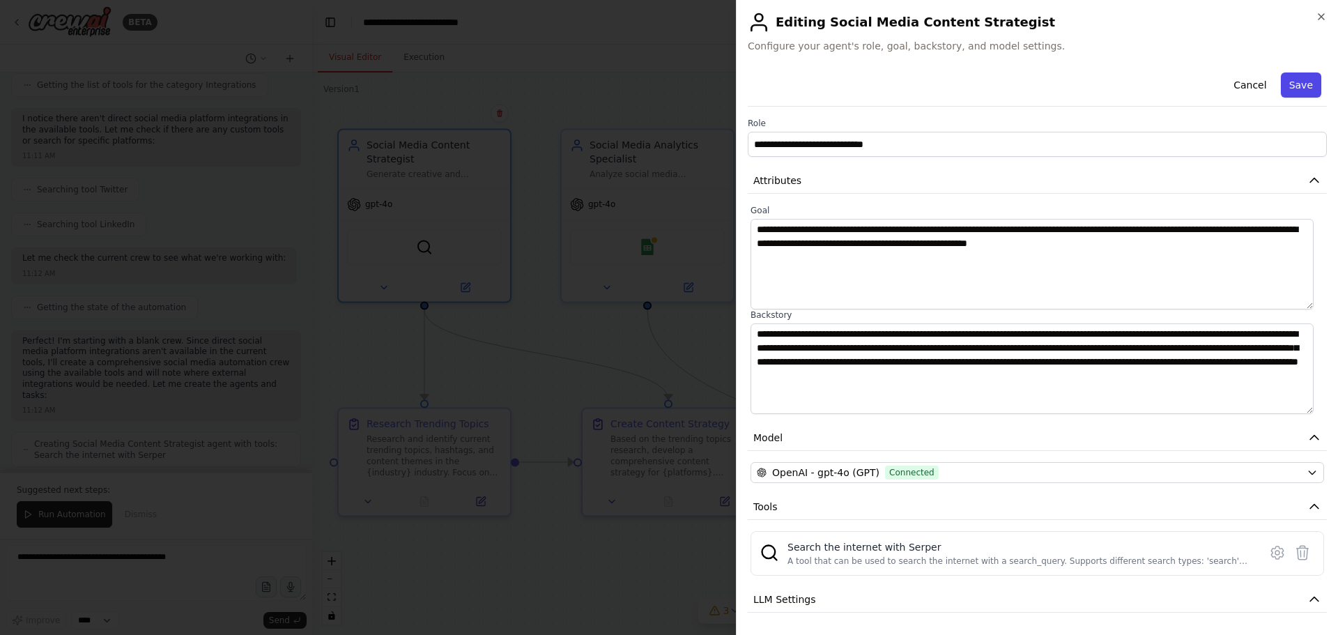
click at [1294, 78] on button "Save" at bounding box center [1300, 84] width 40 height 25
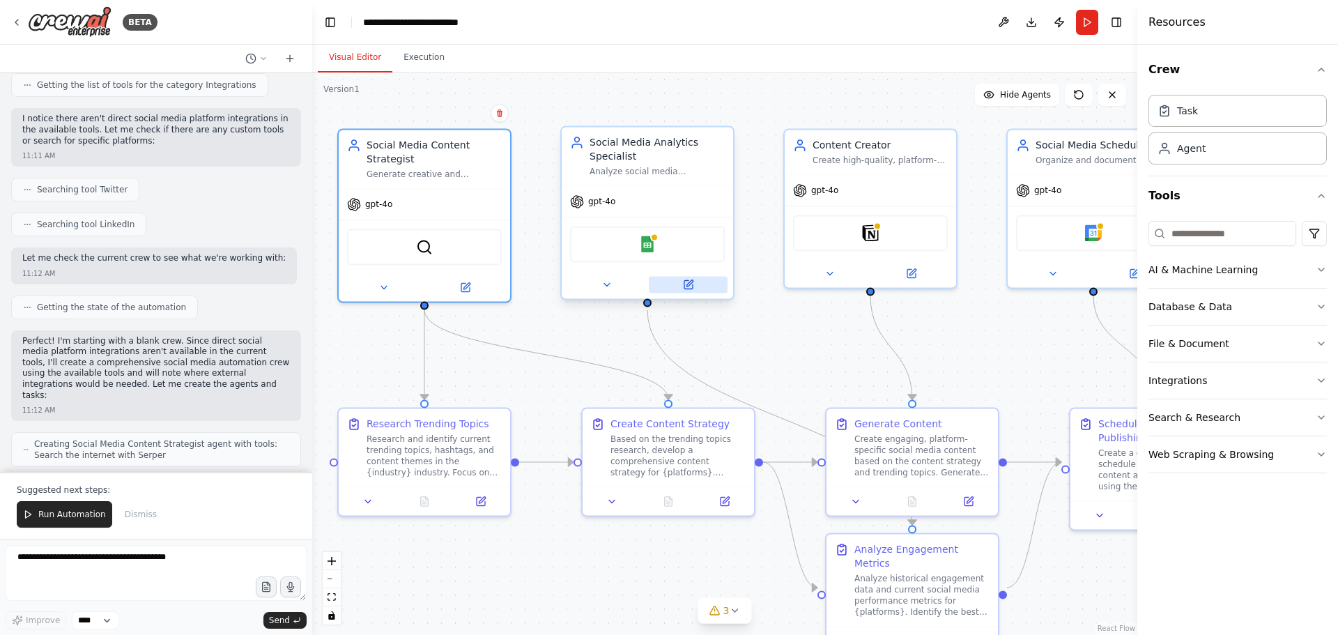
click at [690, 279] on icon at bounding box center [688, 284] width 11 height 11
click at [687, 285] on icon at bounding box center [689, 283] width 6 height 6
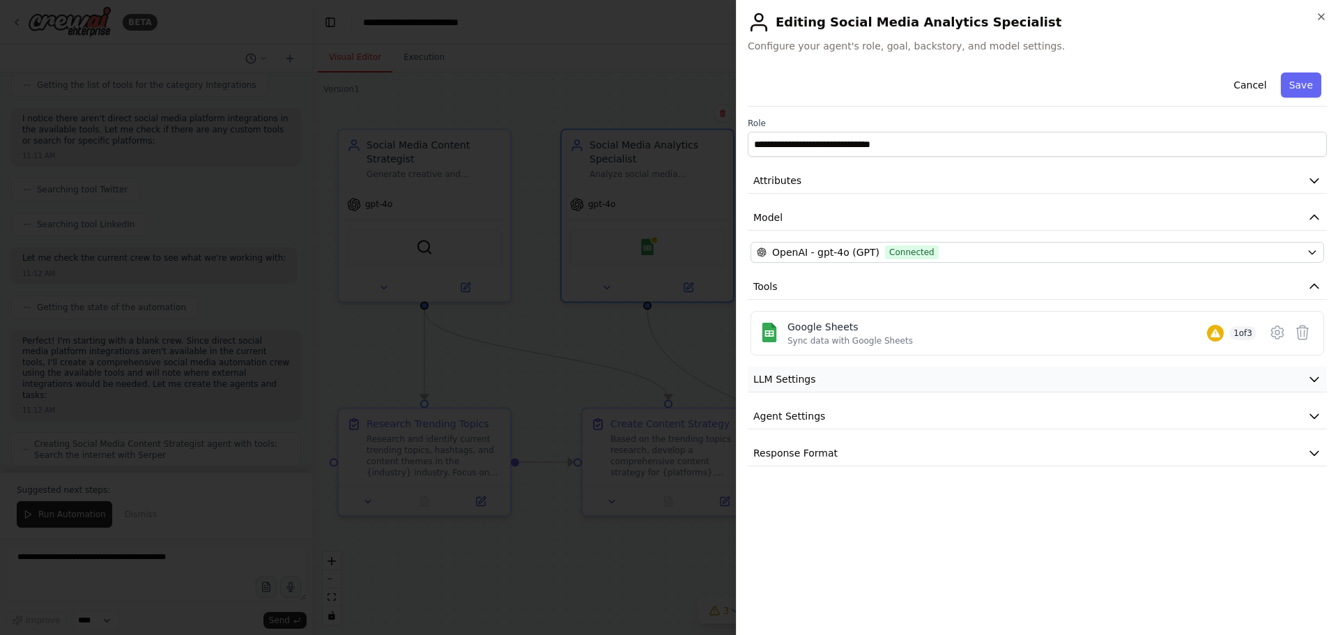
click at [949, 377] on button "LLM Settings" at bounding box center [1037, 379] width 579 height 26
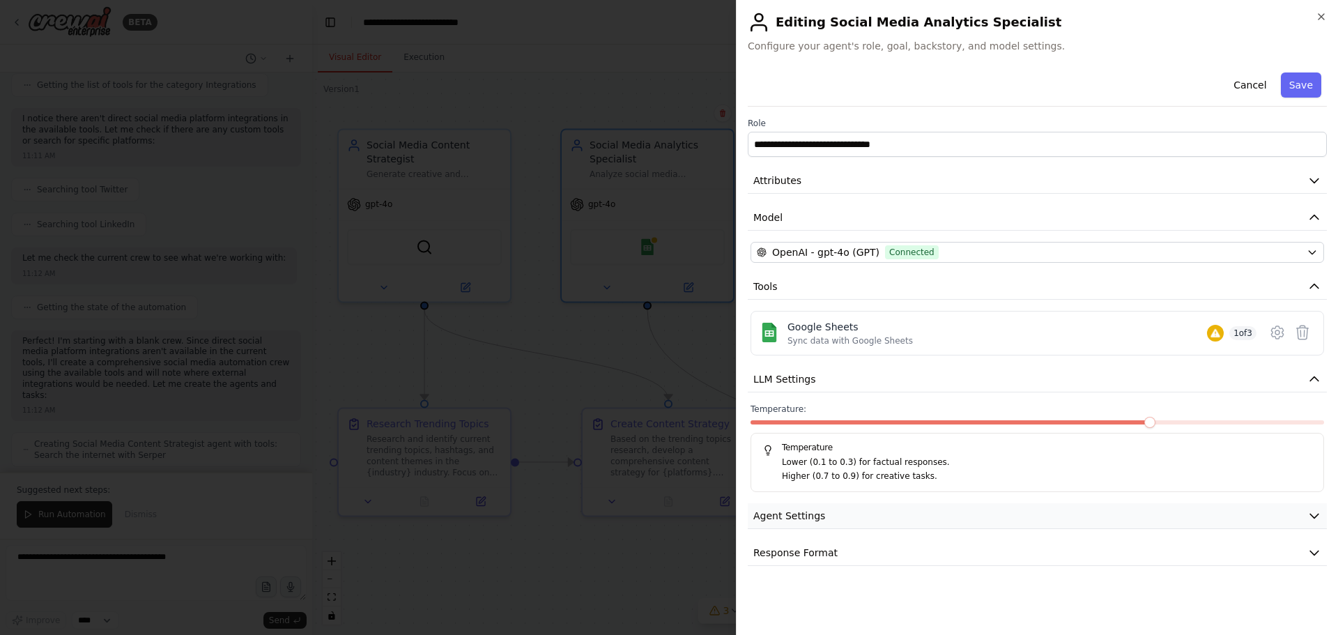
click at [861, 508] on button "Agent Settings" at bounding box center [1037, 516] width 579 height 26
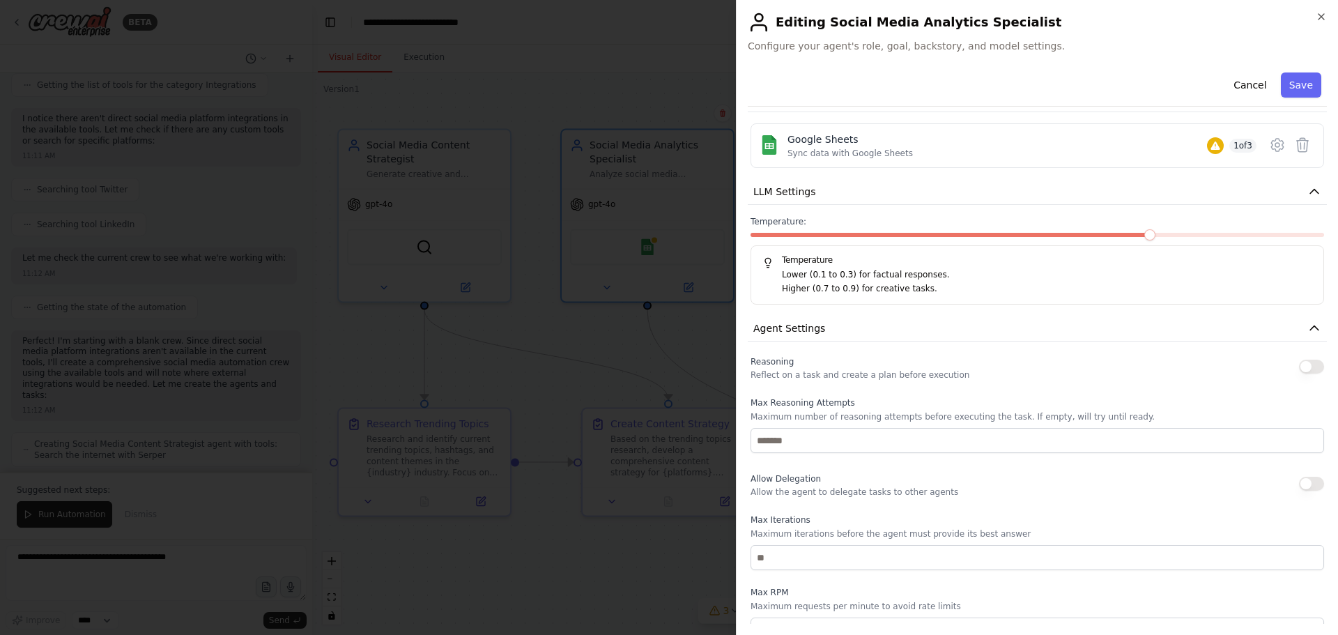
scroll to position [48, 0]
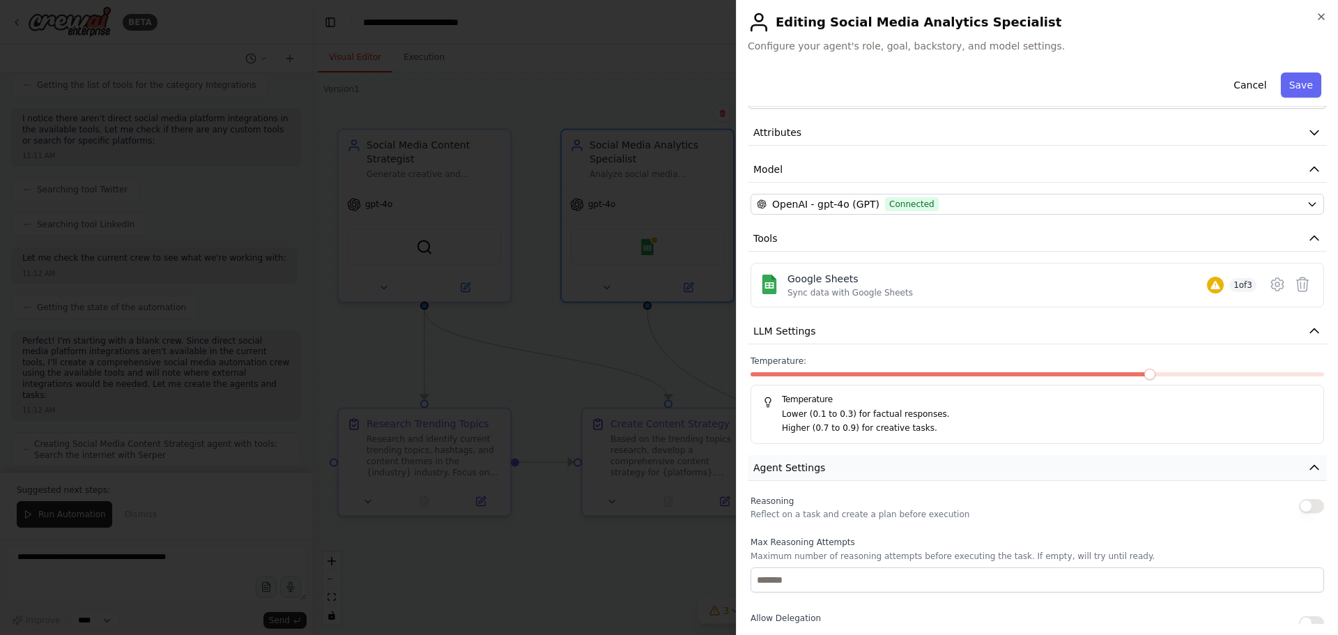
click at [1172, 472] on button "Agent Settings" at bounding box center [1037, 468] width 579 height 26
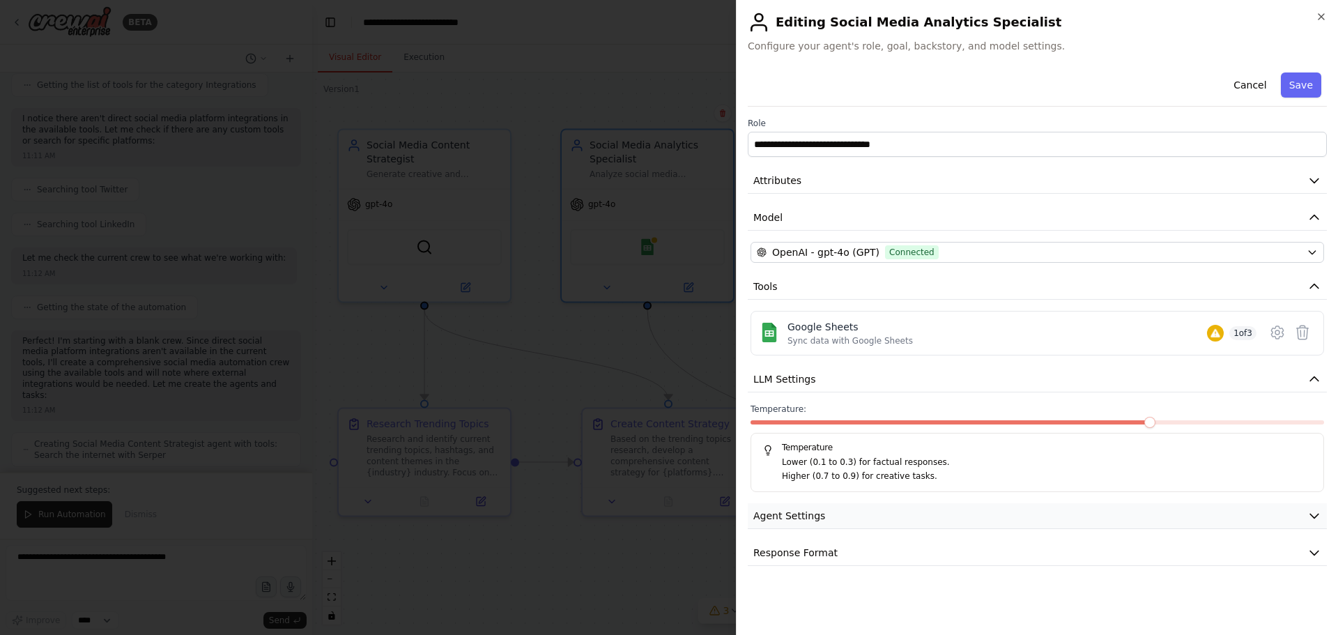
click at [844, 515] on button "Agent Settings" at bounding box center [1037, 516] width 579 height 26
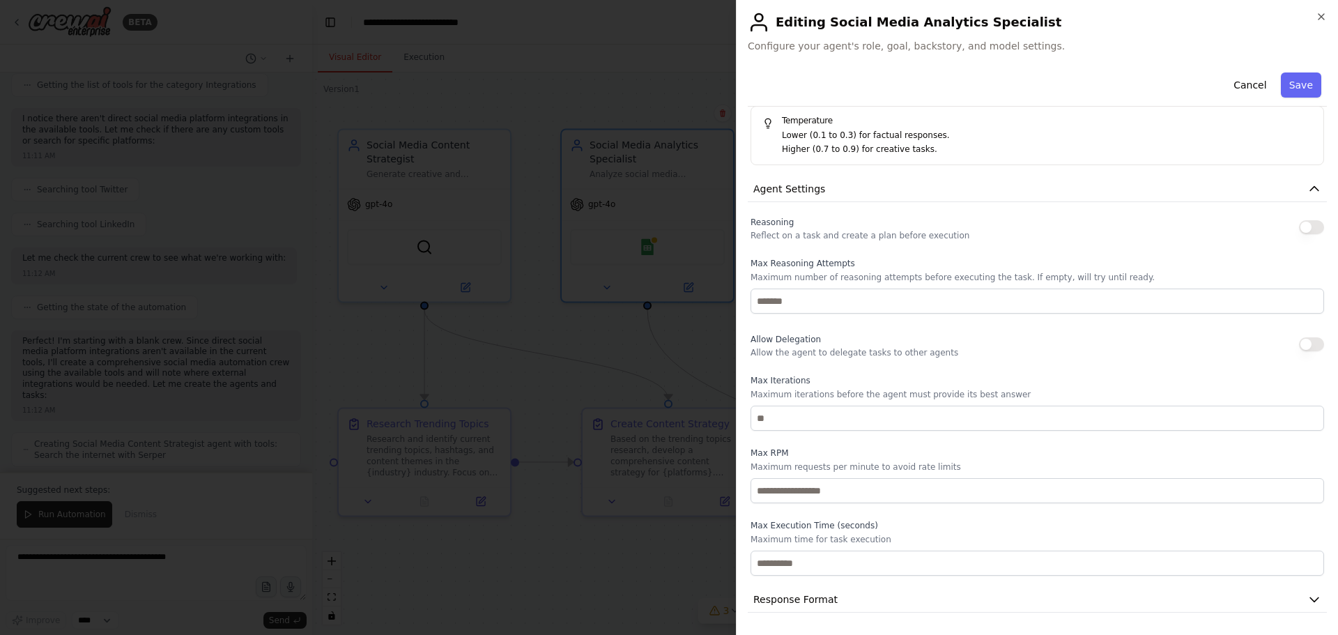
scroll to position [187, 0]
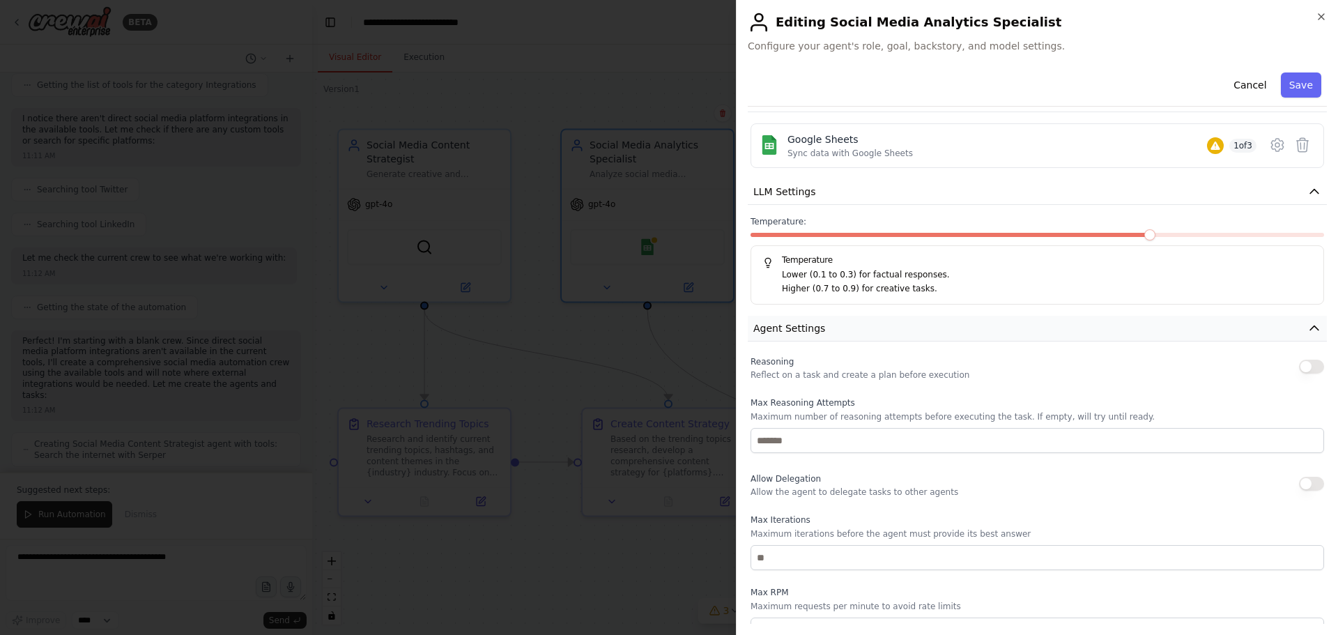
click at [1044, 329] on button "Agent Settings" at bounding box center [1037, 329] width 579 height 26
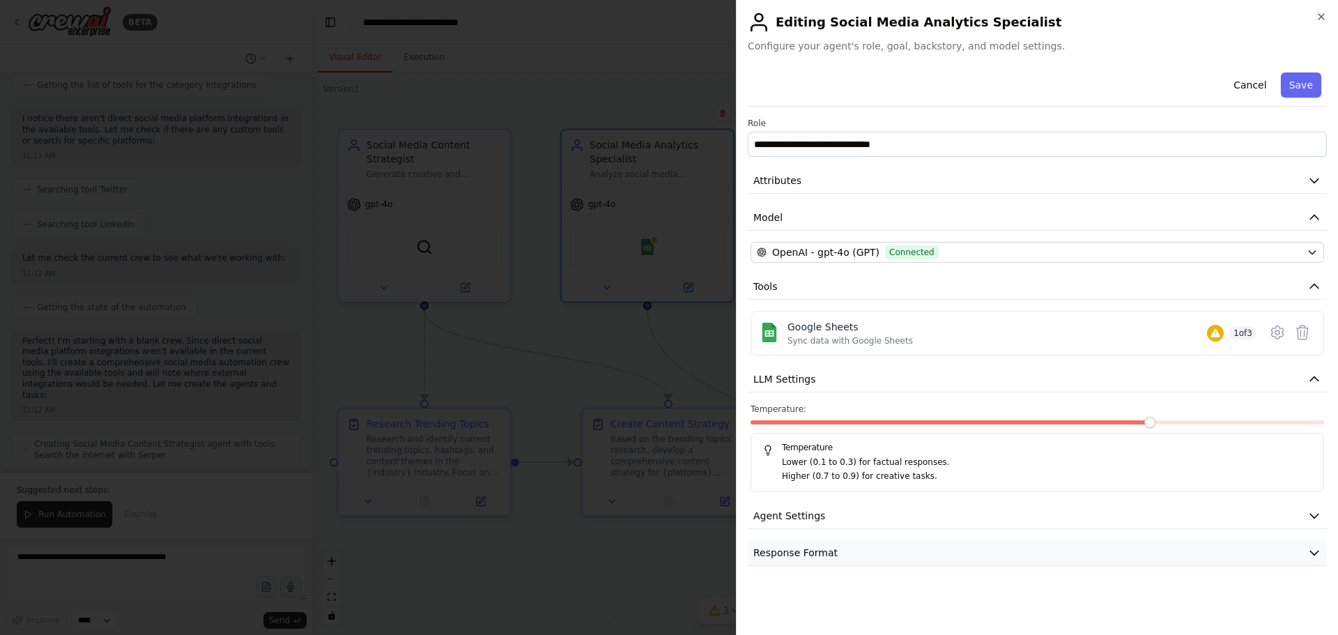
click at [837, 555] on button "Response Format" at bounding box center [1037, 553] width 579 height 26
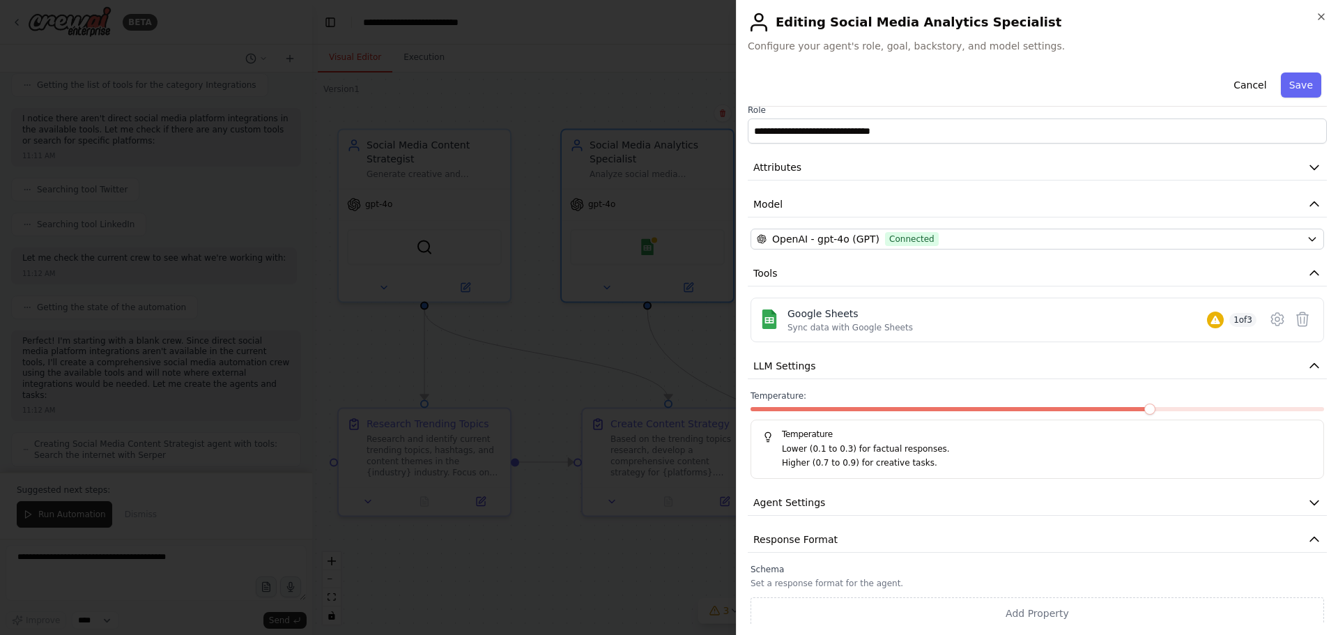
scroll to position [19, 0]
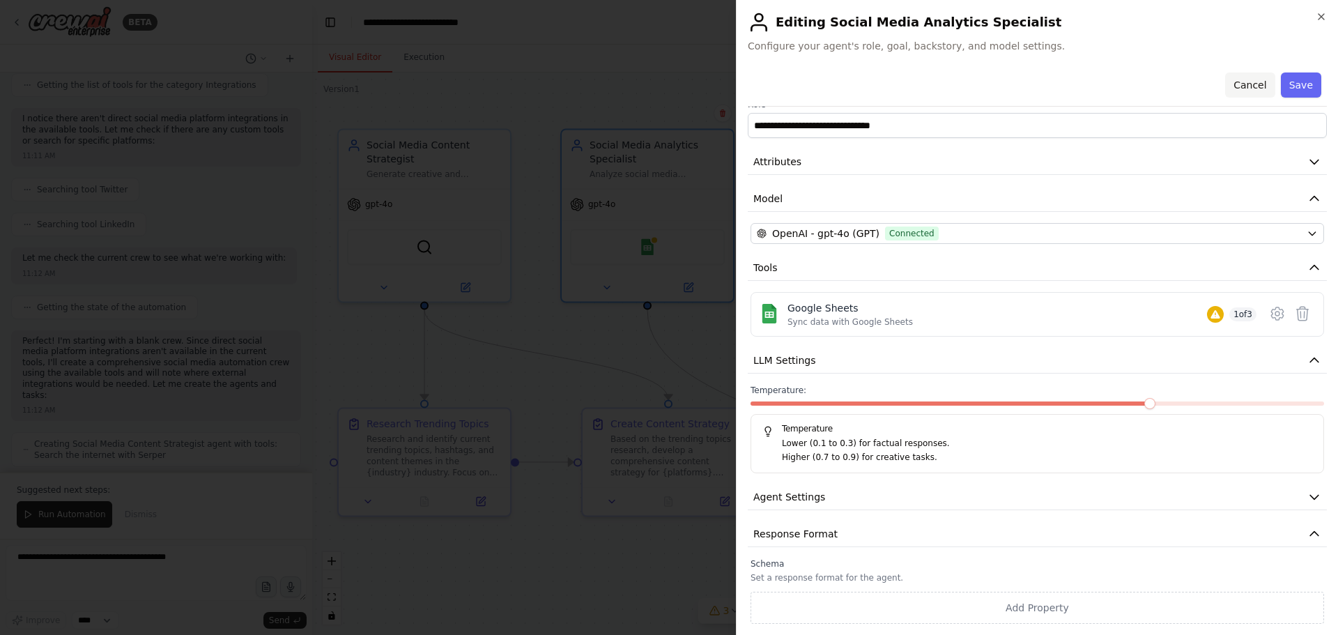
click at [1244, 83] on button "Cancel" at bounding box center [1249, 84] width 49 height 25
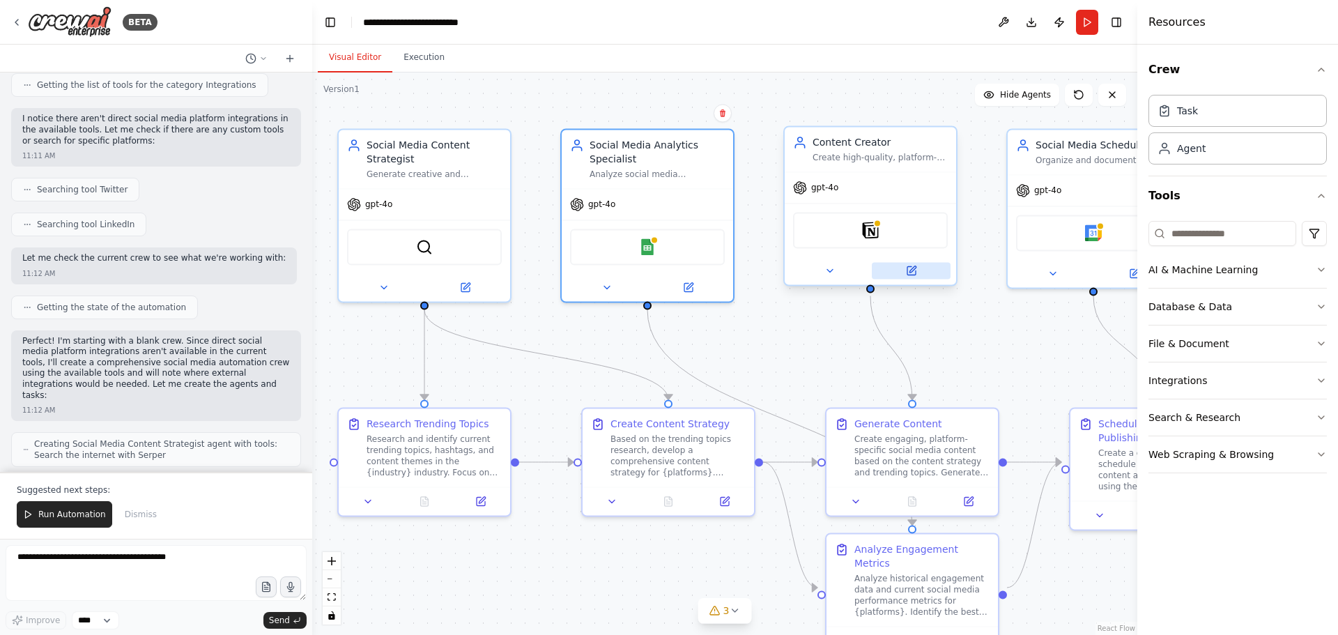
click at [919, 270] on button at bounding box center [911, 270] width 79 height 17
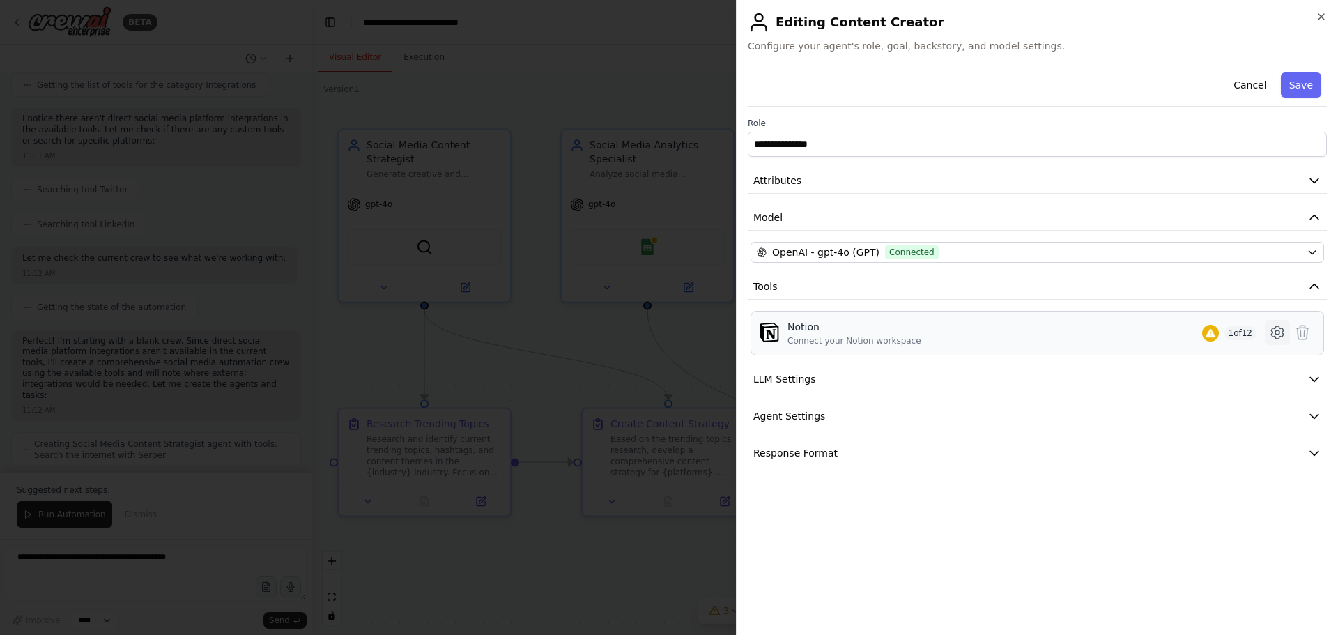
click at [1270, 331] on icon at bounding box center [1277, 332] width 17 height 17
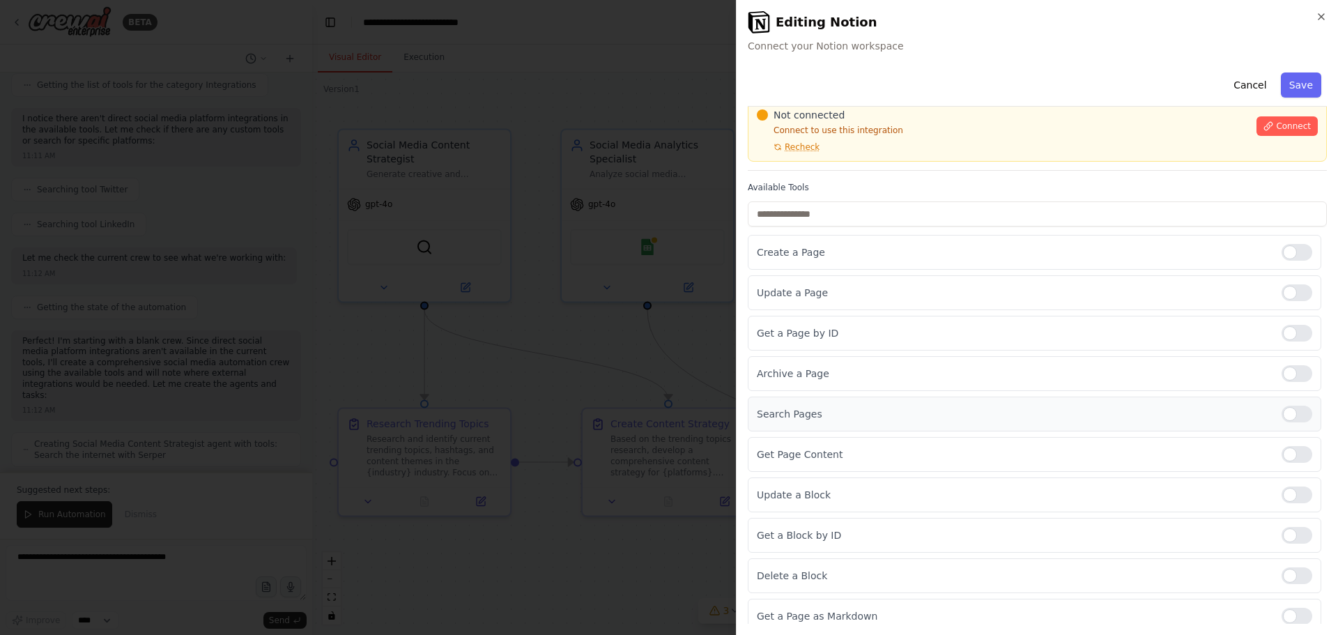
scroll to position [0, 0]
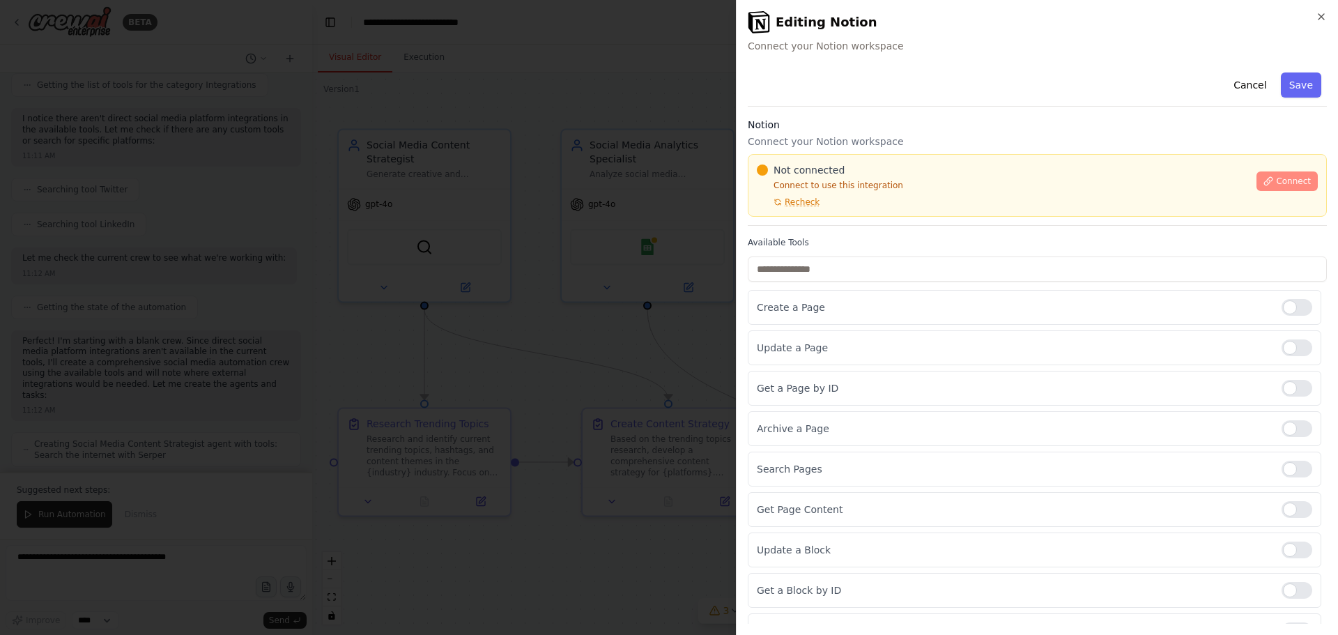
click at [1267, 187] on button "Connect" at bounding box center [1286, 181] width 61 height 20
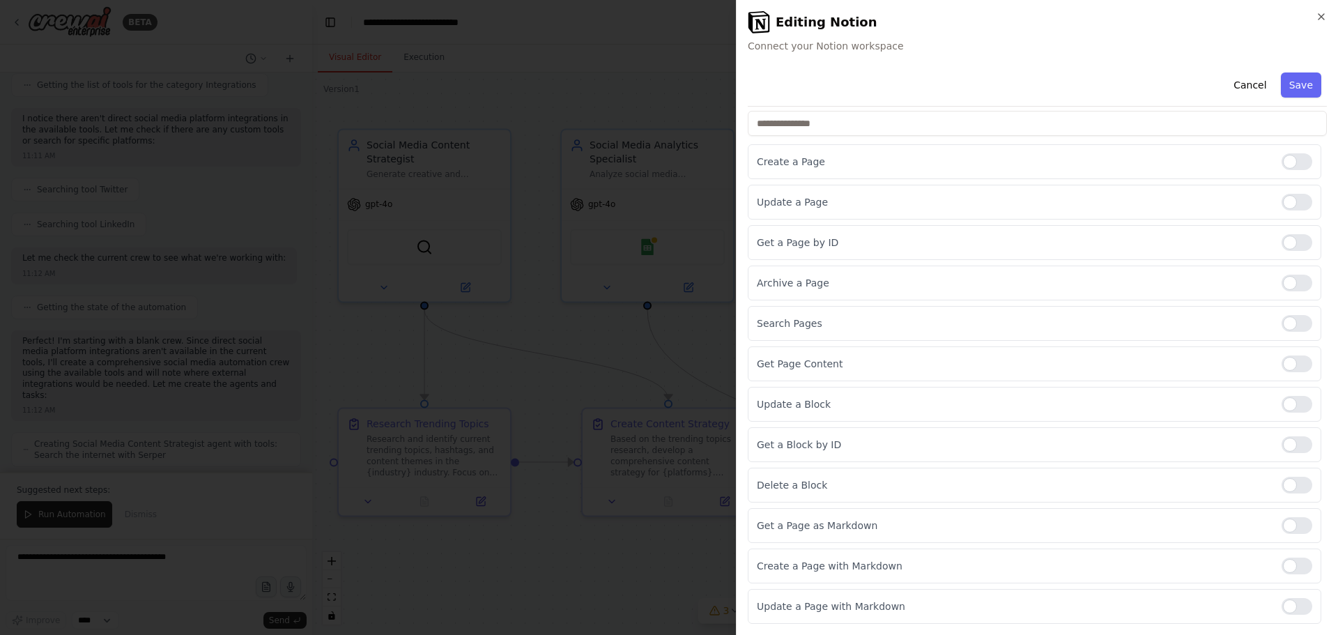
click at [572, 265] on div at bounding box center [669, 317] width 1338 height 635
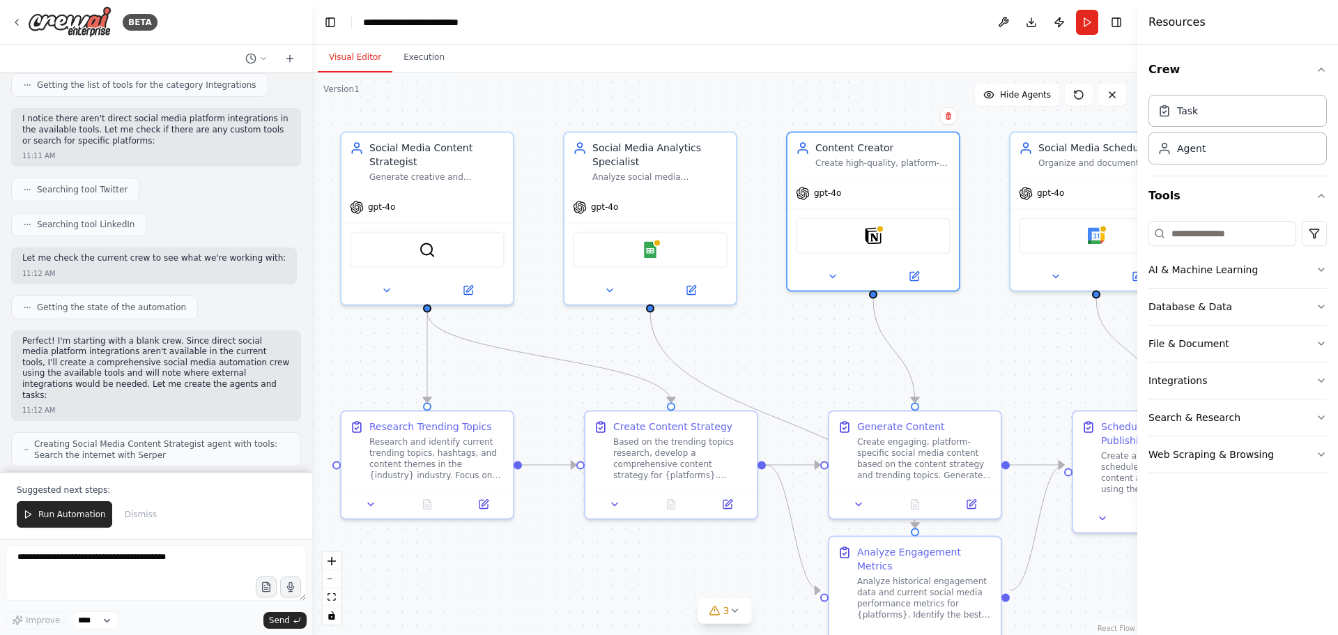
drag, startPoint x: 969, startPoint y: 352, endPoint x: 996, endPoint y: 355, distance: 26.6
click at [996, 355] on div ".deletable-edge-delete-btn { width: 20px; height: 20px; border: 0px solid #ffff…" at bounding box center [724, 353] width 825 height 562
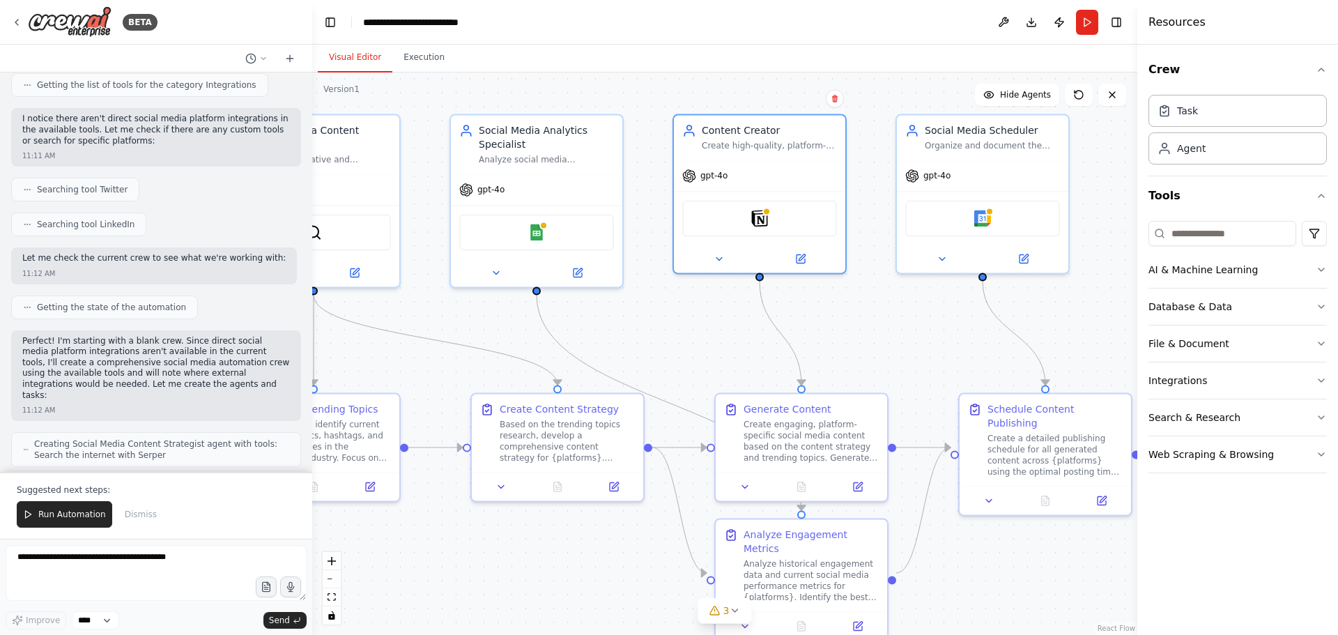
drag, startPoint x: 973, startPoint y: 346, endPoint x: 954, endPoint y: 334, distance: 21.6
click at [958, 342] on div ".deletable-edge-delete-btn { width: 20px; height: 20px; border: 0px solid #ffff…" at bounding box center [724, 353] width 825 height 562
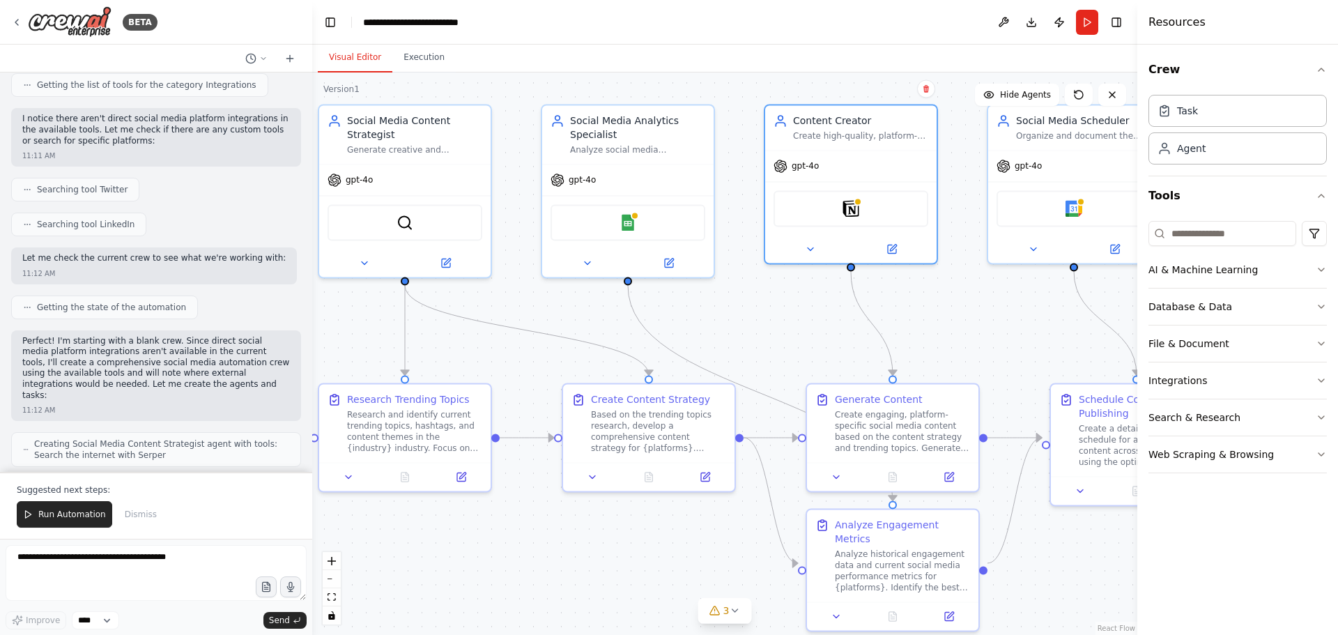
drag, startPoint x: 784, startPoint y: 343, endPoint x: 761, endPoint y: 327, distance: 28.6
click at [761, 327] on div ".deletable-edge-delete-btn { width: 20px; height: 20px; border: 0px solid #ffff…" at bounding box center [724, 353] width 825 height 562
click at [81, 570] on textarea at bounding box center [156, 573] width 301 height 56
click at [95, 621] on select "****" at bounding box center [95, 620] width 47 height 18
click at [111, 621] on select "****" at bounding box center [95, 620] width 47 height 18
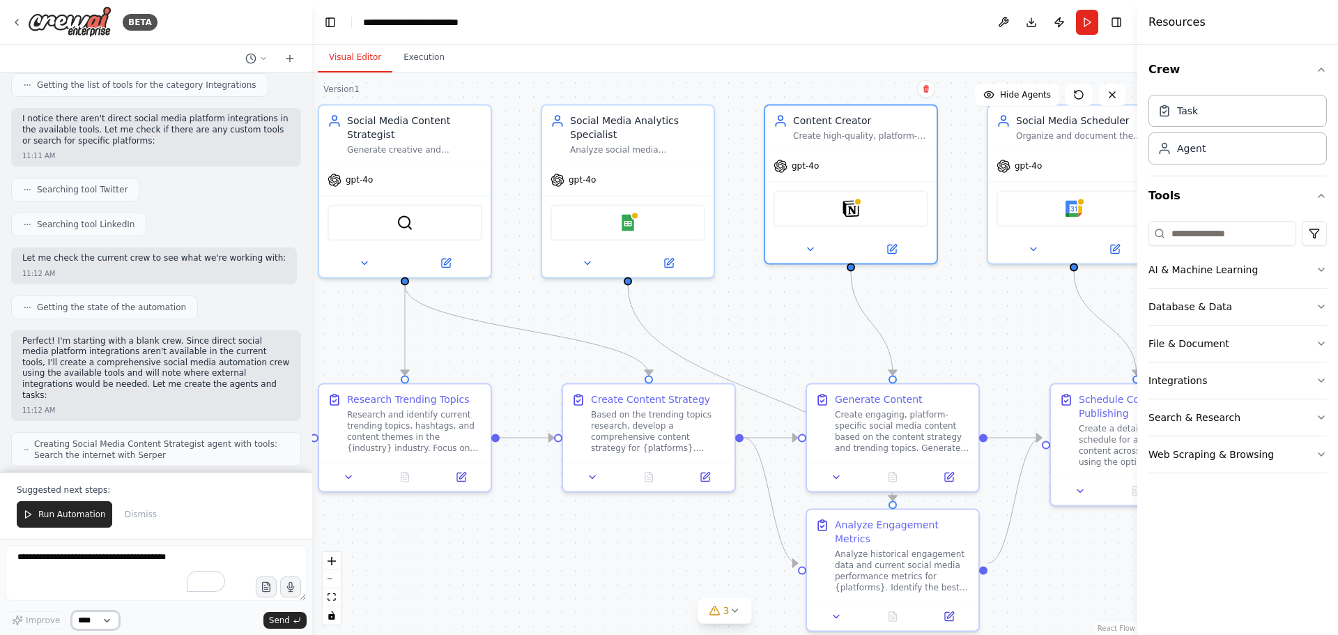
click at [111, 621] on select "****" at bounding box center [95, 620] width 47 height 18
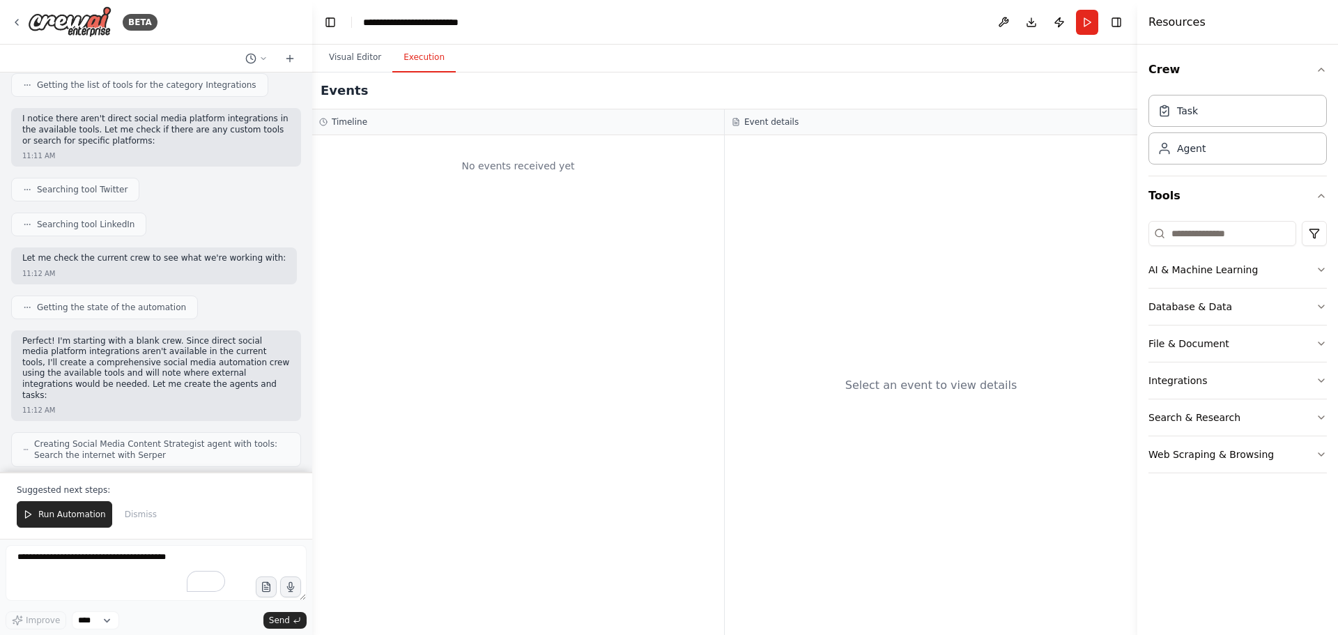
click at [428, 66] on button "Execution" at bounding box center [423, 57] width 63 height 29
click at [367, 58] on button "Visual Editor" at bounding box center [355, 57] width 75 height 29
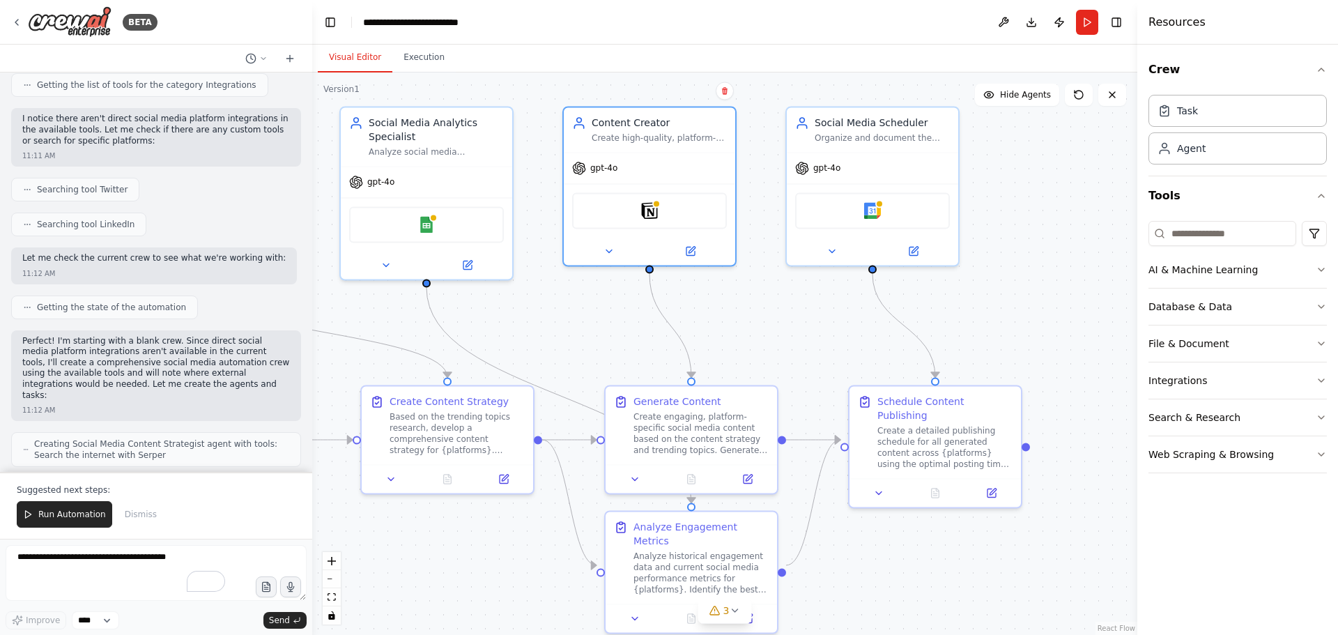
drag, startPoint x: 1025, startPoint y: 323, endPoint x: 797, endPoint y: 316, distance: 228.6
click at [819, 321] on div ".deletable-edge-delete-btn { width: 20px; height: 20px; border: 0px solid #ffff…" at bounding box center [724, 353] width 825 height 562
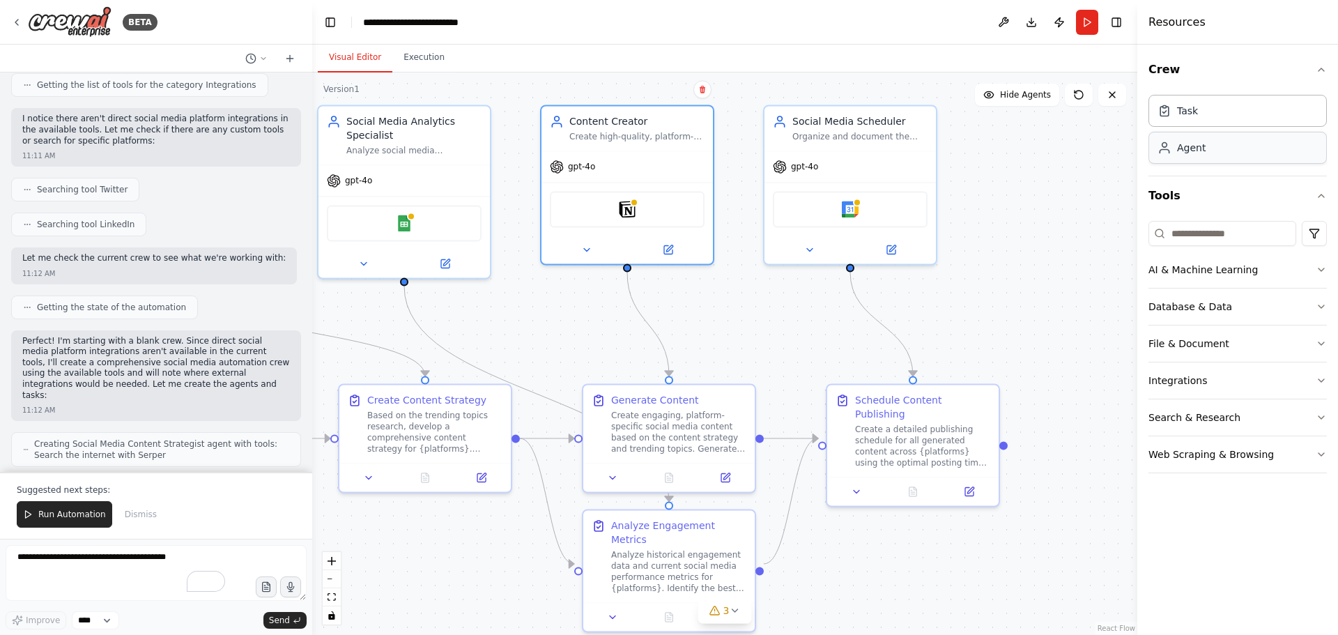
click at [1193, 149] on div "Agent" at bounding box center [1191, 148] width 29 height 14
click at [1193, 148] on div "Agent" at bounding box center [1191, 148] width 29 height 14
drag, startPoint x: 1193, startPoint y: 148, endPoint x: 1168, endPoint y: 163, distance: 29.6
click at [1168, 173] on div "Task Agent" at bounding box center [1237, 132] width 178 height 86
click at [1191, 141] on div "Agent" at bounding box center [1191, 148] width 29 height 14
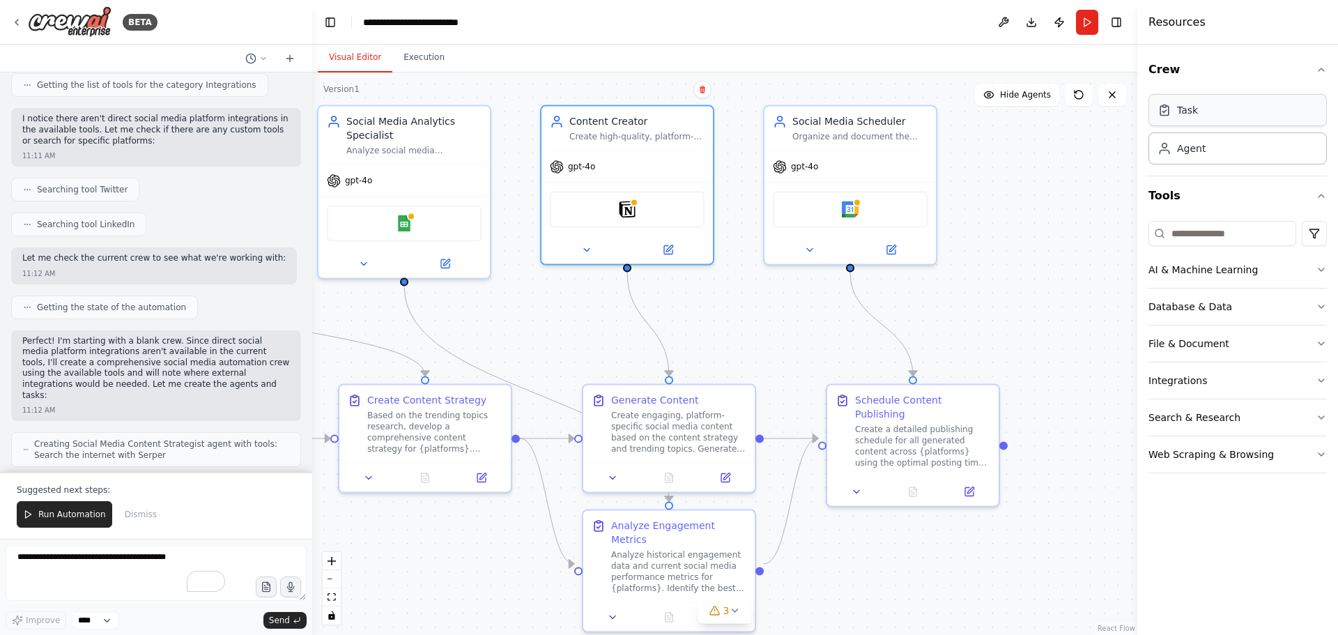
click at [1191, 118] on div "Task" at bounding box center [1237, 110] width 178 height 32
click at [987, 86] on button "Hide Agents" at bounding box center [1017, 95] width 84 height 22
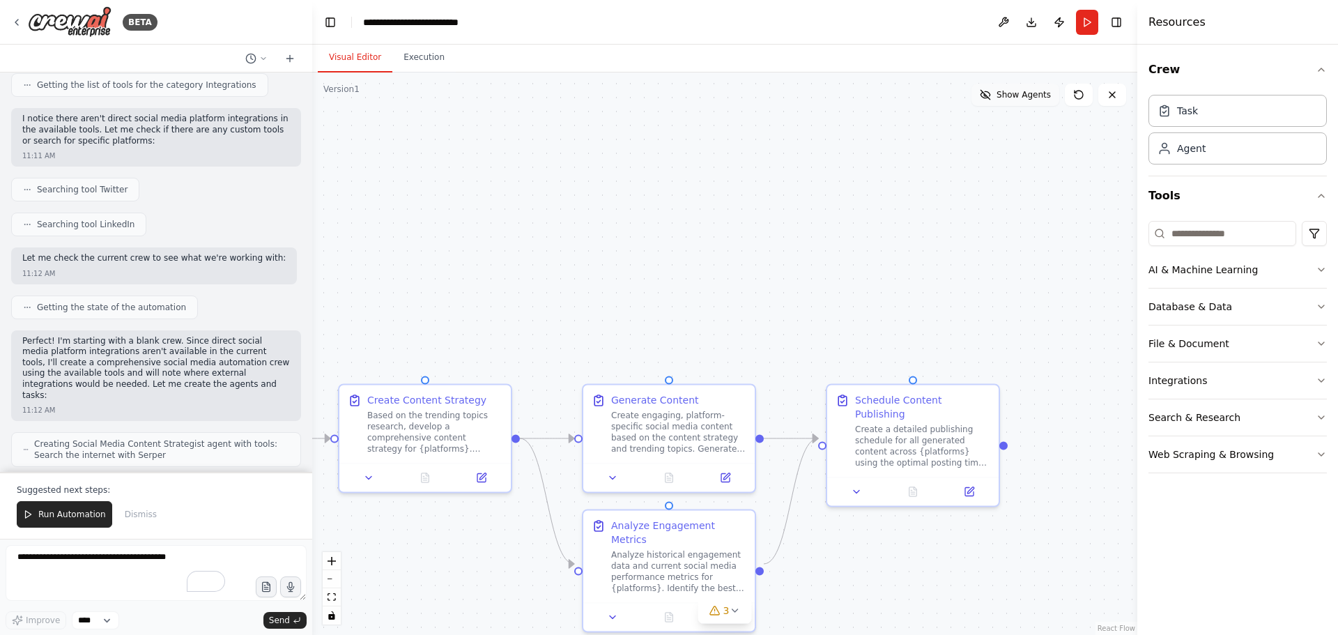
click at [987, 86] on button "Show Agents" at bounding box center [1015, 95] width 88 height 22
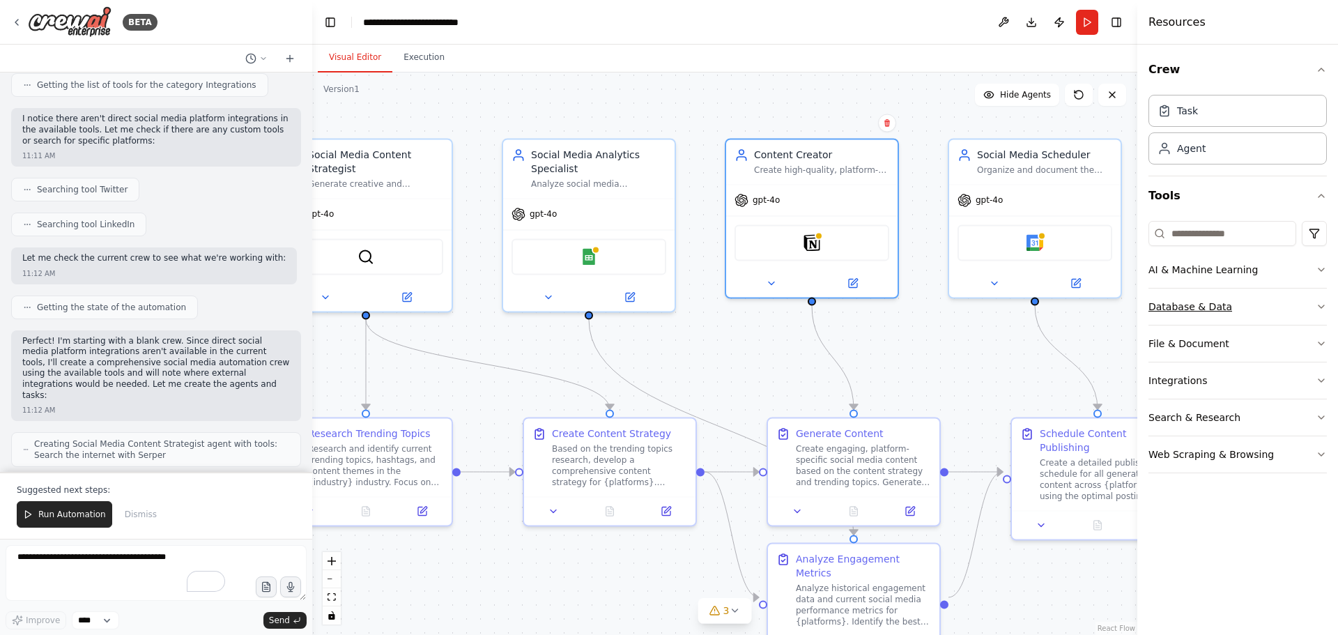
drag, startPoint x: 965, startPoint y: 265, endPoint x: 1150, endPoint y: 299, distance: 188.3
click at [1150, 299] on div "BETA Create a crew that schedules and publishes social media content across mul…" at bounding box center [669, 317] width 1338 height 635
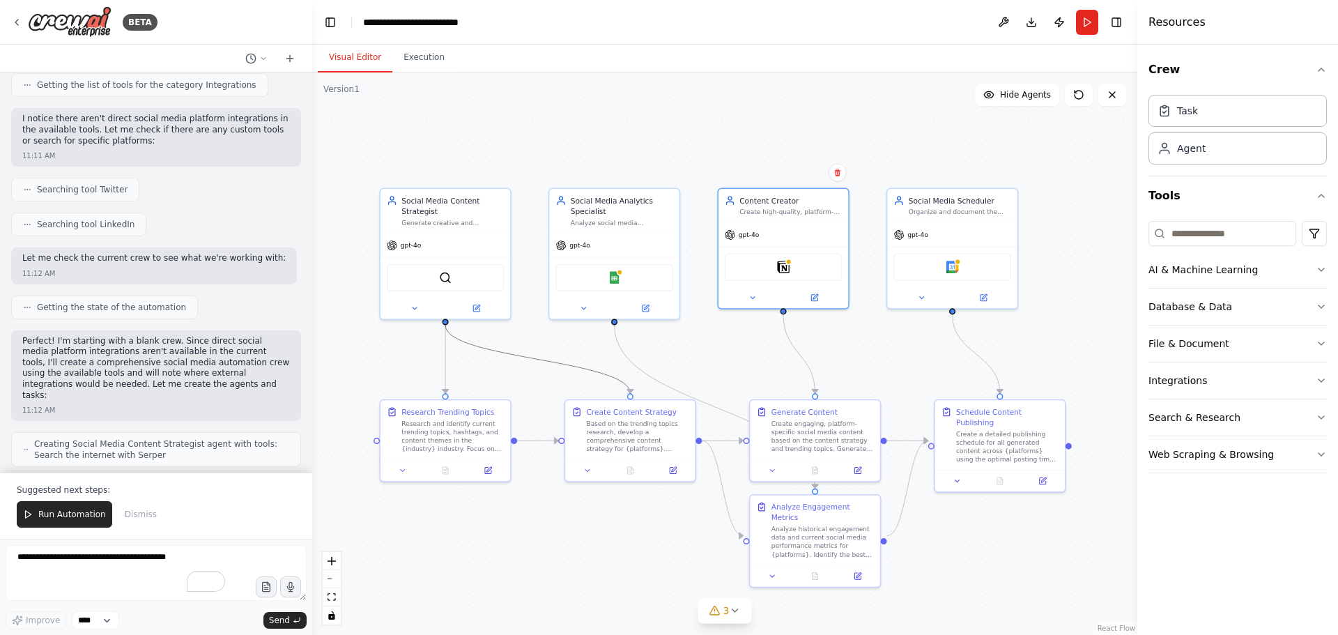
click at [478, 349] on icon "Edge from c278a8d8-1b59-4688-a1a9-9f0294860ed9 to fc818199-2bd9-4c45-a30e-b1144…" at bounding box center [537, 359] width 185 height 68
click at [445, 366] on icon "Edge from c278a8d8-1b59-4688-a1a9-9f0294860ed9 to bac8a03a-7bf4-4f5e-8160-74a07…" at bounding box center [445, 359] width 0 height 68
click at [555, 364] on icon "Edge from c278a8d8-1b59-4688-a1a9-9f0294860ed9 to fc818199-2bd9-4c45-a30e-b1144…" at bounding box center [537, 359] width 185 height 68
click at [736, 619] on button "3" at bounding box center [725, 611] width 54 height 26
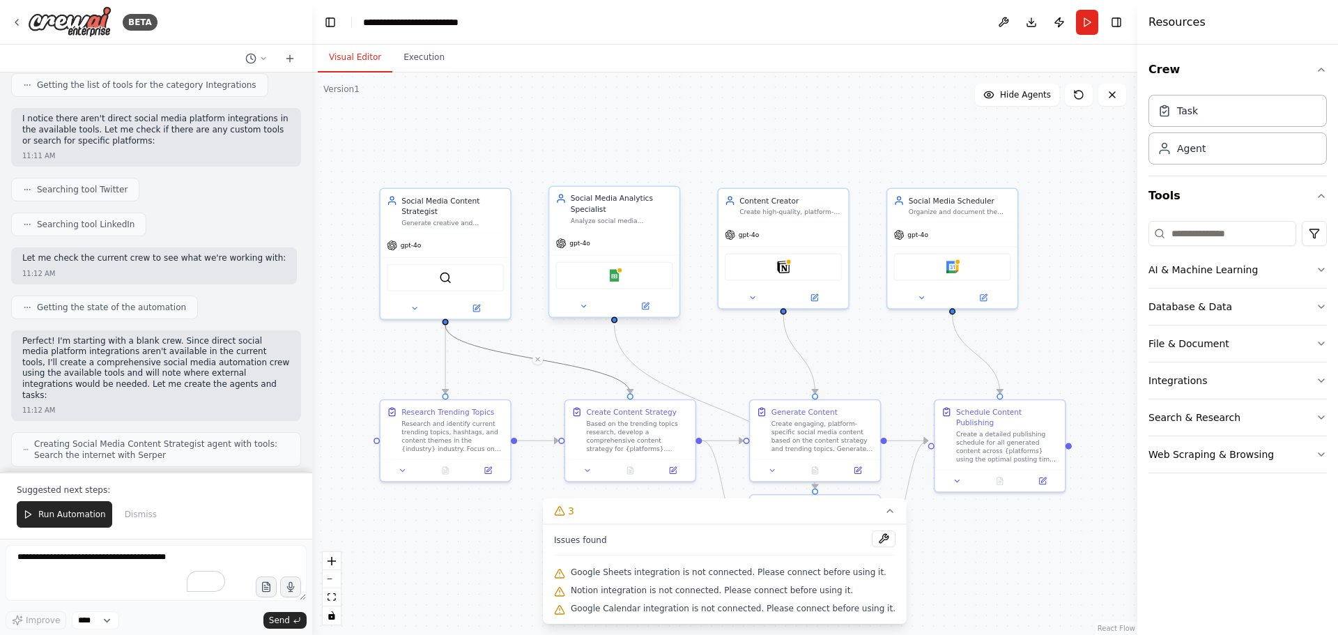
click at [712, 357] on div ".deletable-edge-delete-btn { width: 20px; height: 20px; border: 0px solid #ffff…" at bounding box center [724, 353] width 825 height 562
click at [646, 309] on icon at bounding box center [645, 305] width 6 height 6
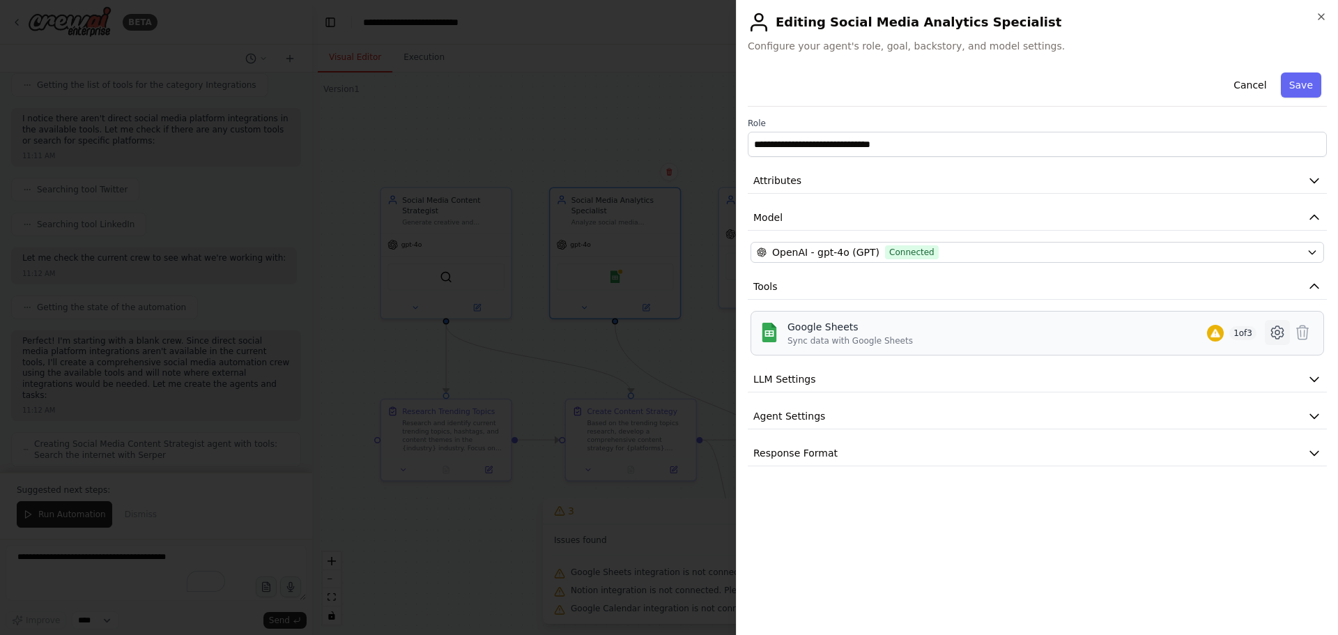
click at [1271, 328] on icon at bounding box center [1277, 332] width 17 height 17
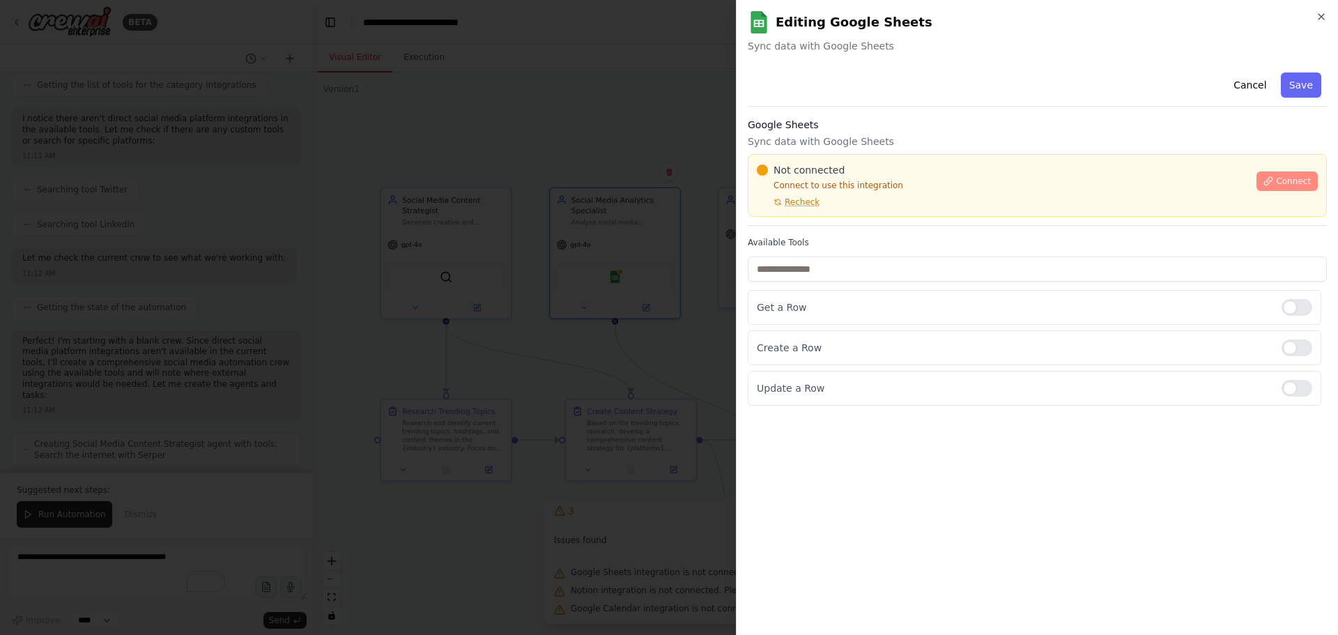
click at [1278, 180] on button "Connect" at bounding box center [1286, 181] width 61 height 20
click at [819, 205] on div "Not connected Connect to use this integration Recheck" at bounding box center [1002, 185] width 491 height 45
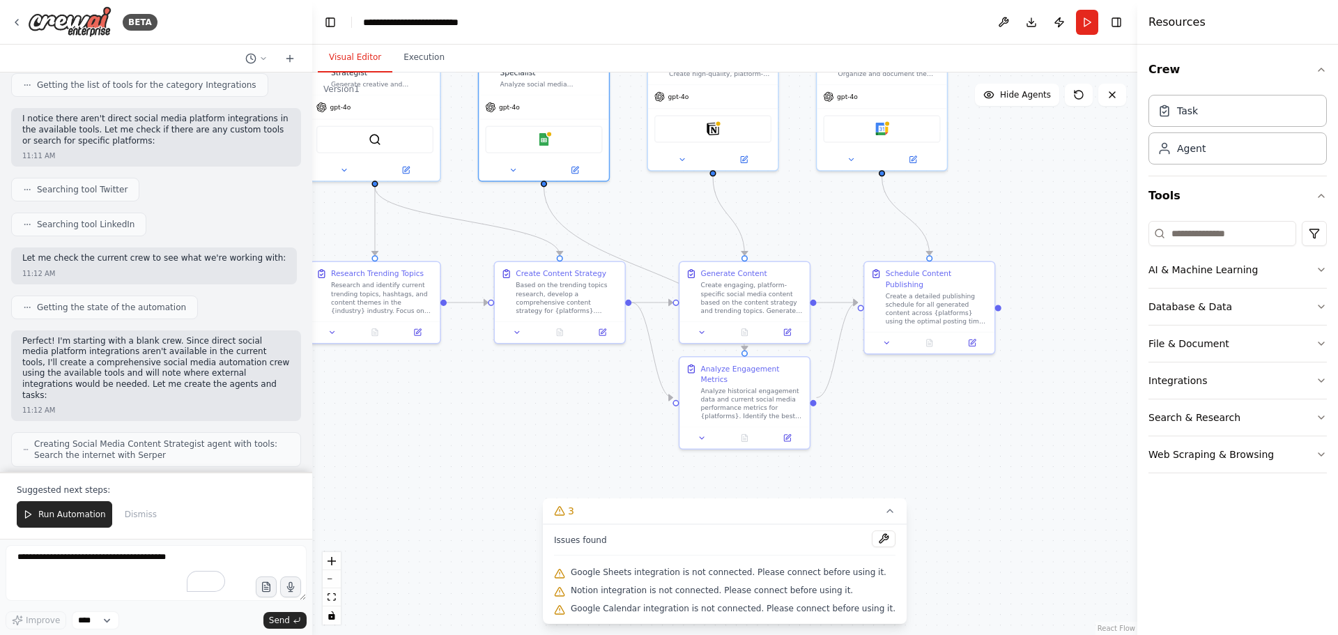
drag, startPoint x: 962, startPoint y: 464, endPoint x: 936, endPoint y: 519, distance: 60.8
click at [959, 445] on div ".deletable-edge-delete-btn { width: 20px; height: 20px; border: 0px solid #ffff…" at bounding box center [724, 353] width 825 height 562
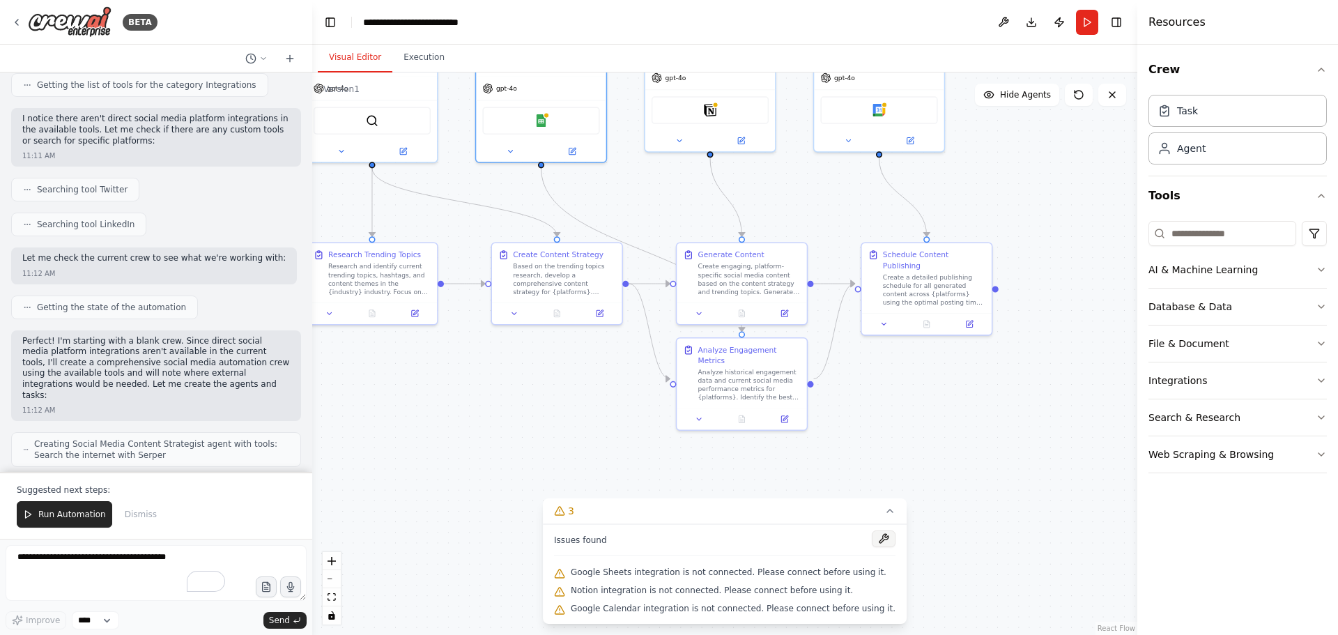
click at [872, 539] on button at bounding box center [884, 538] width 24 height 17
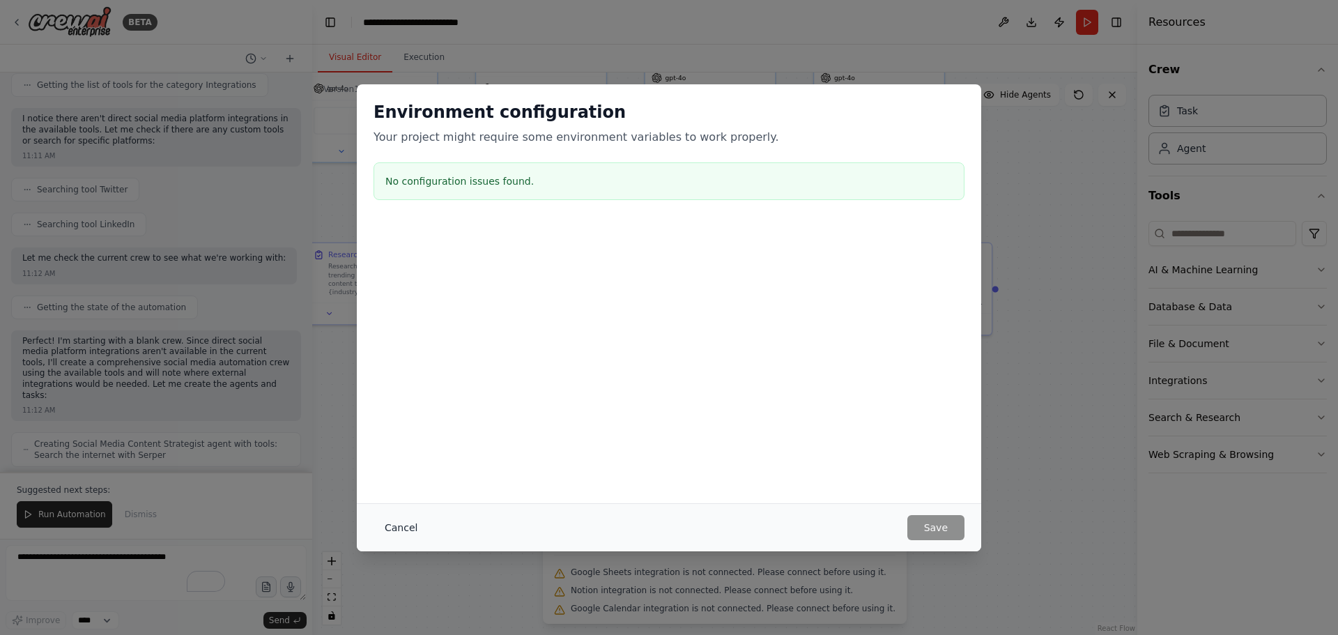
click at [412, 527] on button "Cancel" at bounding box center [400, 527] width 55 height 25
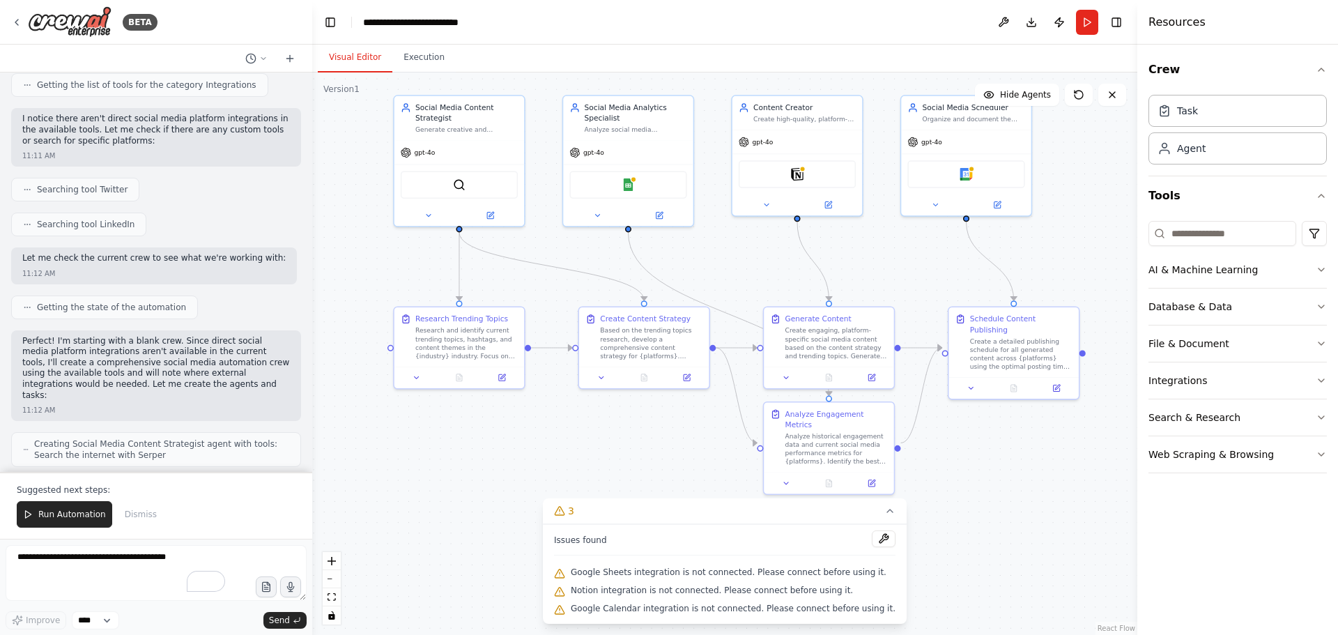
drag, startPoint x: 906, startPoint y: 502, endPoint x: 993, endPoint y: 566, distance: 108.1
click at [993, 566] on div ".deletable-edge-delete-btn { width: 20px; height: 20px; border: 0px solid #ffff…" at bounding box center [724, 353] width 825 height 562
drag, startPoint x: 940, startPoint y: 479, endPoint x: 941, endPoint y: 452, distance: 27.2
click at [941, 452] on div ".deletable-edge-delete-btn { width: 20px; height: 20px; border: 0px solid #ffff…" at bounding box center [724, 353] width 825 height 562
click at [543, 347] on icon "Edge from bac8a03a-7bf4-4f5e-8160-74a07c4e6f9e to fc818199-2bd9-4c45-a30e-b1144…" at bounding box center [541, 347] width 41 height 0
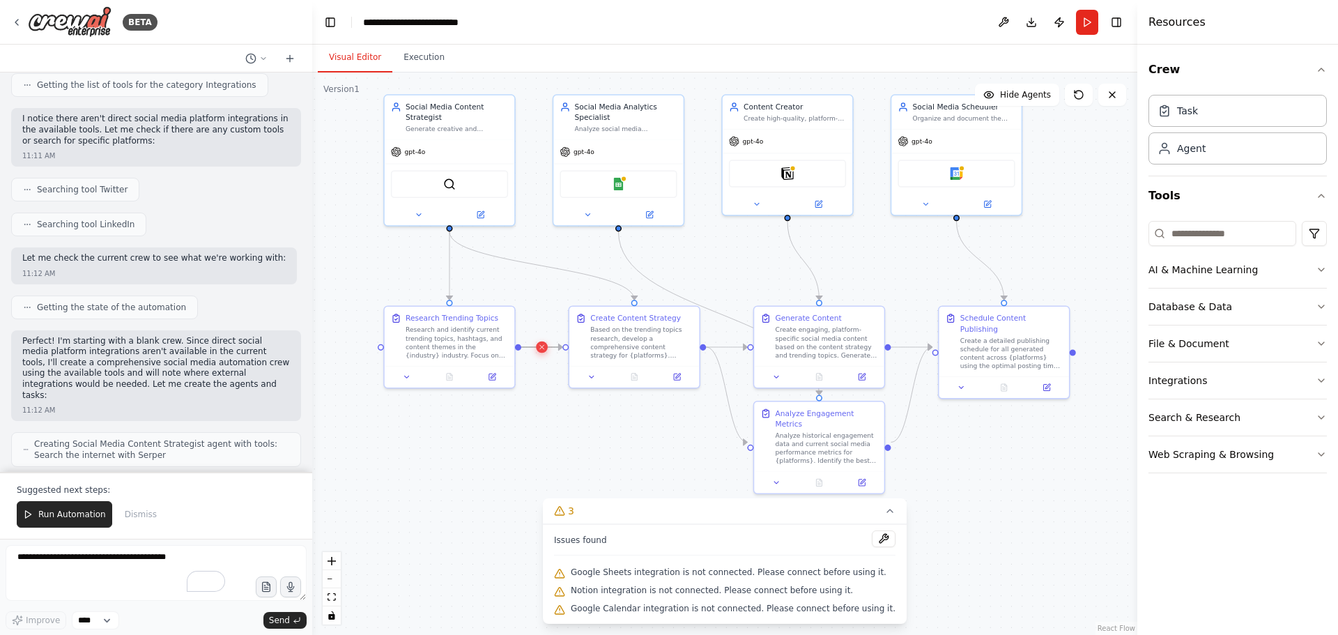
click at [541, 348] on icon at bounding box center [542, 346] width 8 height 9
click at [532, 351] on div ".deletable-edge-delete-btn { width: 20px; height: 20px; border: 0px solid #ffff…" at bounding box center [724, 353] width 825 height 562
click at [529, 353] on div ".deletable-edge-delete-btn { width: 20px; height: 20px; border: 0px solid #ffff…" at bounding box center [724, 353] width 825 height 562
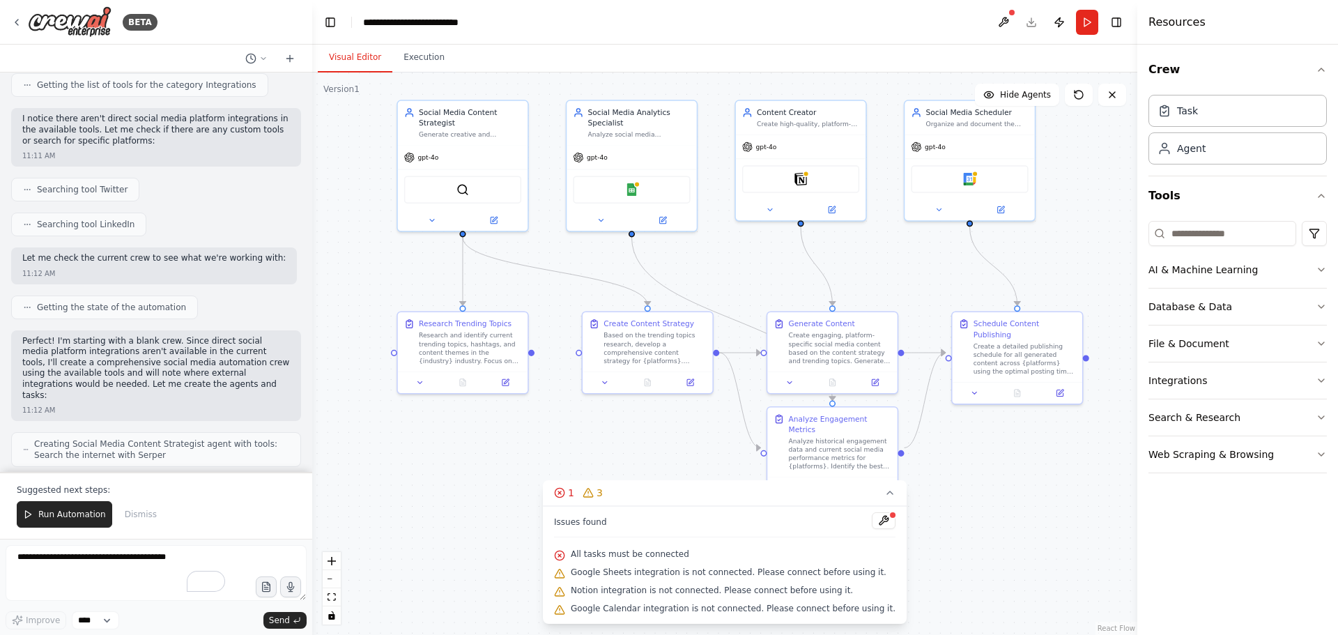
drag, startPoint x: 522, startPoint y: 353, endPoint x: 536, endPoint y: 359, distance: 14.4
click at [536, 359] on div ".deletable-edge-delete-btn { width: 20px; height: 20px; border: 0px solid #ffff…" at bounding box center [724, 353] width 825 height 562
click at [526, 263] on icon "Edge from c278a8d8-1b59-4688-a1a9-9f0294860ed9 to fc818199-2bd9-4c45-a30e-b1144…" at bounding box center [555, 271] width 185 height 68
click at [537, 359] on div ".deletable-edge-delete-btn { width: 20px; height: 20px; border: 0px solid #ffff…" at bounding box center [724, 353] width 825 height 562
click at [580, 355] on div at bounding box center [578, 352] width 6 height 6
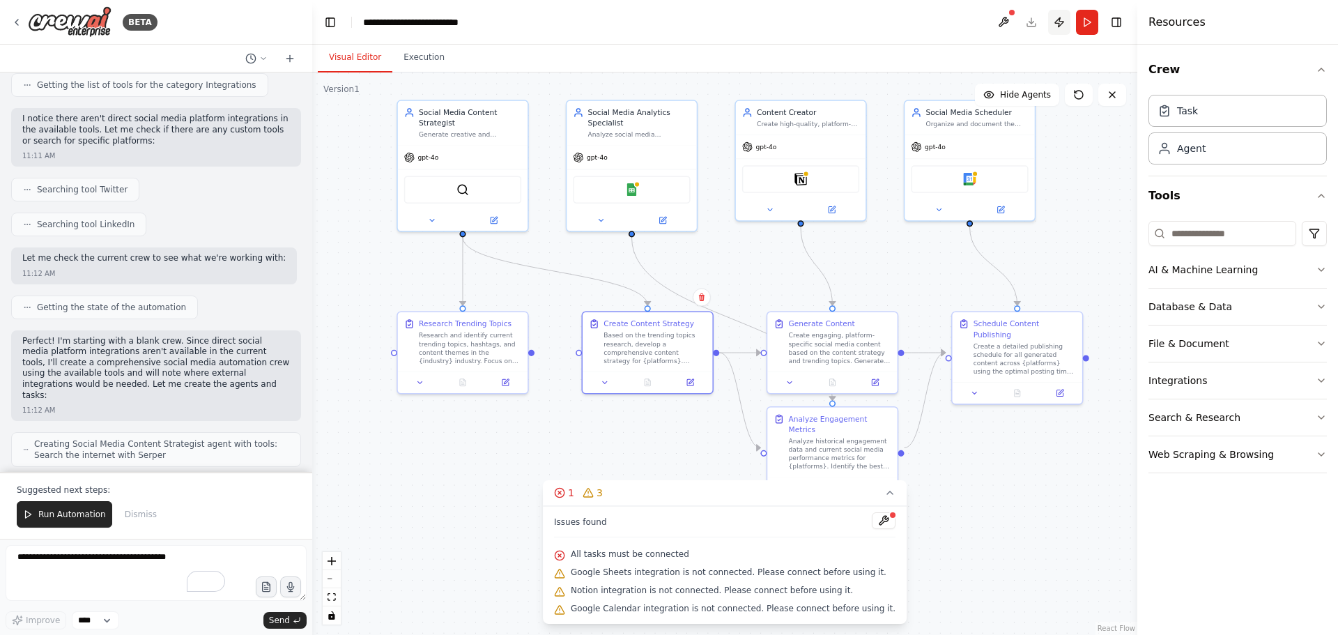
click at [1058, 20] on button "Publish" at bounding box center [1059, 22] width 22 height 25
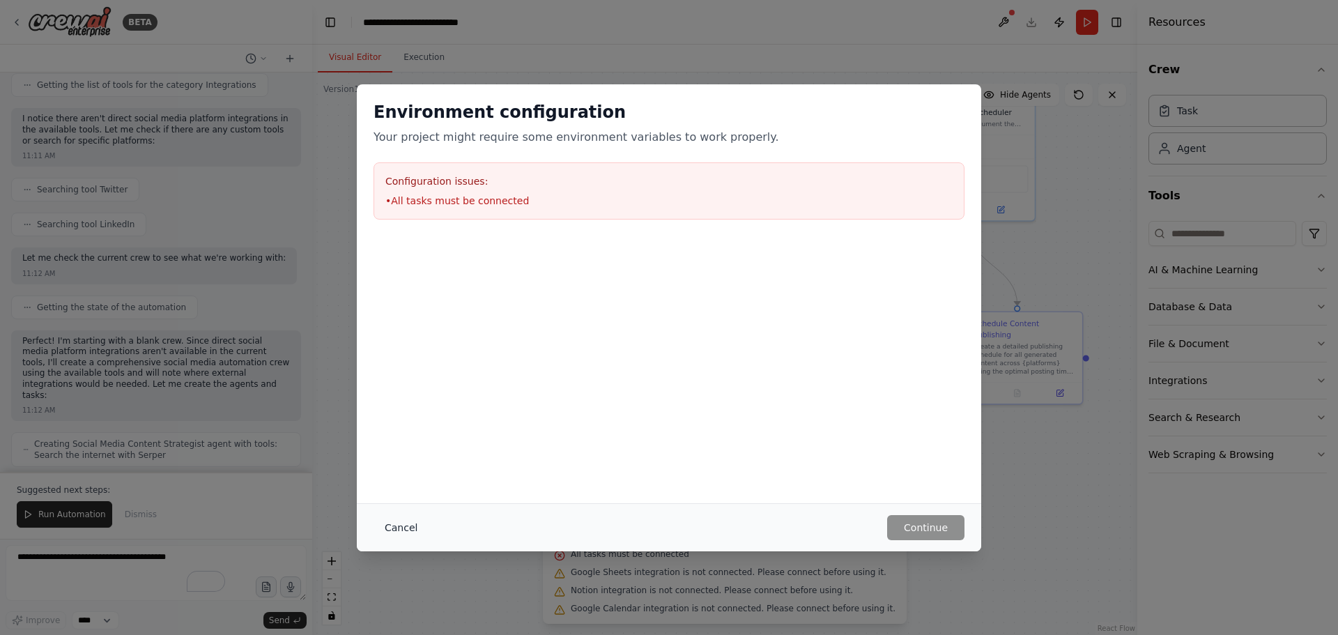
click at [408, 520] on button "Cancel" at bounding box center [400, 527] width 55 height 25
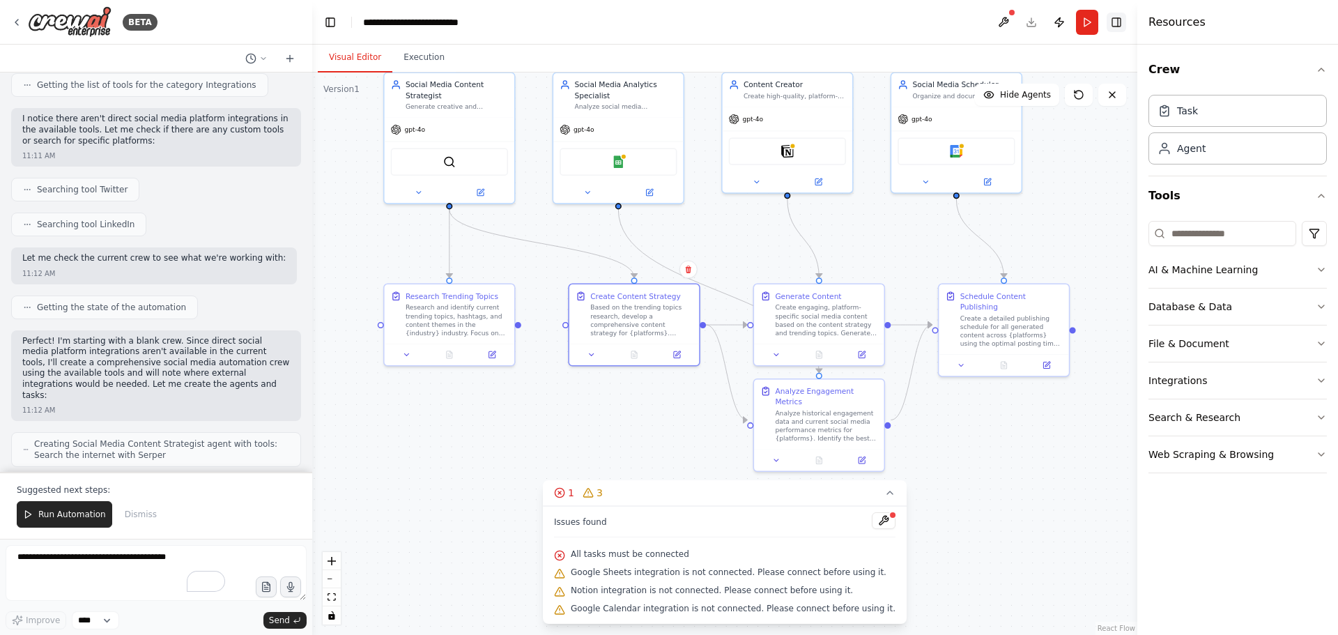
click at [1123, 29] on button "Toggle Right Sidebar" at bounding box center [1116, 23] width 20 height 20
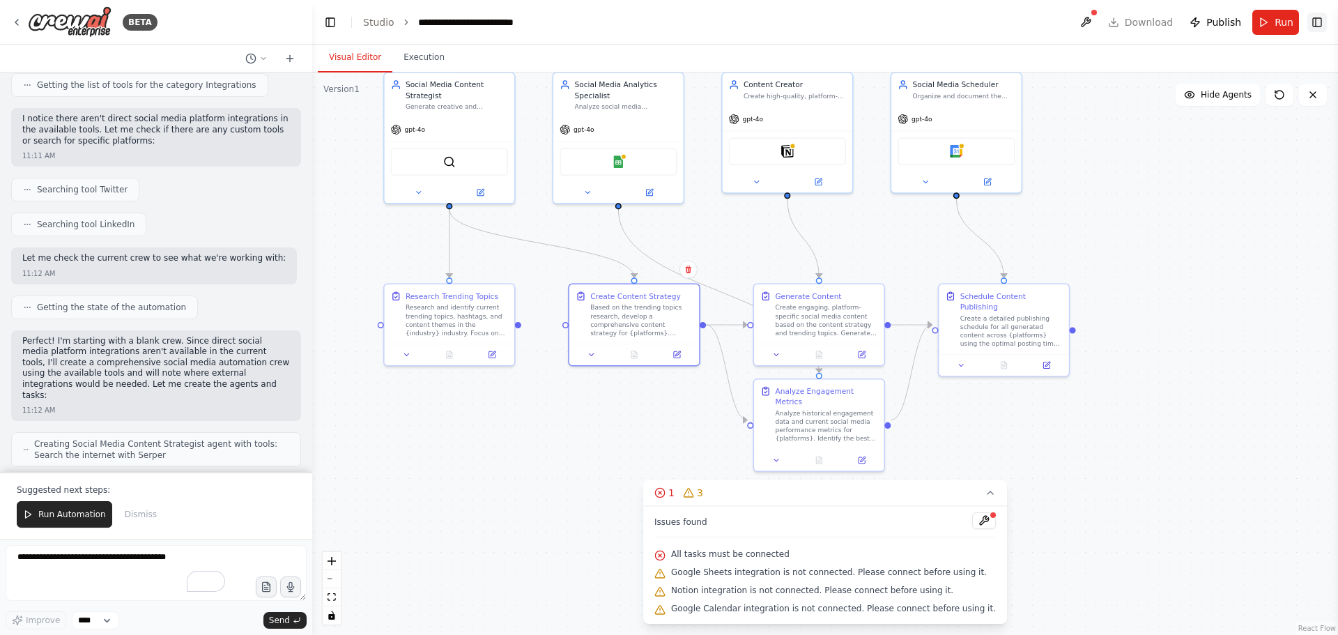
click at [1313, 22] on button "Toggle Right Sidebar" at bounding box center [1317, 23] width 20 height 20
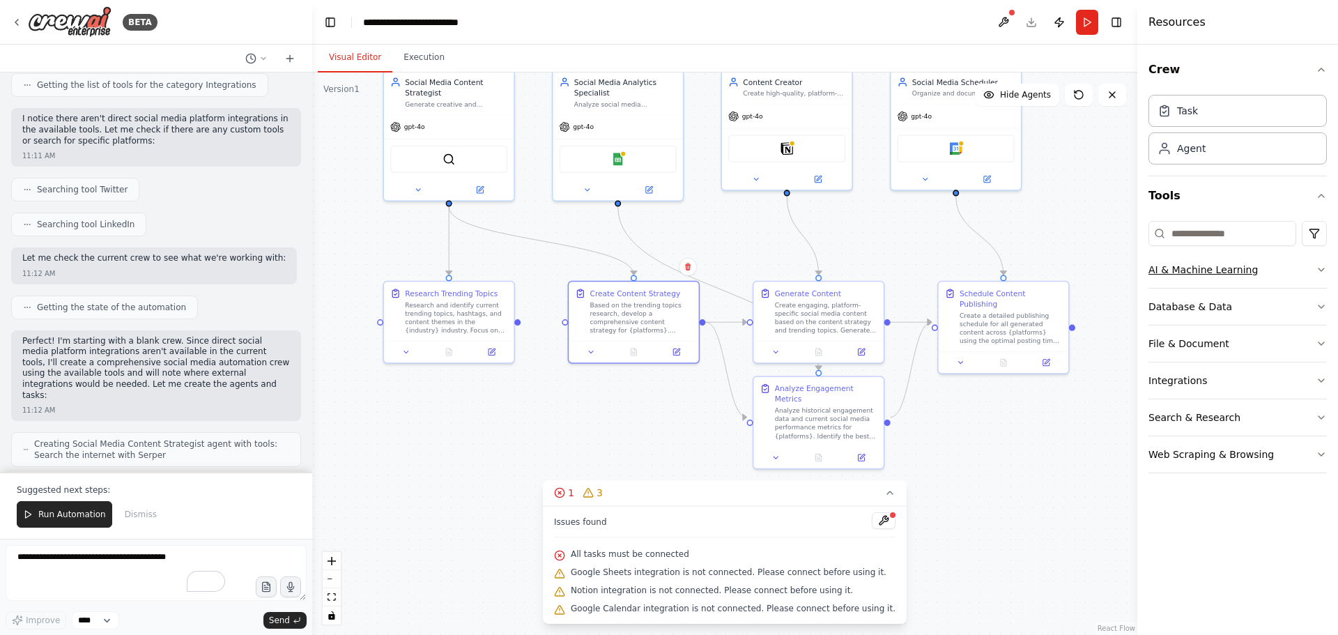
click at [1237, 269] on div "AI & Machine Learning" at bounding box center [1202, 270] width 109 height 14
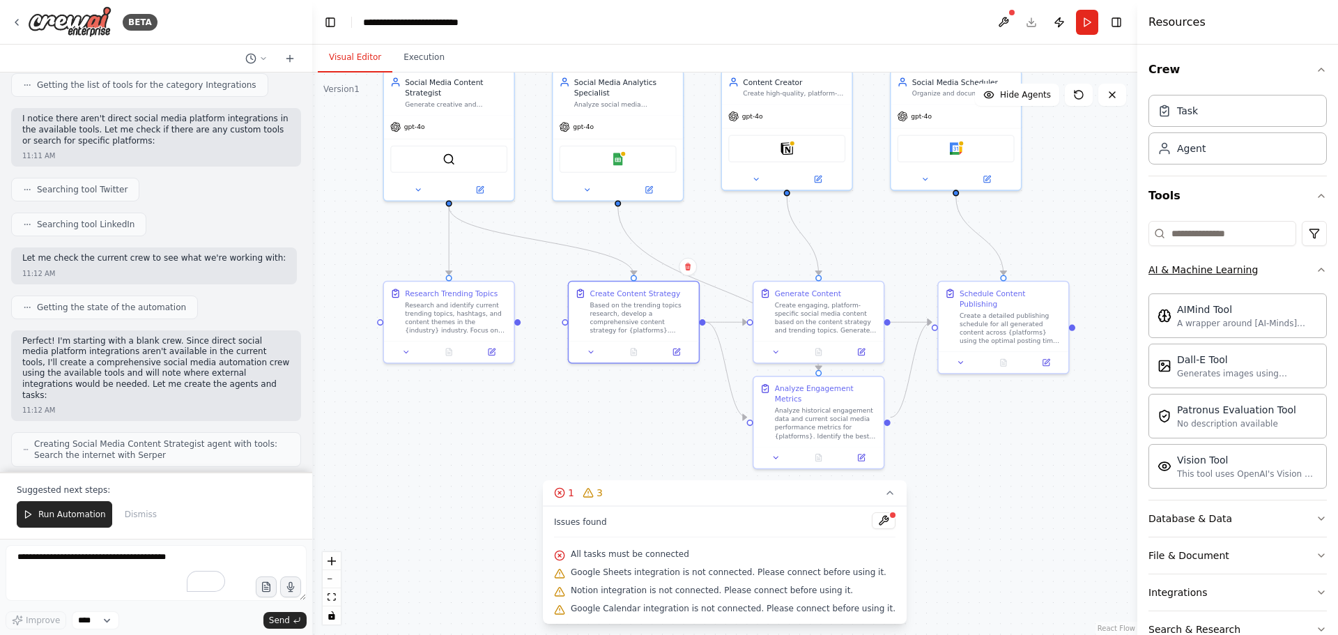
click at [1257, 277] on button "AI & Machine Learning" at bounding box center [1237, 269] width 178 height 36
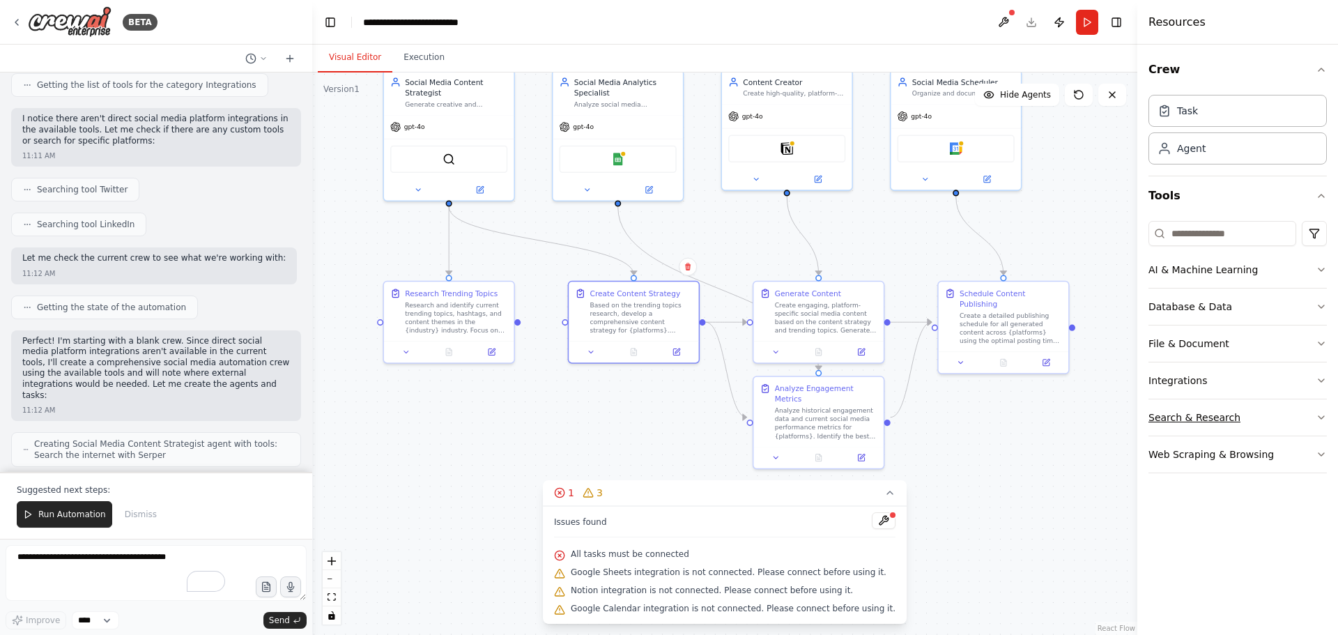
click at [1206, 423] on div "Search & Research" at bounding box center [1194, 417] width 92 height 14
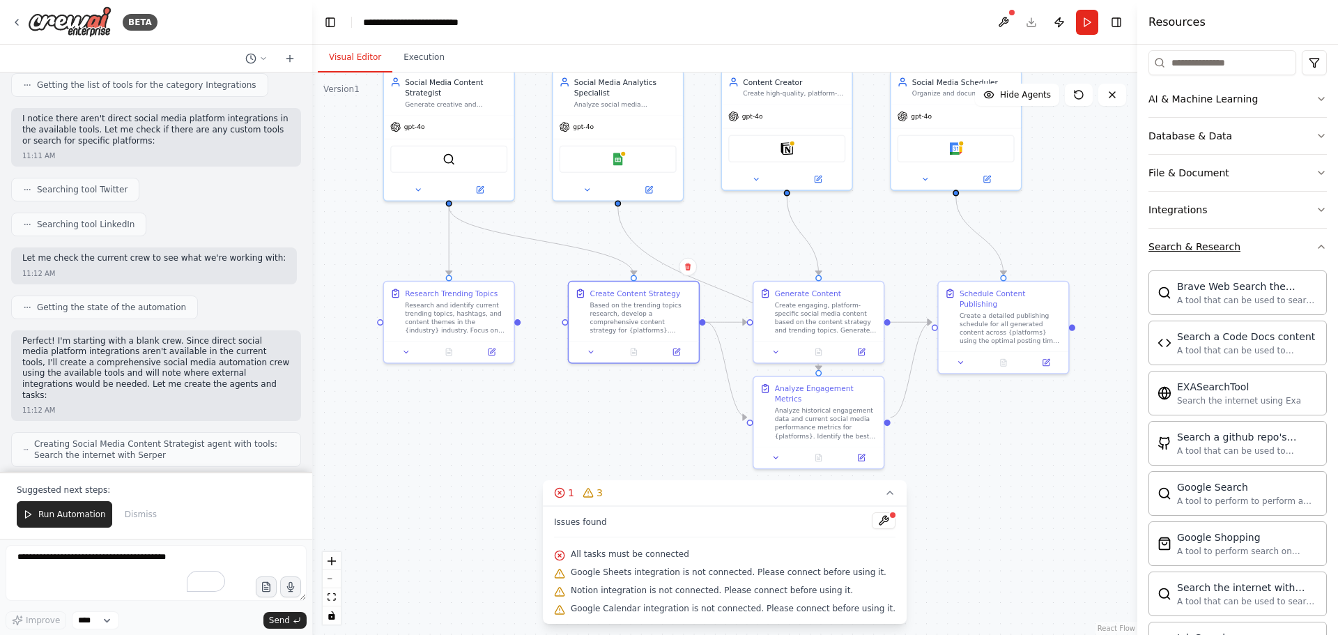
scroll to position [139, 0]
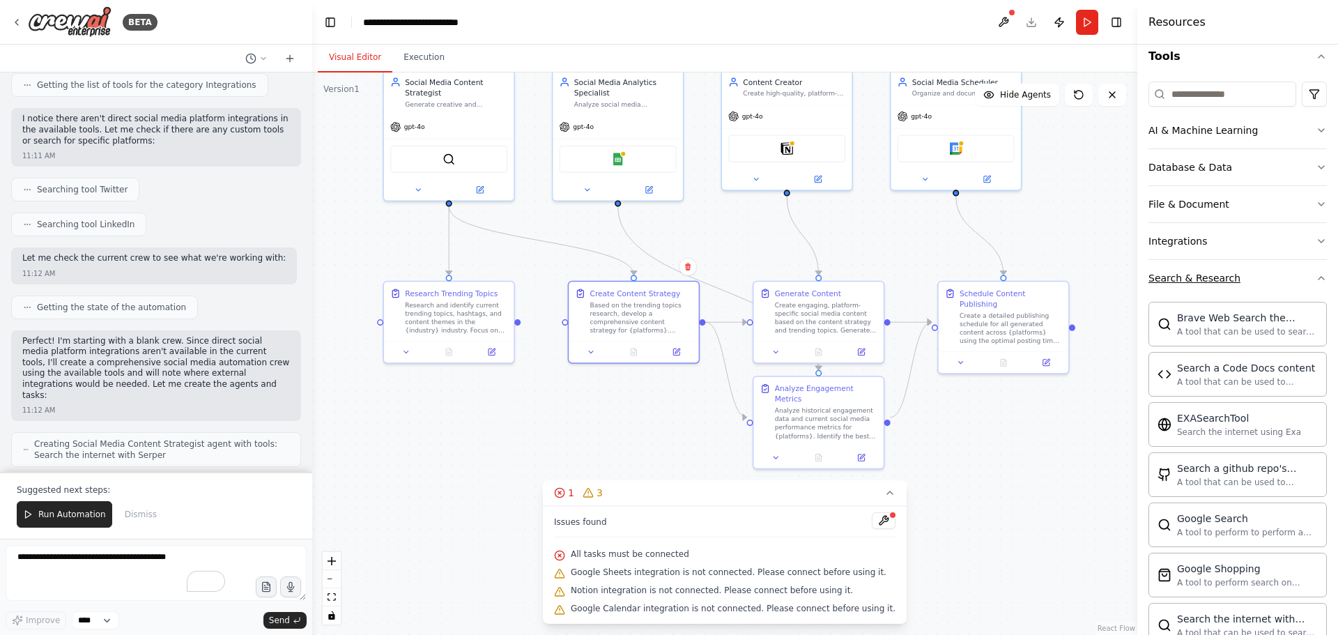
click at [1225, 273] on div "Search & Research" at bounding box center [1194, 278] width 92 height 14
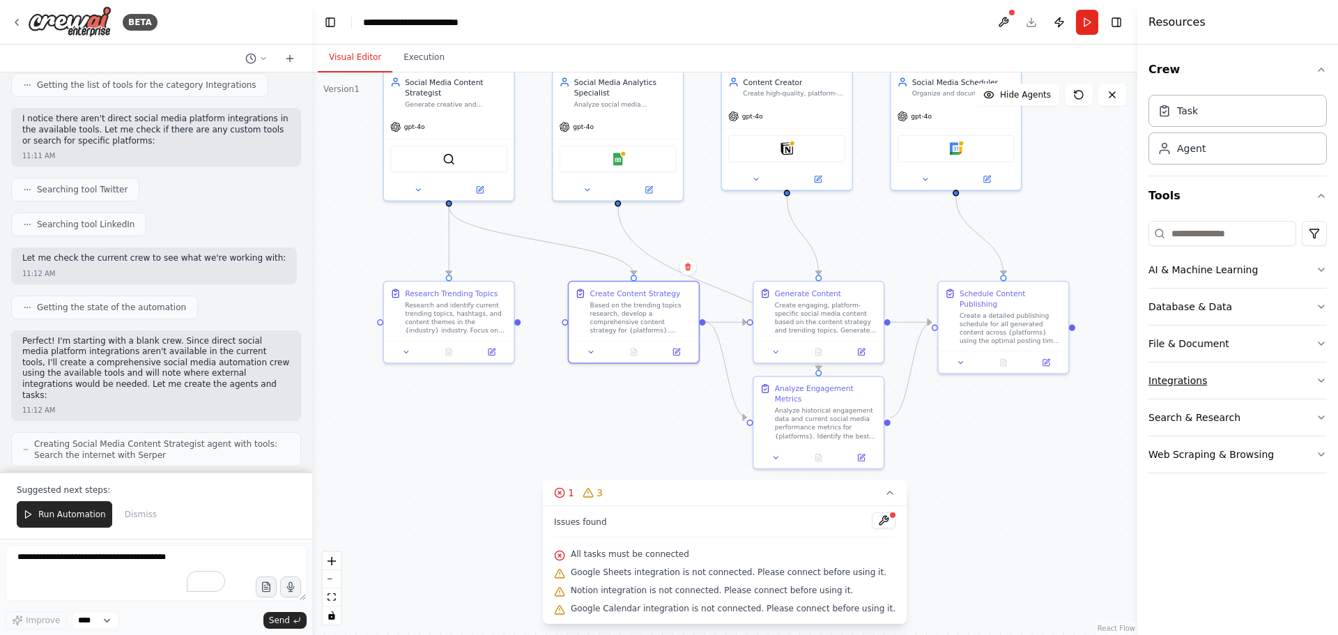
click at [1213, 376] on button "Integrations" at bounding box center [1237, 380] width 178 height 36
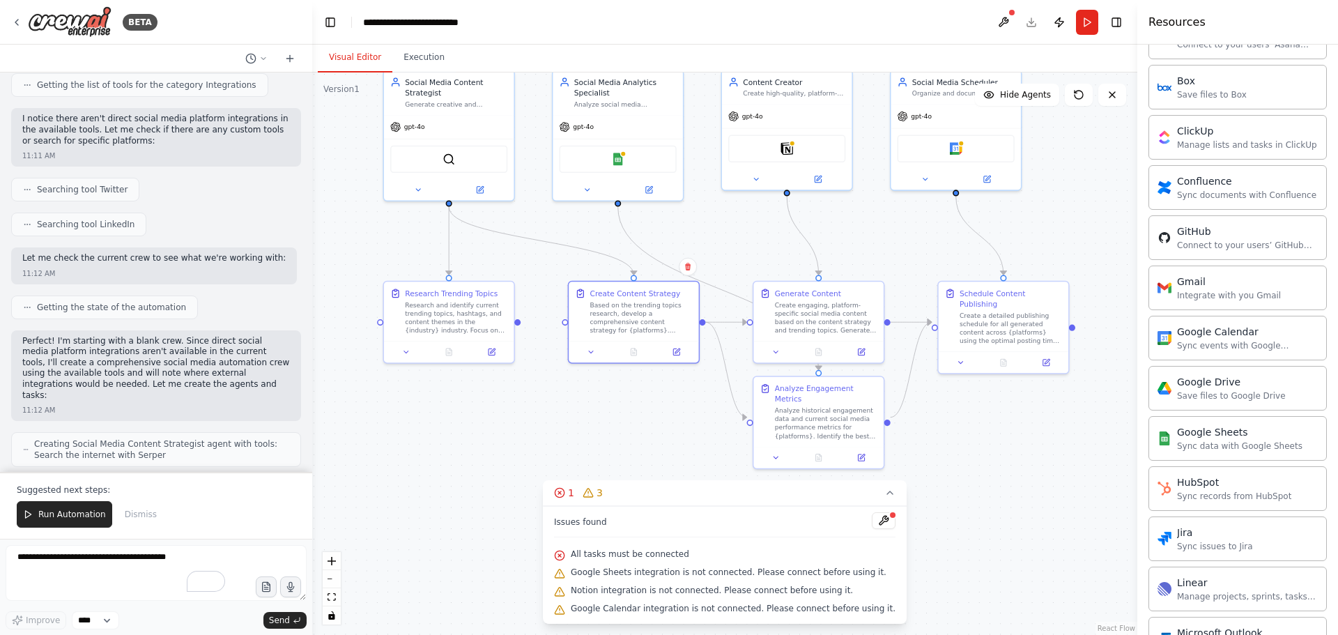
scroll to position [418, 0]
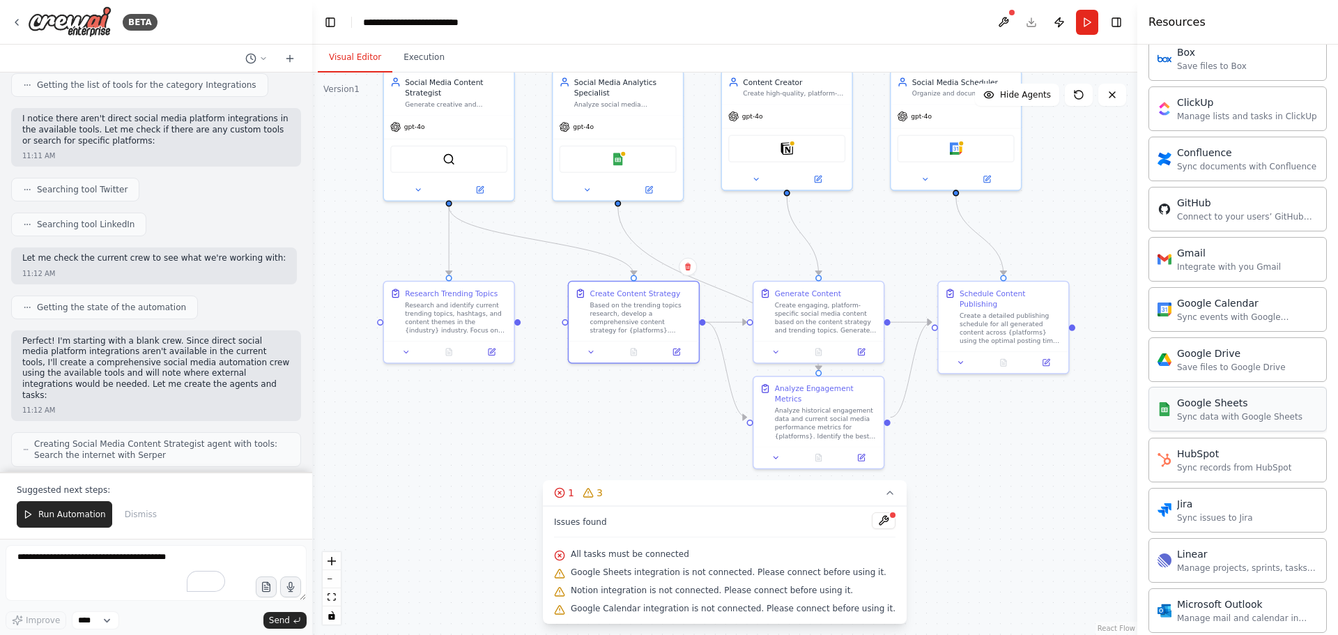
click at [1243, 417] on div "Sync data with Google Sheets" at bounding box center [1239, 416] width 125 height 11
click at [1233, 420] on div "Sync data with Google Sheets" at bounding box center [1239, 416] width 125 height 11
click at [1198, 410] on div "Google Sheets Sync data with Google Sheets" at bounding box center [1239, 409] width 125 height 26
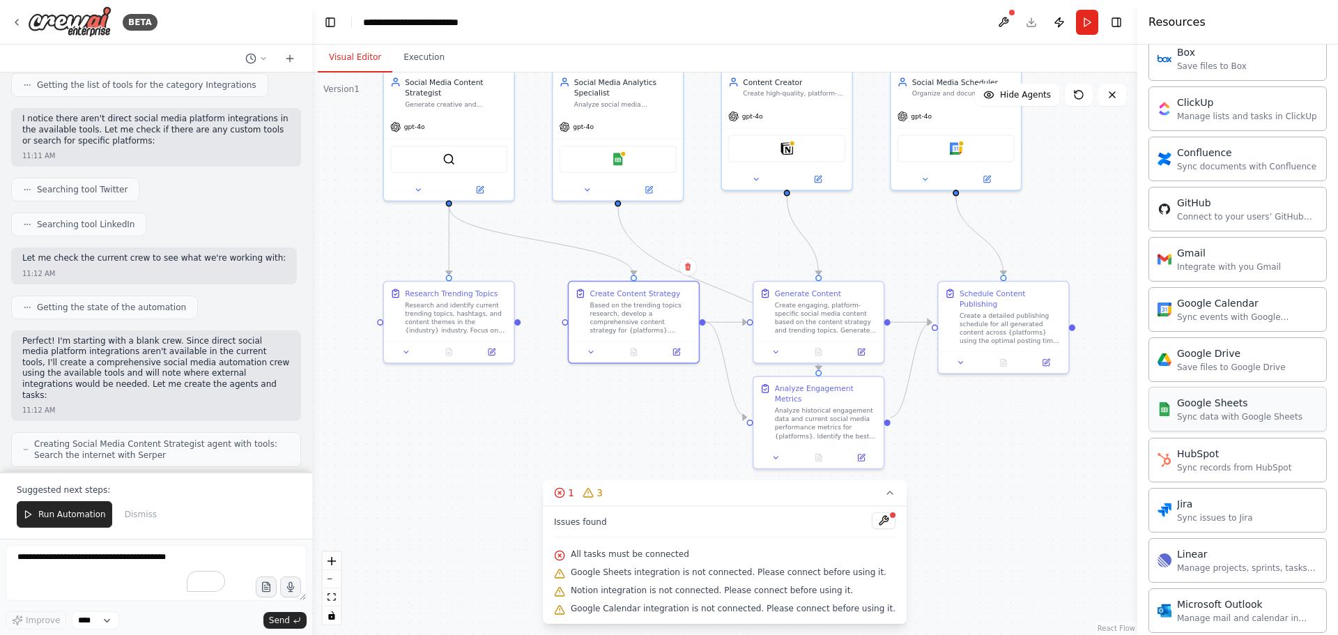
click at [1198, 410] on div "Google Sheets Sync data with Google Sheets" at bounding box center [1239, 409] width 125 height 26
drag, startPoint x: 1198, startPoint y: 410, endPoint x: 1207, endPoint y: 414, distance: 9.3
click at [1200, 412] on div "Sync data with Google Sheets" at bounding box center [1239, 416] width 125 height 11
click at [1216, 414] on div "Sync data with Google Sheets" at bounding box center [1239, 416] width 125 height 11
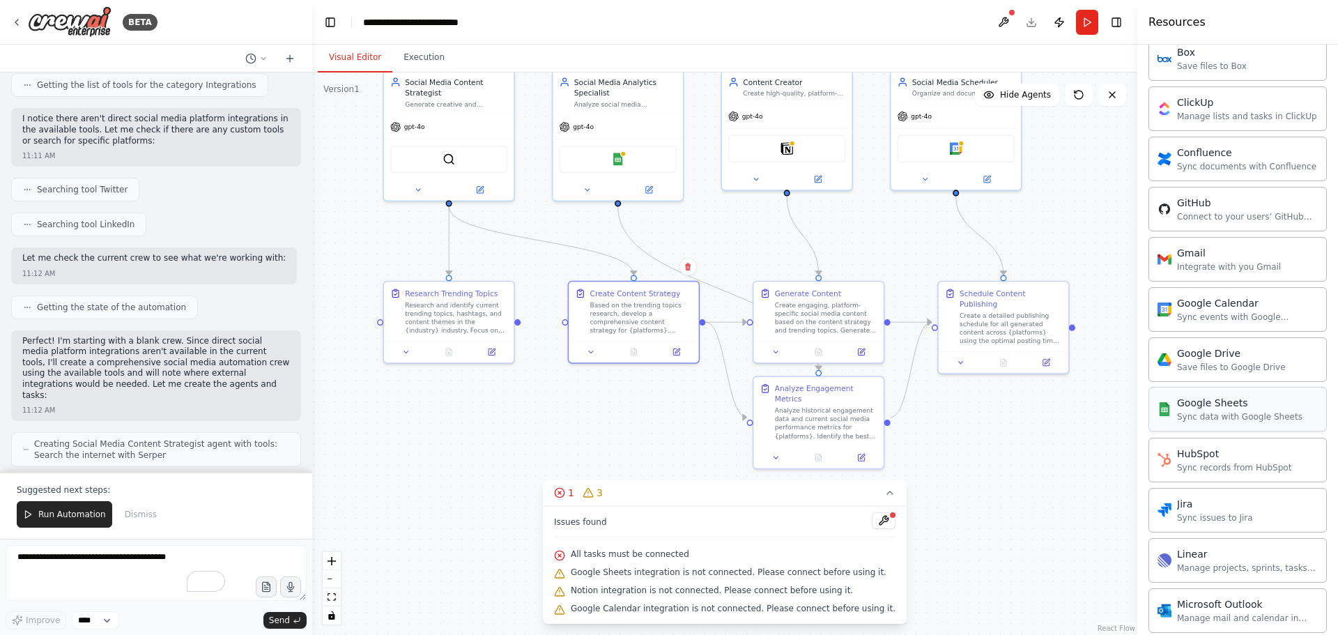
click at [1216, 414] on div "Sync data with Google Sheets" at bounding box center [1239, 416] width 125 height 11
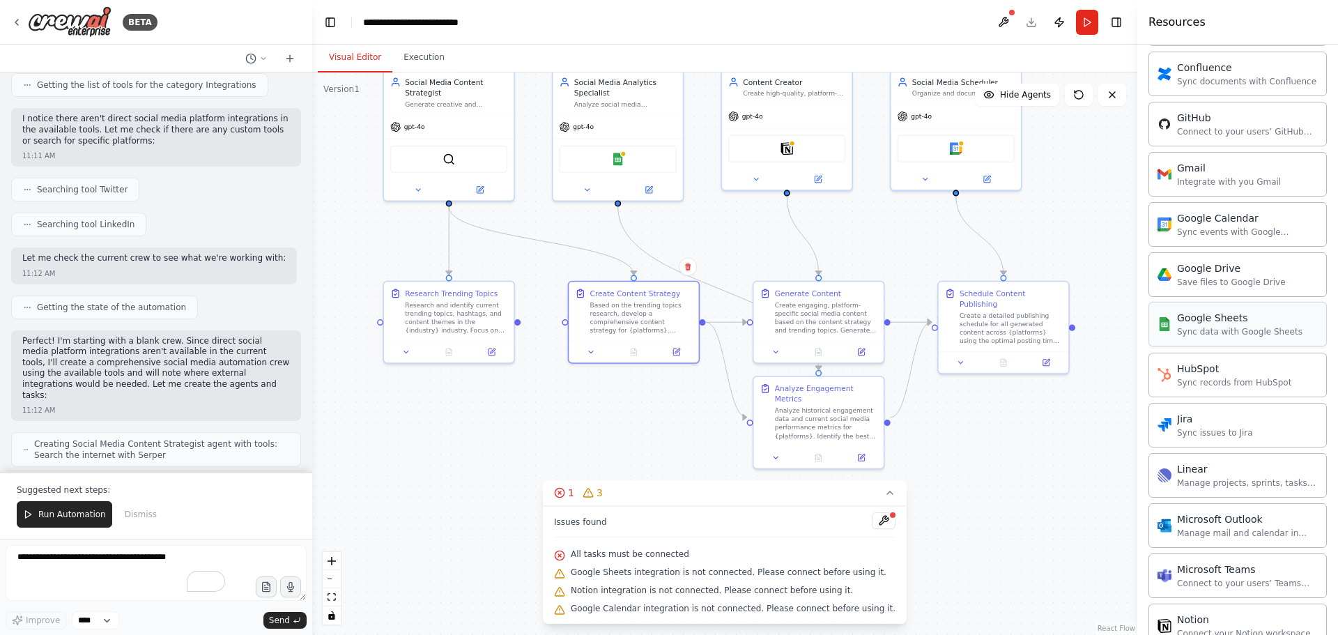
scroll to position [975, 0]
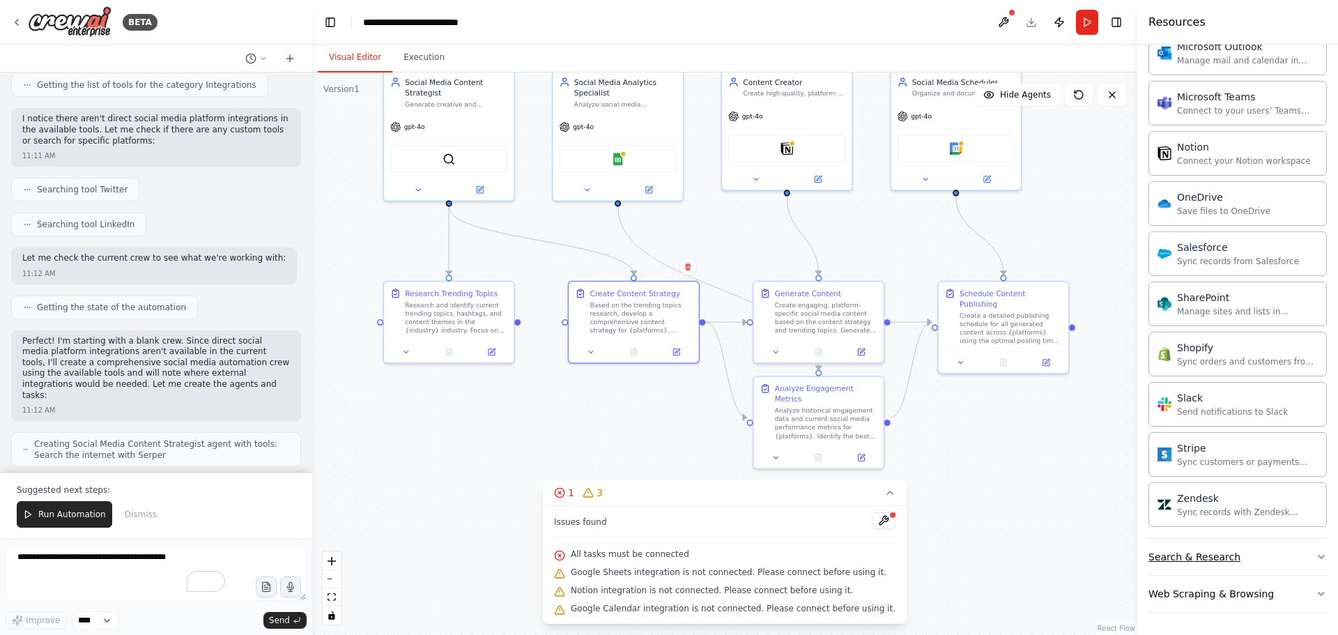
click at [1251, 555] on button "Search & Research" at bounding box center [1237, 557] width 178 height 36
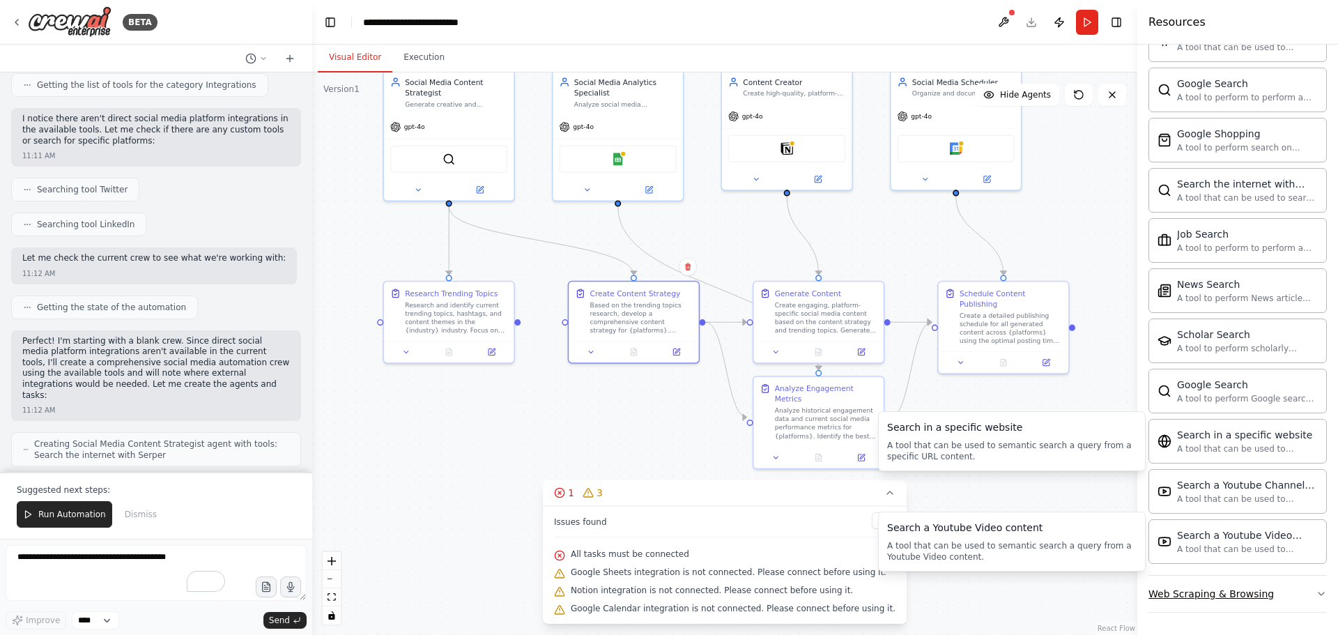
click at [1245, 589] on div "Web Scraping & Browsing" at bounding box center [1210, 594] width 125 height 14
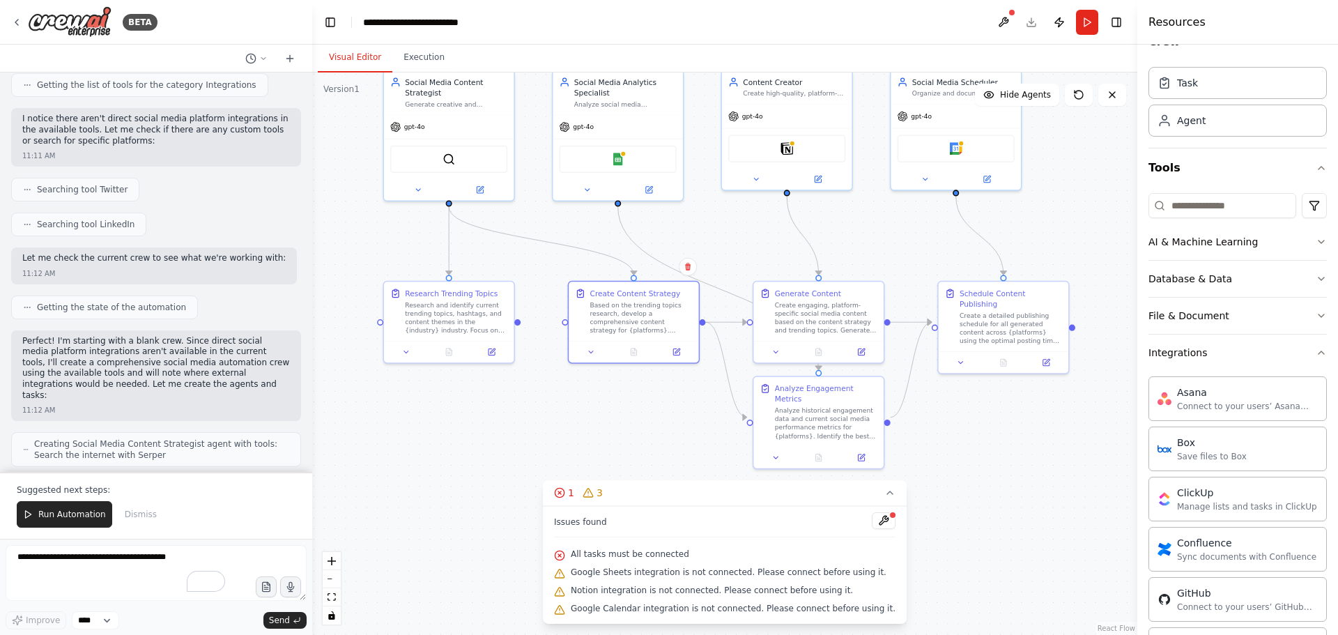
scroll to position [0, 0]
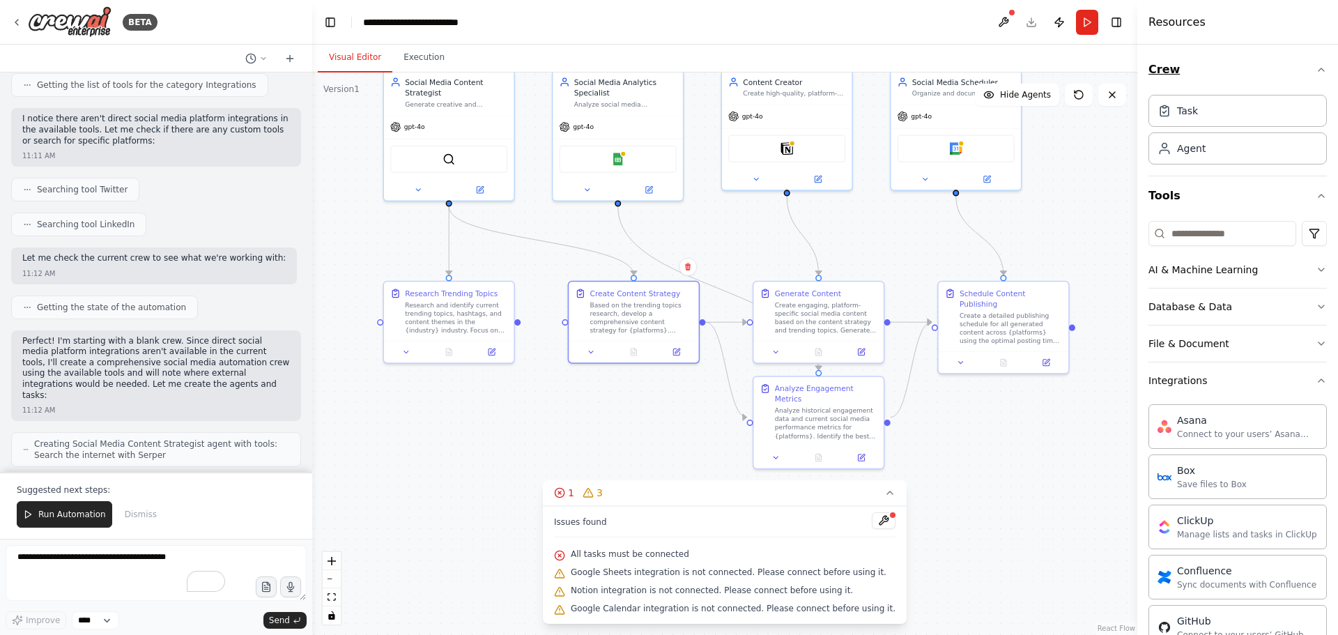
click at [1315, 73] on icon "button" at bounding box center [1320, 69] width 11 height 11
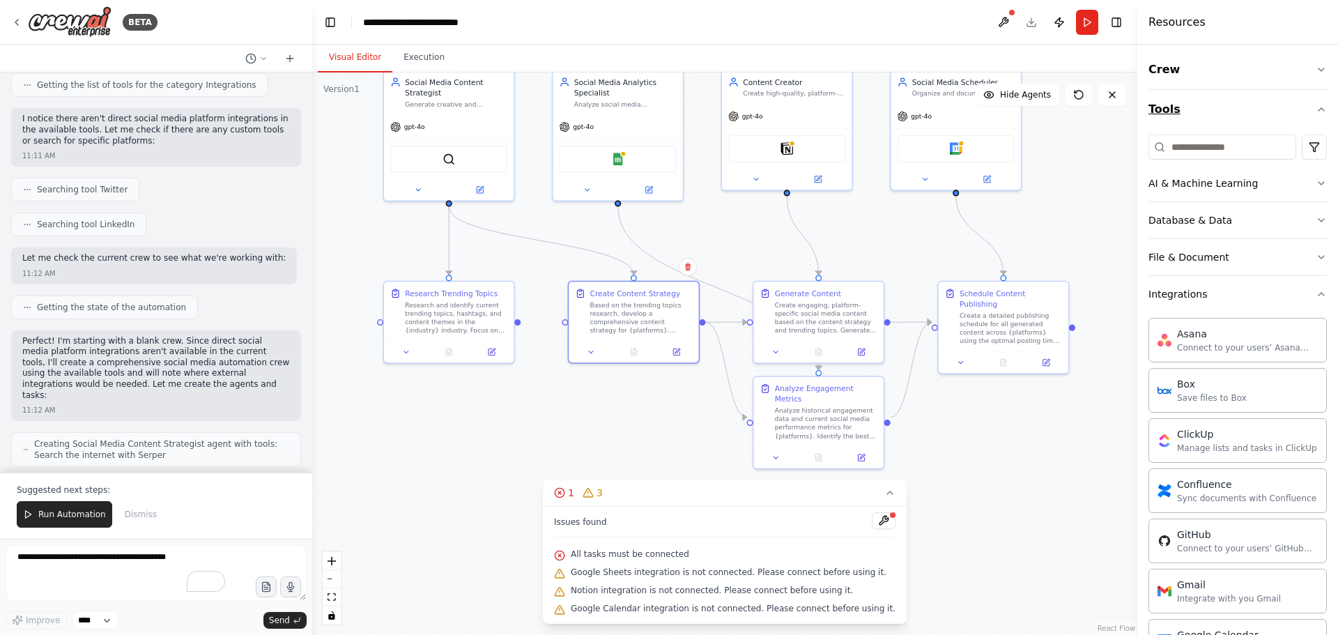
click at [1315, 104] on icon "button" at bounding box center [1320, 109] width 11 height 11
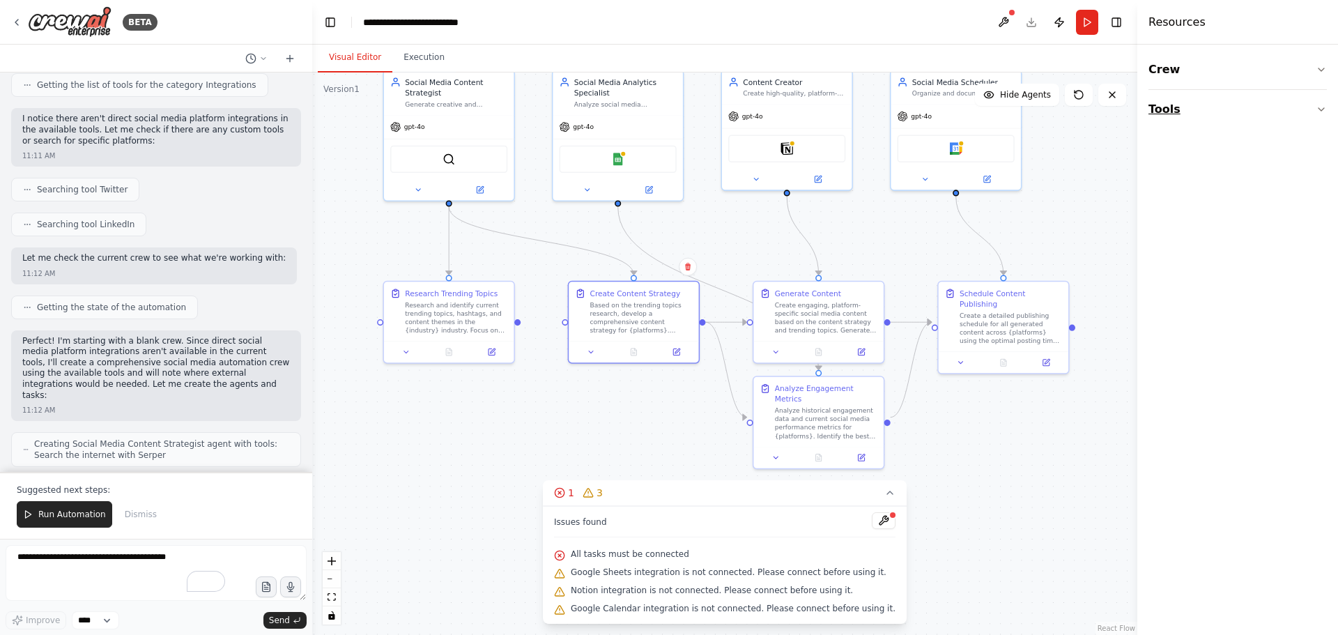
click at [1175, 109] on button "Tools" at bounding box center [1237, 109] width 178 height 39
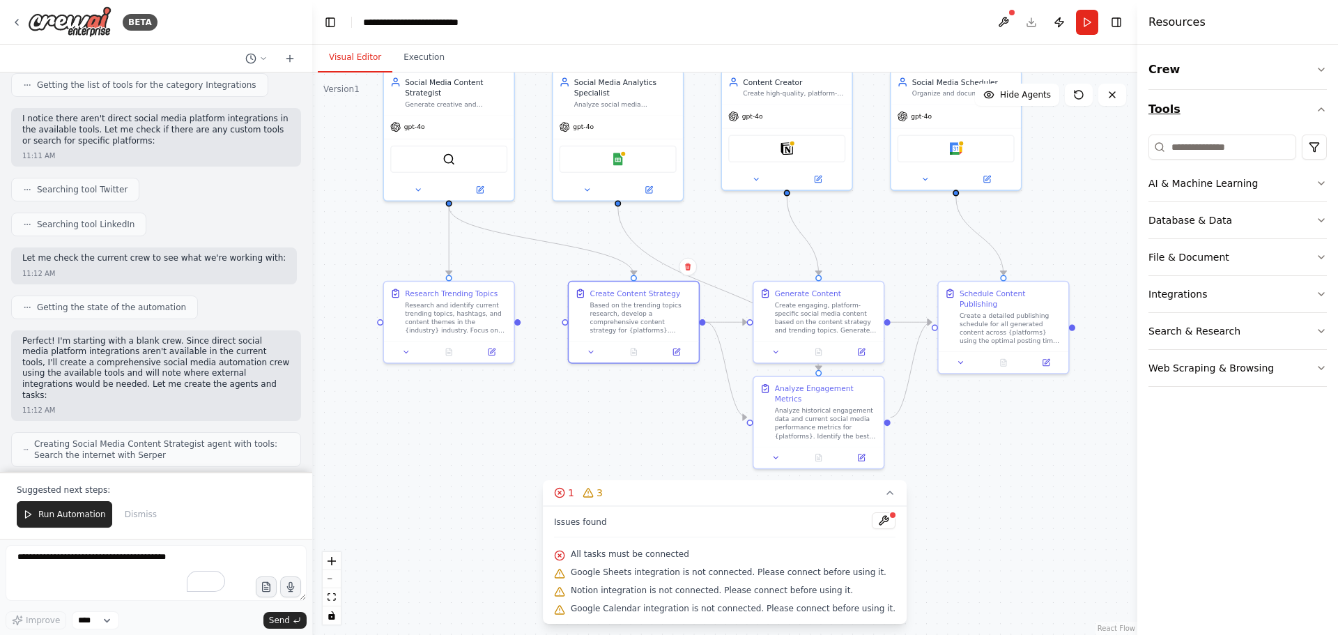
click at [1266, 110] on button "Tools" at bounding box center [1237, 109] width 178 height 39
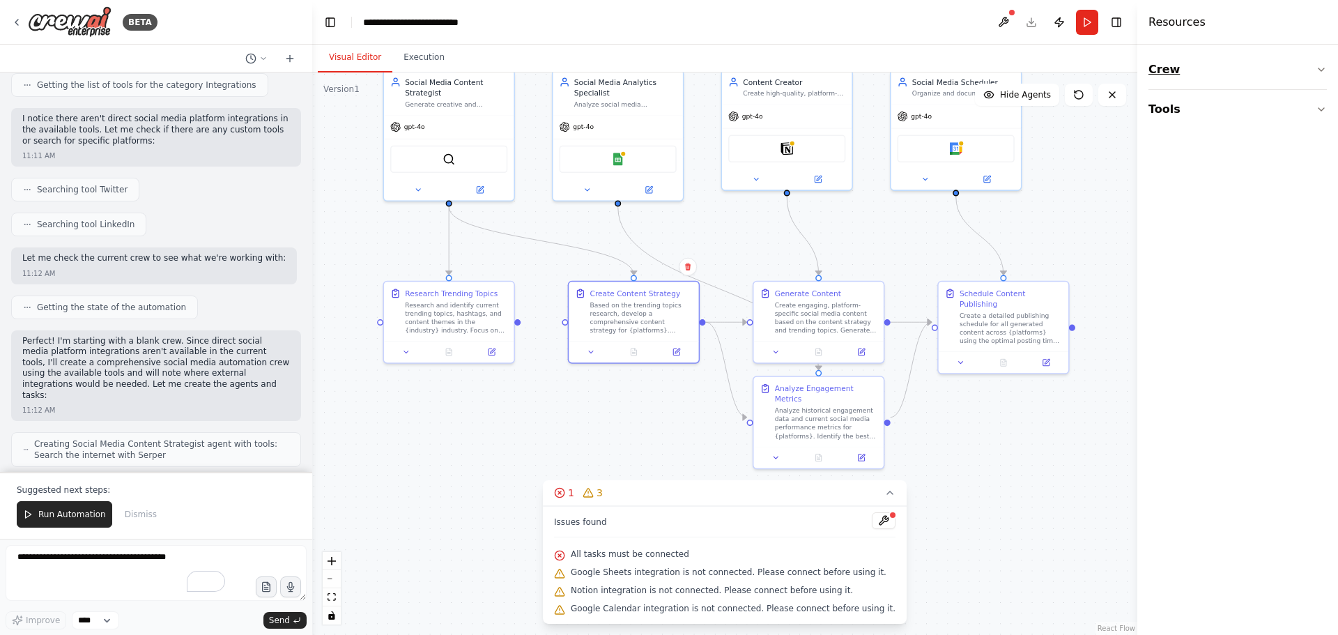
click at [1196, 70] on button "Crew" at bounding box center [1237, 69] width 178 height 39
click at [755, 174] on icon at bounding box center [756, 177] width 8 height 8
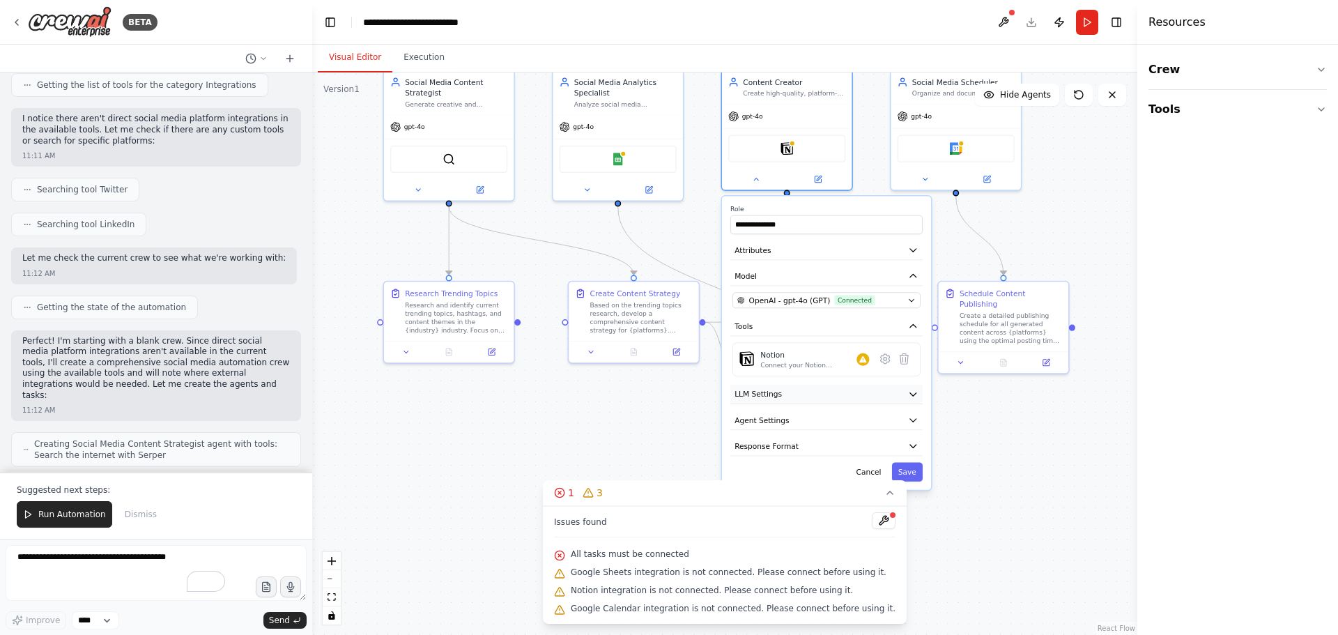
click at [889, 401] on button "LLM Settings" at bounding box center [826, 395] width 192 height 20
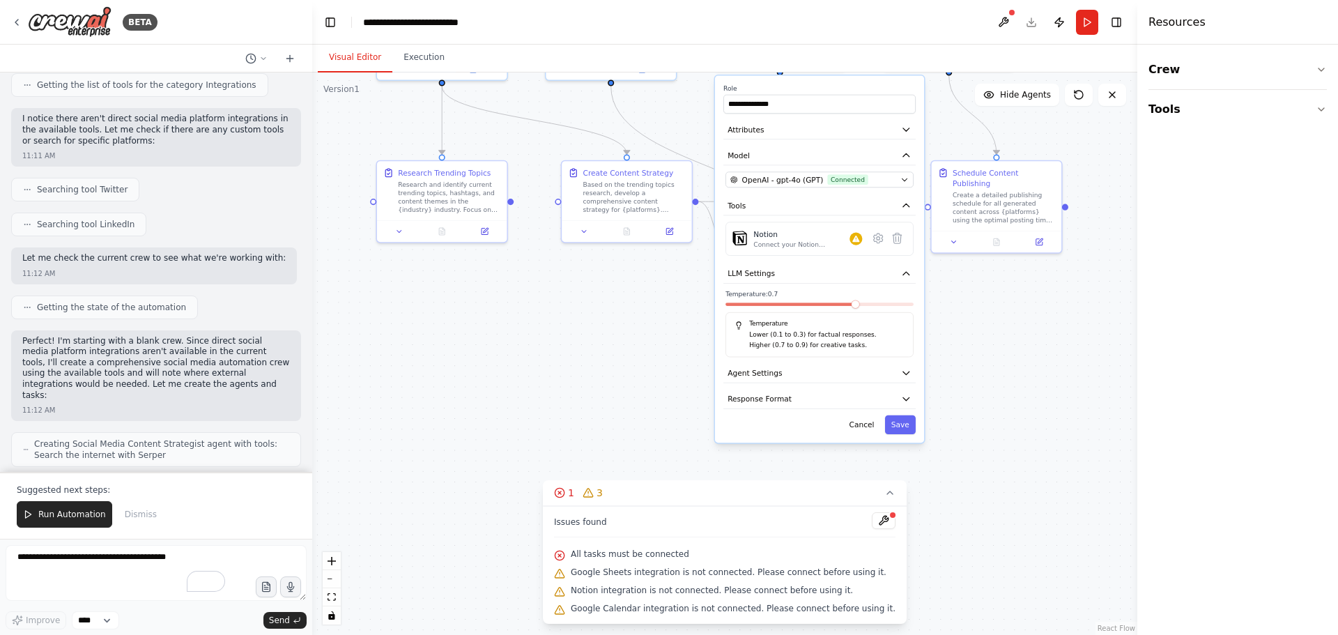
drag, startPoint x: 979, startPoint y: 440, endPoint x: 869, endPoint y: 384, distance: 122.8
click at [973, 346] on div ".deletable-edge-delete-btn { width: 20px; height: 20px; border: 0px solid #ffff…" at bounding box center [724, 353] width 825 height 562
click at [791, 370] on button "Agent Settings" at bounding box center [819, 370] width 192 height 20
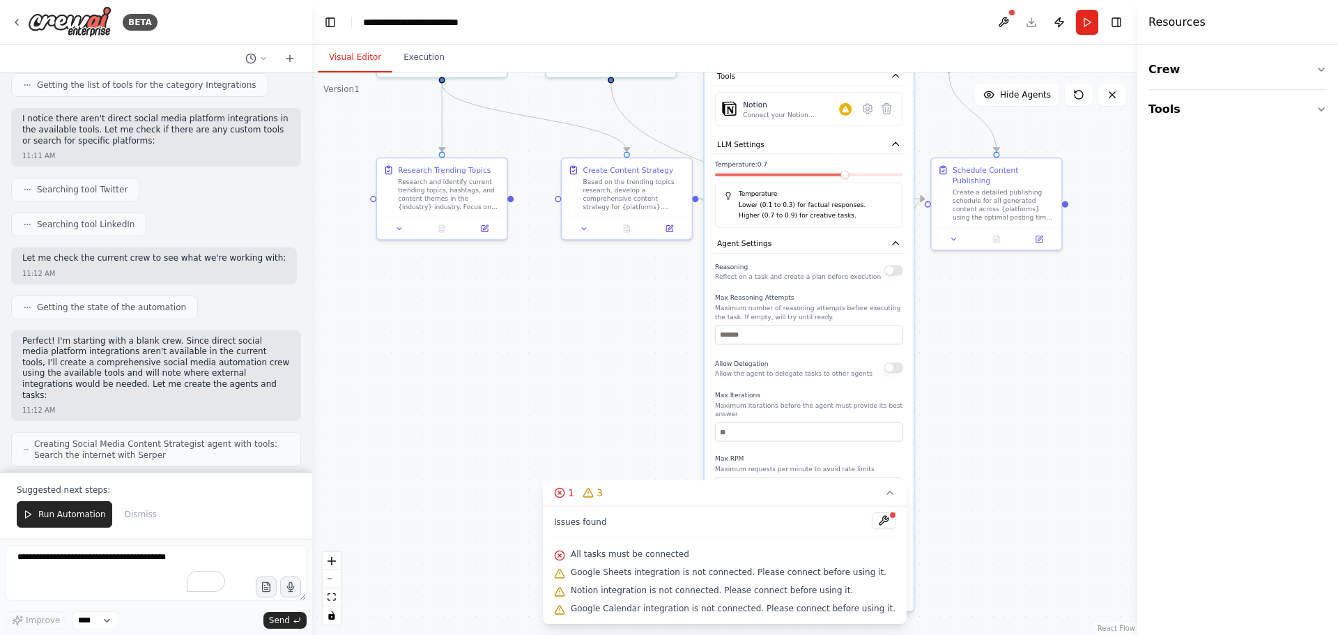
drag, startPoint x: 812, startPoint y: 418, endPoint x: 815, endPoint y: 286, distance: 132.4
click at [810, 304] on p "Maximum number of reasoning attempts before executing the task. If empty, will …" at bounding box center [809, 312] width 188 height 17
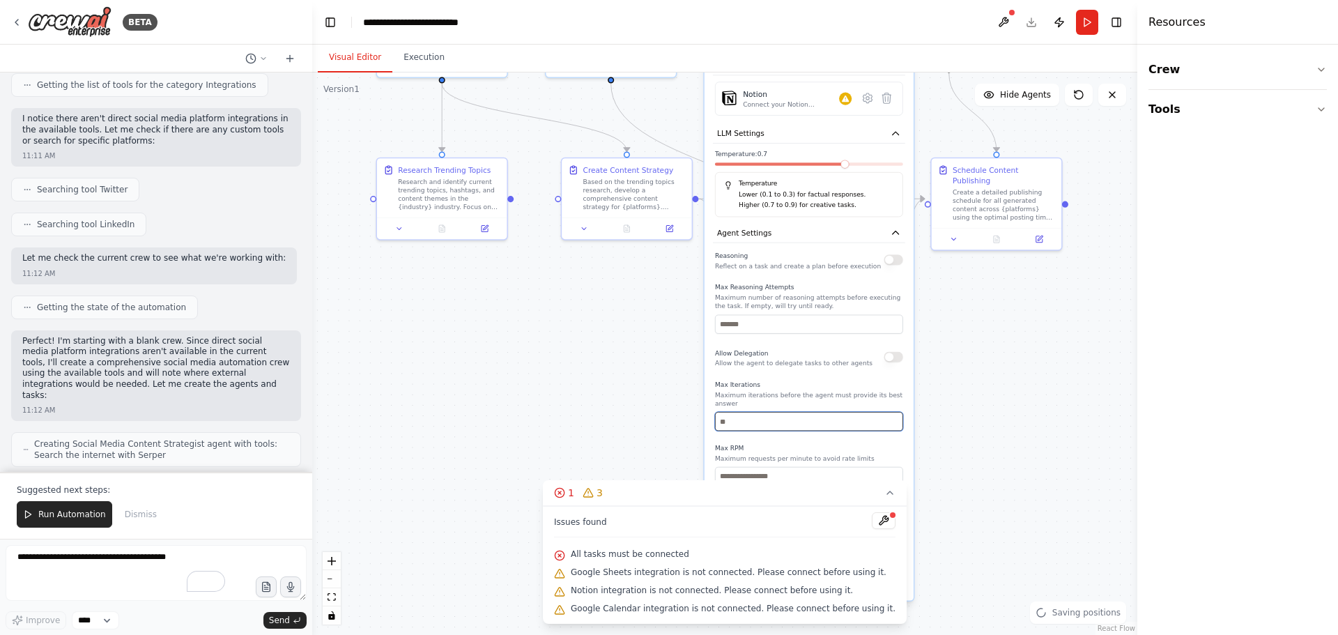
drag, startPoint x: 786, startPoint y: 398, endPoint x: 795, endPoint y: 298, distance: 100.0
click at [793, 302] on div "Reasoning Reflect on a task and create a plan before execution Max Reasoning At…" at bounding box center [809, 394] width 188 height 291
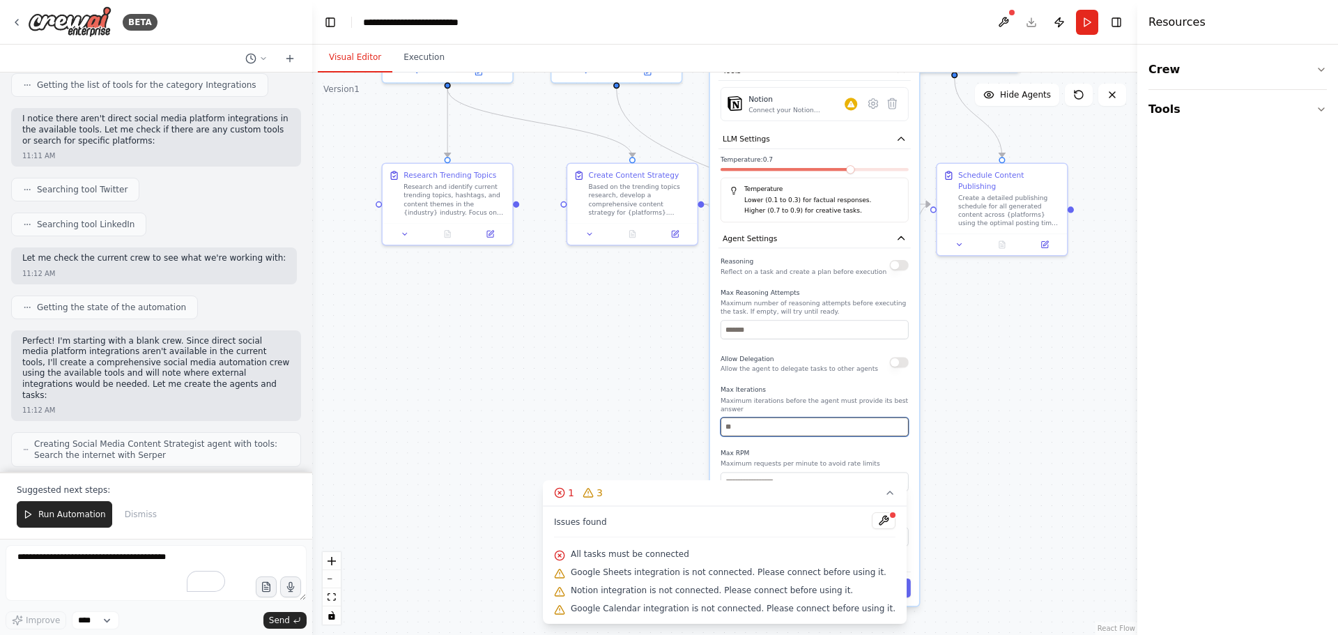
drag, startPoint x: 817, startPoint y: 415, endPoint x: 812, endPoint y: 313, distance: 101.8
click at [810, 293] on div "Reasoning Reflect on a task and create a plan before execution Max Reasoning At…" at bounding box center [814, 399] width 188 height 291
click at [904, 235] on icon "button" at bounding box center [901, 238] width 10 height 10
click at [846, 267] on button "Response Format" at bounding box center [814, 264] width 192 height 20
click at [846, 266] on button "Response Format" at bounding box center [814, 264] width 192 height 20
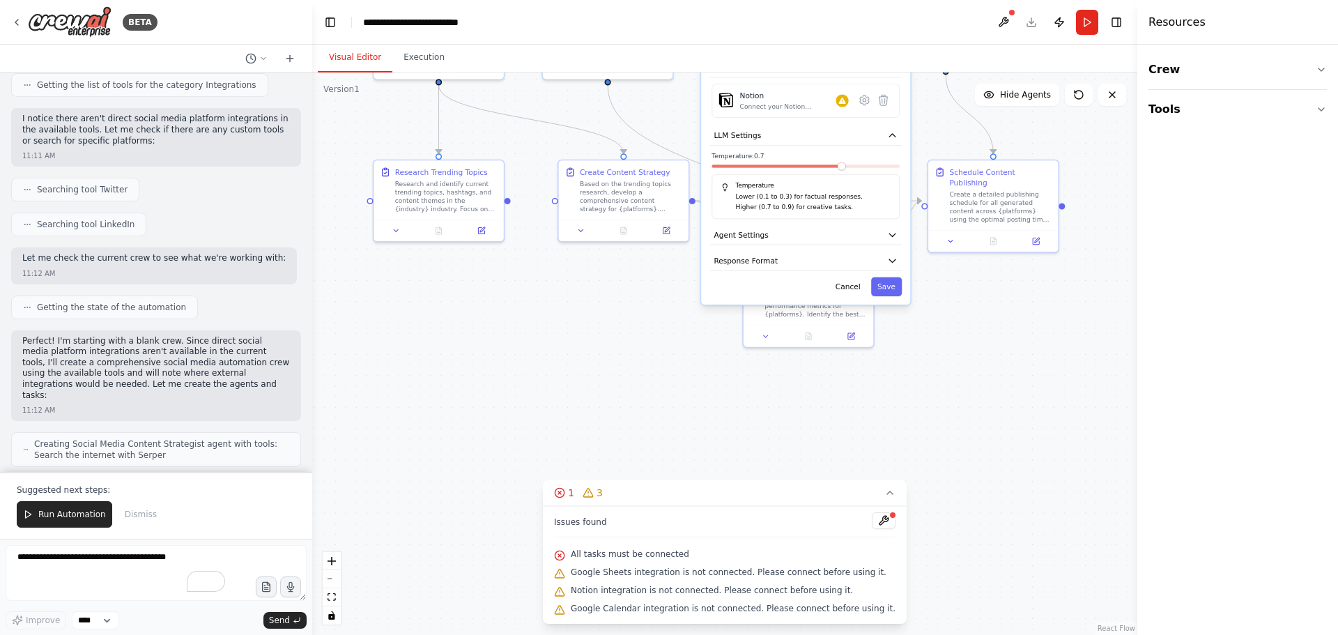
drag, startPoint x: 877, startPoint y: 397, endPoint x: 913, endPoint y: 505, distance: 113.9
click at [904, 518] on div ".deletable-edge-delete-btn { width: 20px; height: 20px; border: 0px solid #ffff…" at bounding box center [724, 353] width 825 height 562
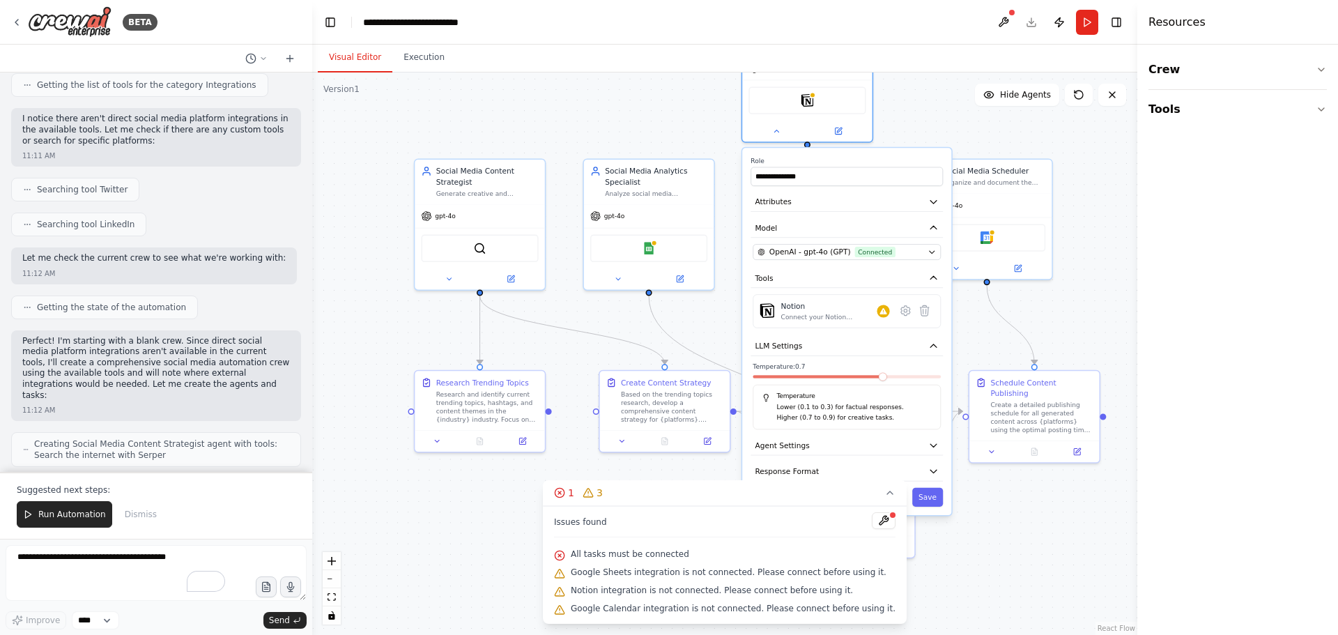
click at [1013, 543] on div ".deletable-edge-delete-btn { width: 20px; height: 20px; border: 0px solid #ffff…" at bounding box center [724, 353] width 825 height 562
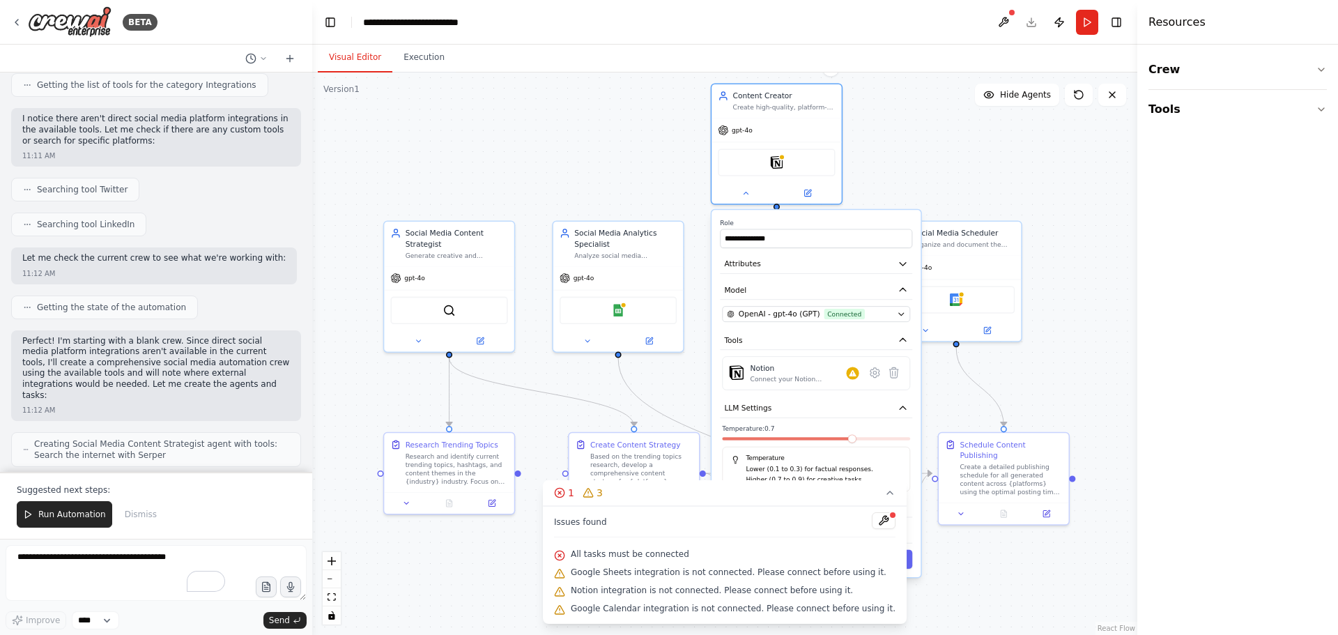
drag, startPoint x: 706, startPoint y: 303, endPoint x: 676, endPoint y: 365, distance: 69.2
click at [676, 365] on div ".deletable-edge-delete-btn { width: 20px; height: 20px; border: 0px solid #ffff…" at bounding box center [724, 353] width 825 height 562
click at [642, 575] on span "Google Sheets integration is not connected. Please connect before using it." at bounding box center [729, 571] width 316 height 11
click at [831, 575] on span "Google Sheets integration is not connected. Please connect before using it." at bounding box center [729, 571] width 316 height 11
click at [872, 522] on button at bounding box center [884, 520] width 24 height 17
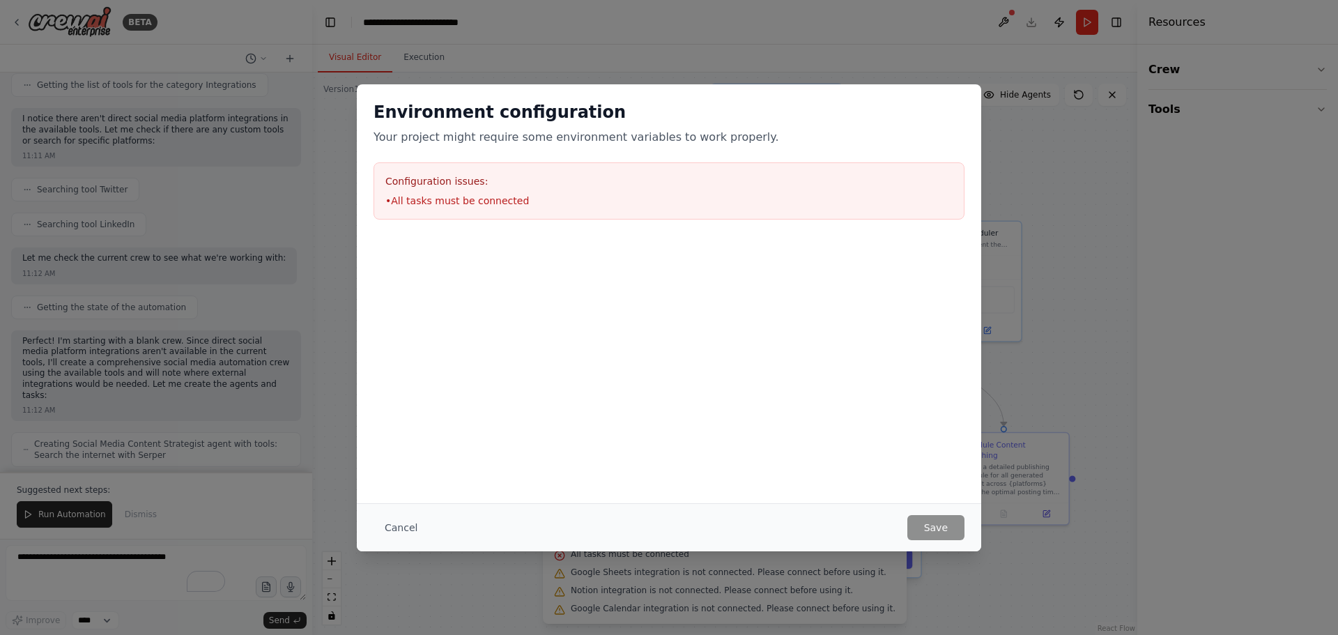
click at [513, 189] on div "Configuration issues: • All tasks must be connected" at bounding box center [668, 190] width 591 height 57
drag, startPoint x: 407, startPoint y: 531, endPoint x: 437, endPoint y: 518, distance: 33.4
click at [405, 531] on button "Cancel" at bounding box center [400, 527] width 55 height 25
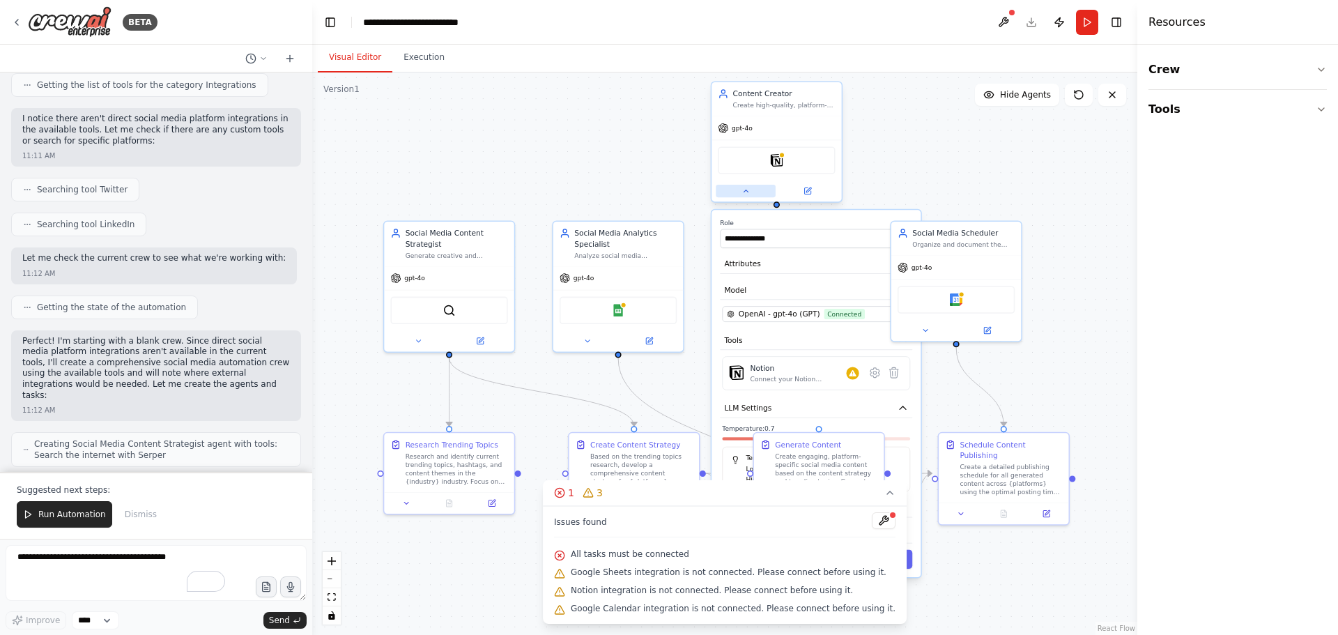
click at [750, 197] on button at bounding box center [745, 191] width 60 height 13
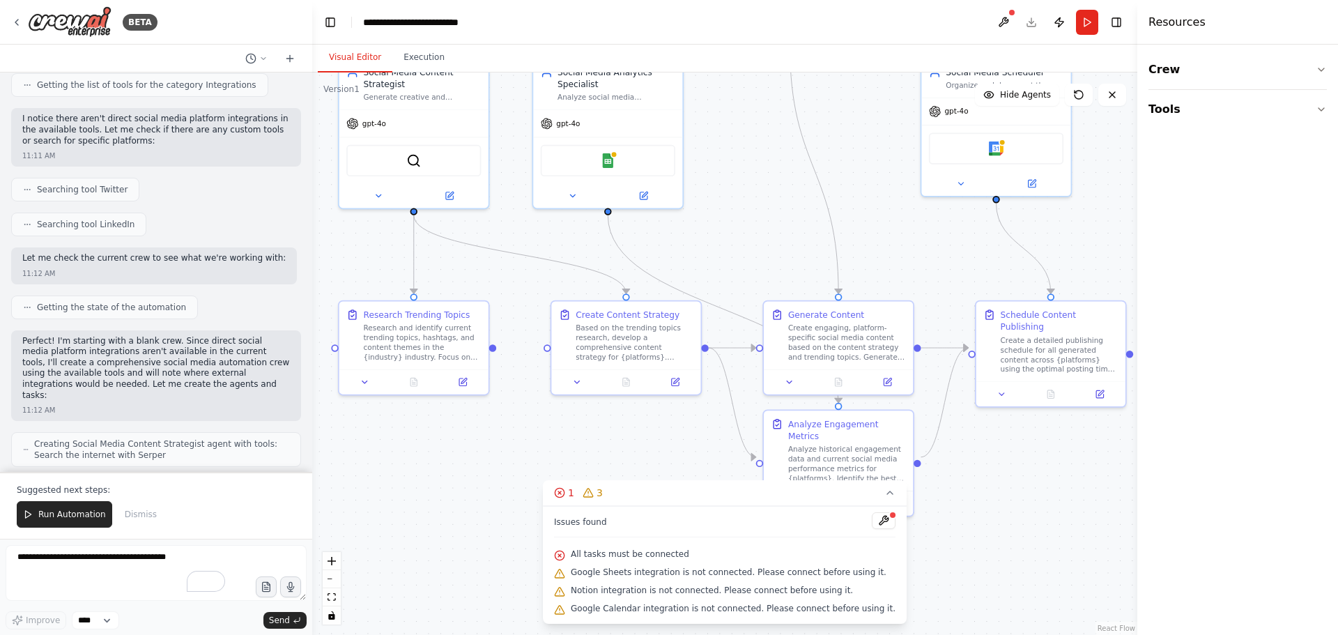
drag, startPoint x: 766, startPoint y: 295, endPoint x: 796, endPoint y: 203, distance: 96.9
click at [796, 203] on div ".deletable-edge-delete-btn { width: 20px; height: 20px; border: 0px solid #ffff…" at bounding box center [724, 353] width 825 height 562
click at [1192, 104] on button "Tools" at bounding box center [1237, 109] width 178 height 39
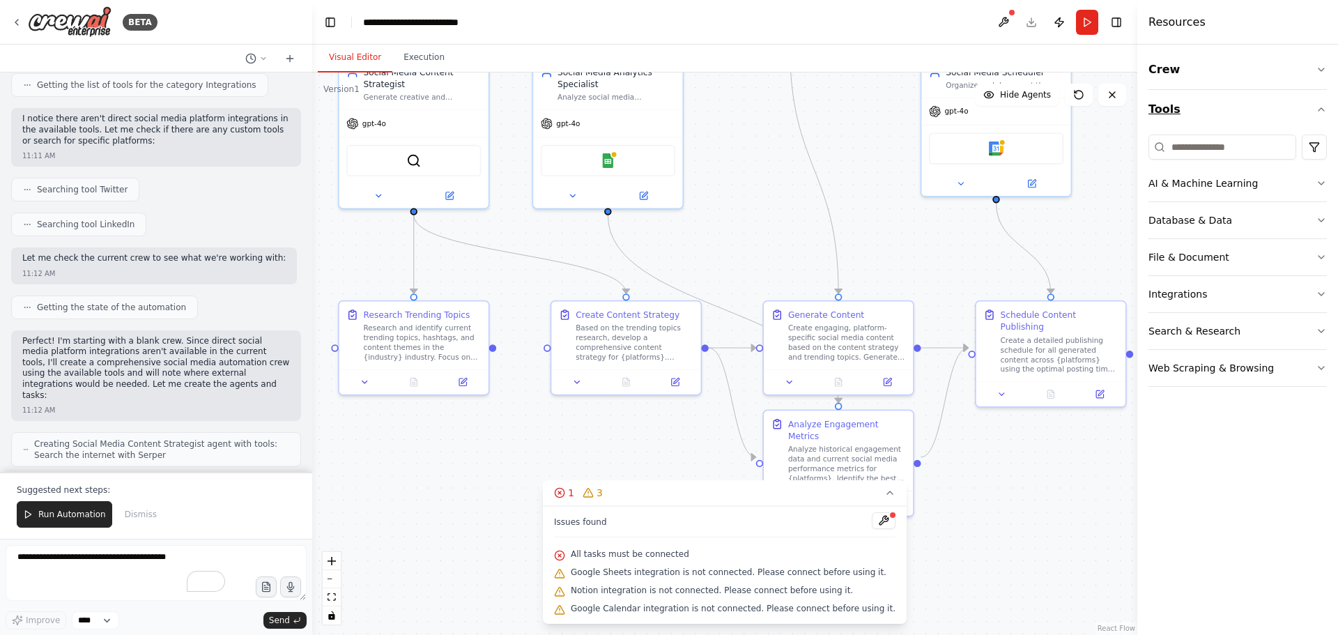
click at [1192, 104] on button "Tools" at bounding box center [1237, 109] width 178 height 39
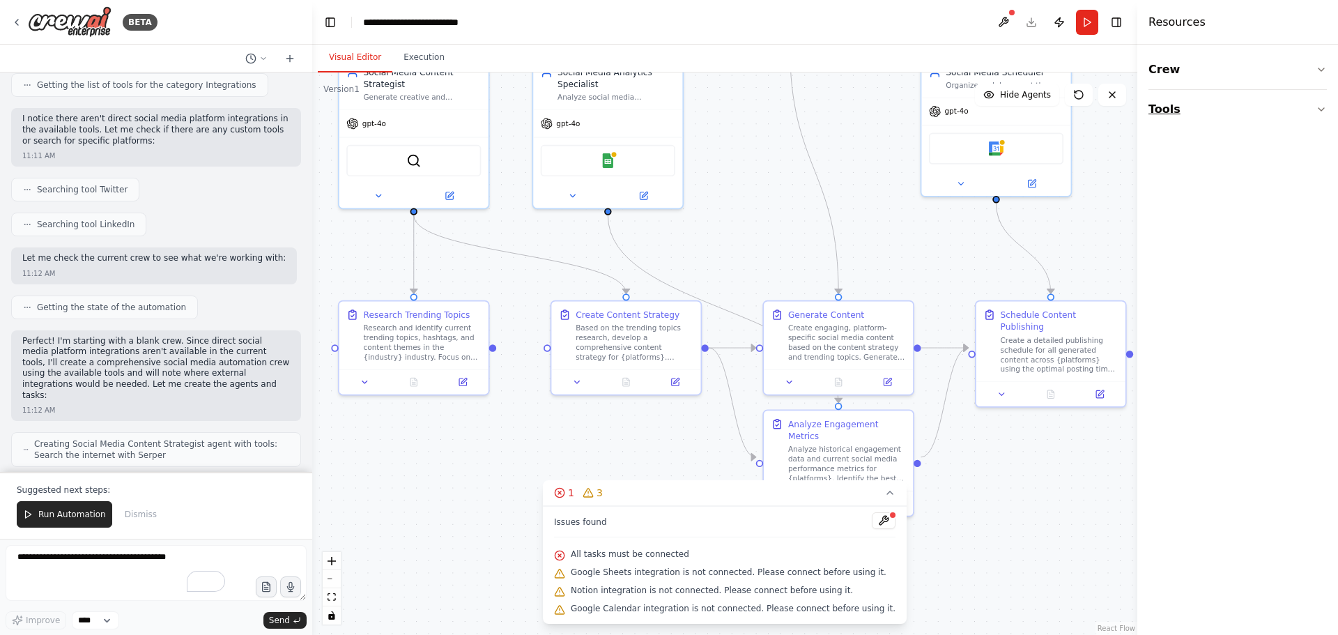
click at [1192, 104] on button "Tools" at bounding box center [1237, 109] width 178 height 39
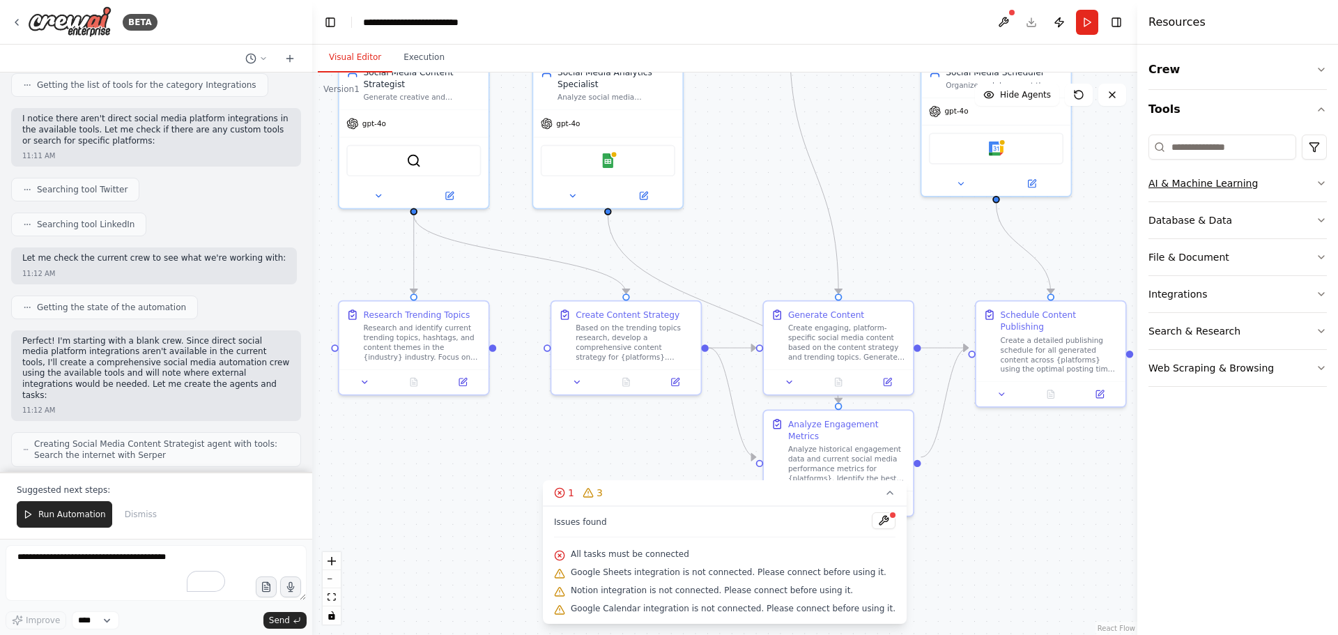
click at [1237, 189] on div "AI & Machine Learning" at bounding box center [1202, 183] width 109 height 14
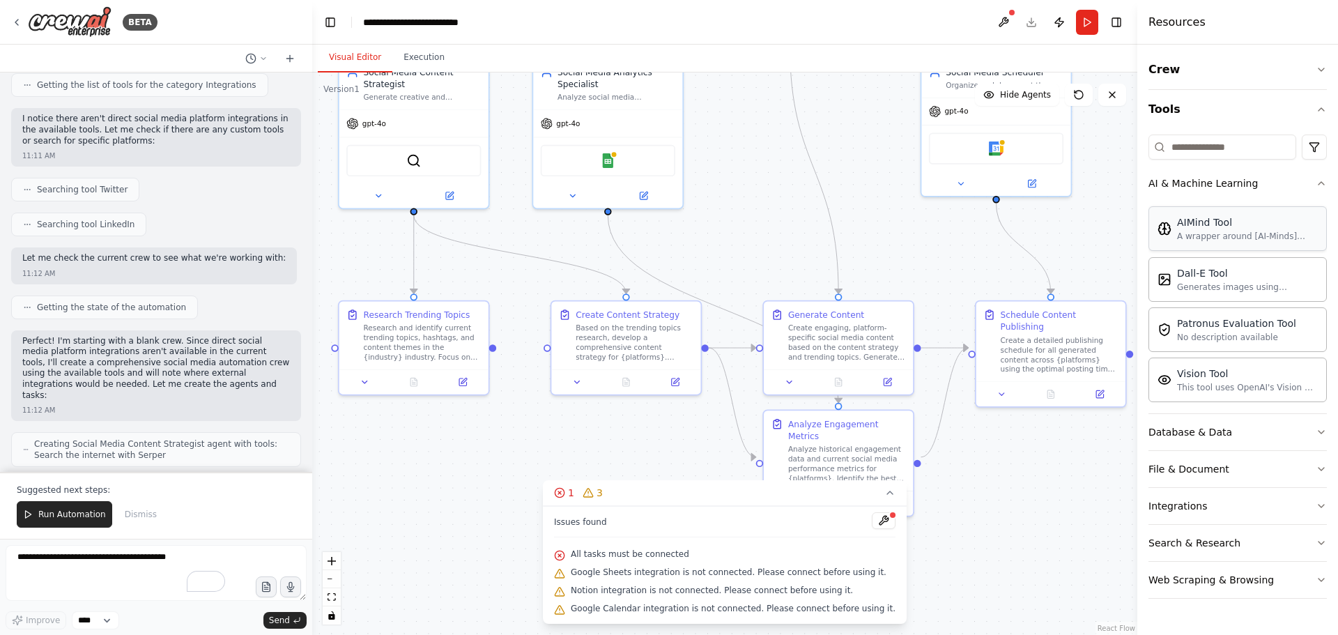
click at [1247, 235] on div "A wrapper around [AI-Minds](https://mindsdb.com/minds). Useful for when you nee…" at bounding box center [1247, 236] width 141 height 11
click at [1205, 235] on div "A wrapper around [AI-Minds](https://mindsdb.com/minds). Useful for when you nee…" at bounding box center [1247, 236] width 141 height 11
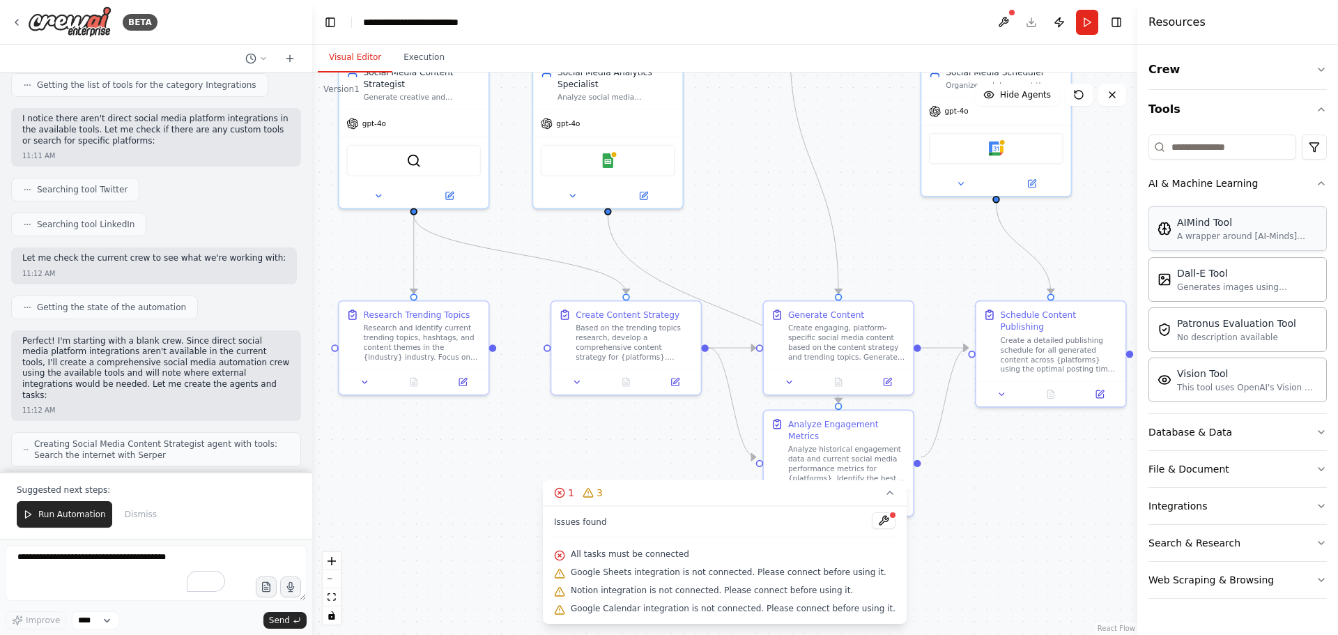
click at [1205, 235] on div "A wrapper around [AI-Minds](https://mindsdb.com/minds). Useful for when you nee…" at bounding box center [1247, 236] width 141 height 11
click at [1314, 183] on button "AI & Machine Learning" at bounding box center [1237, 183] width 178 height 36
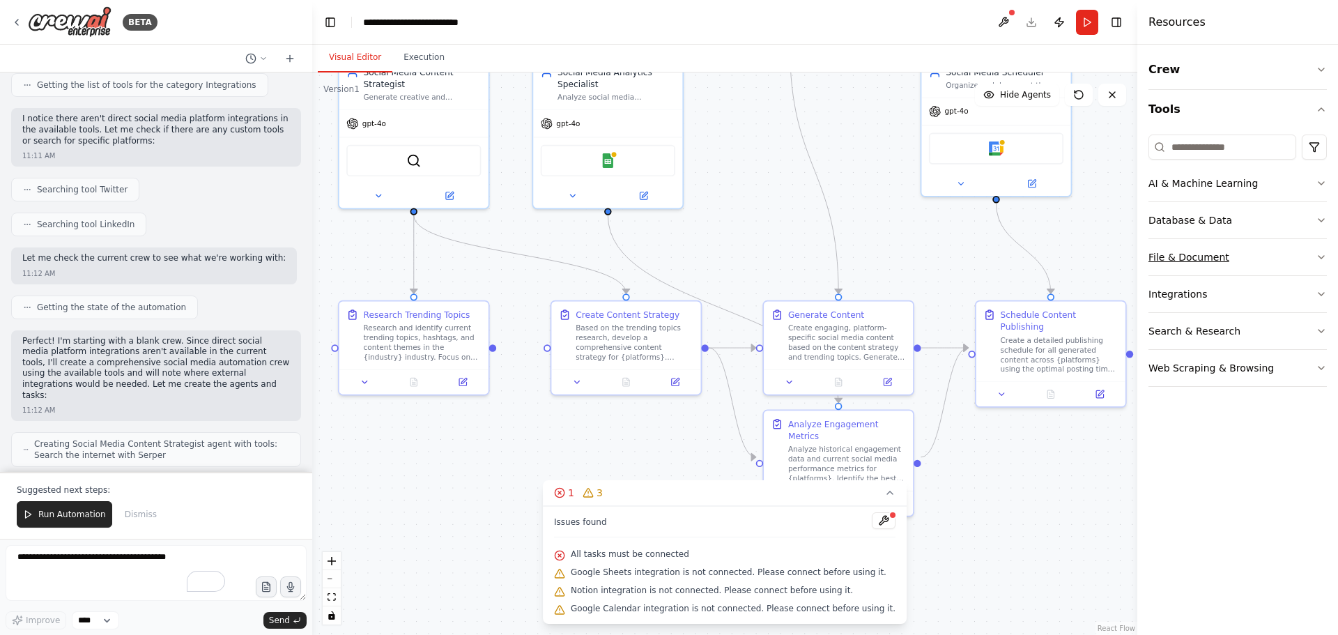
click at [1221, 268] on button "File & Document" at bounding box center [1237, 257] width 178 height 36
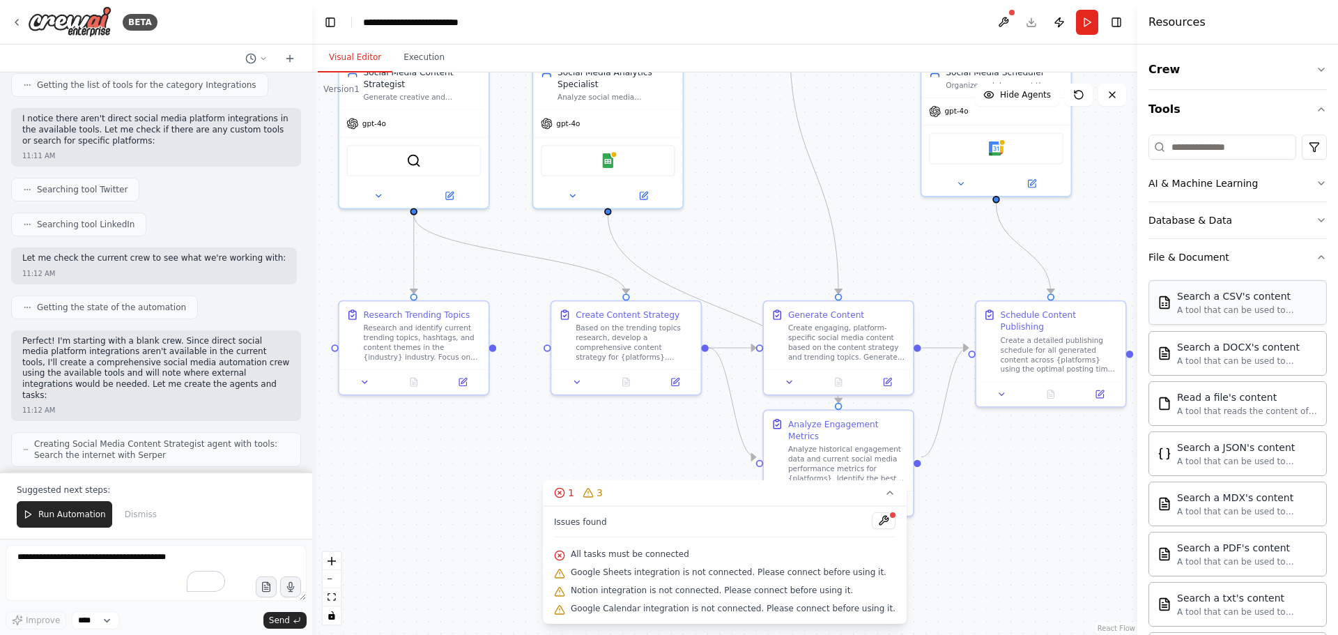
click at [1222, 291] on div "Search a CSV's content" at bounding box center [1247, 296] width 141 height 14
click at [1278, 254] on button "File & Document" at bounding box center [1237, 257] width 178 height 36
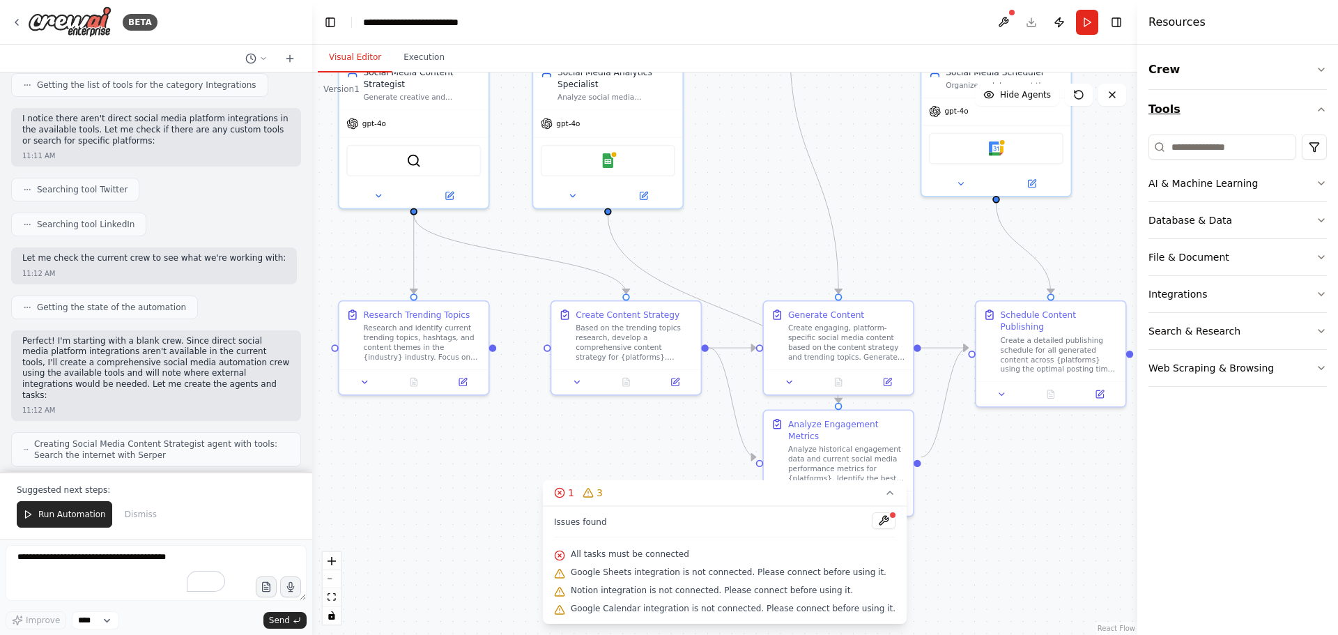
click at [1195, 112] on button "Tools" at bounding box center [1237, 109] width 178 height 39
click at [1232, 68] on button "Crew" at bounding box center [1237, 69] width 178 height 39
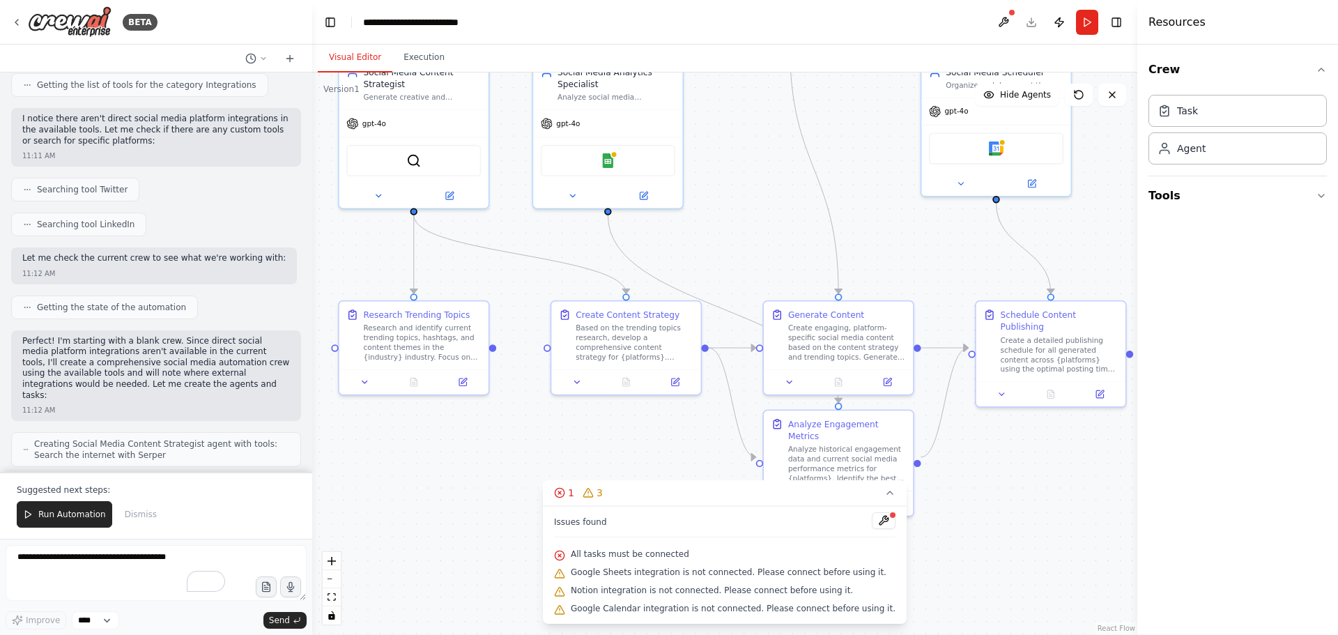
click at [1201, 128] on div "Task Agent" at bounding box center [1237, 126] width 178 height 75
click at [1201, 110] on div "Task" at bounding box center [1237, 110] width 178 height 32
click at [1195, 164] on div "Agent" at bounding box center [1237, 148] width 178 height 32
click at [1195, 160] on div "Agent" at bounding box center [1237, 148] width 178 height 32
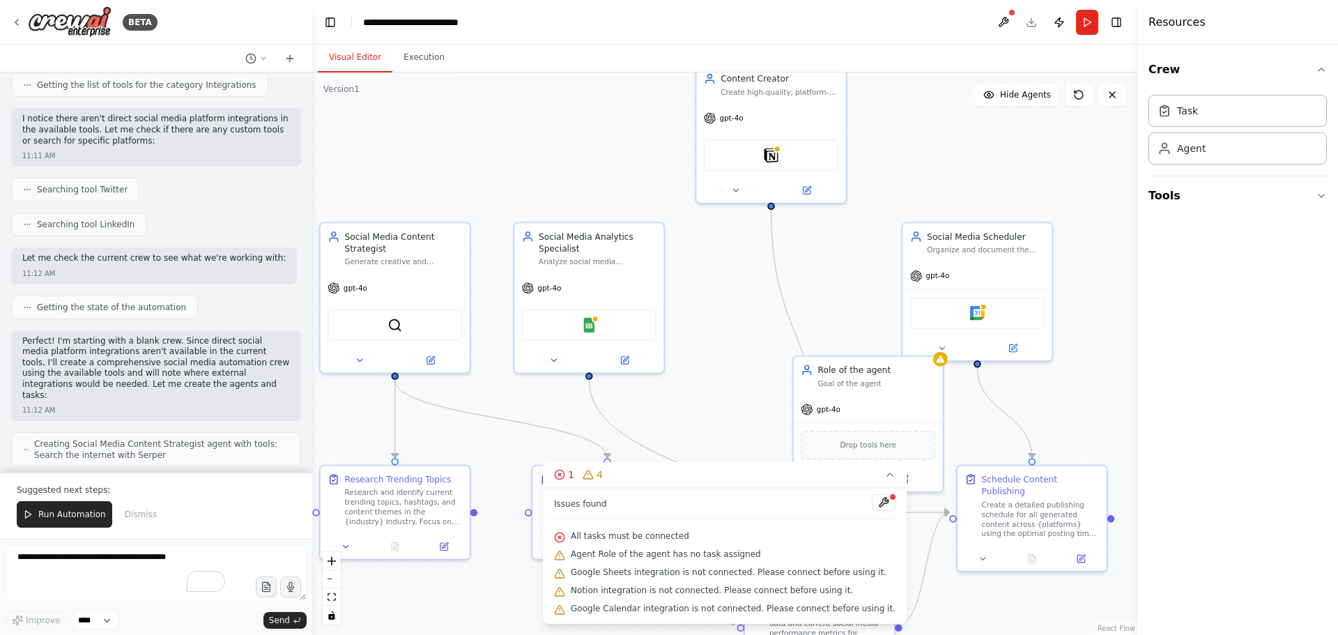
drag, startPoint x: 827, startPoint y: 116, endPoint x: 808, endPoint y: 281, distance: 165.5
click at [808, 281] on div ".deletable-edge-delete-btn { width: 20px; height: 20px; border: 0px solid #ffff…" at bounding box center [724, 353] width 825 height 562
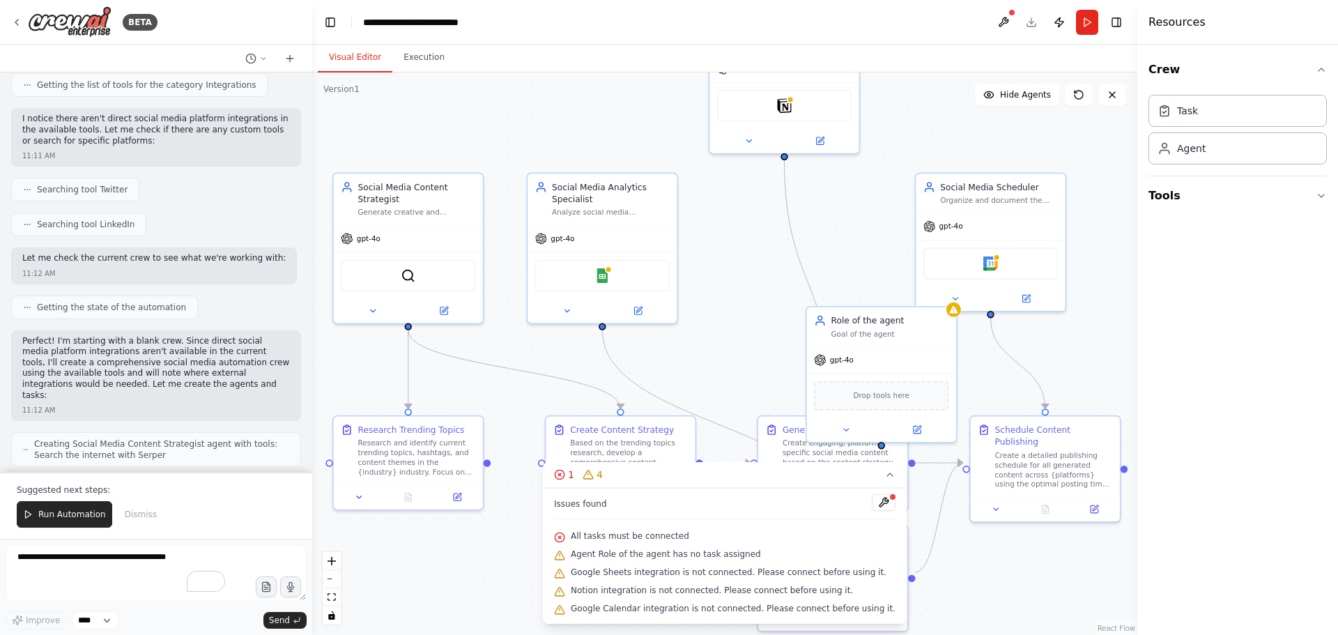
drag, startPoint x: 808, startPoint y: 281, endPoint x: 821, endPoint y: 230, distance: 52.5
click at [821, 230] on div ".deletable-edge-delete-btn { width: 20px; height: 20px; border: 0px solid #ffff…" at bounding box center [724, 353] width 825 height 562
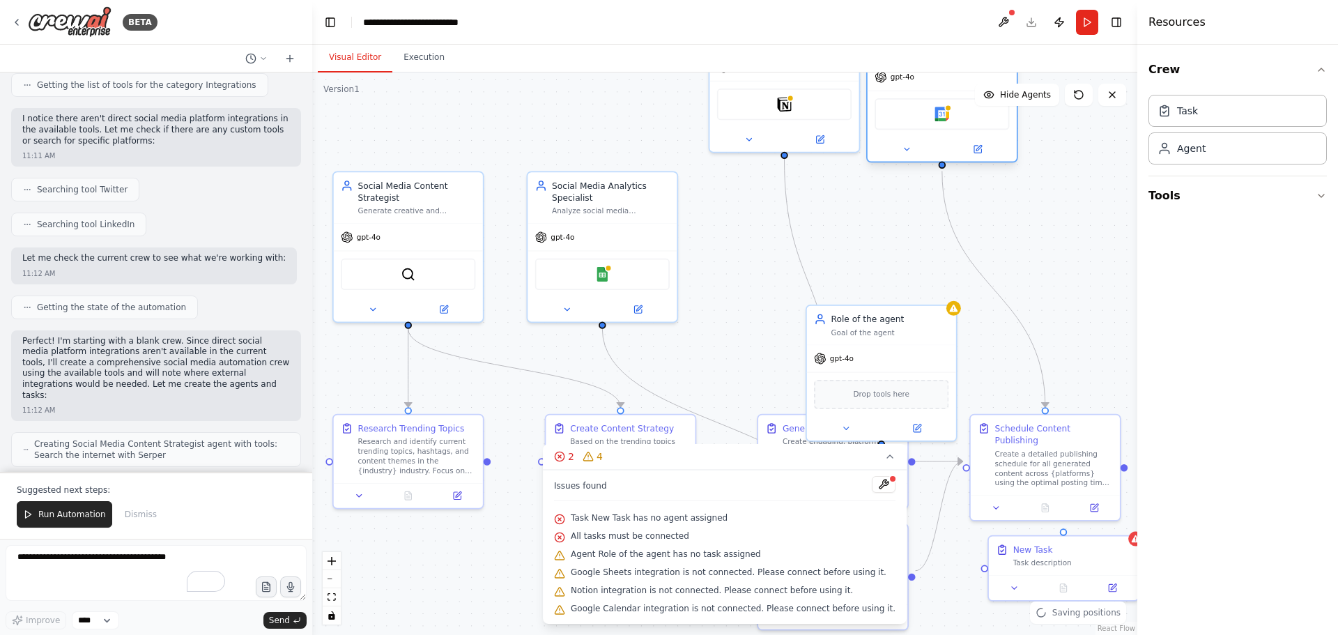
drag, startPoint x: 1050, startPoint y: 282, endPoint x: 998, endPoint y: 134, distance: 157.3
click at [998, 134] on div "gpt-4o Google Calendar" at bounding box center [941, 112] width 149 height 98
click at [1112, 104] on button at bounding box center [1112, 95] width 28 height 22
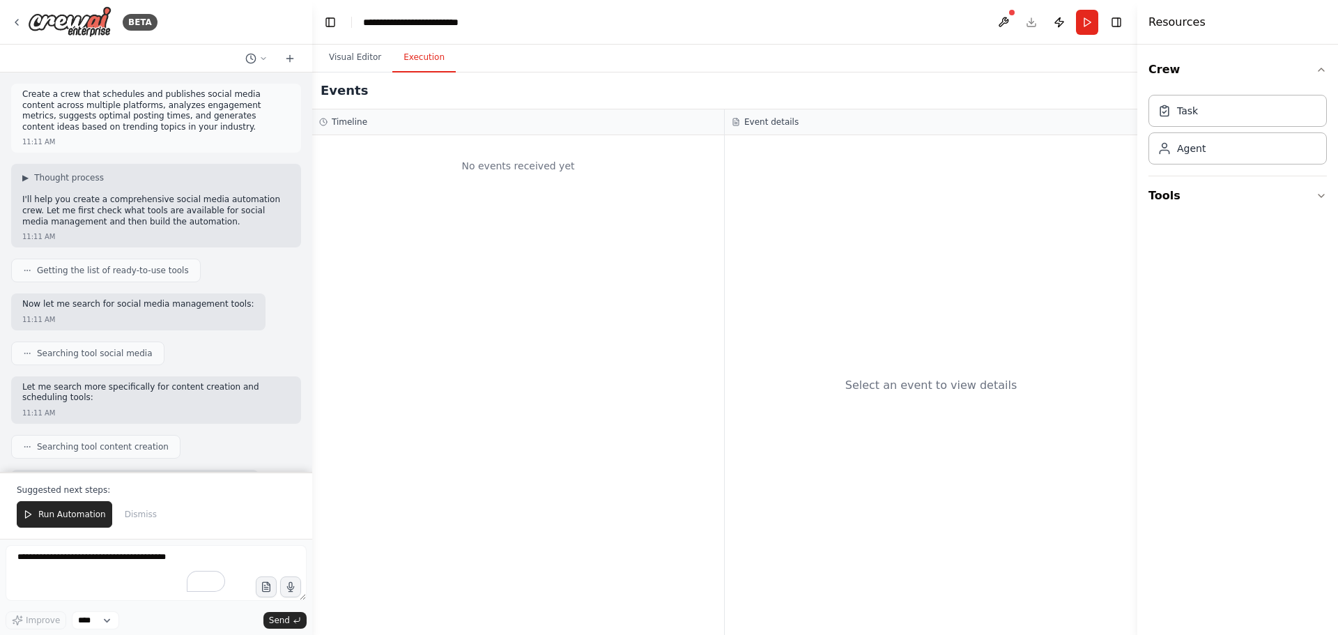
click at [418, 63] on button "Execution" at bounding box center [423, 57] width 63 height 29
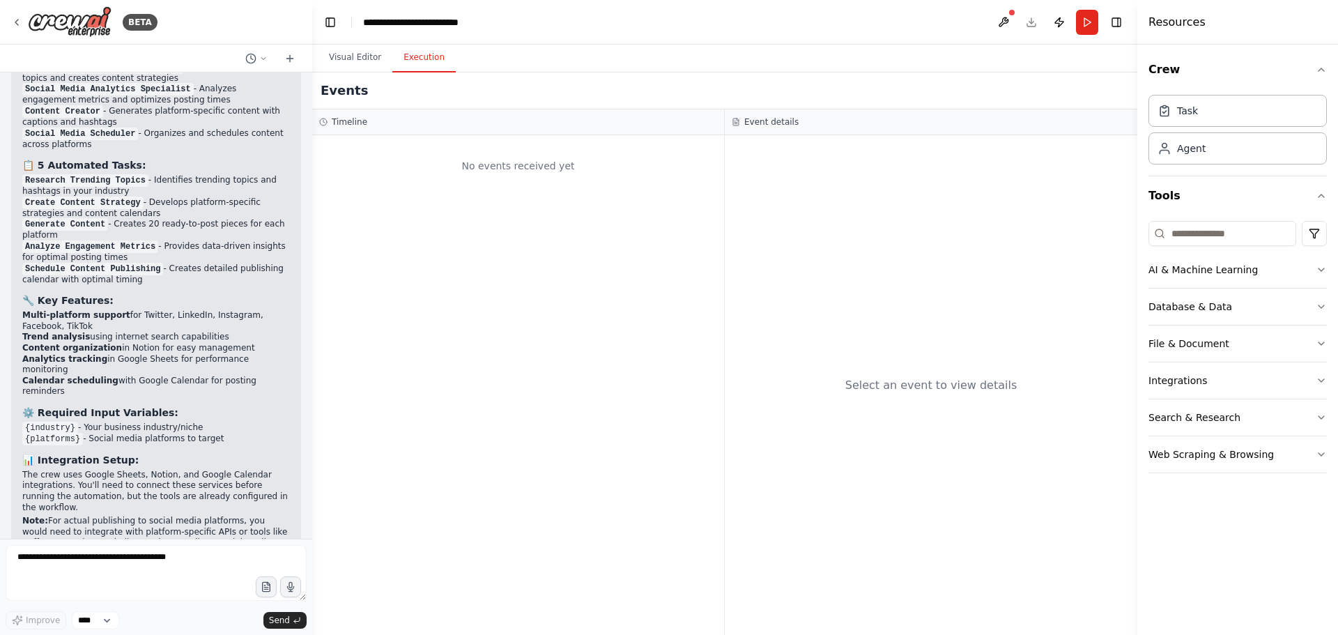
click at [412, 56] on button "Execution" at bounding box center [423, 57] width 63 height 29
click at [362, 57] on button "Visual Editor" at bounding box center [355, 57] width 75 height 29
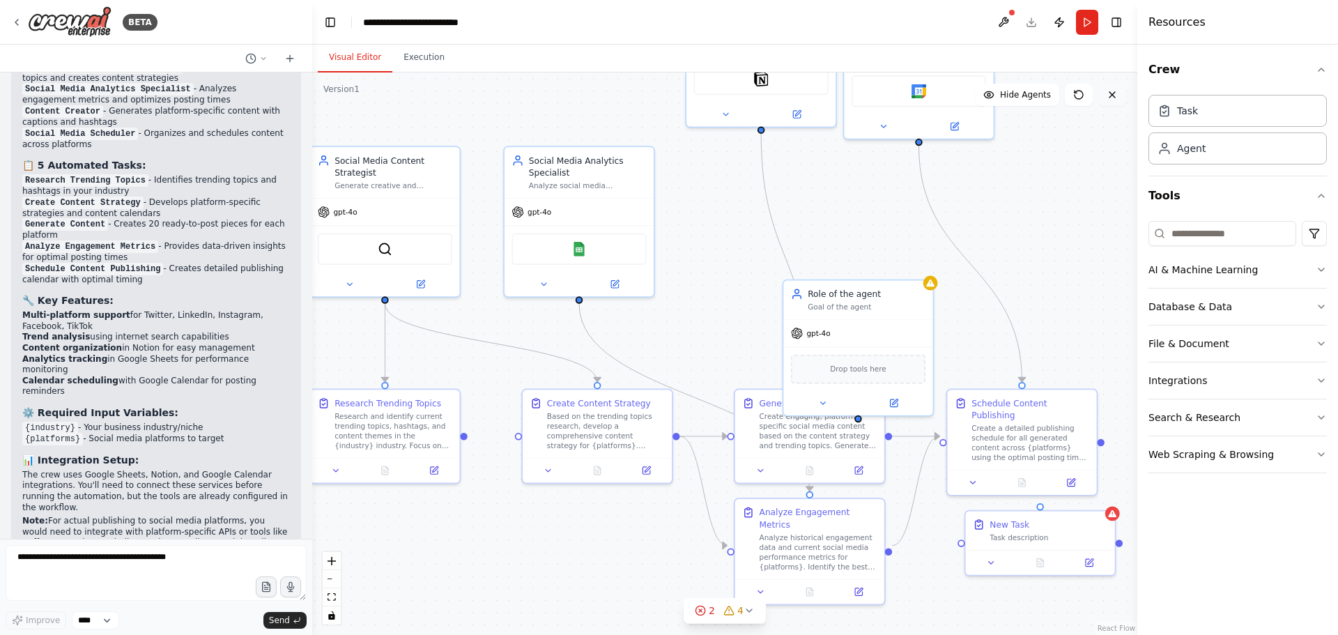
click at [1113, 100] on button at bounding box center [1112, 95] width 28 height 22
click at [58, 22] on img at bounding box center [70, 21] width 84 height 31
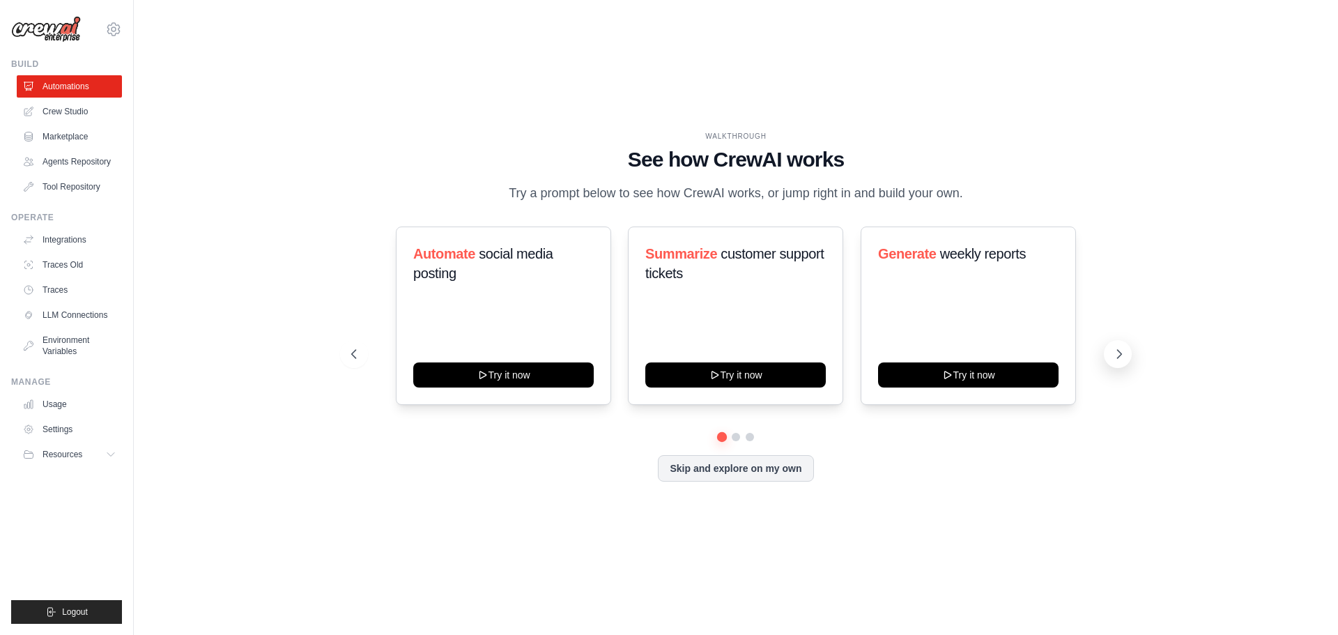
click at [1117, 358] on icon at bounding box center [1119, 354] width 4 height 8
click at [106, 29] on icon at bounding box center [113, 29] width 17 height 17
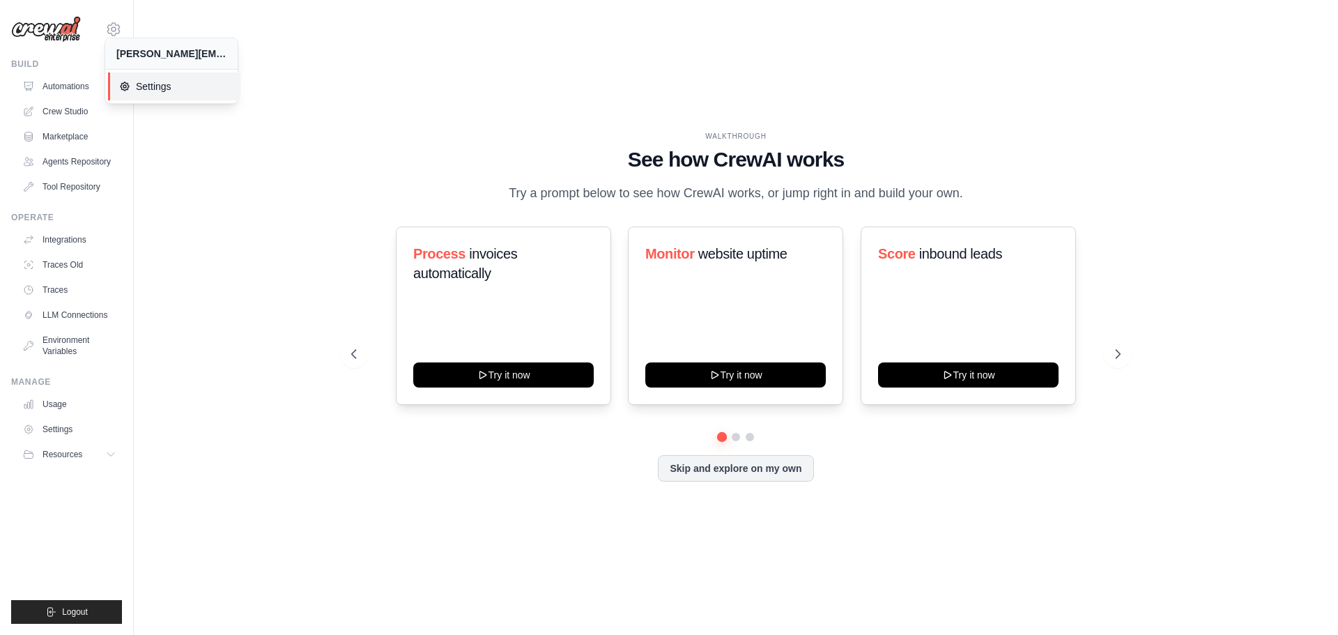
click at [144, 86] on span "Settings" at bounding box center [174, 86] width 110 height 14
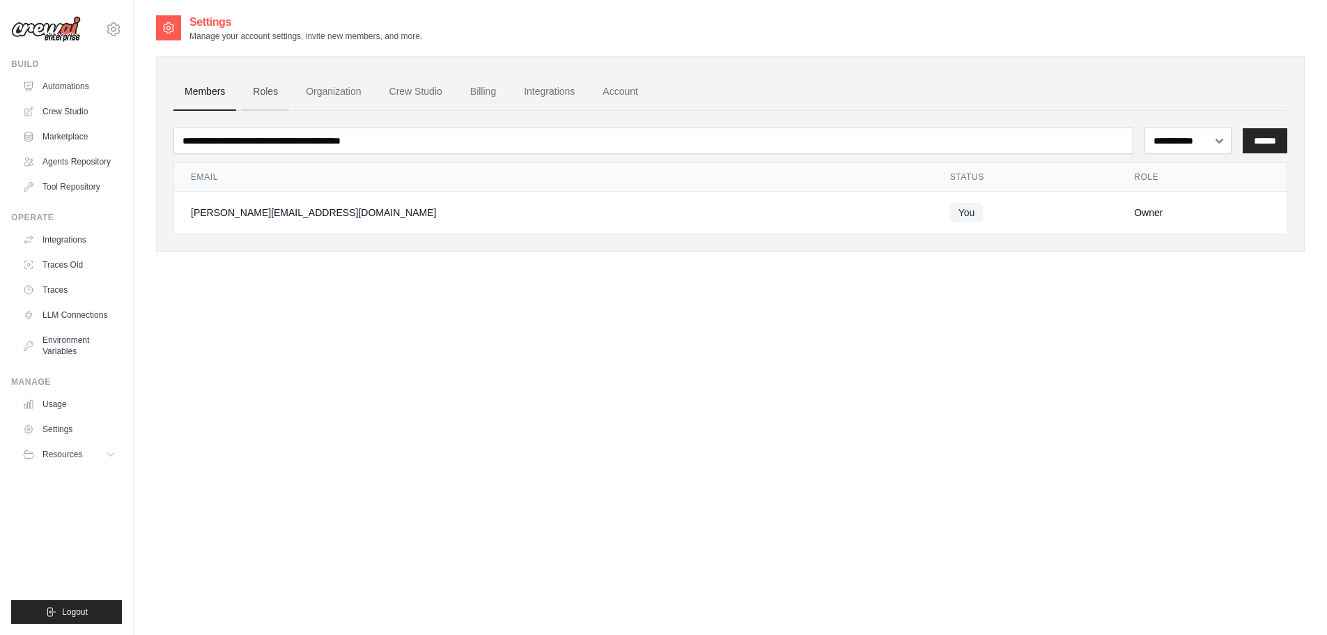
click at [265, 90] on link "Roles" at bounding box center [265, 92] width 47 height 38
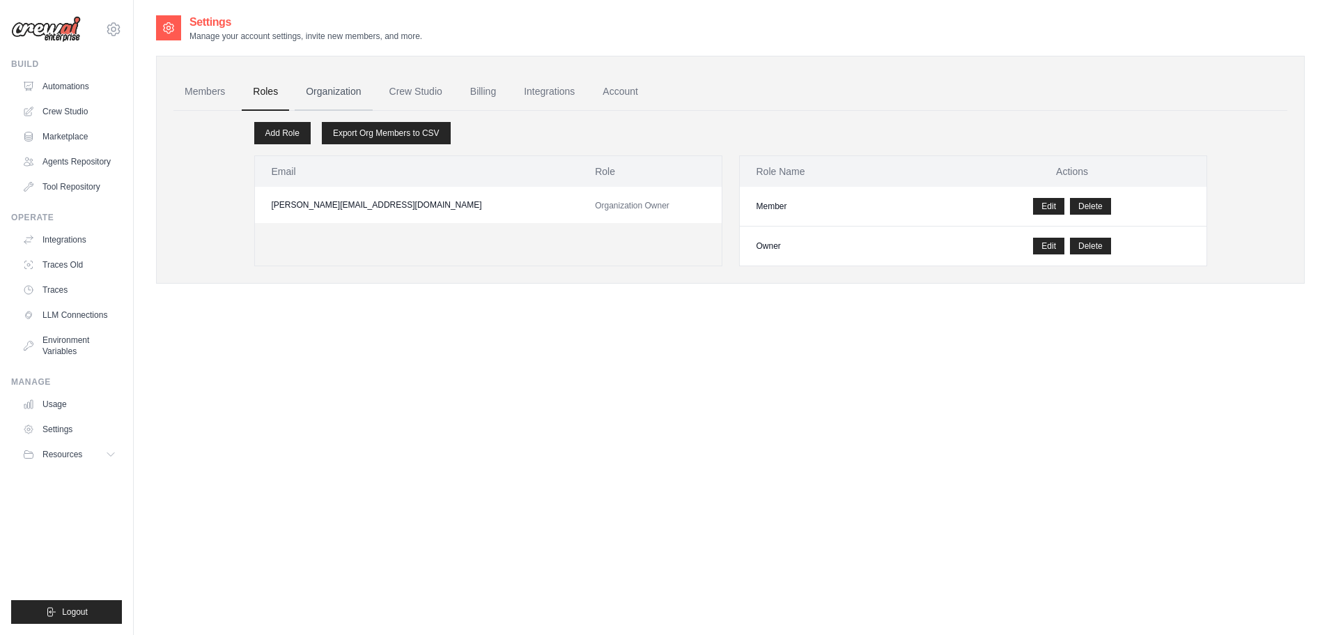
click at [337, 90] on link "Organization" at bounding box center [333, 92] width 77 height 38
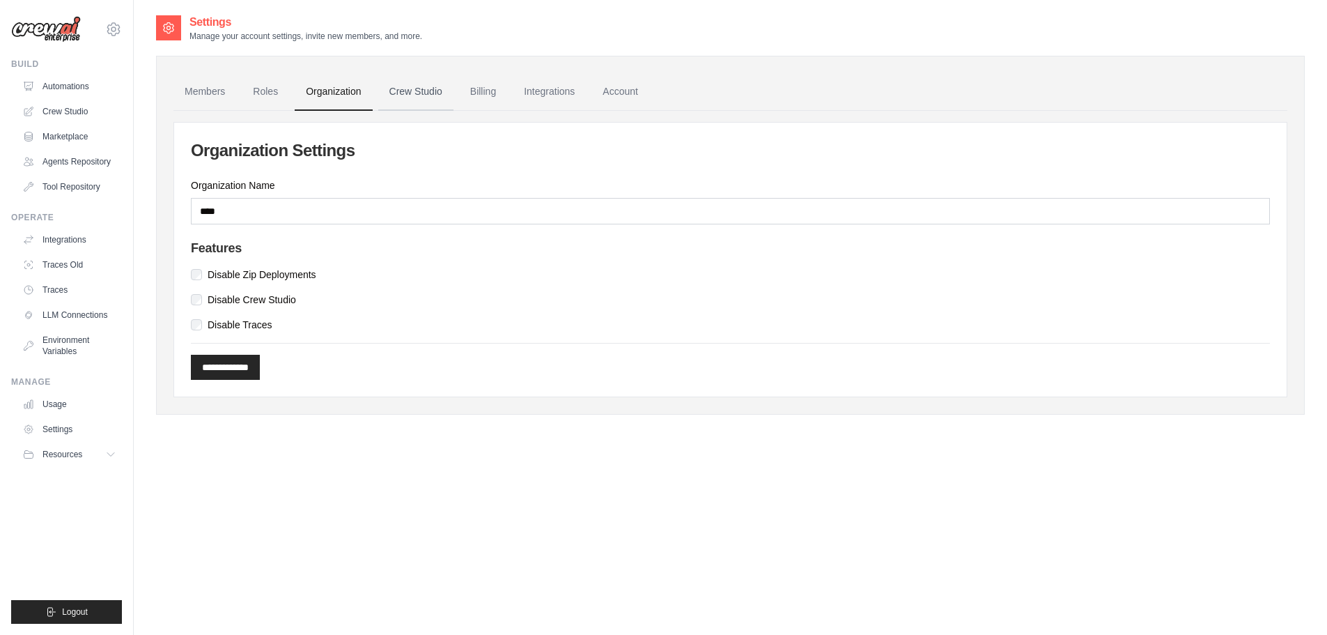
click at [430, 89] on link "Crew Studio" at bounding box center [415, 92] width 75 height 38
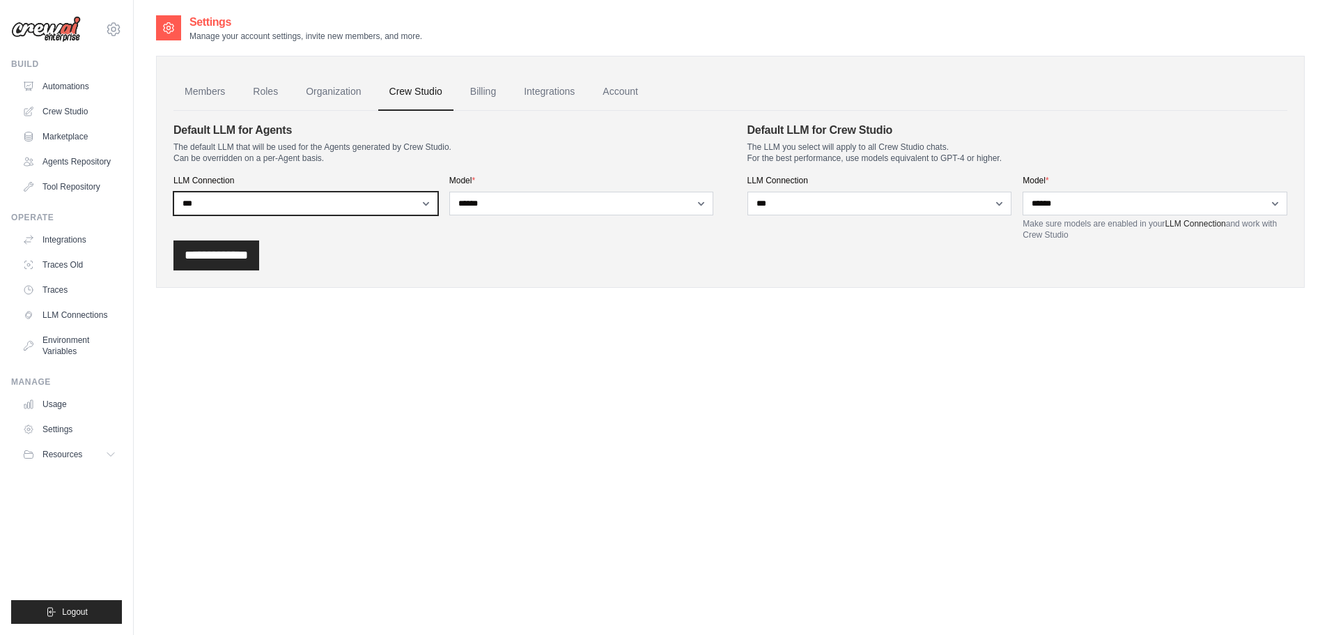
click at [408, 208] on select "**********" at bounding box center [305, 204] width 265 height 24
select select
click at [173, 192] on select "**********" at bounding box center [305, 204] width 265 height 24
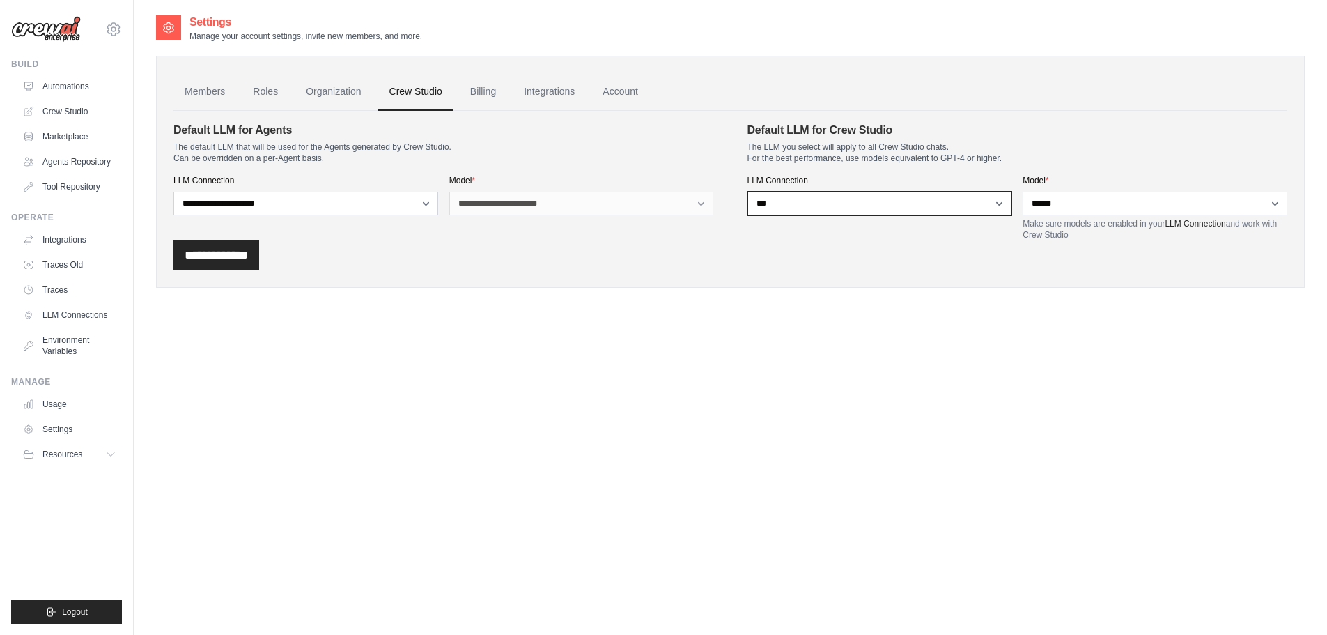
click at [828, 204] on select "**********" at bounding box center [880, 204] width 265 height 24
click at [825, 208] on select "**********" at bounding box center [880, 204] width 265 height 24
select select
click at [748, 192] on select "**********" at bounding box center [880, 204] width 265 height 24
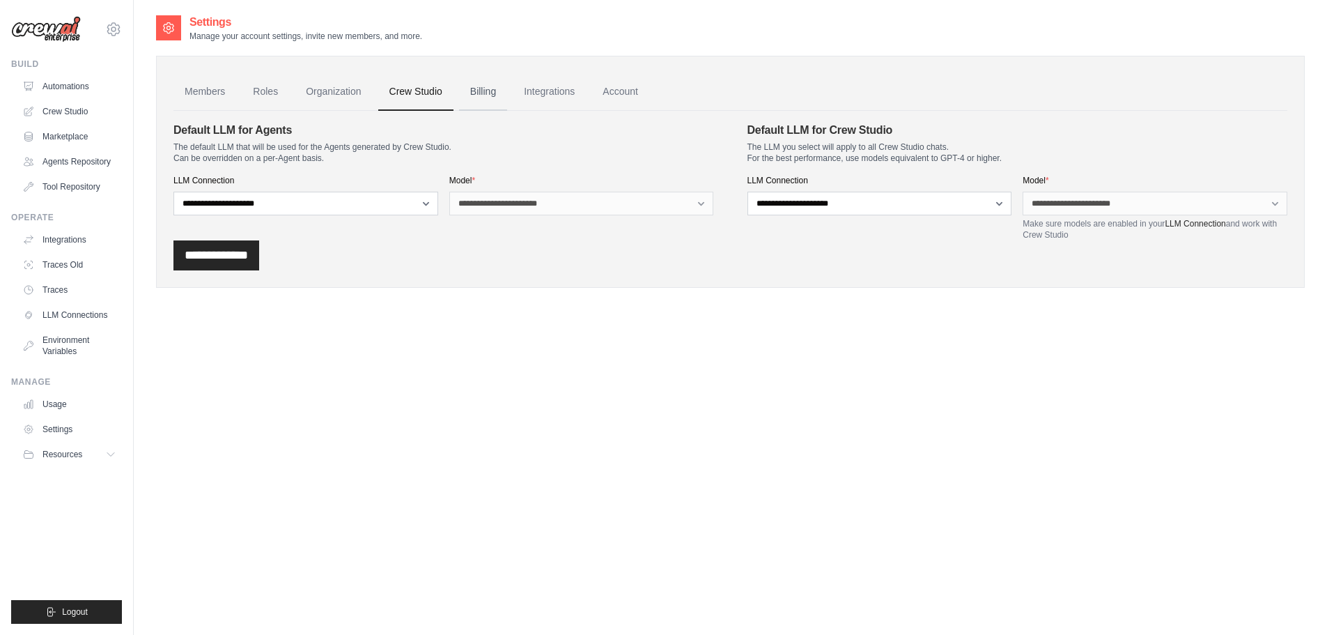
click at [507, 95] on link "Billing" at bounding box center [483, 92] width 48 height 38
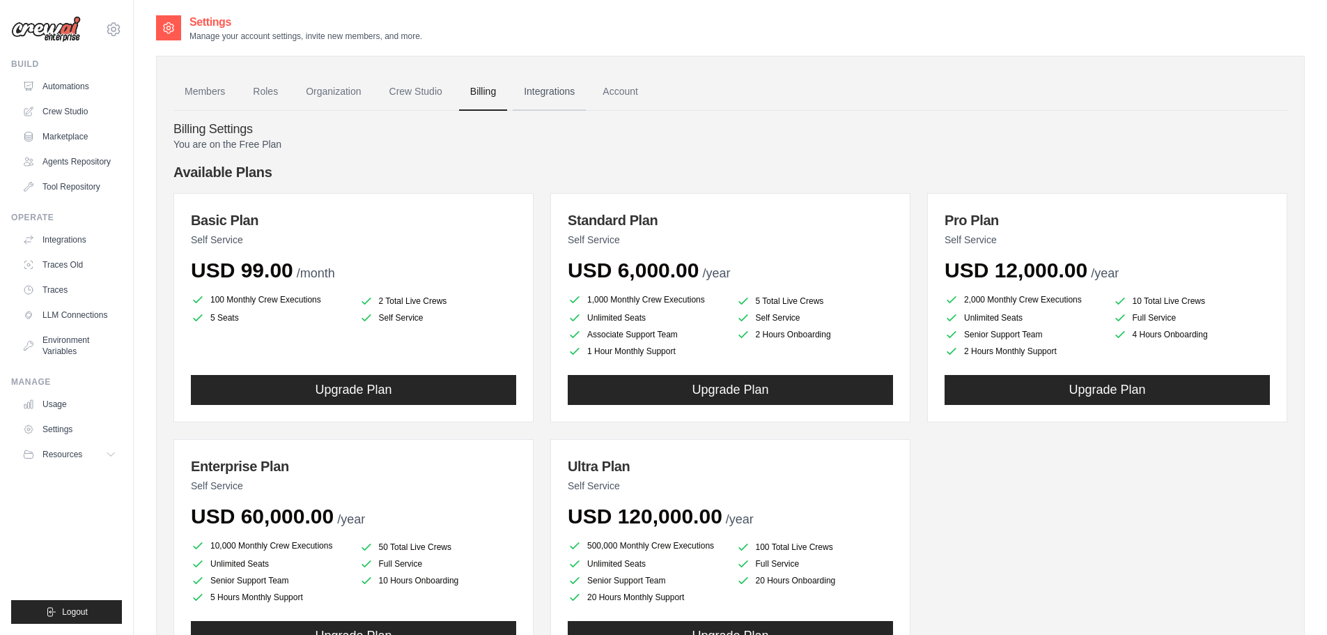
click at [586, 99] on link "Integrations" at bounding box center [549, 92] width 73 height 38
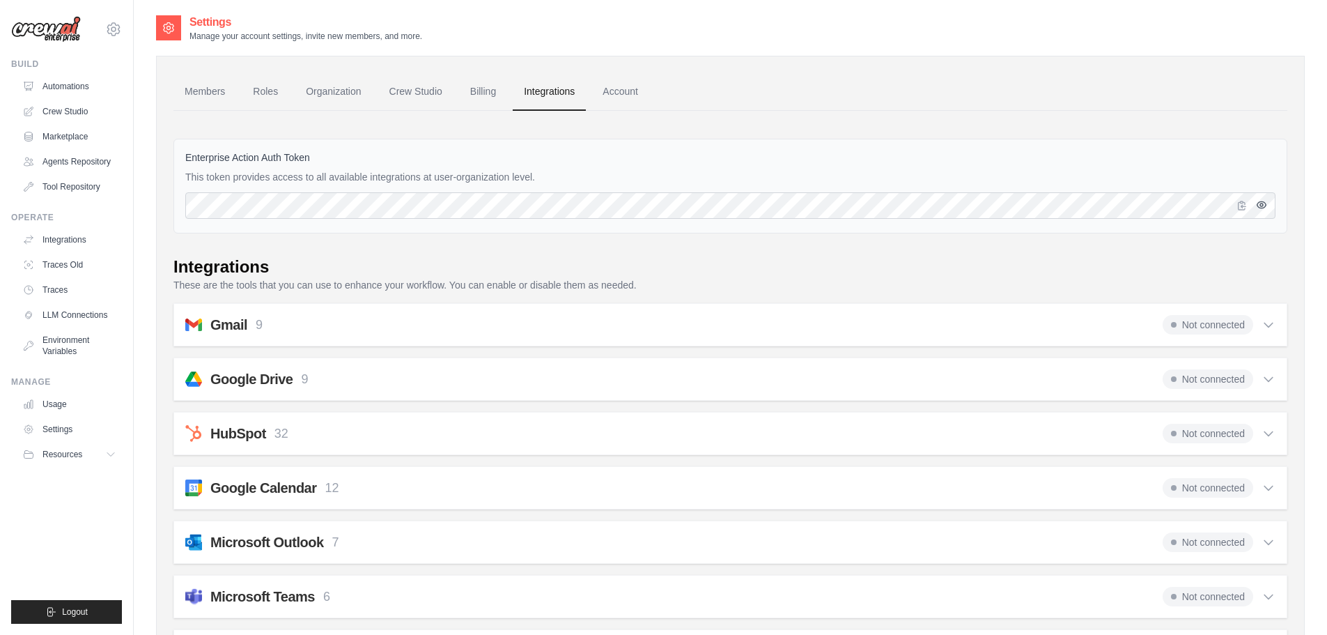
click at [1257, 206] on icon "button" at bounding box center [1261, 204] width 11 height 11
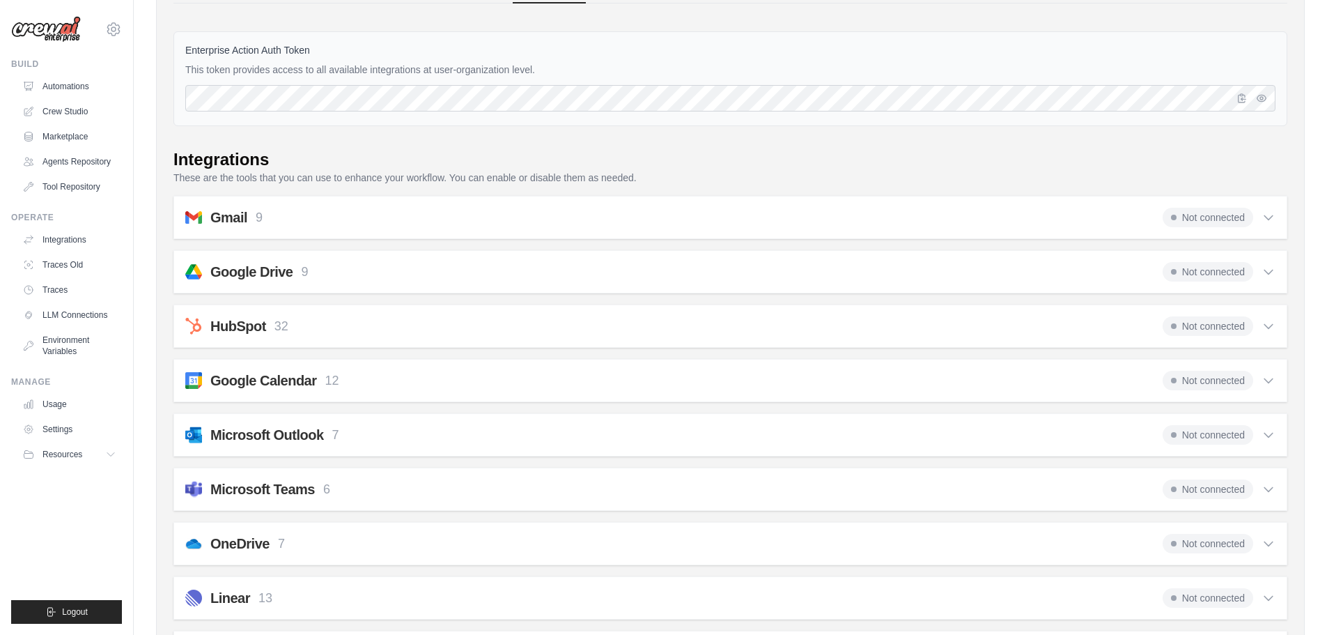
scroll to position [139, 0]
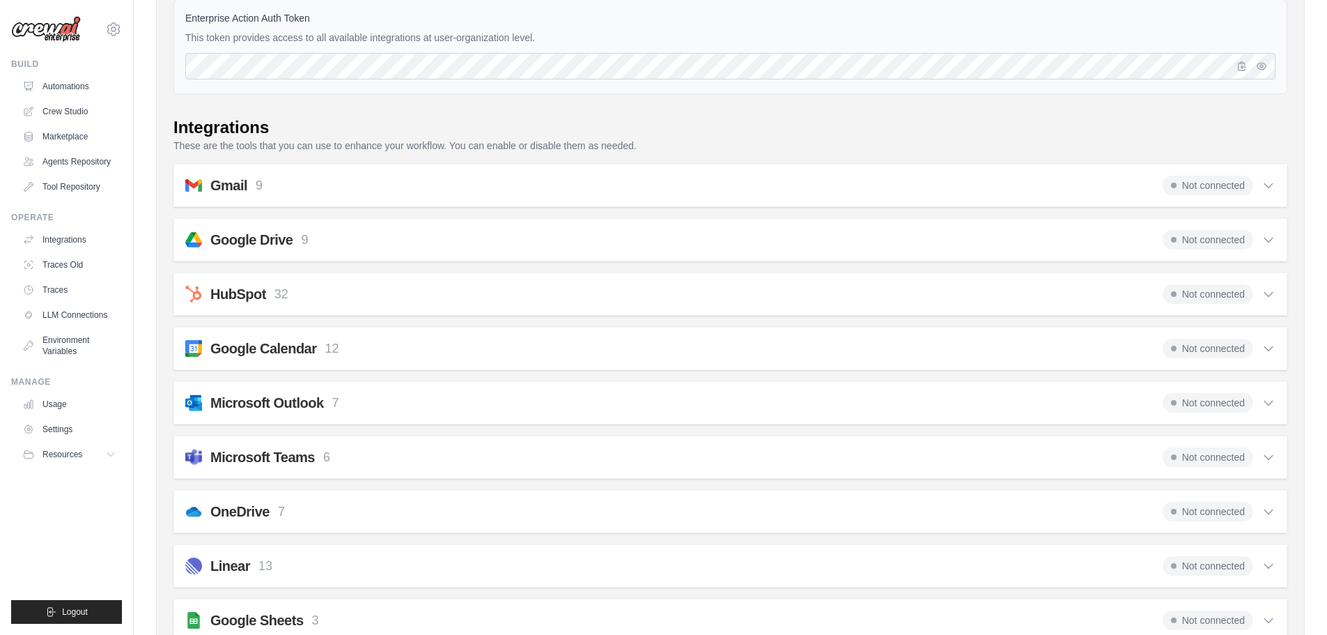
click at [1273, 189] on icon at bounding box center [1269, 185] width 14 height 14
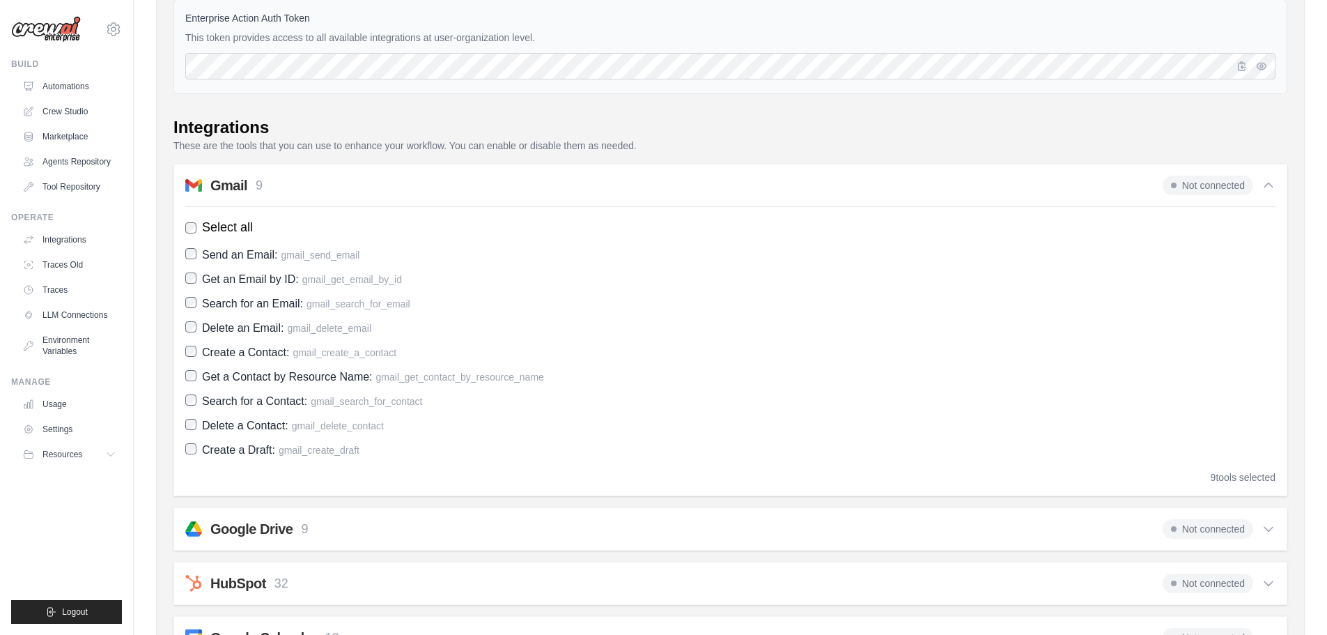
click at [1267, 180] on icon at bounding box center [1269, 185] width 14 height 14
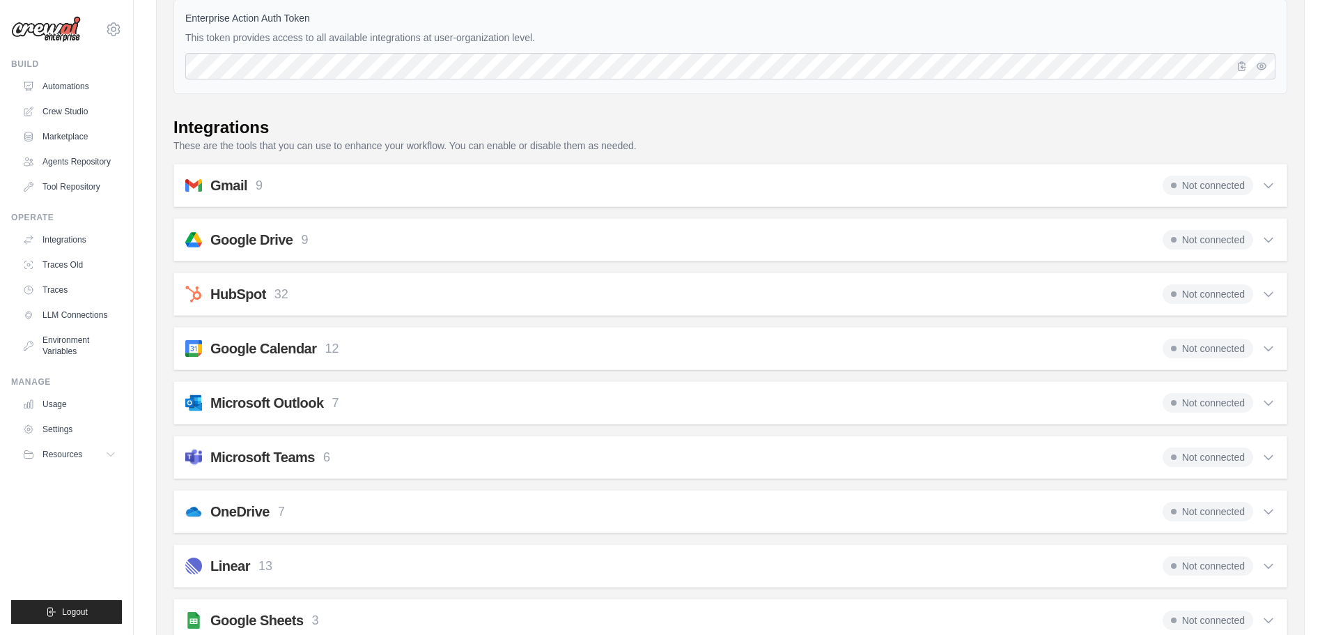
click at [1273, 247] on div "Not connected" at bounding box center [1219, 240] width 113 height 20
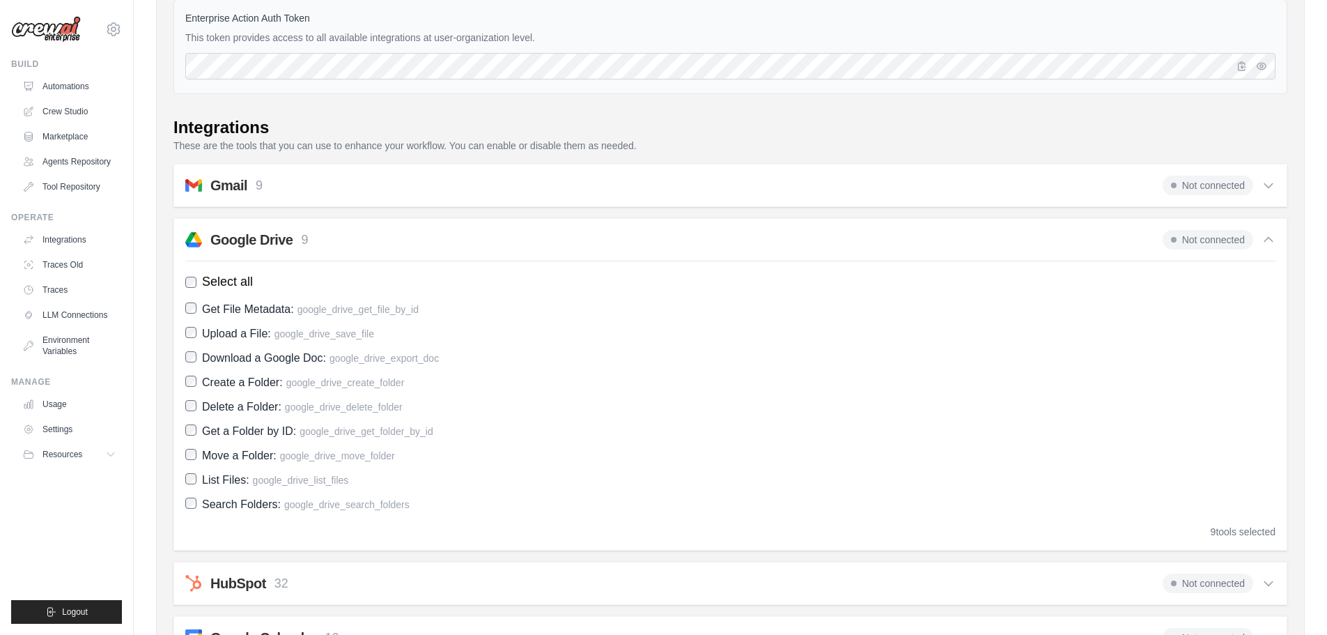
click at [1273, 247] on div "Not connected" at bounding box center [1219, 240] width 113 height 20
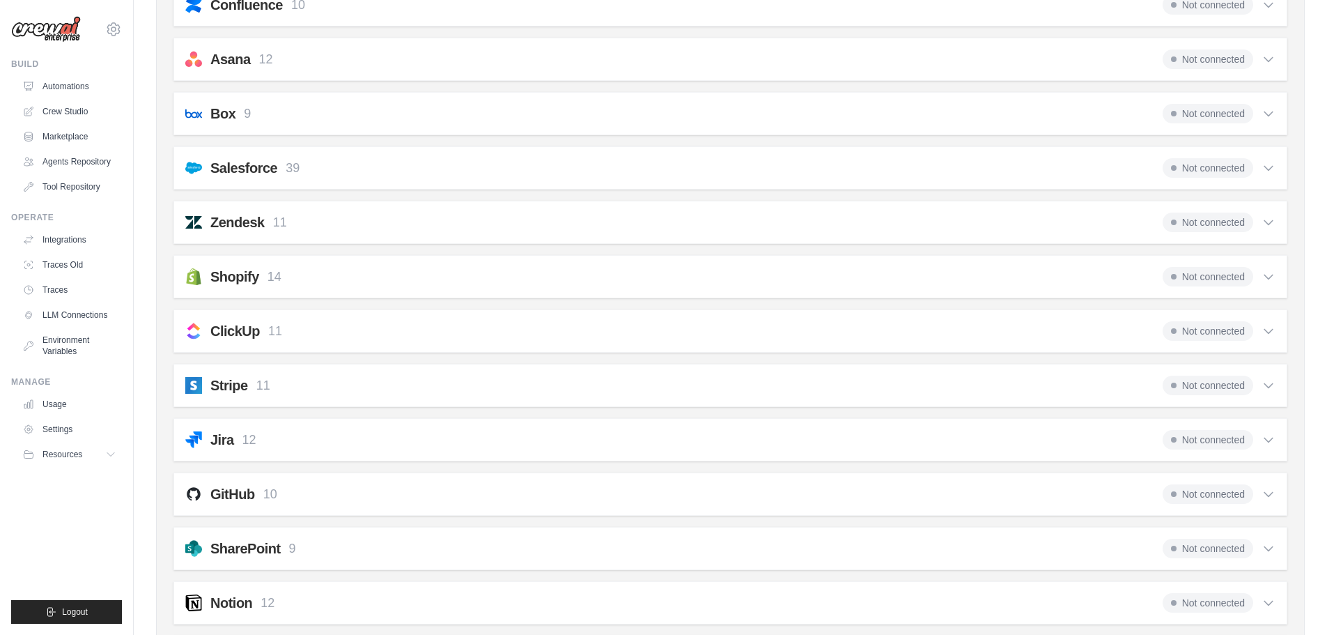
scroll to position [953, 0]
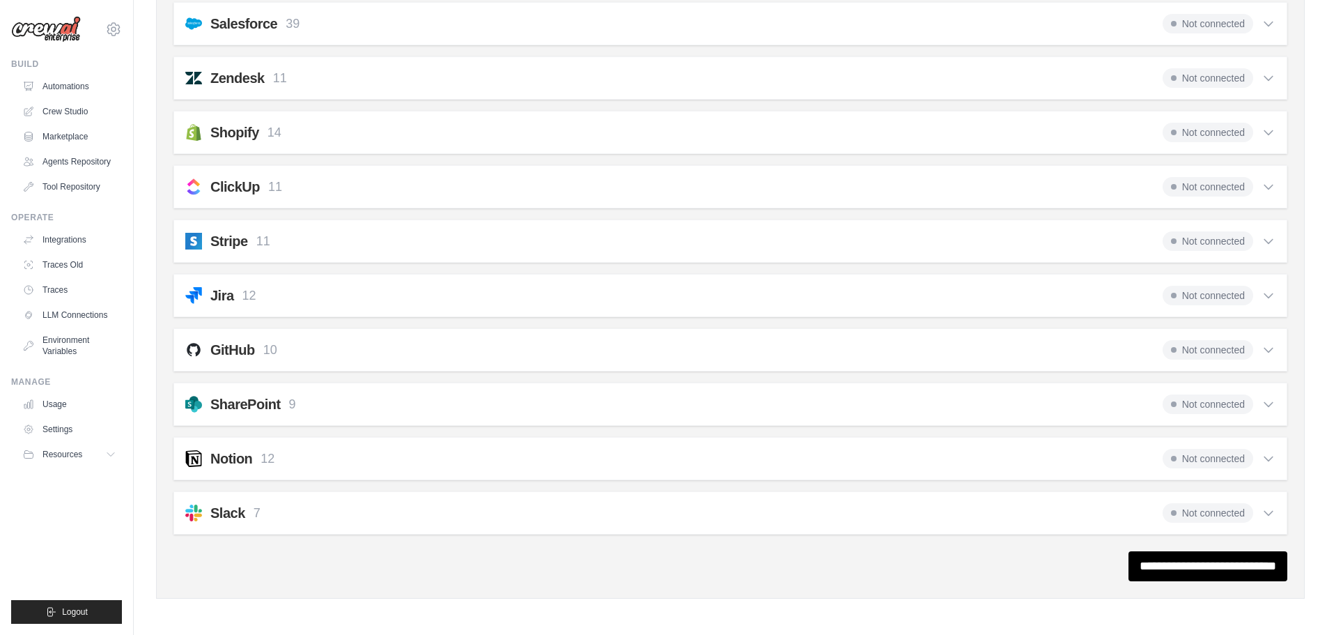
click at [265, 461] on p "12" at bounding box center [268, 458] width 14 height 19
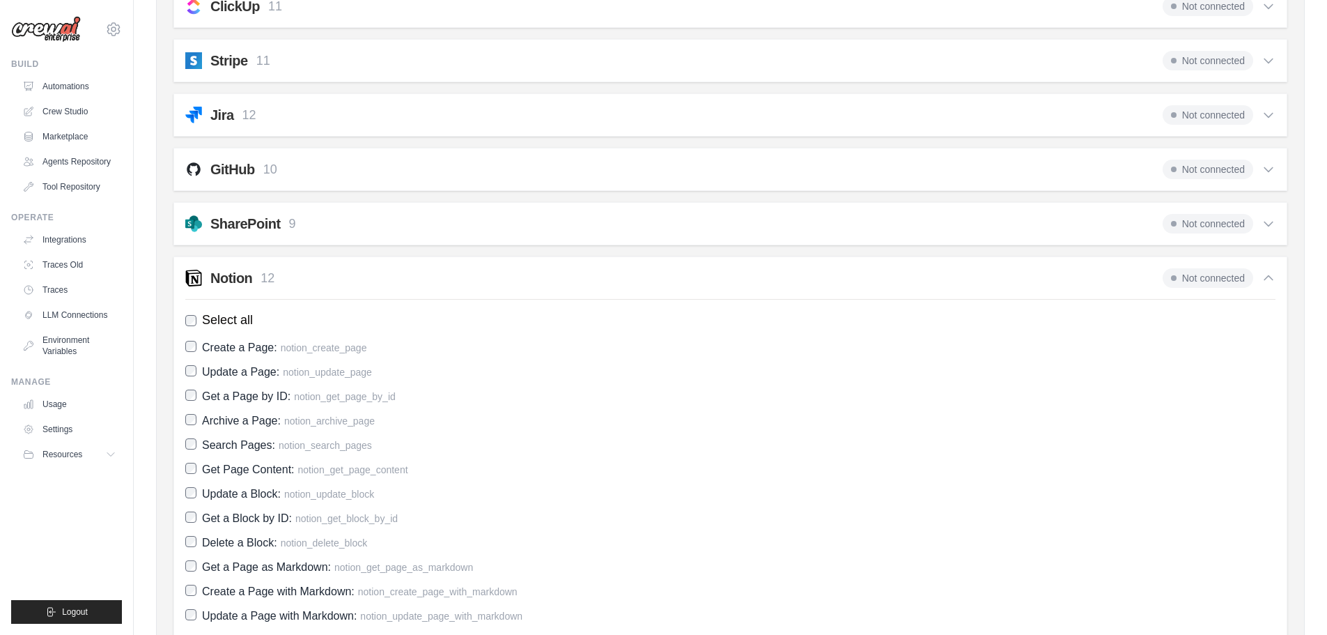
scroll to position [897, 0]
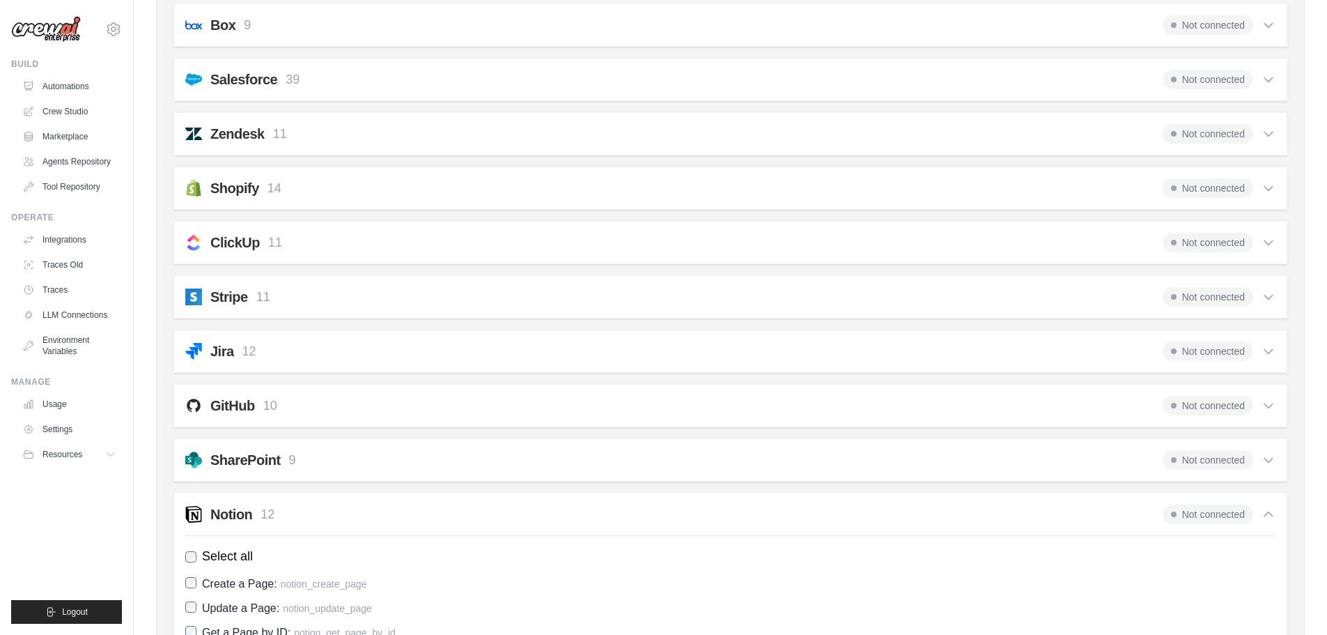
click at [243, 463] on h2 "SharePoint" at bounding box center [245, 460] width 70 height 20
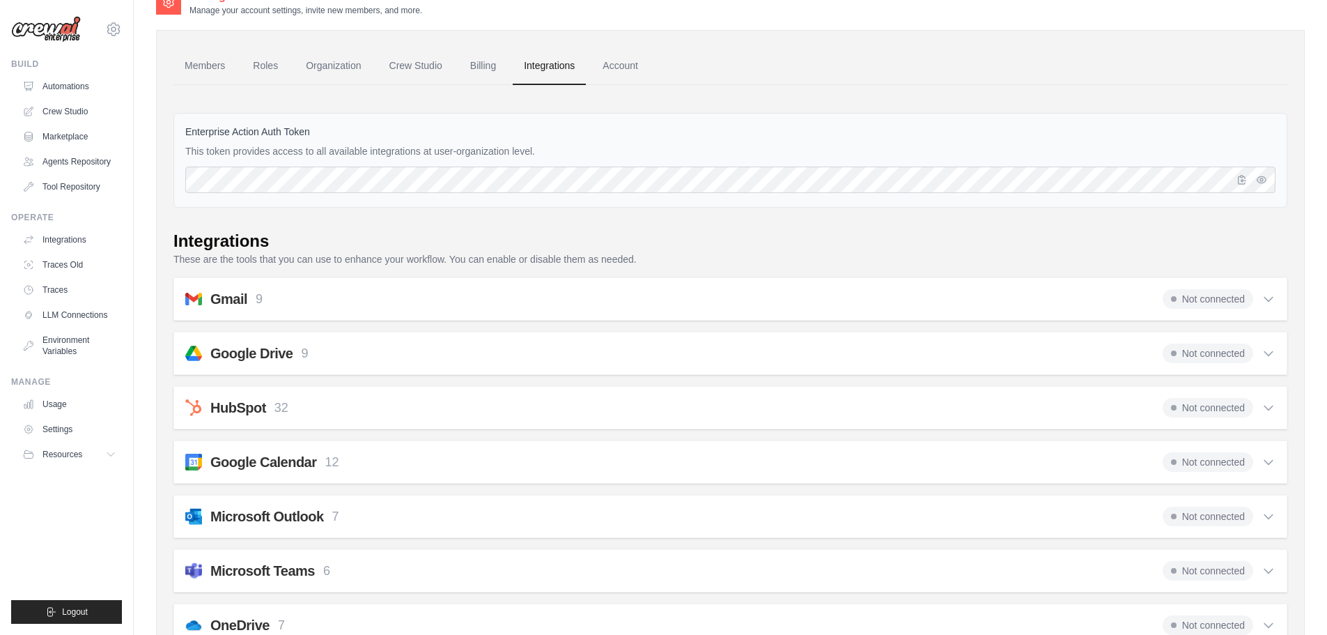
scroll to position [0, 0]
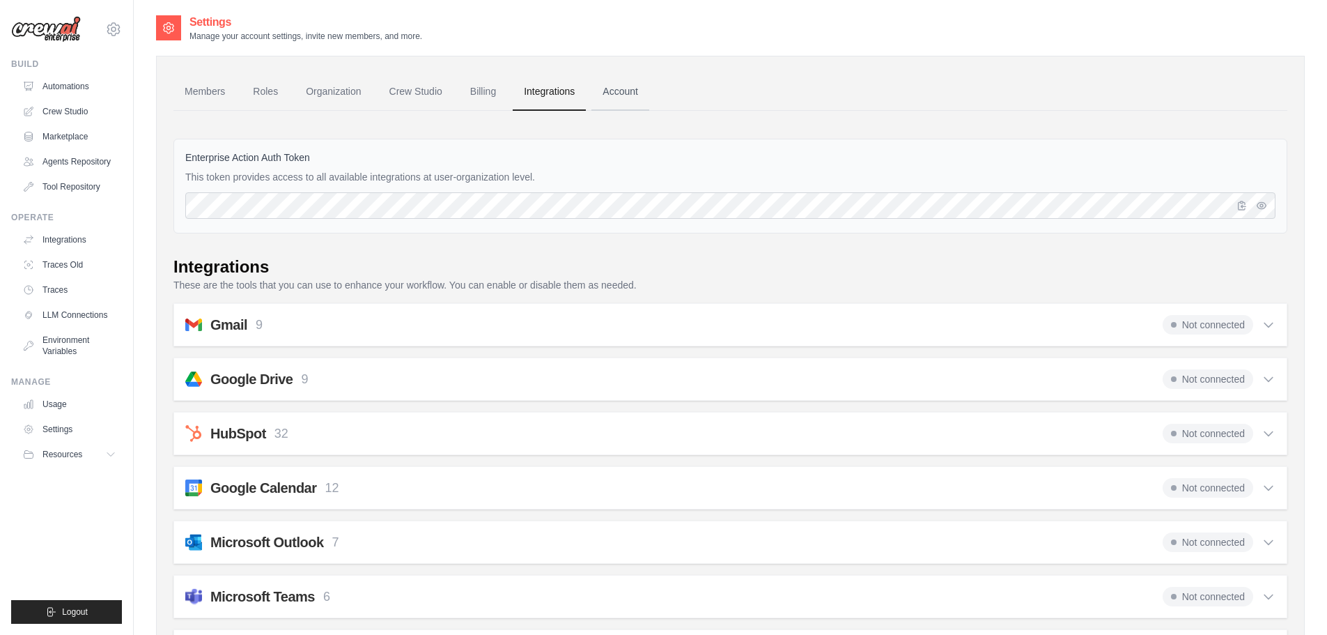
click at [624, 79] on link "Account" at bounding box center [620, 92] width 58 height 38
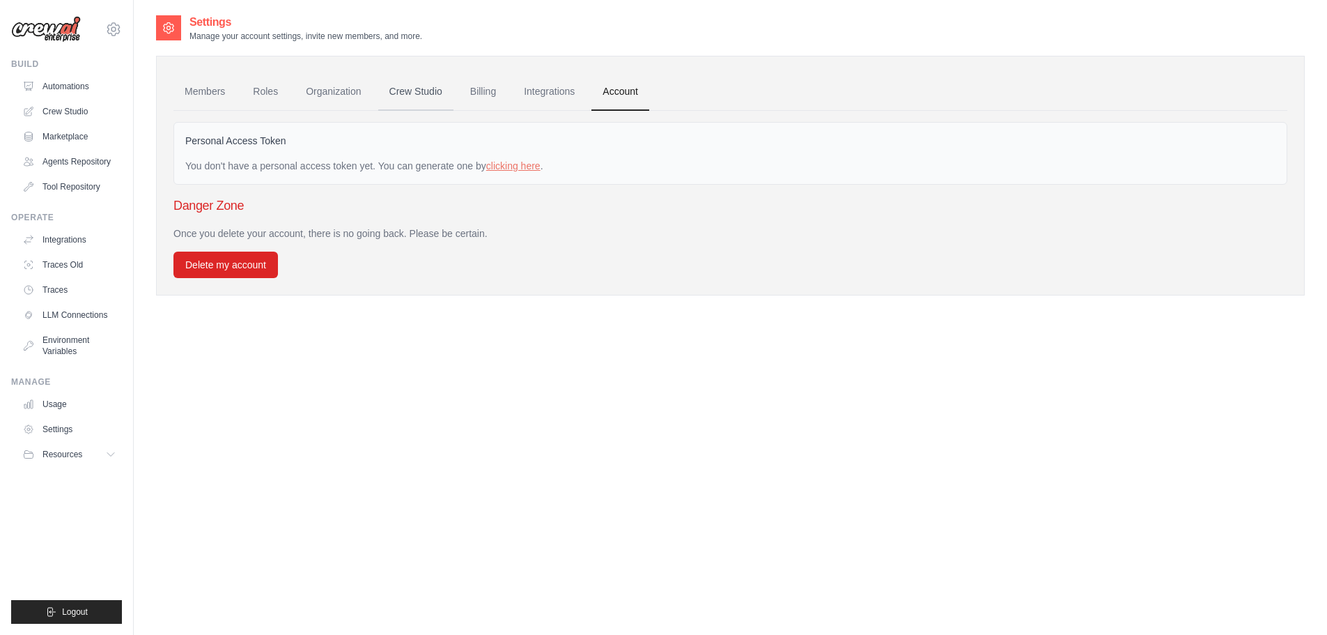
click at [449, 93] on link "Crew Studio" at bounding box center [415, 92] width 75 height 38
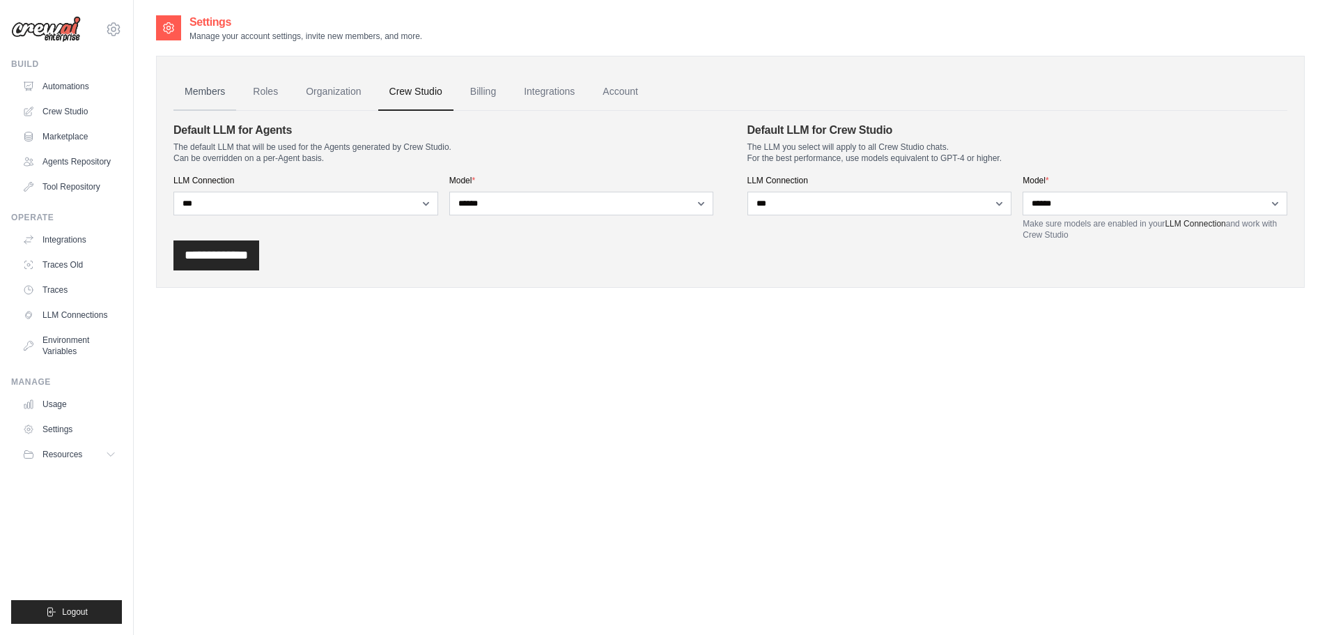
click at [217, 99] on link "Members" at bounding box center [204, 92] width 63 height 38
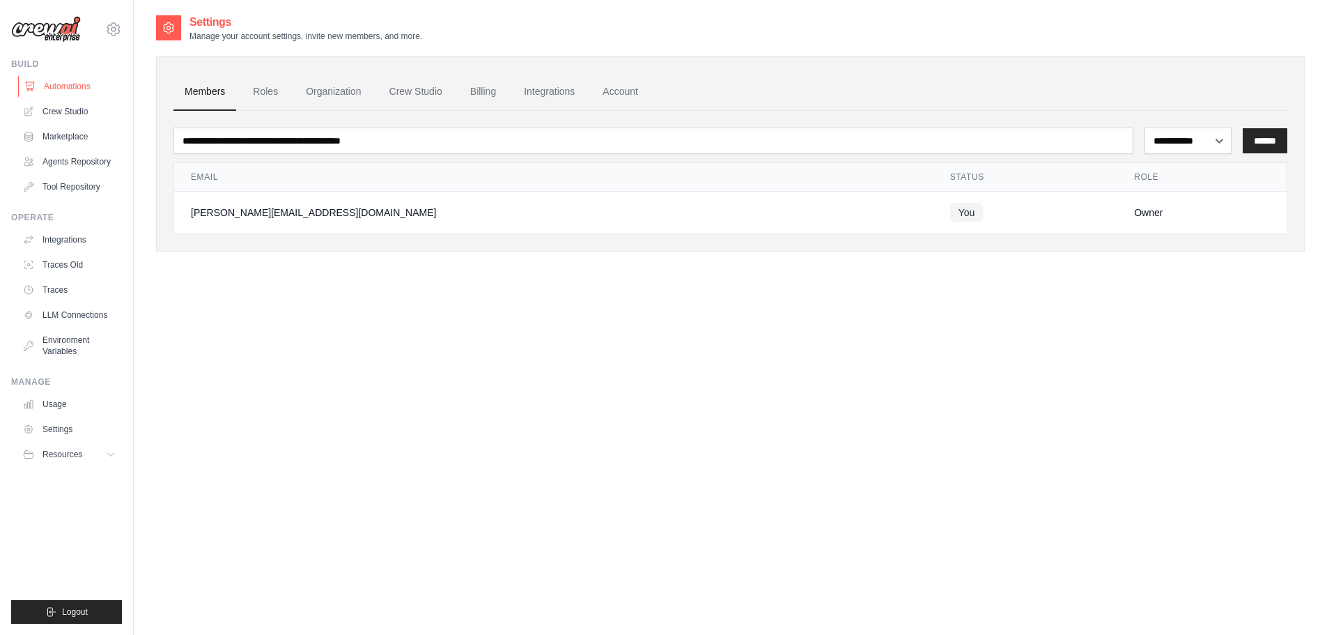
click at [90, 88] on link "Automations" at bounding box center [70, 86] width 105 height 22
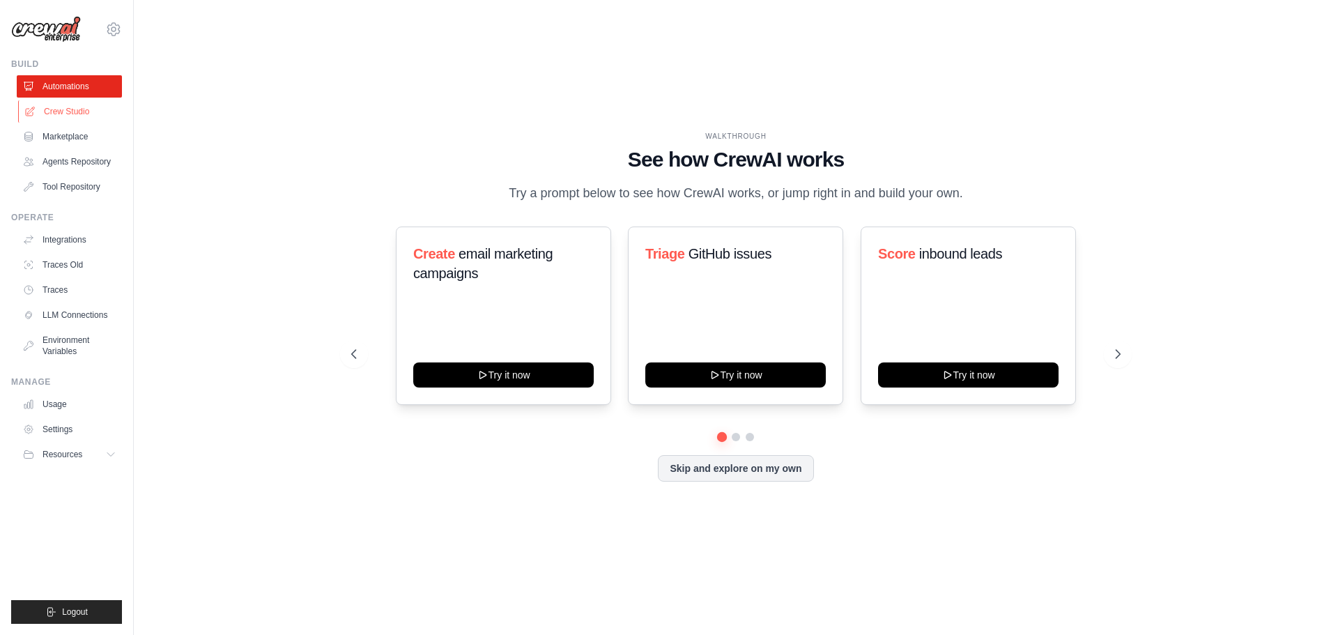
click at [88, 120] on link "Crew Studio" at bounding box center [70, 111] width 105 height 22
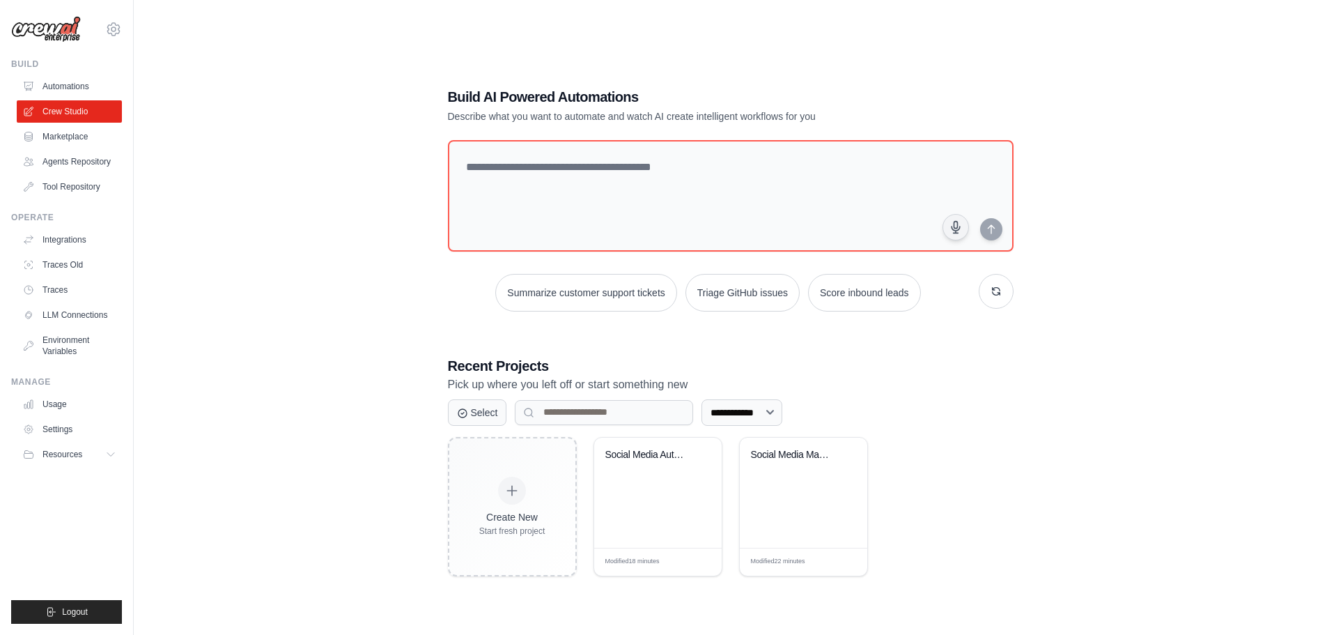
scroll to position [28, 0]
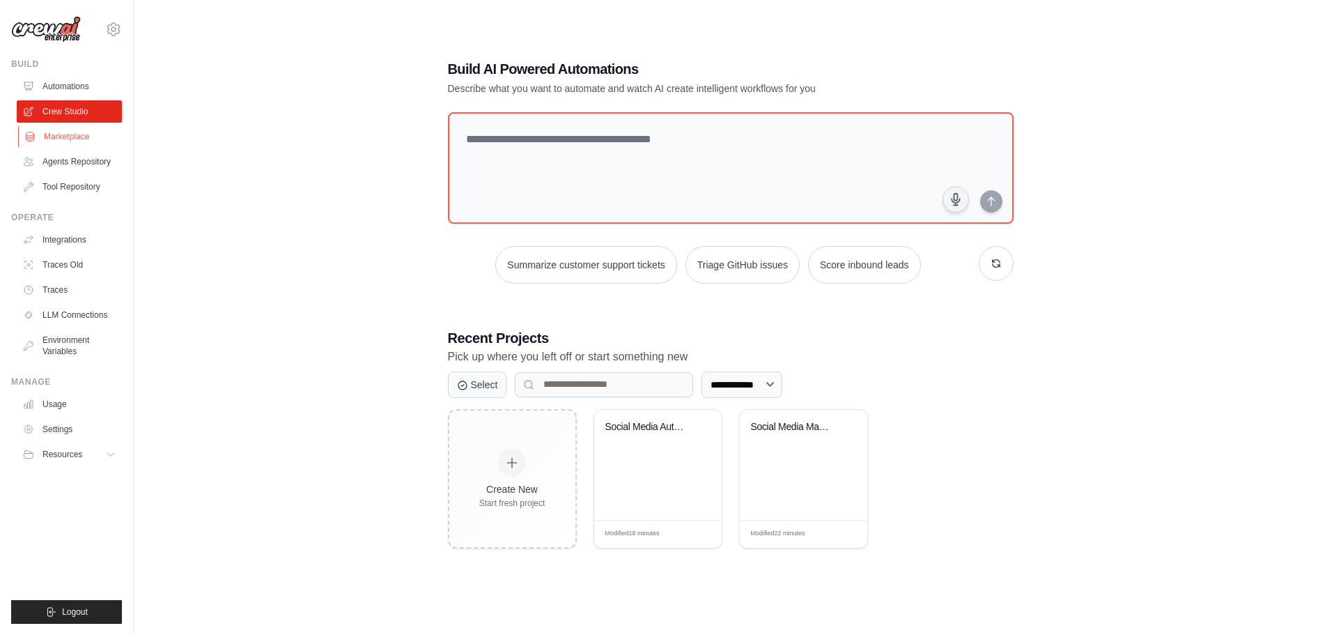
click at [79, 140] on link "Marketplace" at bounding box center [70, 136] width 105 height 22
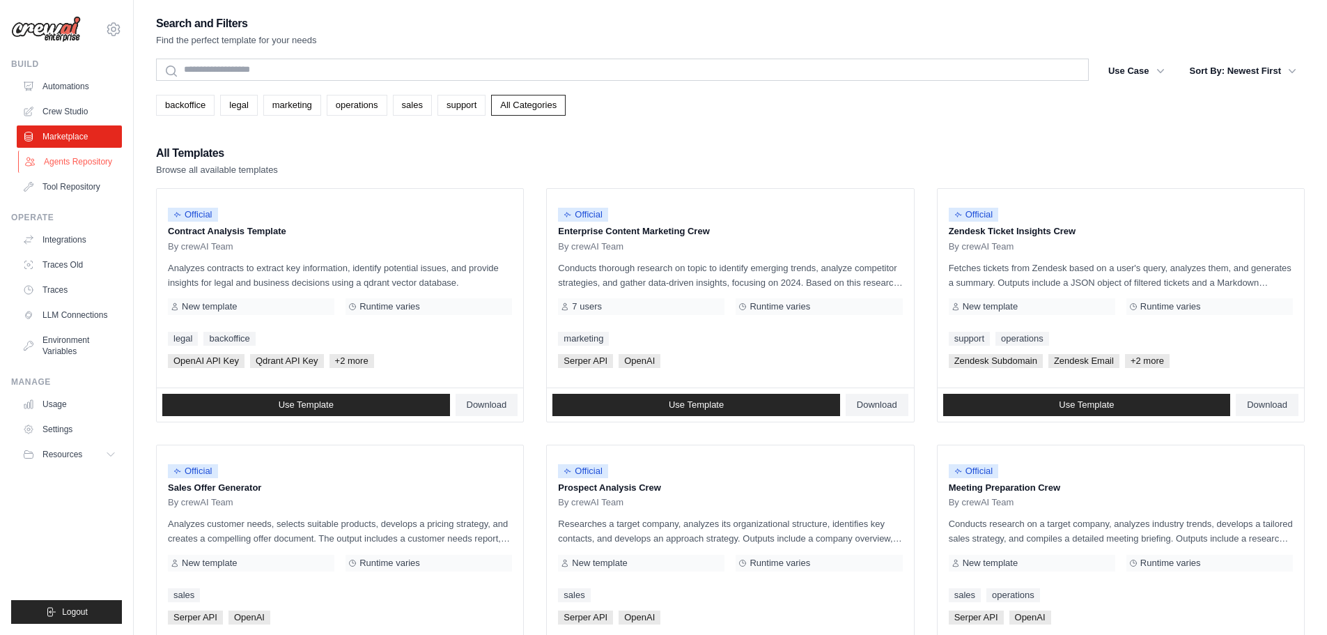
click at [61, 158] on link "Agents Repository" at bounding box center [70, 161] width 105 height 22
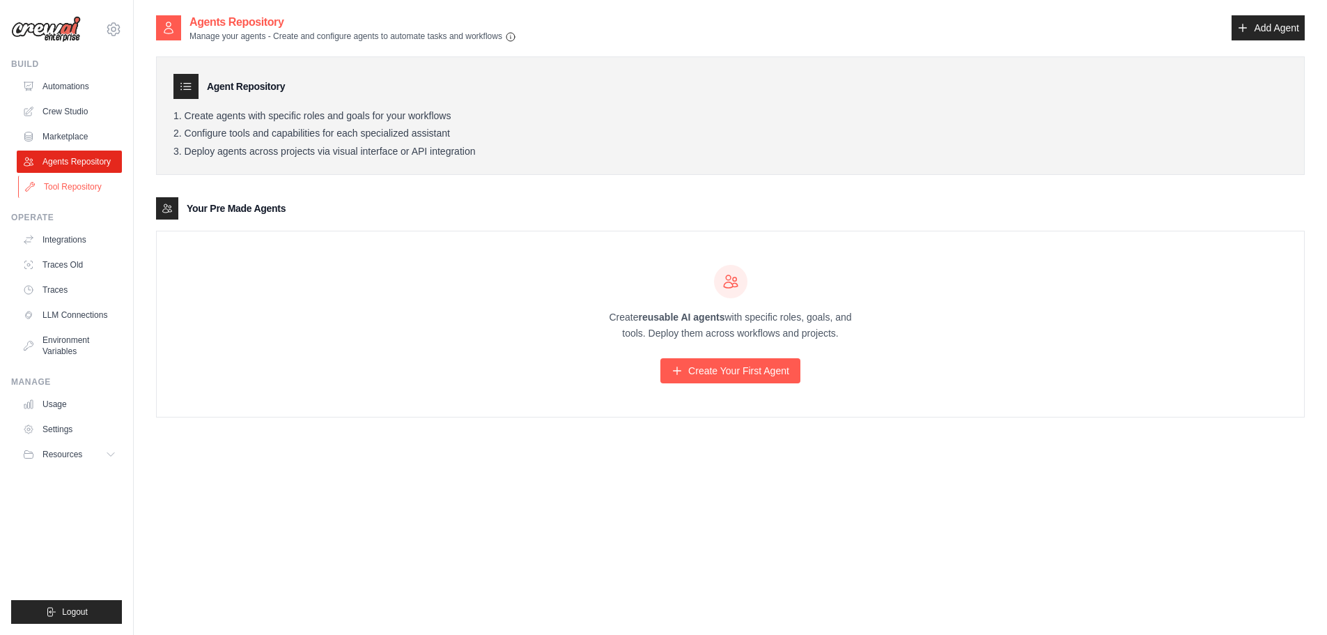
click at [64, 183] on link "Tool Repository" at bounding box center [70, 187] width 105 height 22
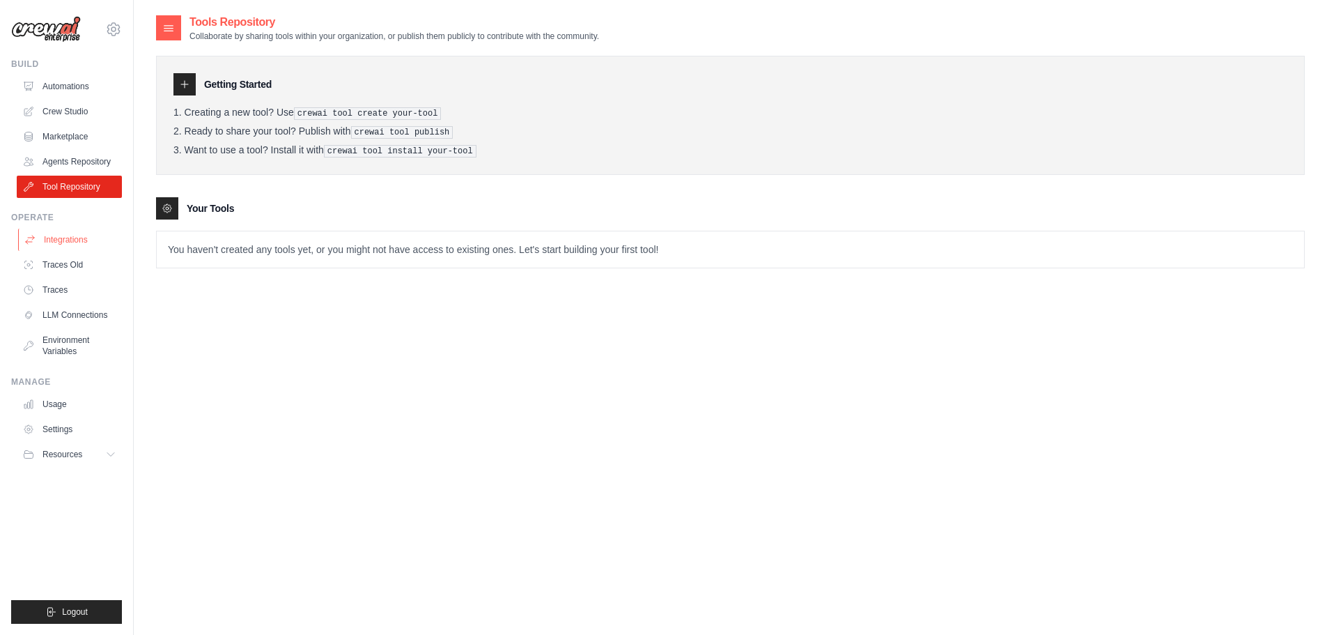
click at [90, 249] on link "Integrations" at bounding box center [70, 240] width 105 height 22
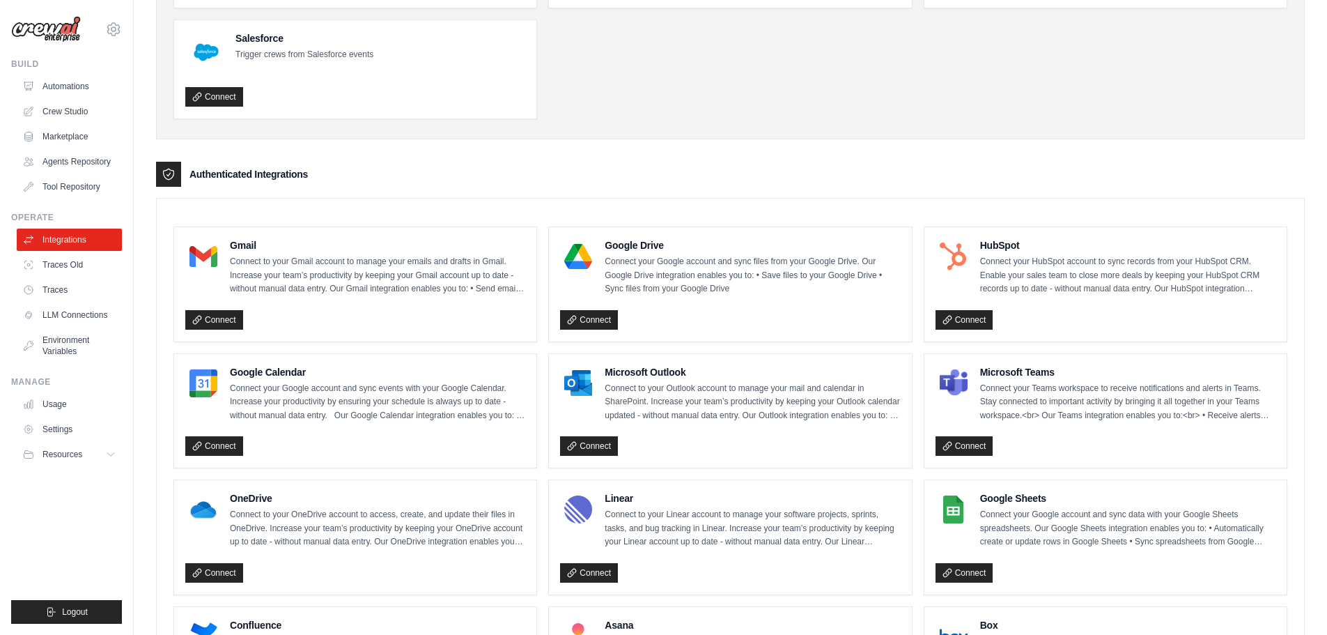
scroll to position [279, 0]
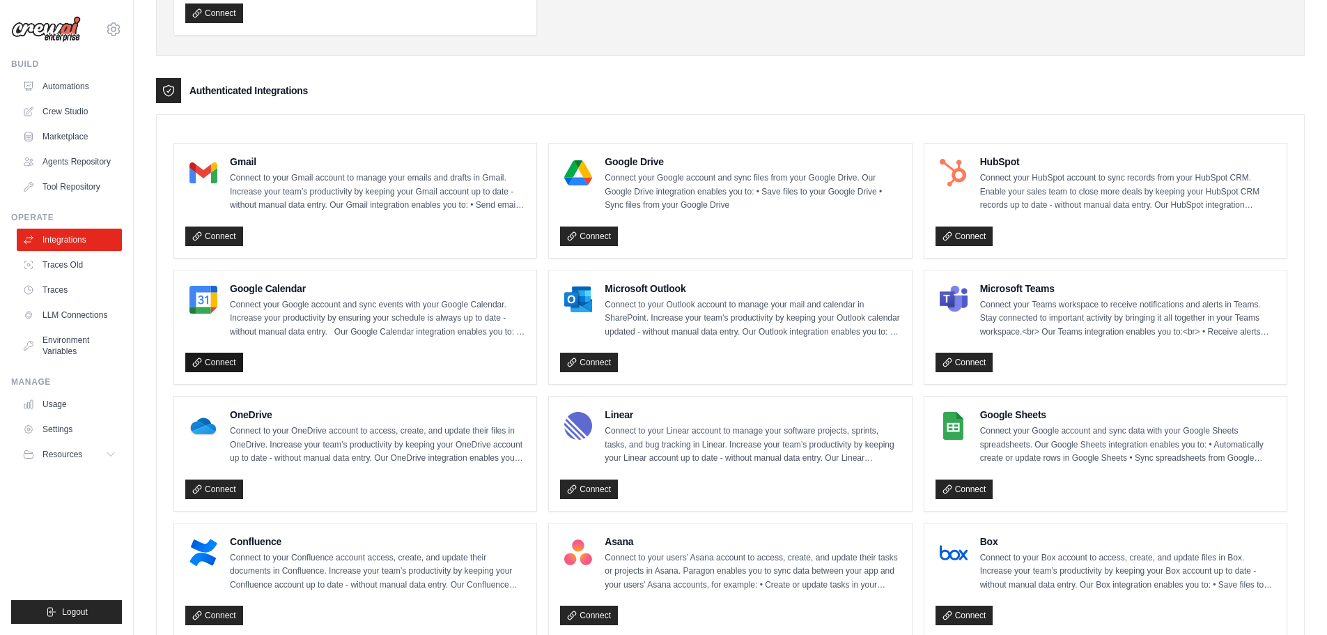
click at [222, 362] on link "Connect" at bounding box center [214, 363] width 58 height 20
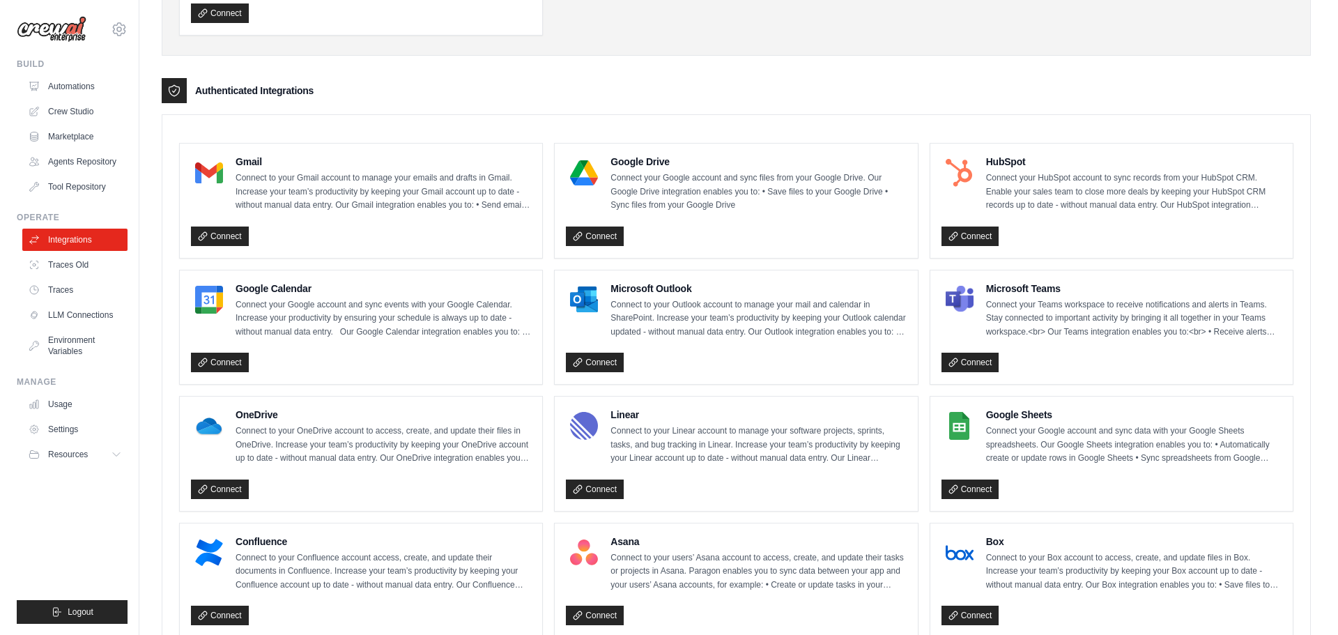
scroll to position [0, 0]
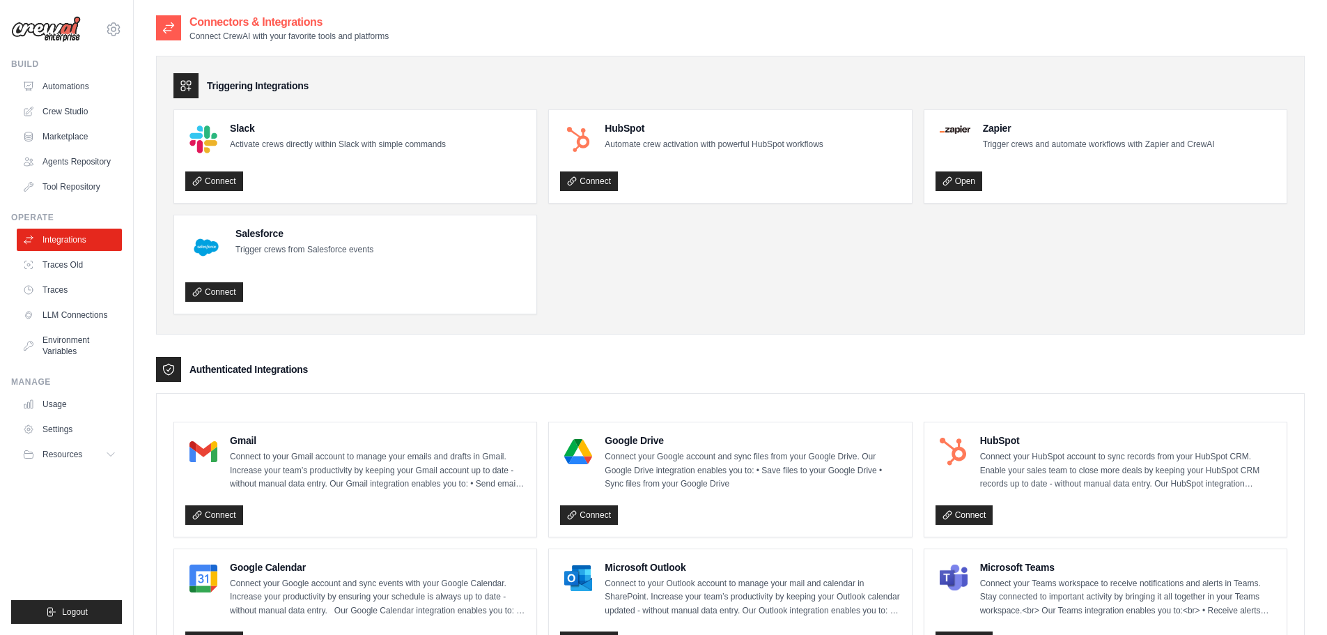
click at [59, 33] on img at bounding box center [46, 29] width 70 height 26
click at [113, 26] on icon at bounding box center [113, 29] width 17 height 17
click at [139, 75] on link "Settings" at bounding box center [173, 86] width 132 height 28
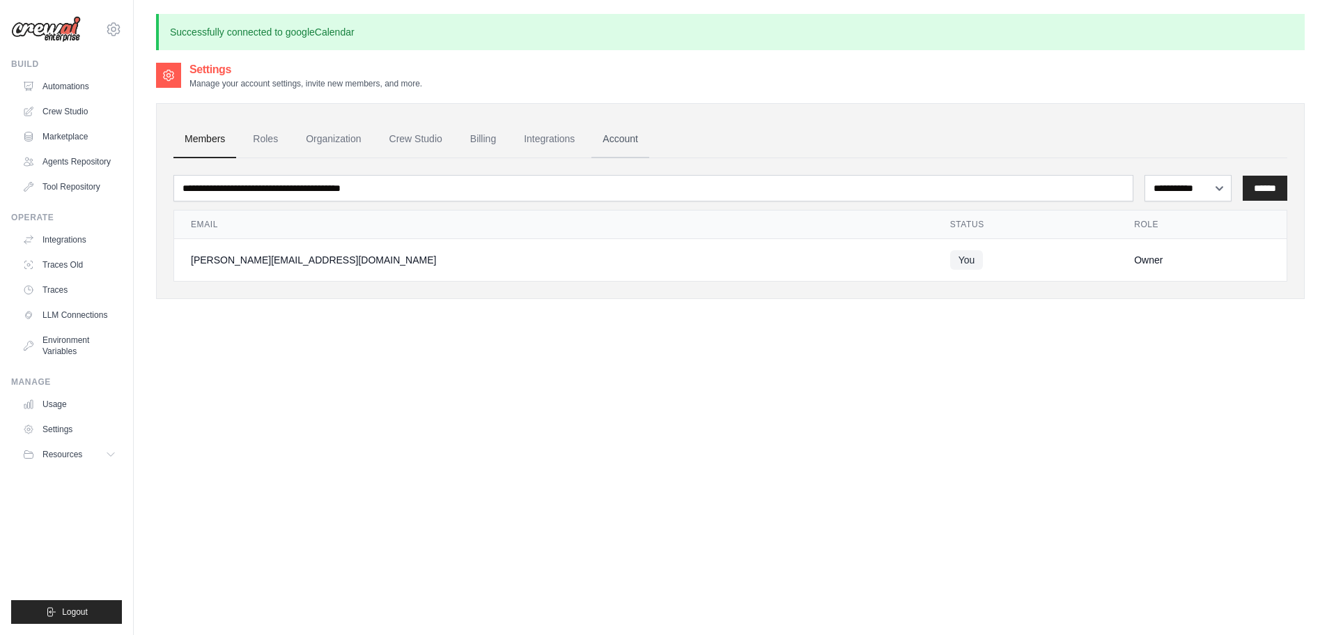
click at [649, 141] on link "Account" at bounding box center [620, 140] width 58 height 38
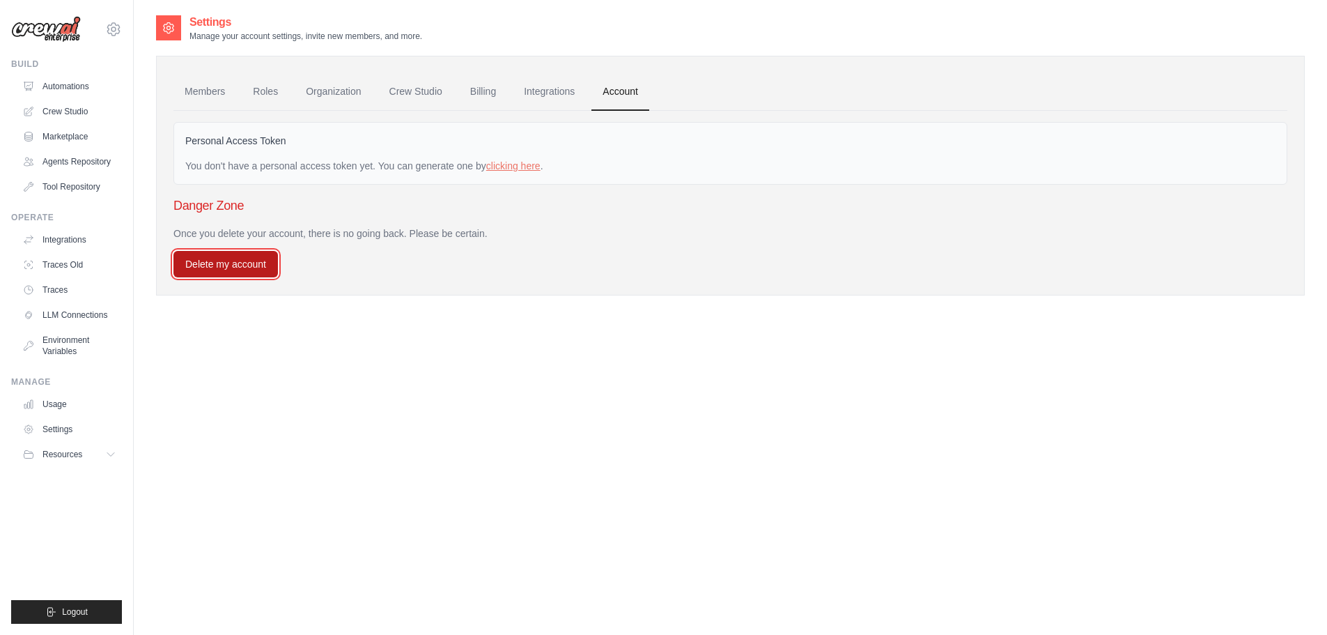
click at [221, 265] on button "Delete my account" at bounding box center [225, 264] width 104 height 26
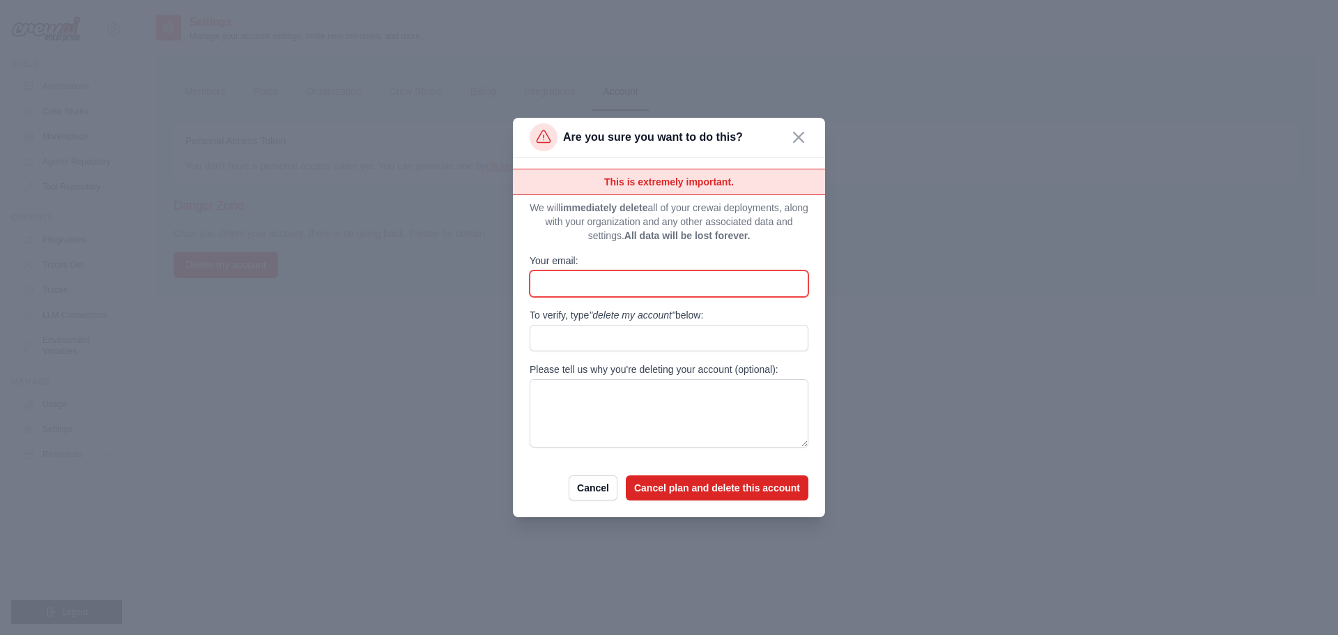
click at [619, 276] on input "Your email:" at bounding box center [668, 283] width 279 height 26
type input "**********"
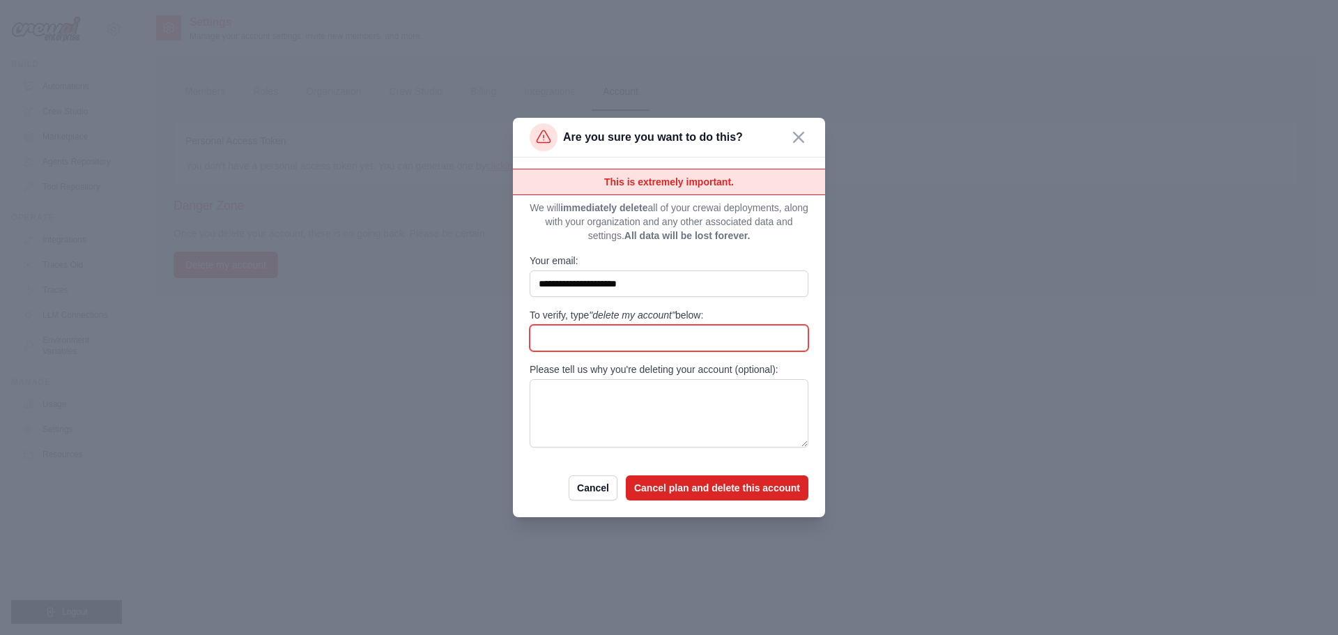
click at [633, 340] on input "To verify, type "delete my account" below:" at bounding box center [668, 338] width 279 height 26
type input "**********"
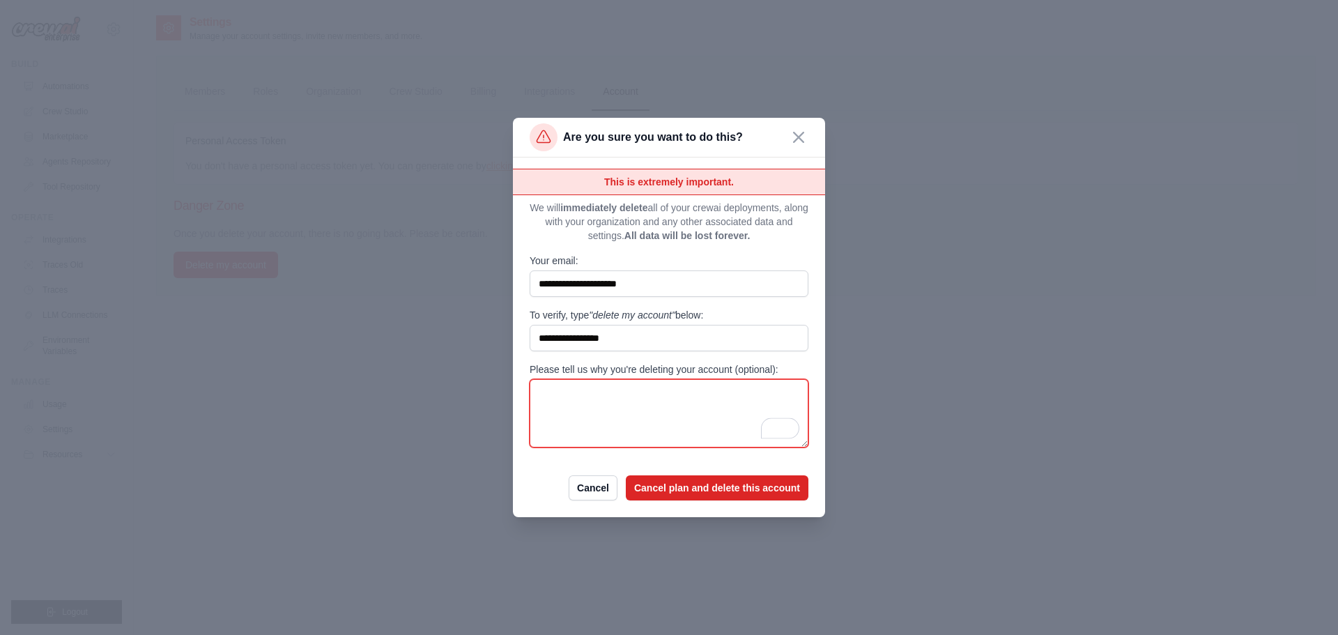
type textarea "*"
type textarea "******"
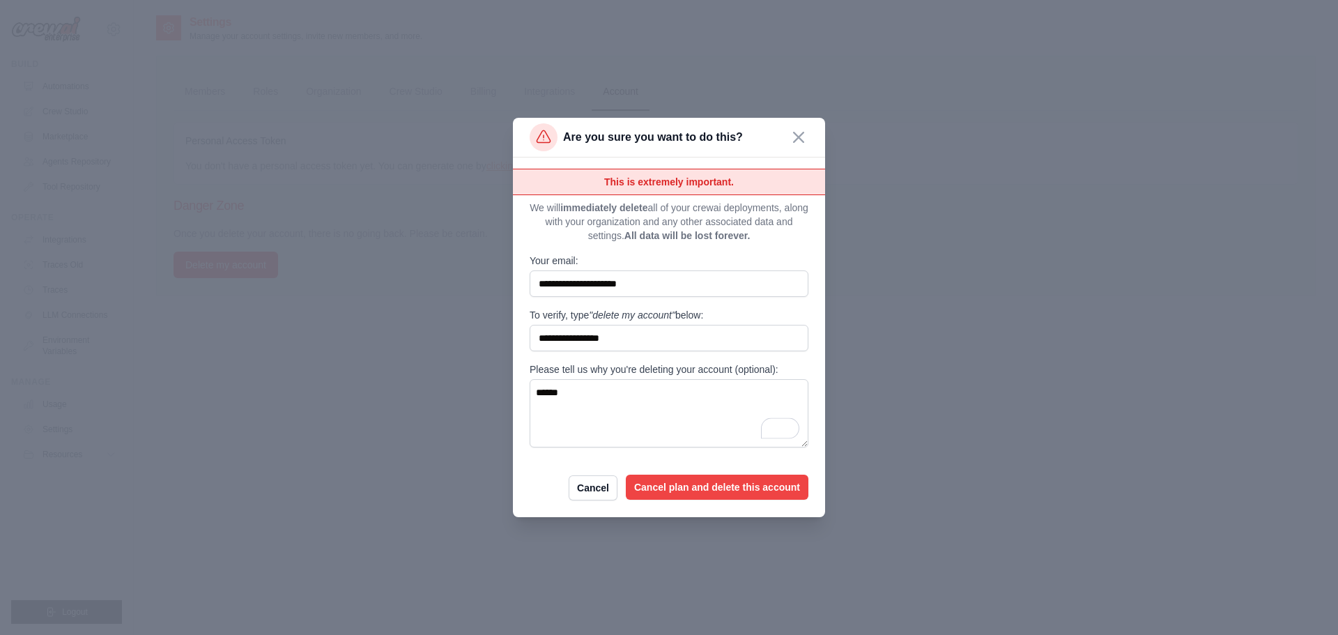
click at [678, 483] on button "Cancel plan and delete this account" at bounding box center [717, 486] width 183 height 25
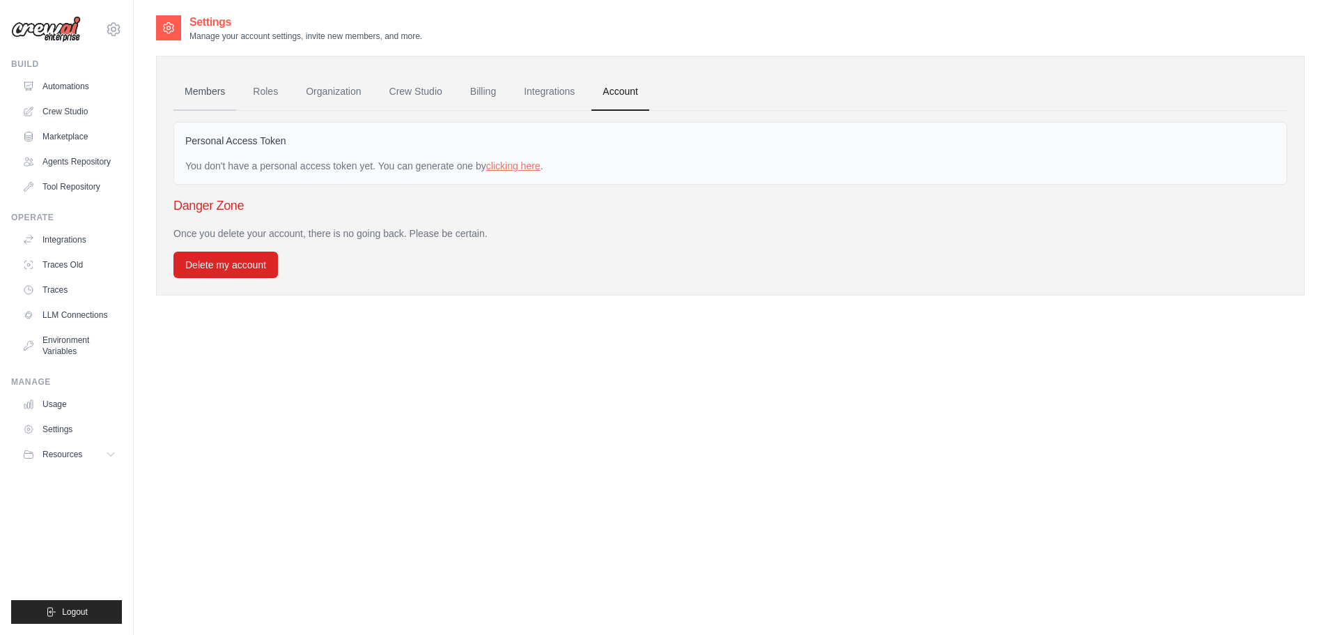
click at [192, 93] on link "Members" at bounding box center [204, 92] width 63 height 38
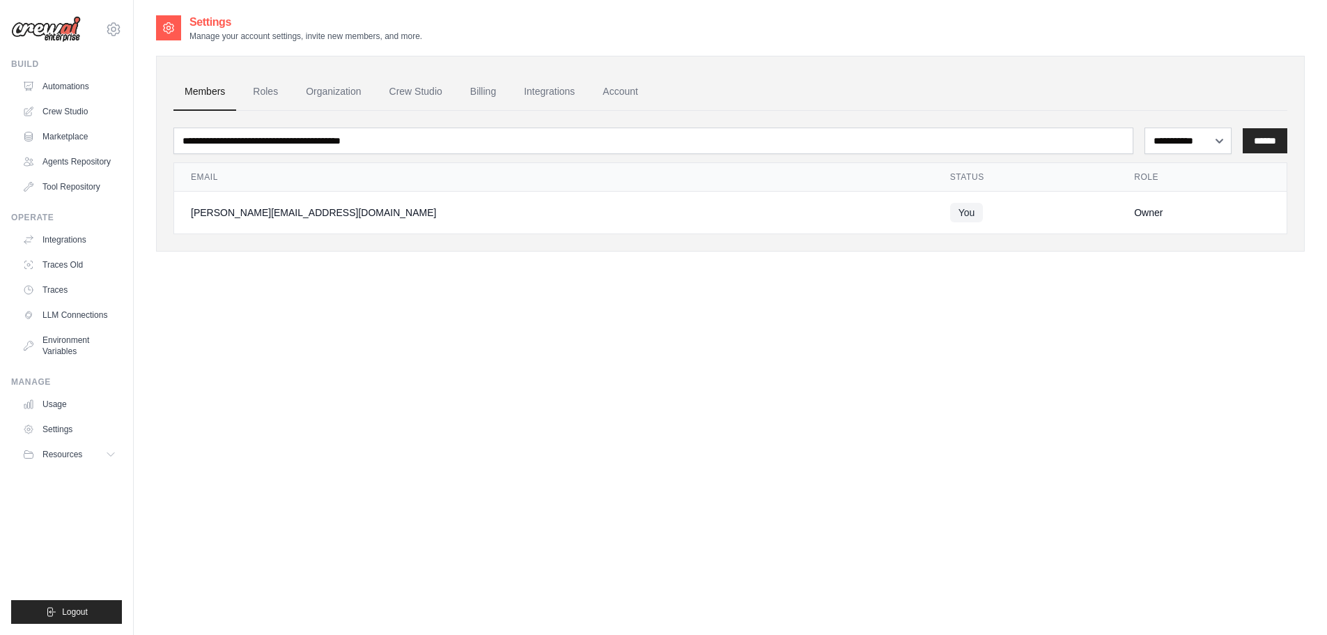
click at [281, 217] on div "[PERSON_NAME][EMAIL_ADDRESS][DOMAIN_NAME]" at bounding box center [554, 213] width 726 height 14
click at [950, 216] on span "You" at bounding box center [966, 213] width 33 height 20
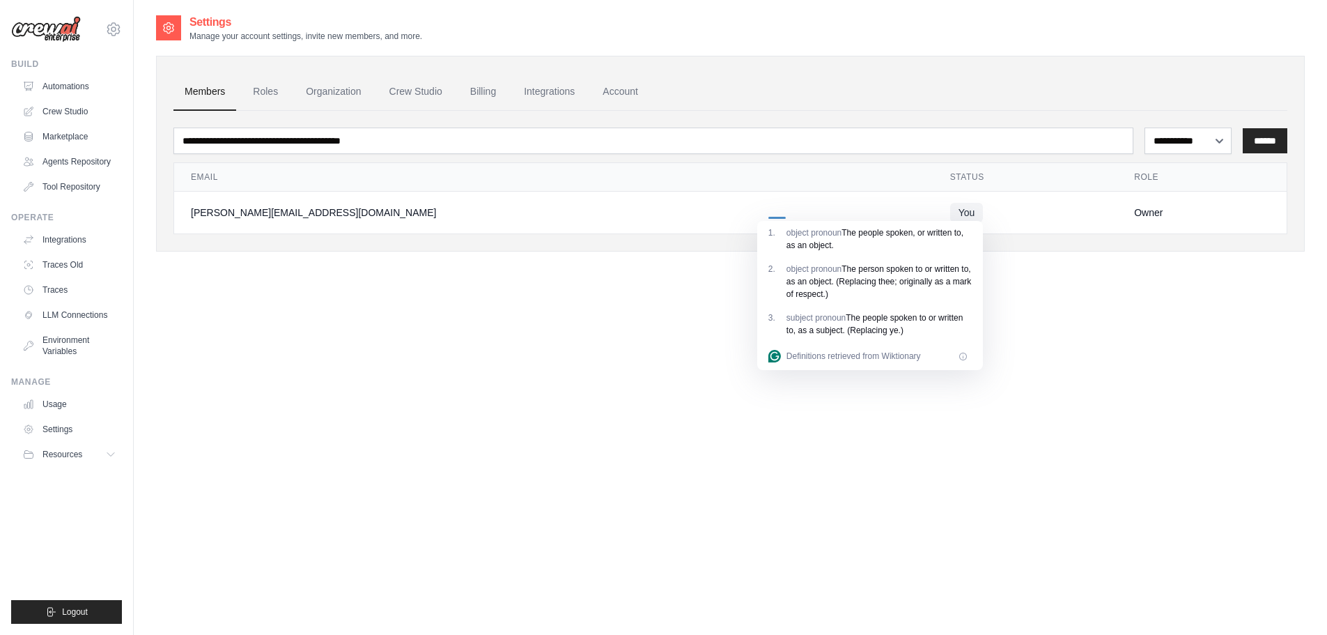
drag, startPoint x: 583, startPoint y: 385, endPoint x: 307, endPoint y: 391, distance: 276.6
click at [584, 385] on div "**********" at bounding box center [730, 331] width 1149 height 635
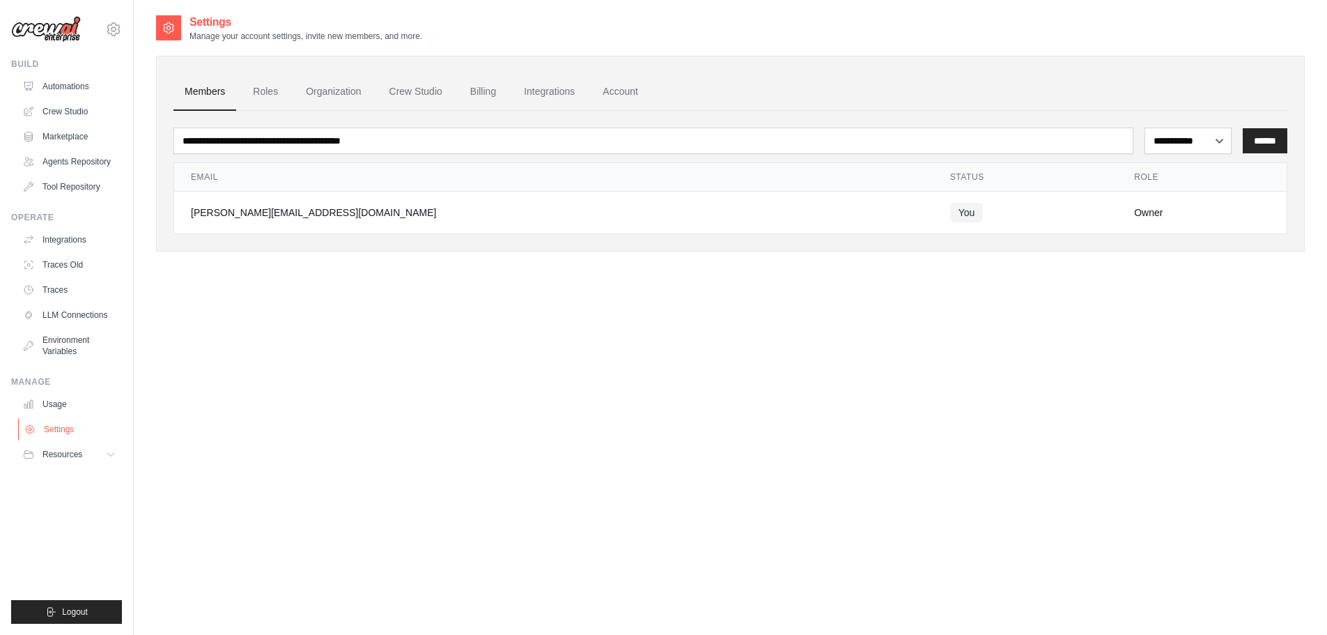
click at [50, 422] on link "Settings" at bounding box center [70, 429] width 105 height 22
click at [272, 92] on link "Roles" at bounding box center [265, 92] width 47 height 38
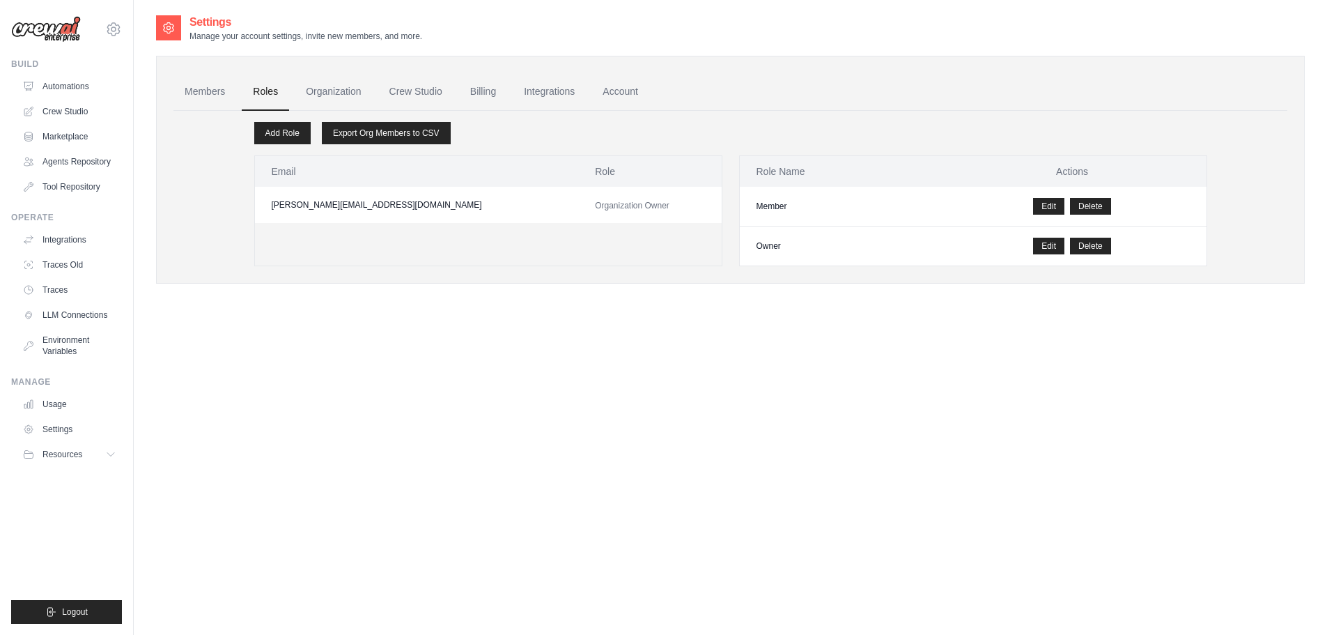
click at [328, 89] on link "Organization" at bounding box center [333, 92] width 77 height 38
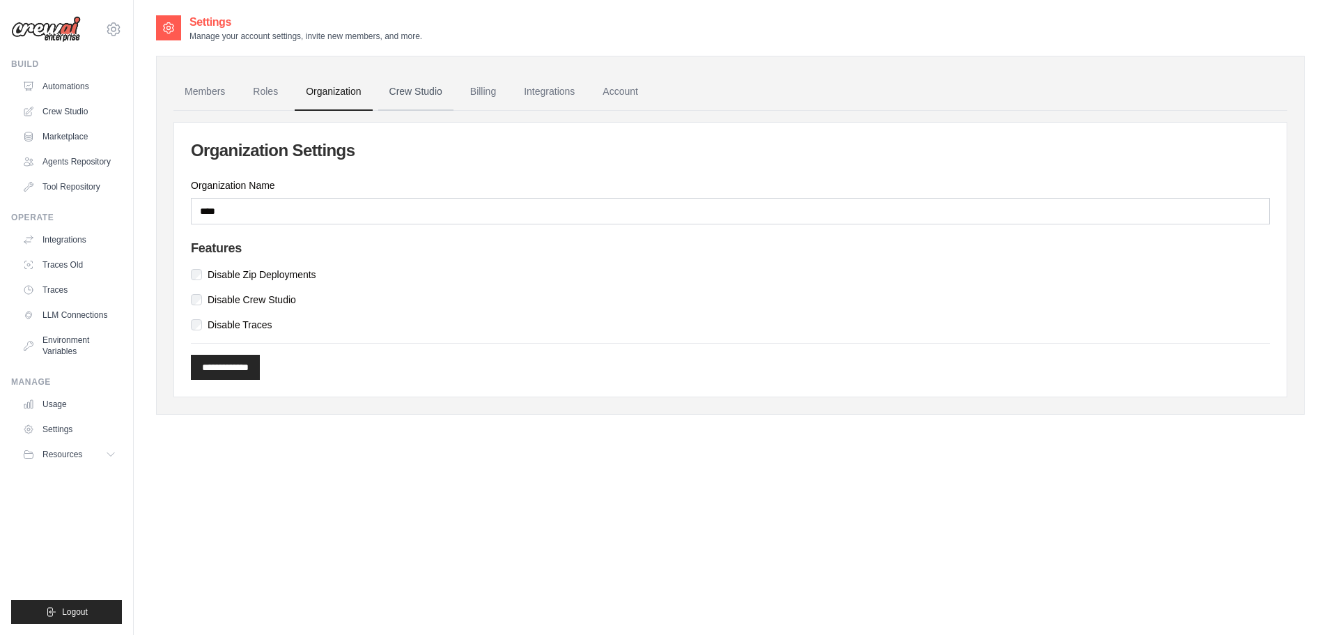
click at [418, 85] on link "Crew Studio" at bounding box center [415, 92] width 75 height 38
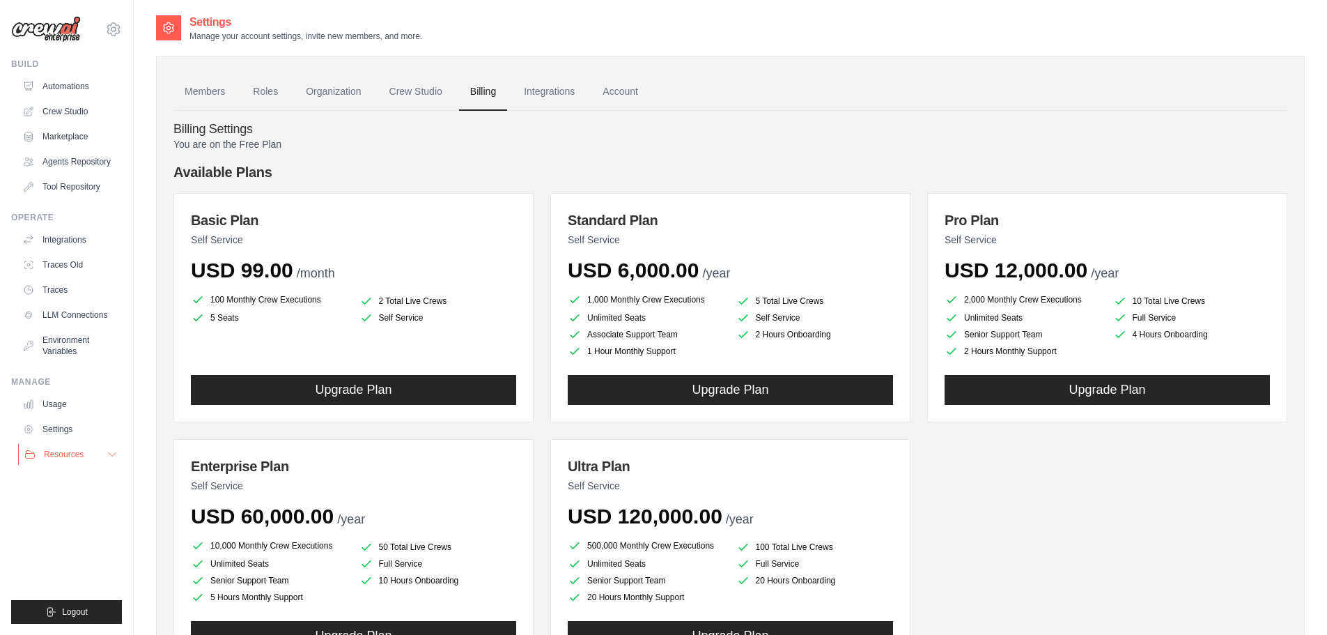
click at [89, 454] on button "Resources" at bounding box center [70, 454] width 105 height 22
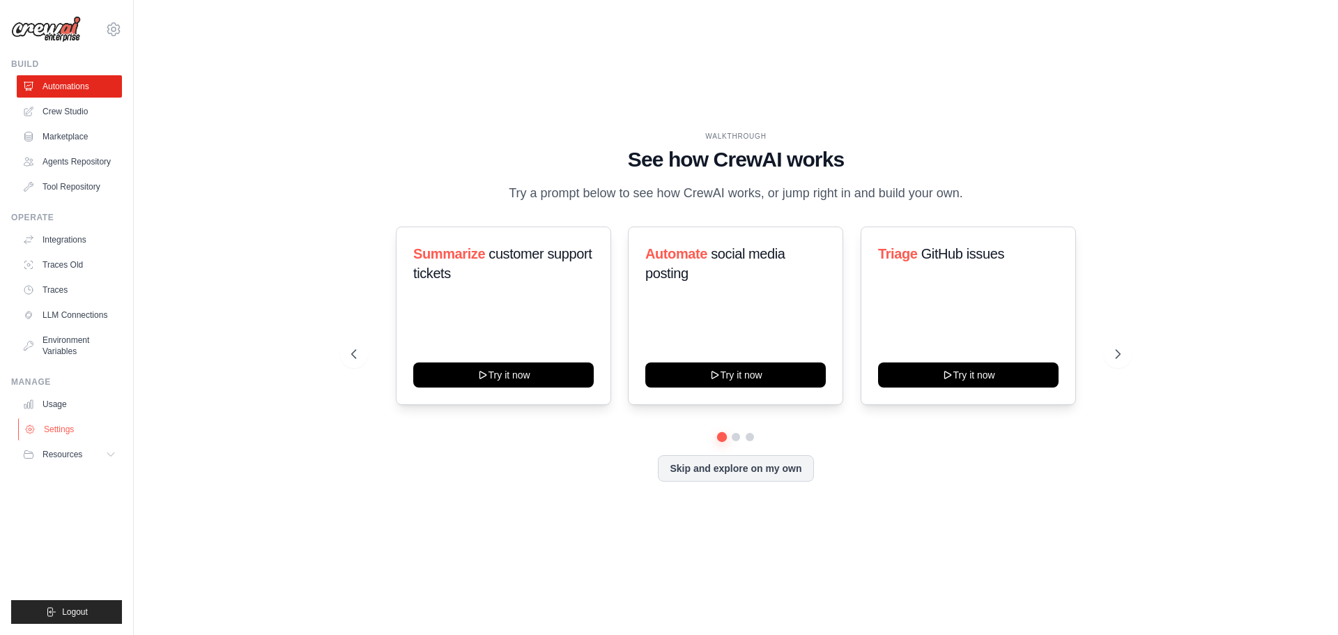
click at [71, 426] on link "Settings" at bounding box center [70, 429] width 105 height 22
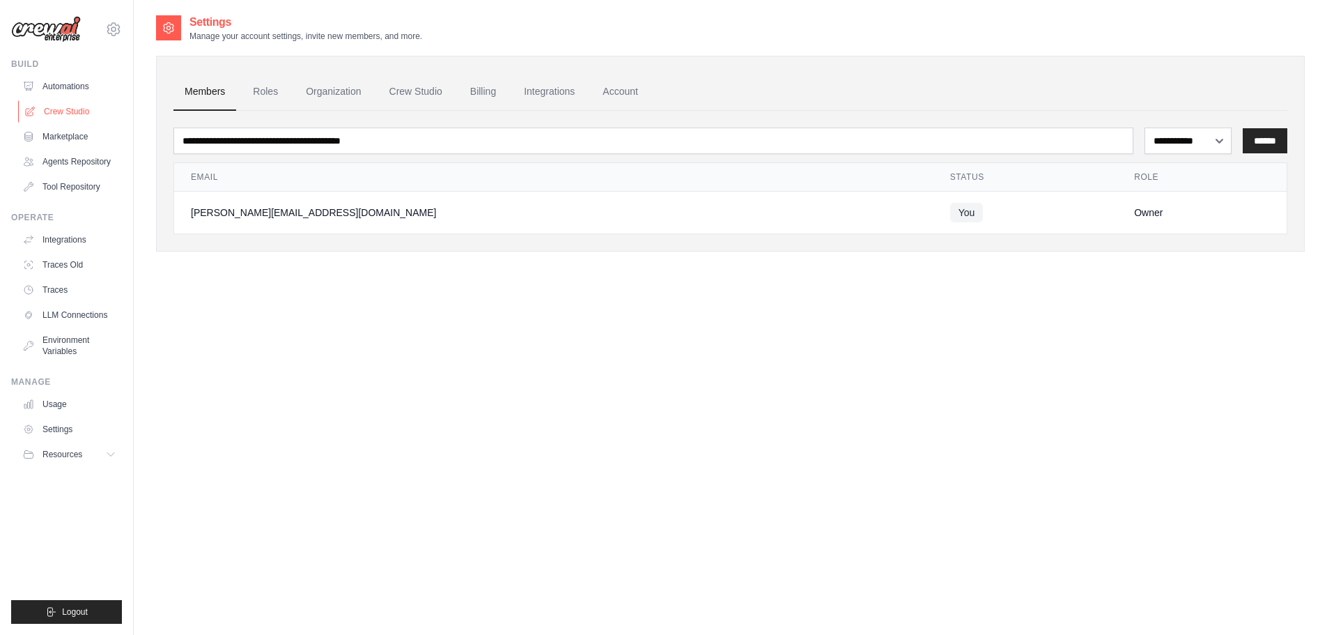
click at [86, 111] on link "Crew Studio" at bounding box center [70, 111] width 105 height 22
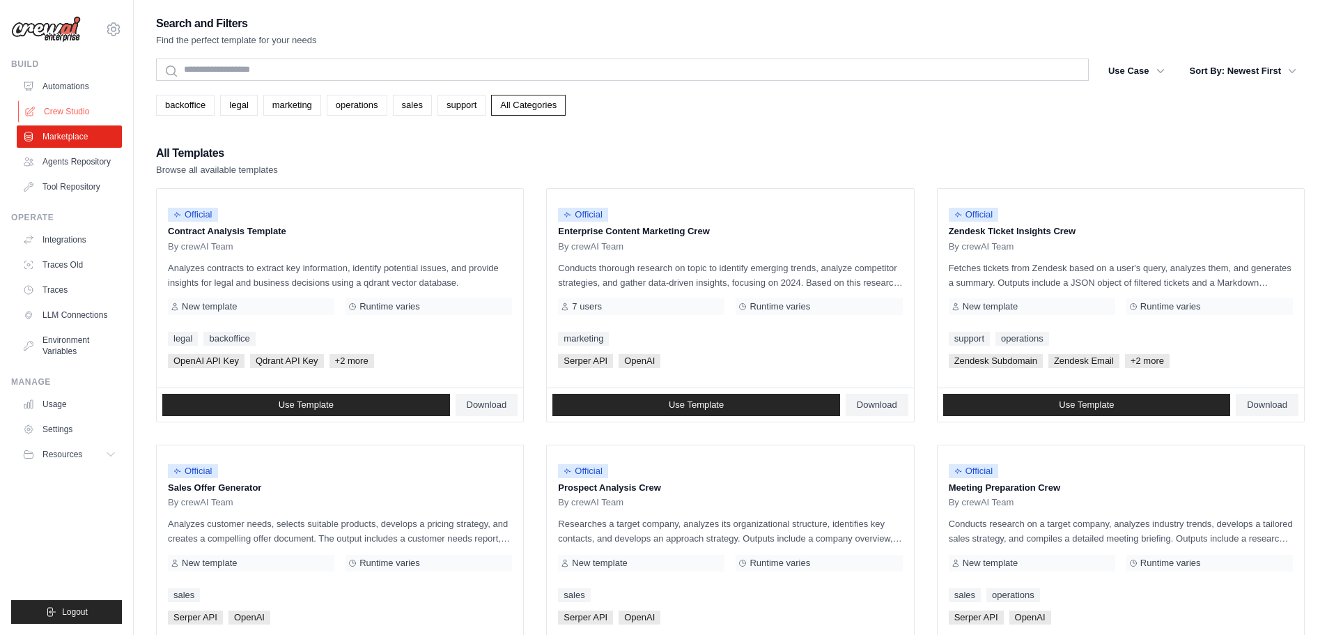
click at [62, 108] on link "Crew Studio" at bounding box center [70, 111] width 105 height 22
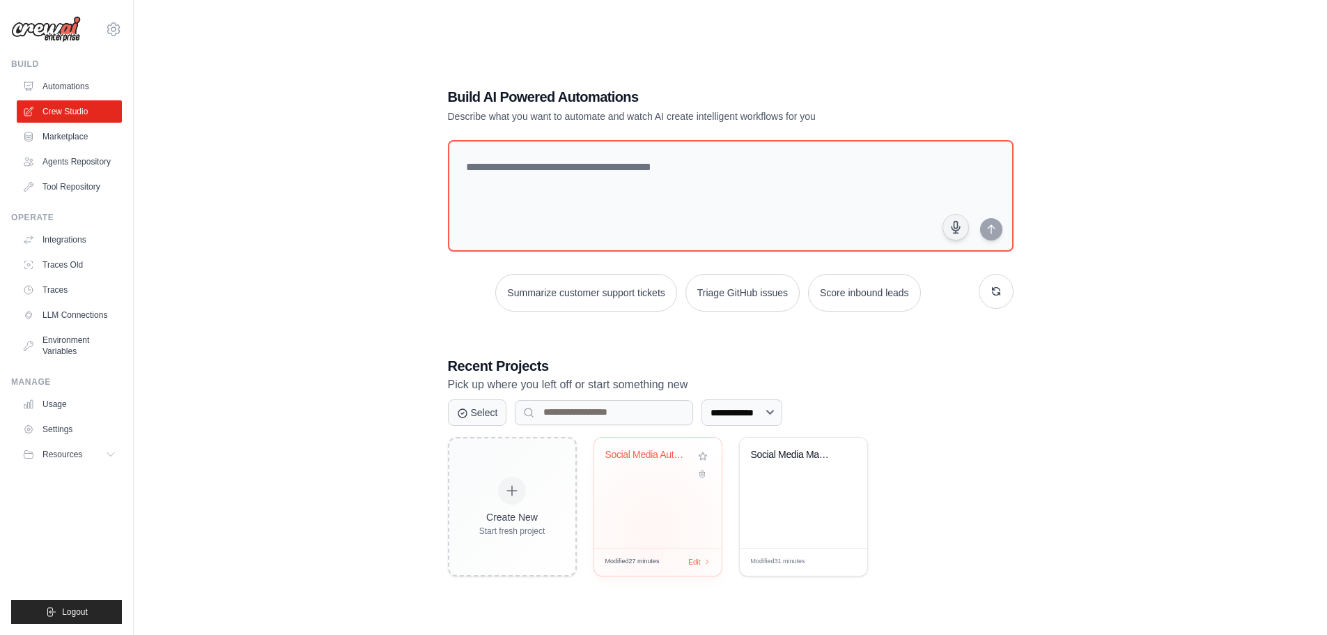
click at [675, 512] on div "Social Media Automation Hub" at bounding box center [657, 492] width 127 height 110
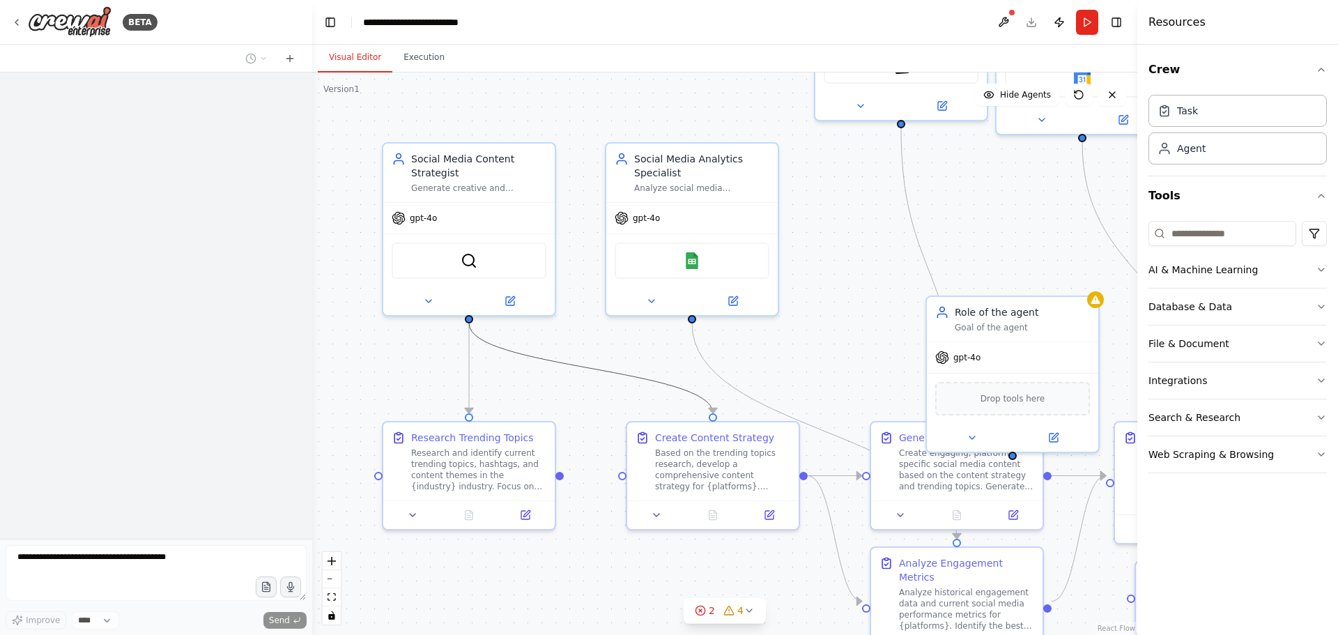
click at [612, 375] on icon "Edge from c278a8d8-1b59-4688-a1a9-9f0294860ed9 to fc818199-2bd9-4c45-a30e-b1144…" at bounding box center [591, 368] width 244 height 90
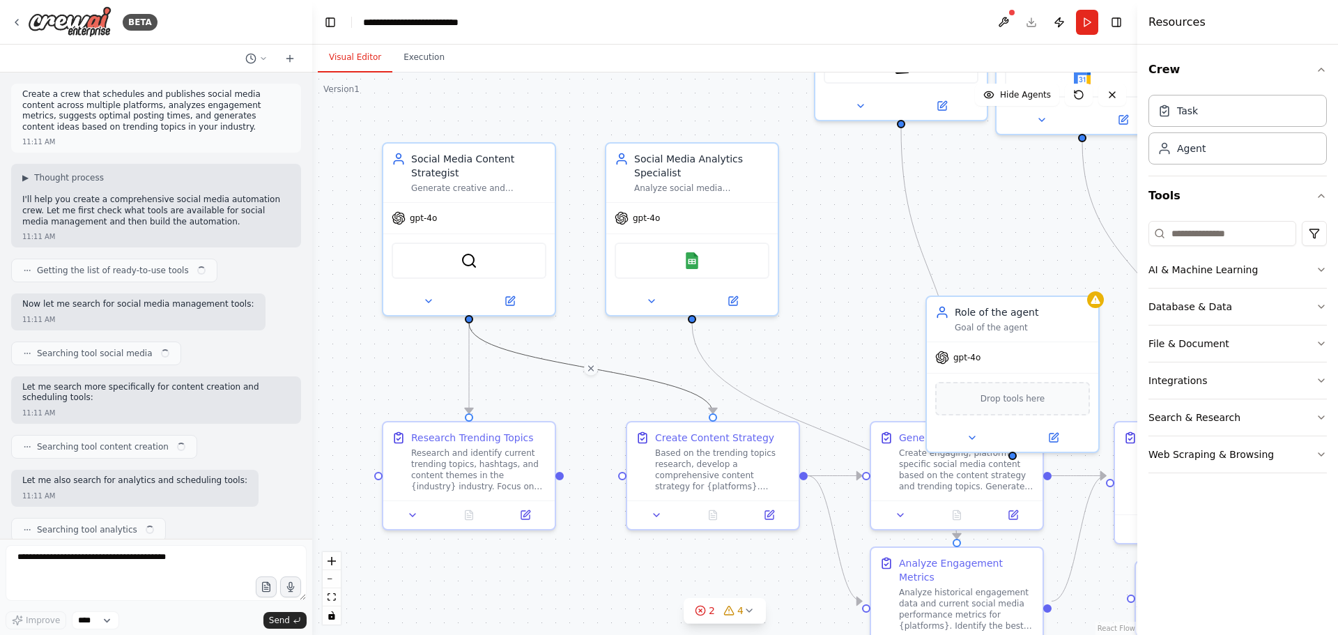
scroll to position [1668, 0]
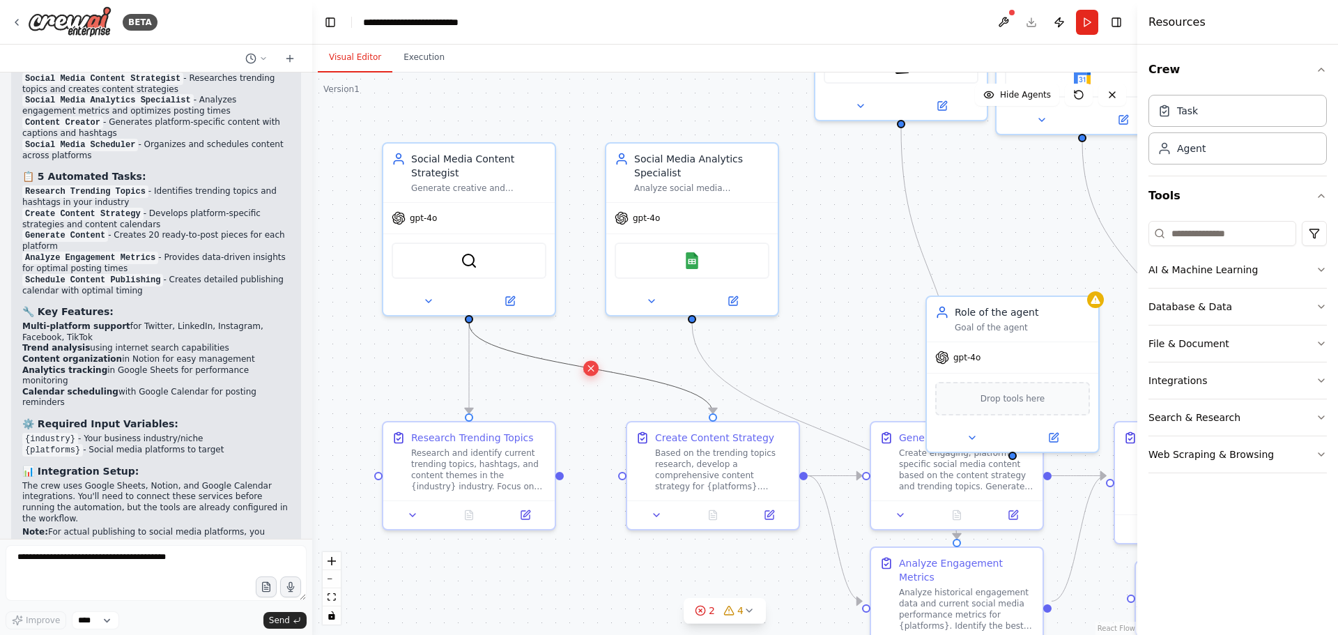
click at [591, 364] on icon at bounding box center [590, 368] width 10 height 13
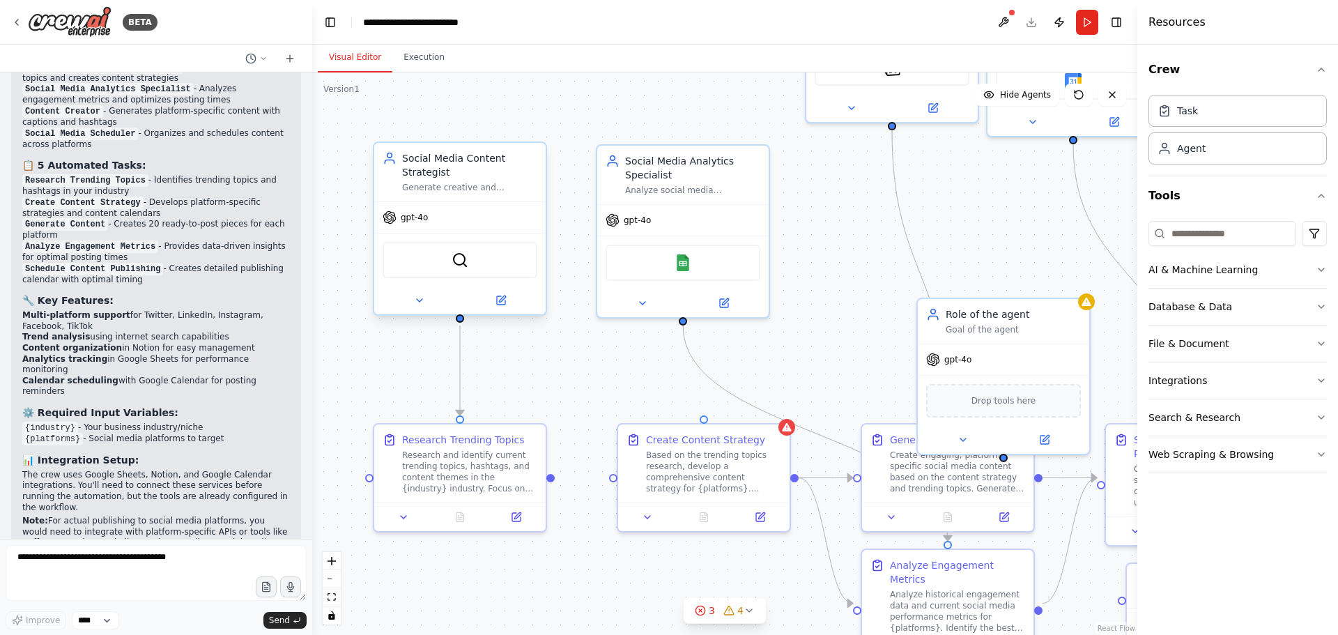
drag, startPoint x: 472, startPoint y: 320, endPoint x: 463, endPoint y: 322, distance: 9.3
click at [463, 322] on div ".deletable-edge-delete-btn { width: 20px; height: 20px; border: 0px solid #ffff…" at bounding box center [724, 353] width 825 height 562
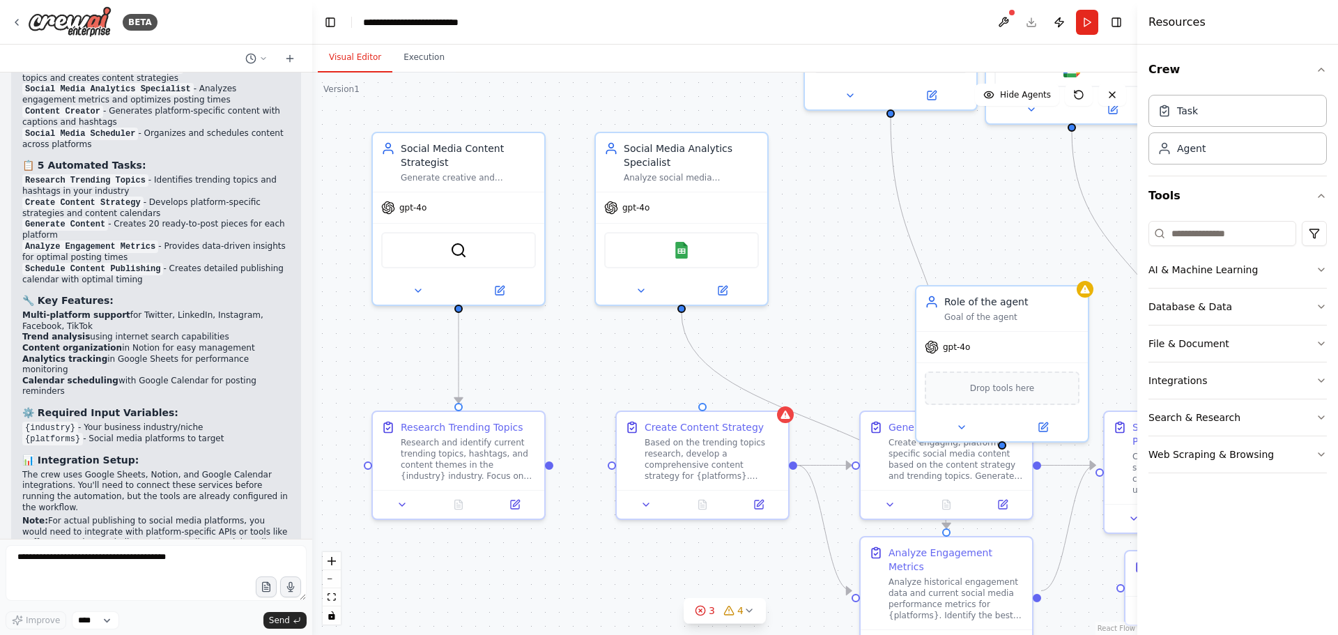
drag, startPoint x: 469, startPoint y: 332, endPoint x: 467, endPoint y: 319, distance: 12.6
click at [467, 319] on div ".deletable-edge-delete-btn { width: 20px; height: 20px; border: 0px solid #ffff…" at bounding box center [724, 353] width 825 height 562
drag, startPoint x: 702, startPoint y: 405, endPoint x: 459, endPoint y: 311, distance: 260.0
click at [459, 311] on div ".deletable-edge-delete-btn { width: 20px; height: 20px; border: 0px solid #ffff…" at bounding box center [724, 353] width 825 height 562
click at [581, 355] on icon "Edge from c278a8d8-1b59-4688-a1a9-9f0294860ed9 to fc818199-2bd9-4c45-a30e-b1144…" at bounding box center [580, 358] width 244 height 90
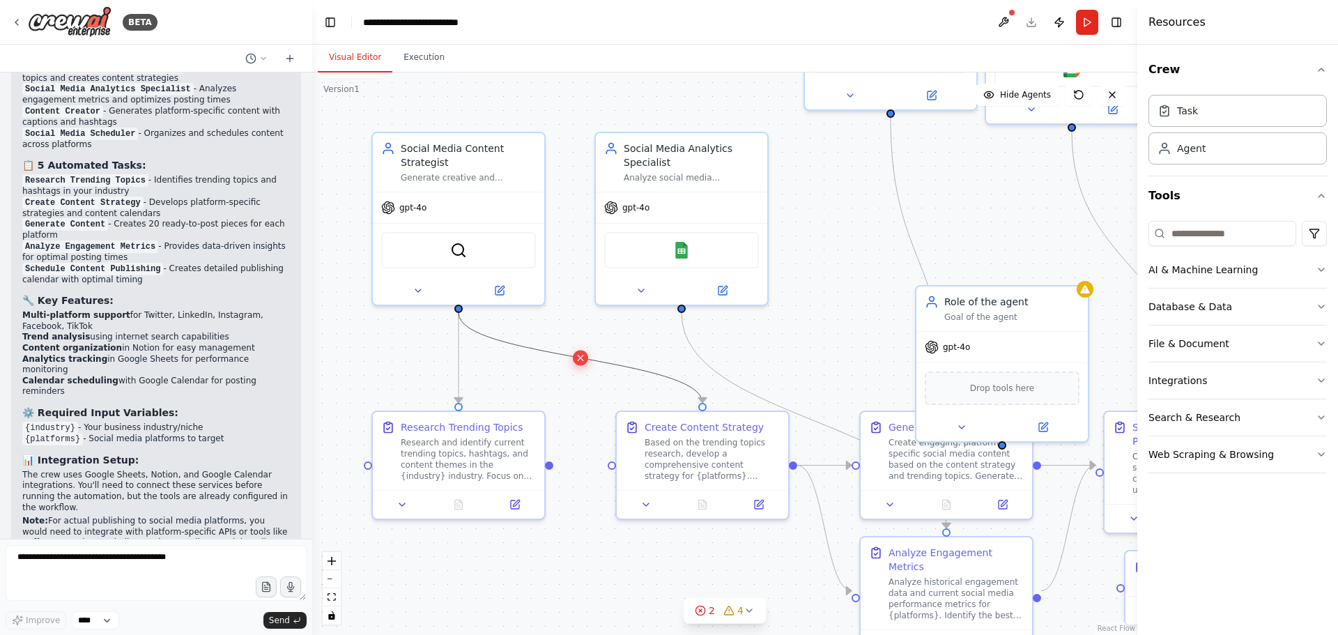
click at [580, 360] on icon at bounding box center [580, 358] width 10 height 13
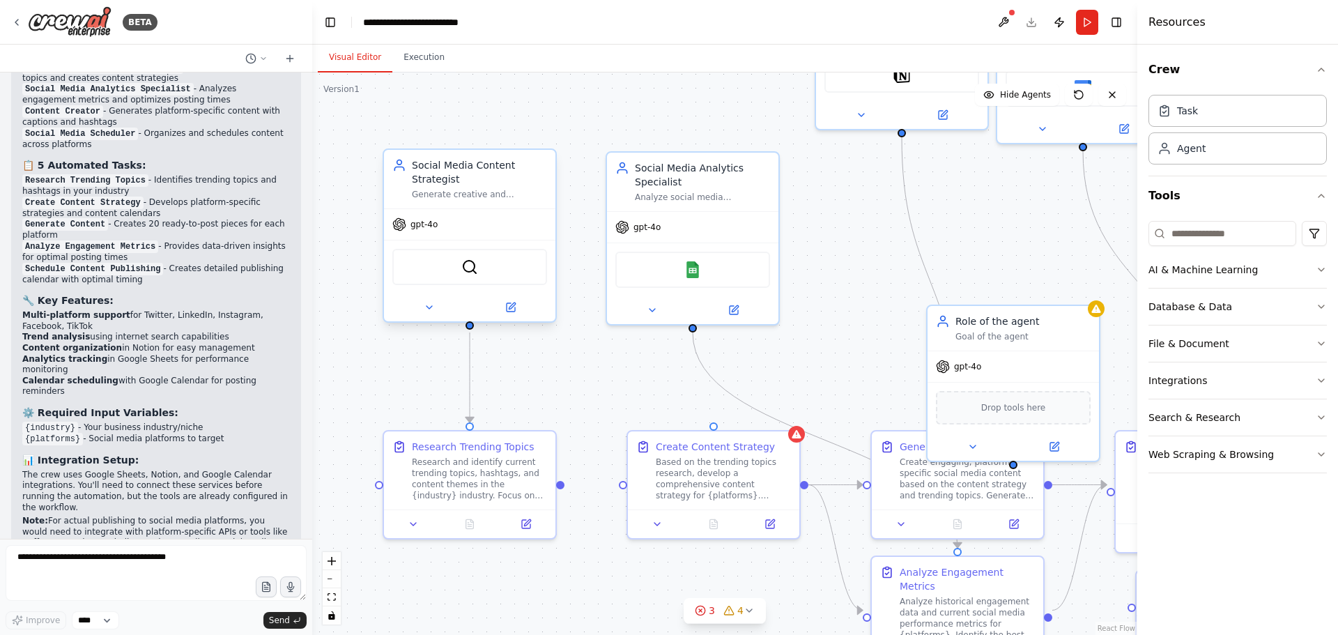
drag, startPoint x: 460, startPoint y: 311, endPoint x: 472, endPoint y: 331, distance: 22.5
click at [472, 331] on div ".deletable-edge-delete-btn { width: 20px; height: 20px; border: 0px solid #ffff…" at bounding box center [724, 353] width 825 height 562
drag, startPoint x: 470, startPoint y: 329, endPoint x: 716, endPoint y: 424, distance: 263.5
click at [716, 424] on div "Social Media Content Strategist Generate creative and engaging social media con…" at bounding box center [725, 363] width 825 height 562
click at [551, 374] on icon "Edge from c278a8d8-1b59-4688-a1a9-9f0294860ed9 to fc818199-2bd9-4c45-a30e-b1144…" at bounding box center [592, 377] width 244 height 90
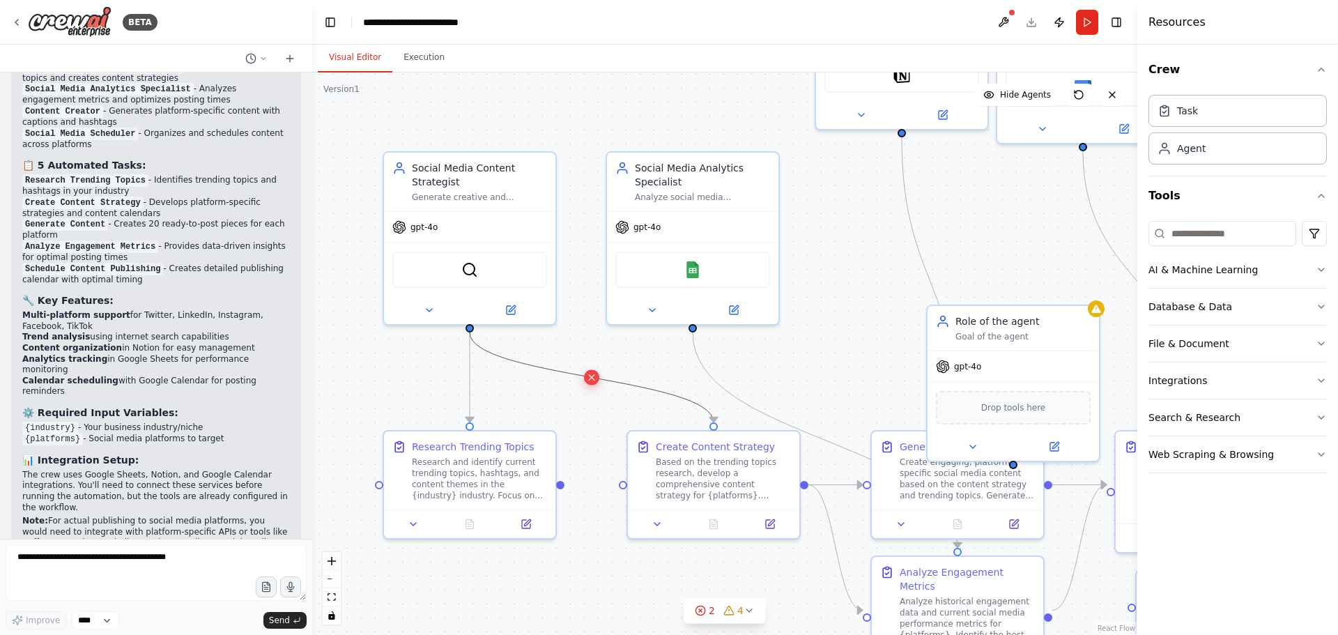
click at [593, 373] on icon at bounding box center [591, 377] width 10 height 13
drag, startPoint x: 561, startPoint y: 484, endPoint x: 632, endPoint y: 486, distance: 71.1
click at [632, 486] on div "Social Media Content Strategist Generate creative and engaging social media con…" at bounding box center [725, 363] width 825 height 562
